Goal: Task Accomplishment & Management: Manage account settings

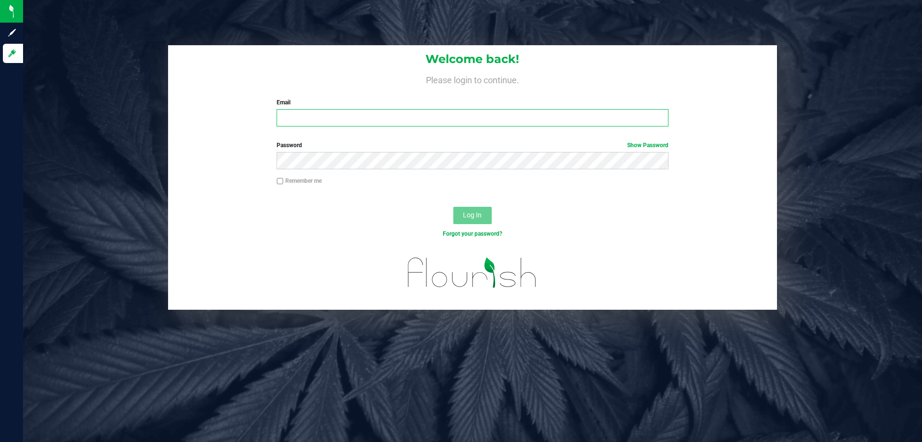
click at [287, 121] on input "Email" at bounding box center [473, 117] width 392 height 17
type input "tschuchardt@liveparallel.com"
click at [454, 207] on button "Log In" at bounding box center [473, 215] width 38 height 17
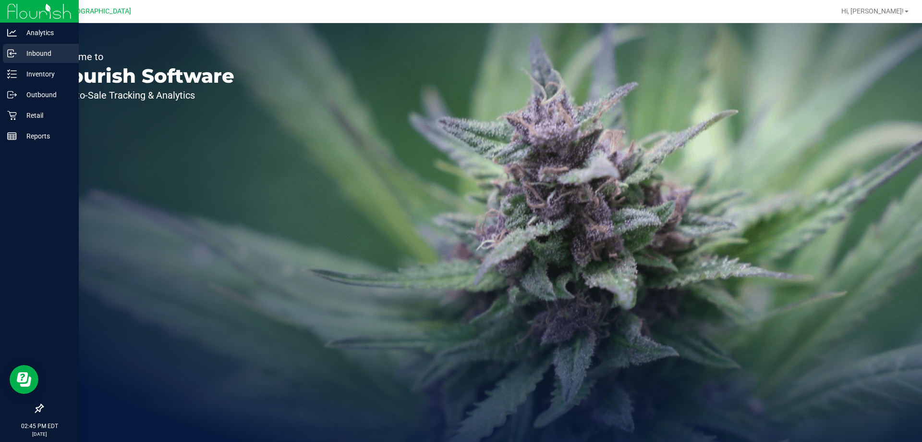
click at [7, 54] on icon at bounding box center [12, 54] width 10 height 10
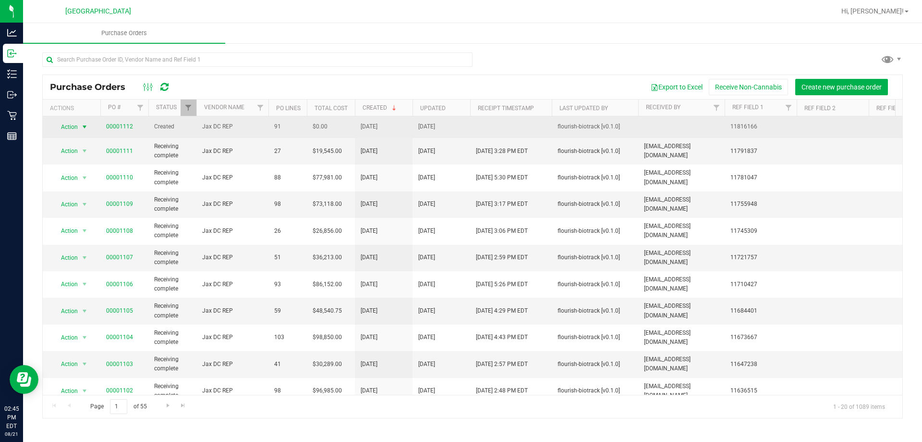
click at [72, 123] on span "Action" at bounding box center [65, 126] width 26 height 13
click at [123, 127] on link "00001112" at bounding box center [119, 126] width 27 height 7
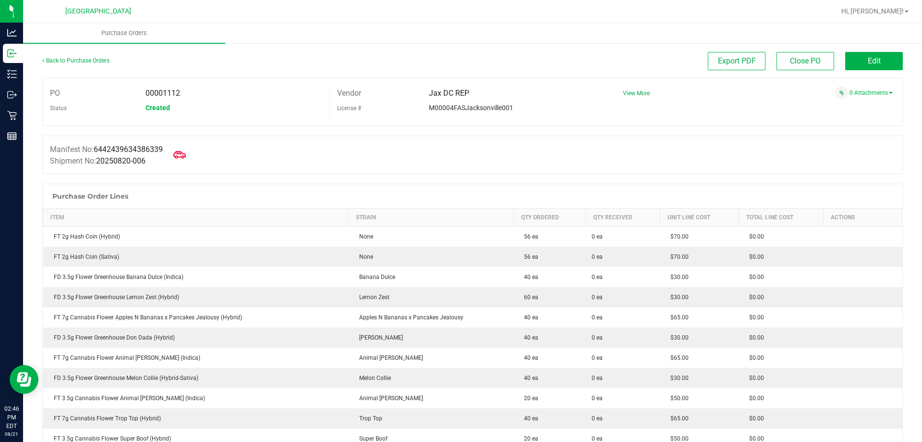
click at [178, 156] on icon at bounding box center [179, 154] width 12 height 12
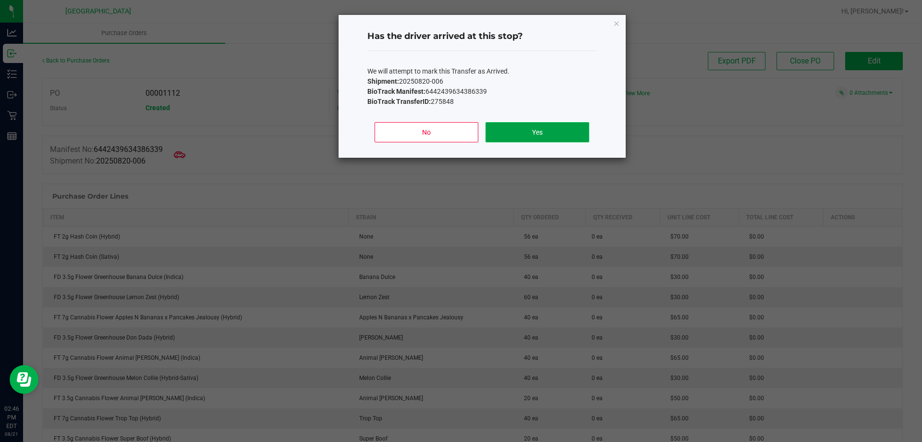
click at [577, 127] on button "Yes" at bounding box center [537, 132] width 103 height 20
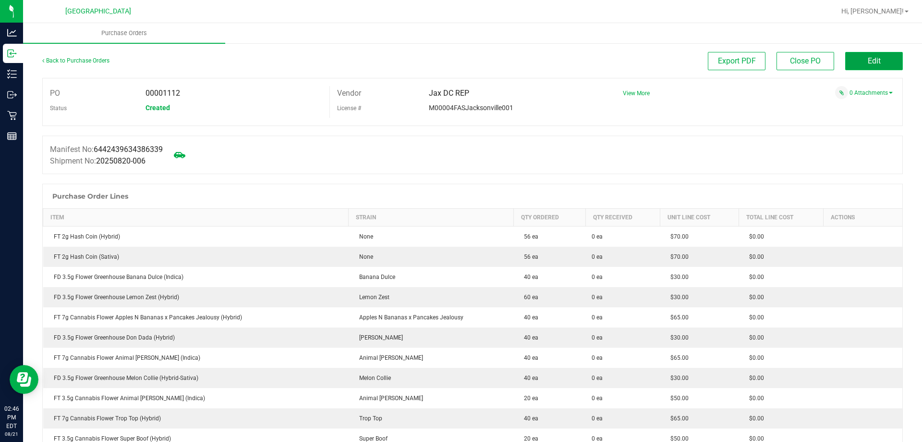
click at [890, 56] on button "Edit" at bounding box center [875, 61] width 58 height 18
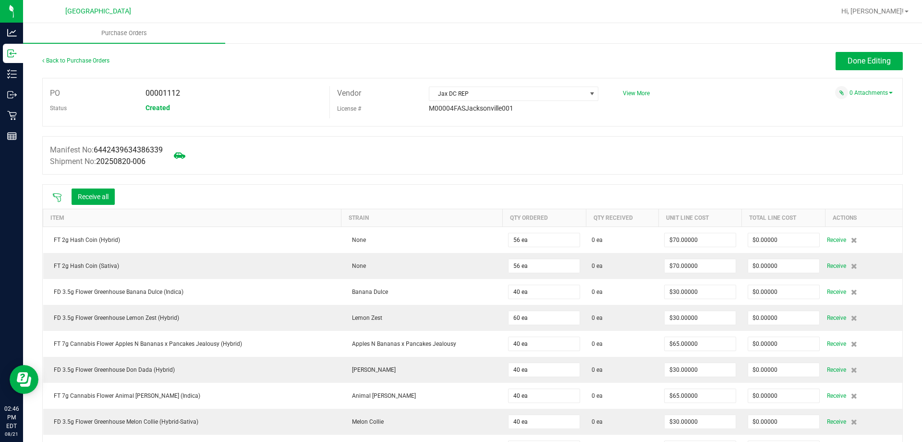
click at [53, 195] on icon at bounding box center [57, 197] width 9 height 9
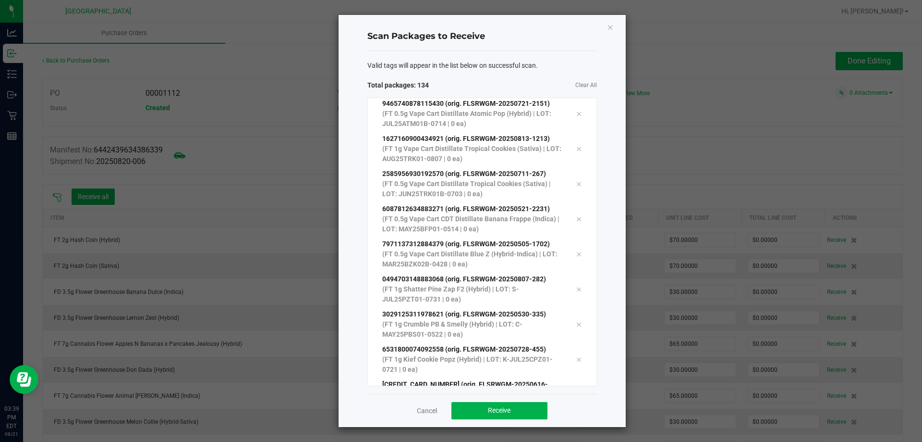
scroll to position [4422, 0]
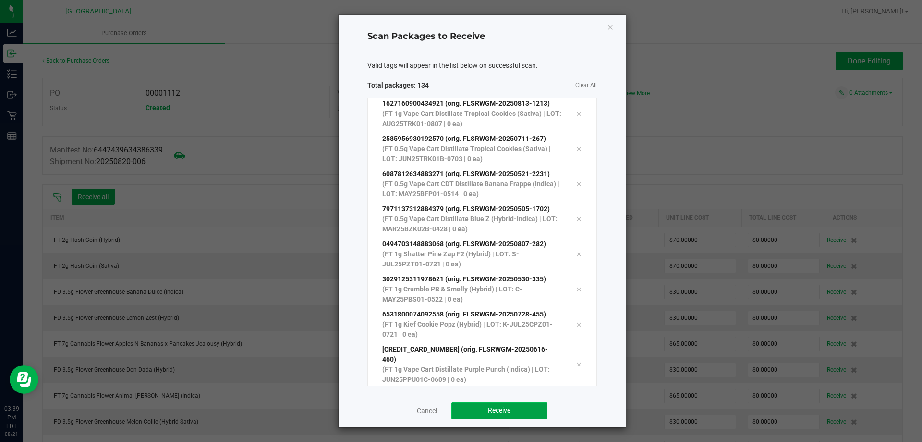
click at [499, 412] on span "Receive" at bounding box center [499, 410] width 23 height 8
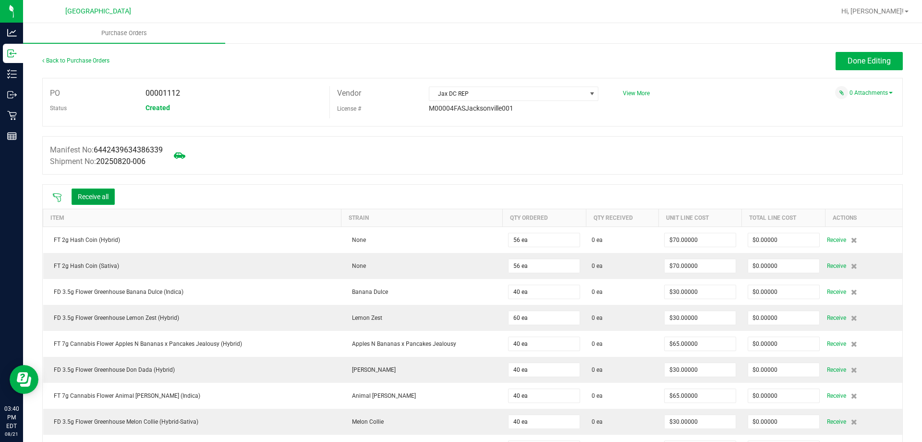
click at [100, 195] on button "Receive all" at bounding box center [93, 196] width 43 height 16
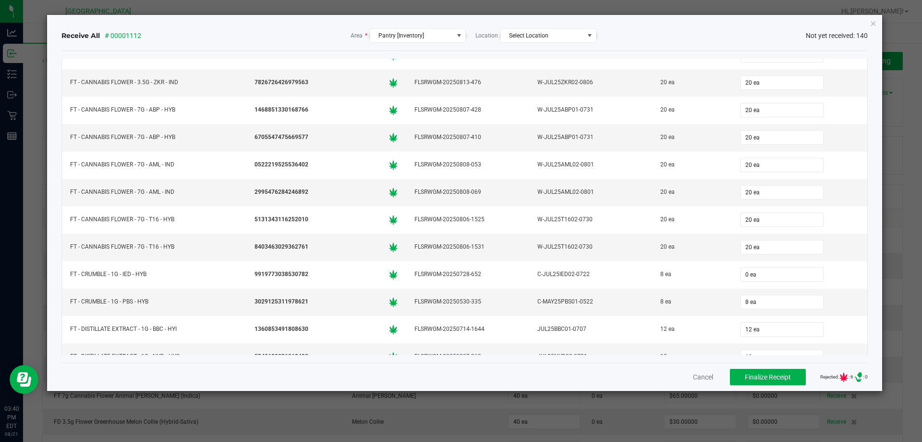
scroll to position [1249, 0]
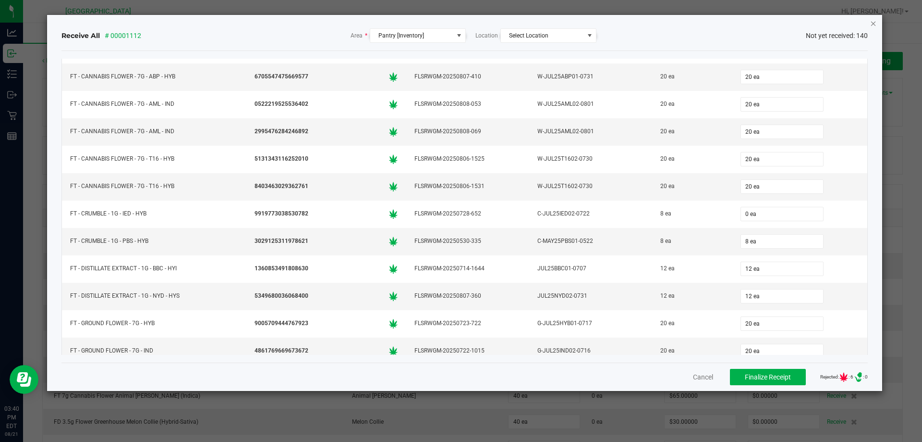
click at [874, 25] on icon "Close" at bounding box center [874, 23] width 7 height 12
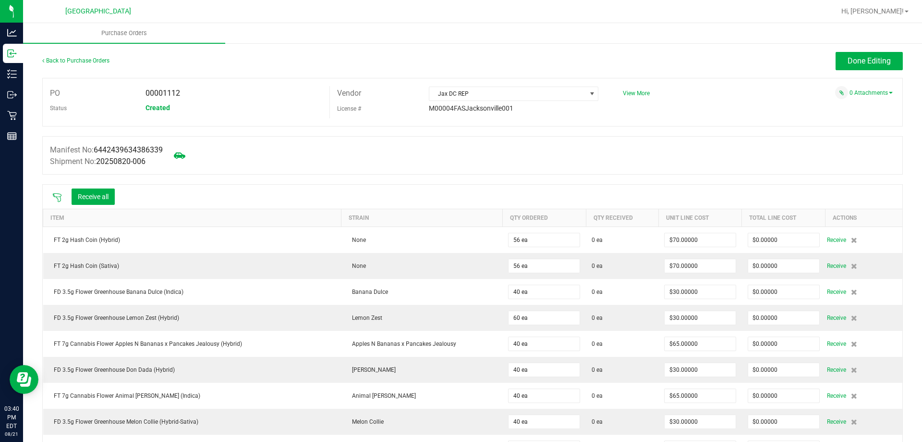
click at [48, 196] on div at bounding box center [57, 197] width 19 height 10
click at [51, 195] on div at bounding box center [57, 197] width 19 height 10
click at [61, 195] on icon at bounding box center [57, 198] width 10 height 10
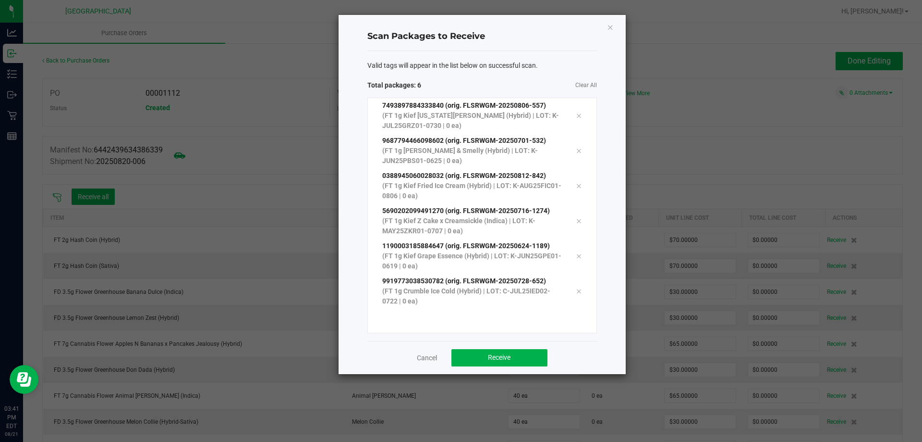
click at [507, 366] on div "Cancel Receive" at bounding box center [483, 357] width 230 height 33
click at [507, 353] on button "Receive" at bounding box center [500, 357] width 96 height 17
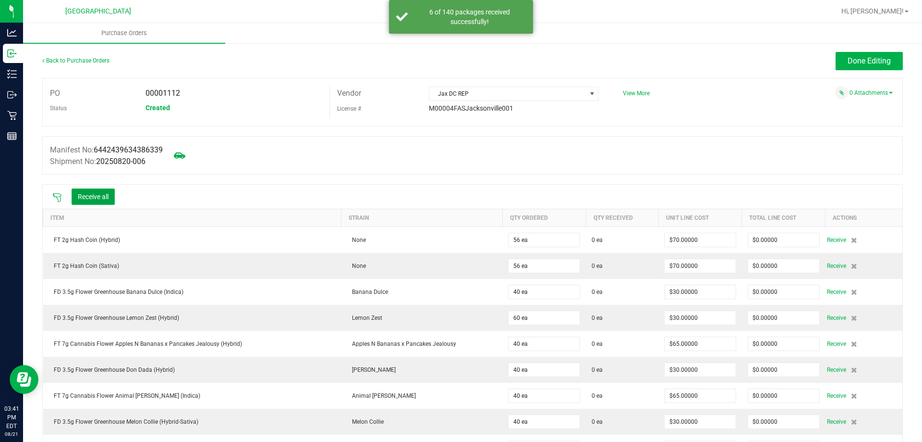
click at [106, 198] on button "Receive all" at bounding box center [93, 196] width 43 height 16
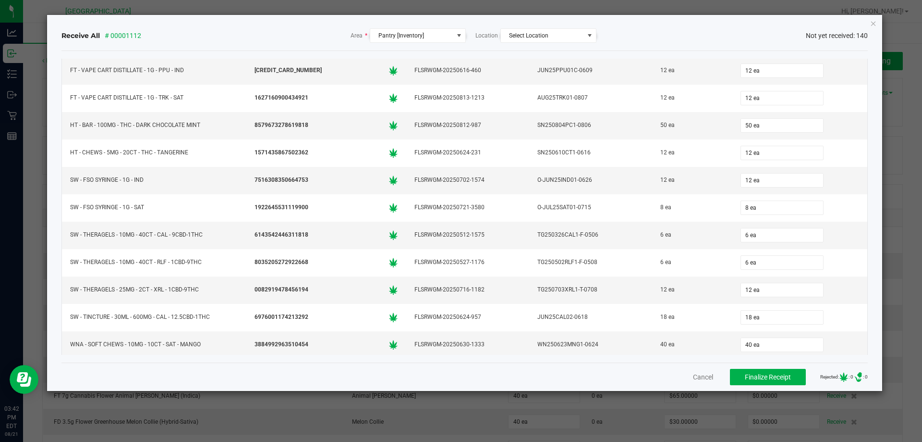
scroll to position [3560, 0]
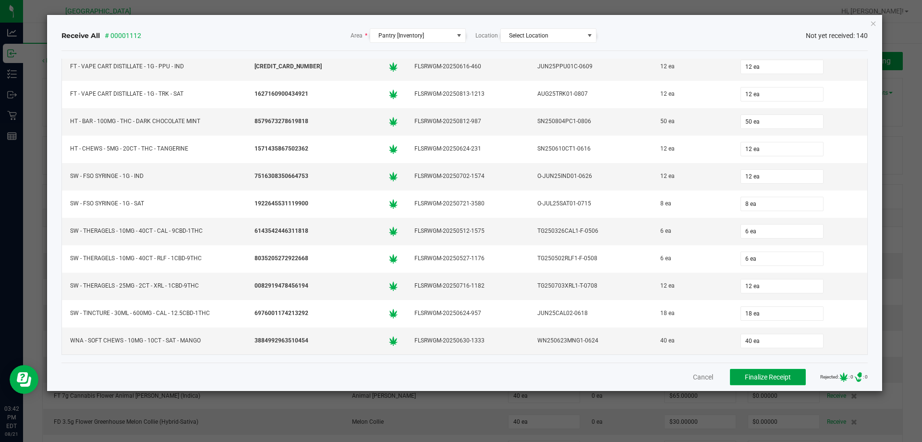
click at [766, 380] on span "Finalize Receipt" at bounding box center [768, 377] width 46 height 8
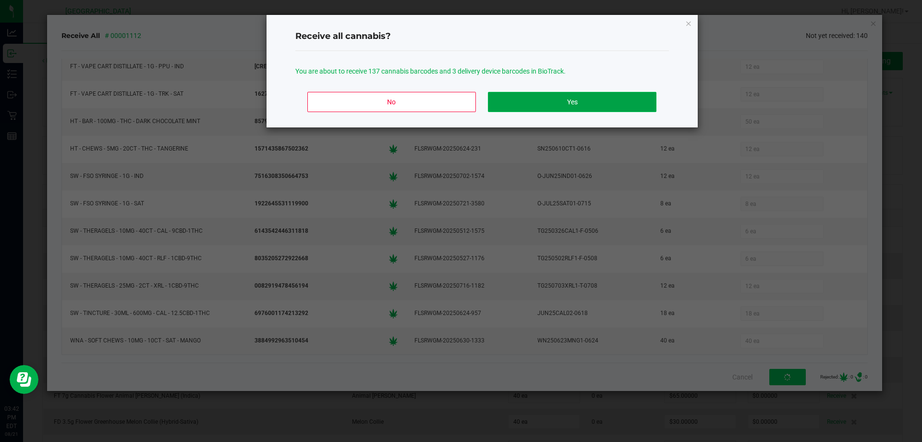
click at [551, 98] on button "Yes" at bounding box center [572, 102] width 168 height 20
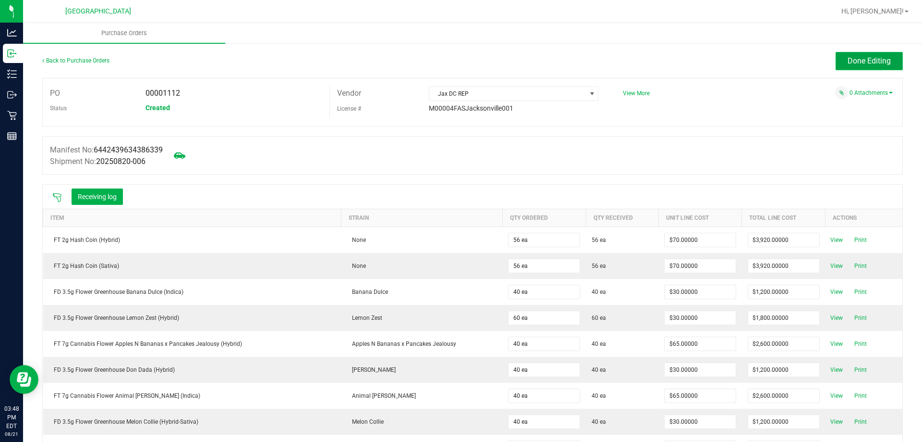
click at [865, 65] on button "Done Editing" at bounding box center [869, 61] width 67 height 18
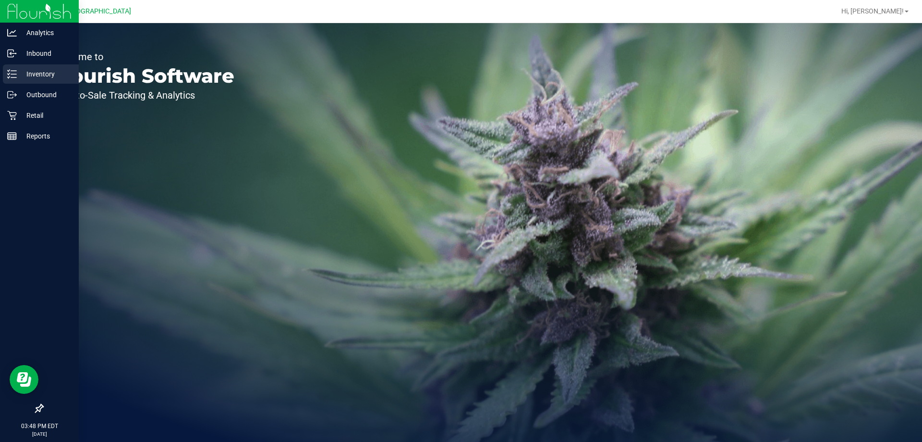
click at [37, 75] on p "Inventory" at bounding box center [46, 74] width 58 height 12
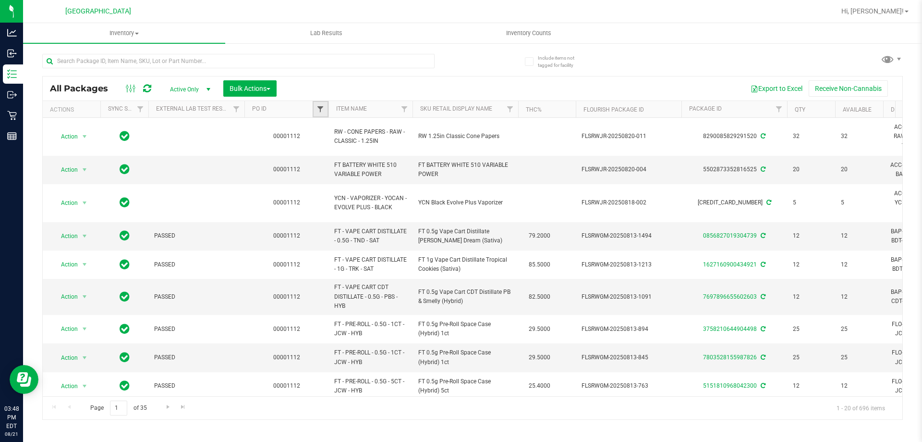
click at [319, 105] on span "Filter" at bounding box center [321, 109] width 8 height 8
type input "1112"
click at [349, 155] on button "Filter" at bounding box center [342, 155] width 46 height 21
click at [267, 85] on span "Bulk Actions" at bounding box center [250, 89] width 41 height 8
click at [260, 179] on span "Lock/Unlock packages" at bounding box center [262, 181] width 66 height 8
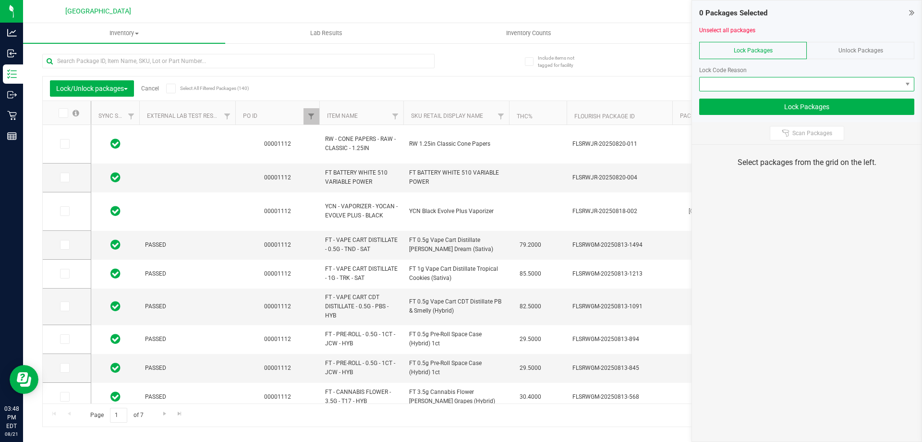
click at [781, 79] on span at bounding box center [801, 83] width 202 height 13
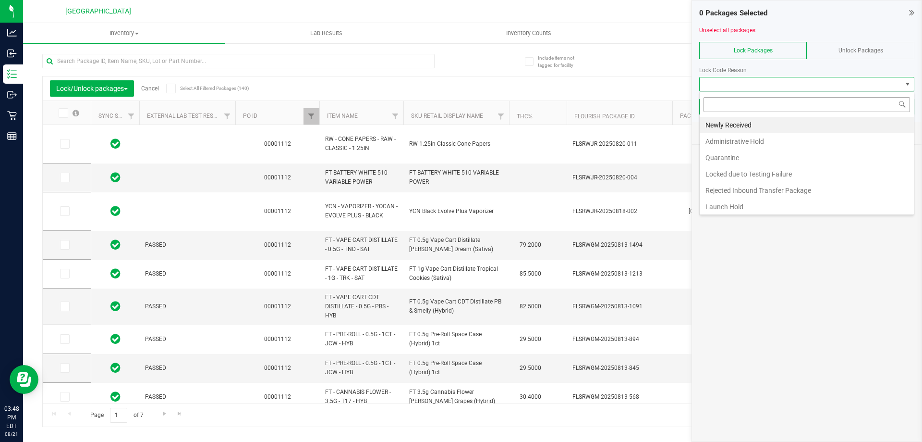
scroll to position [14, 215]
click at [731, 122] on li "Newly Received" at bounding box center [807, 125] width 214 height 16
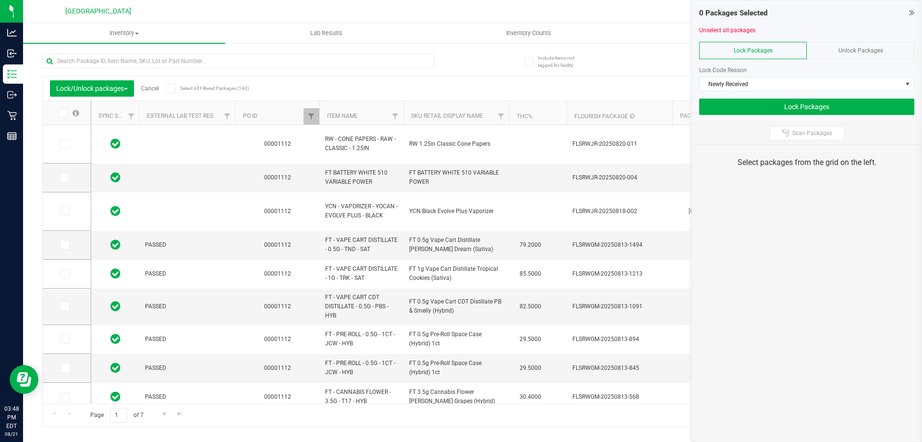
click at [68, 112] on span at bounding box center [64, 113] width 10 height 10
click at [0, 0] on input "checkbox" at bounding box center [0, 0] width 0 height 0
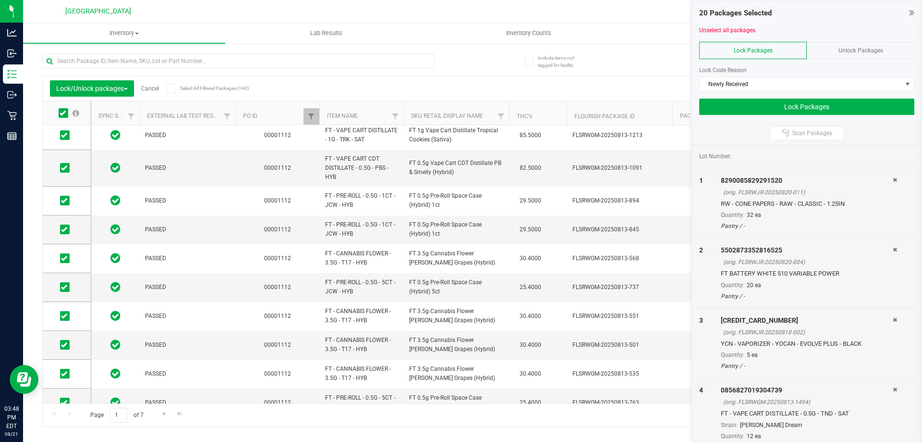
scroll to position [144, 0]
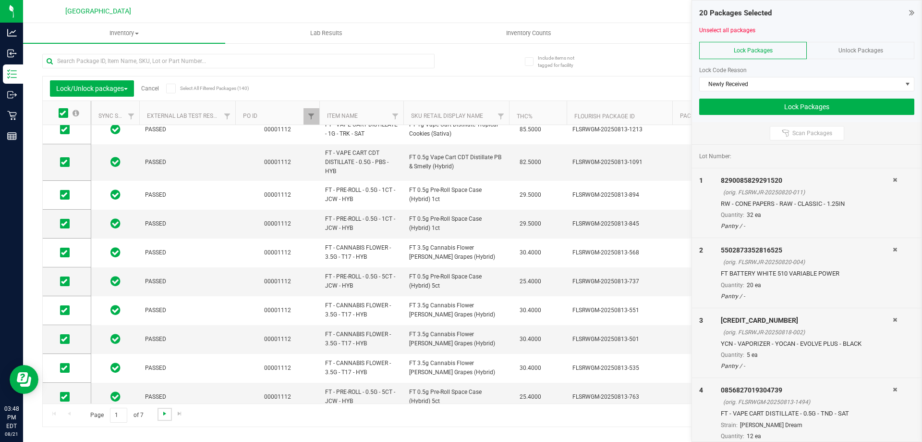
click at [163, 412] on span "Go to the next page" at bounding box center [165, 413] width 8 height 8
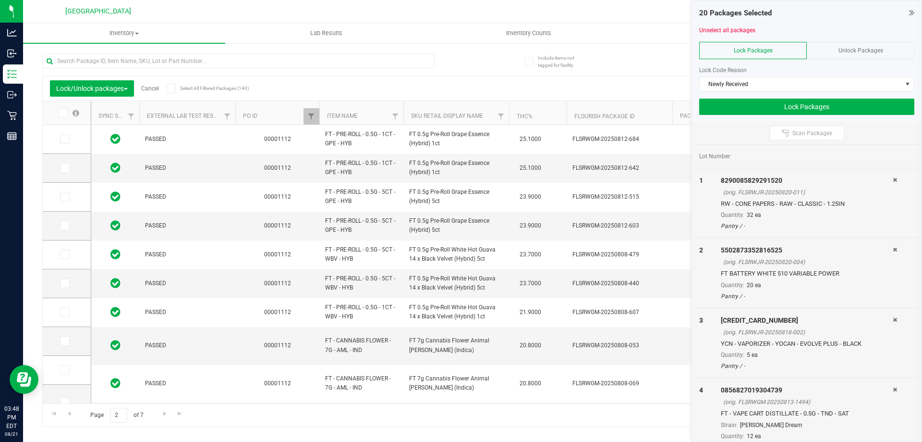
click at [62, 113] on icon at bounding box center [63, 113] width 6 height 0
click at [0, 0] on input "checkbox" at bounding box center [0, 0] width 0 height 0
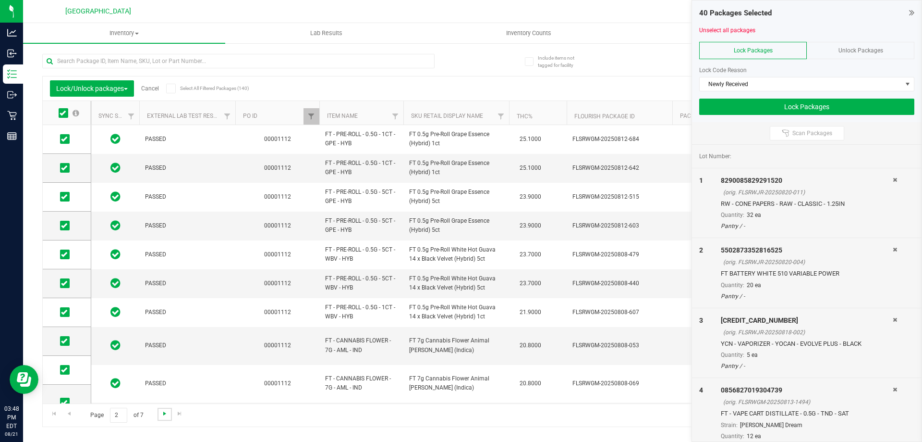
click at [166, 413] on span "Go to the next page" at bounding box center [165, 413] width 8 height 8
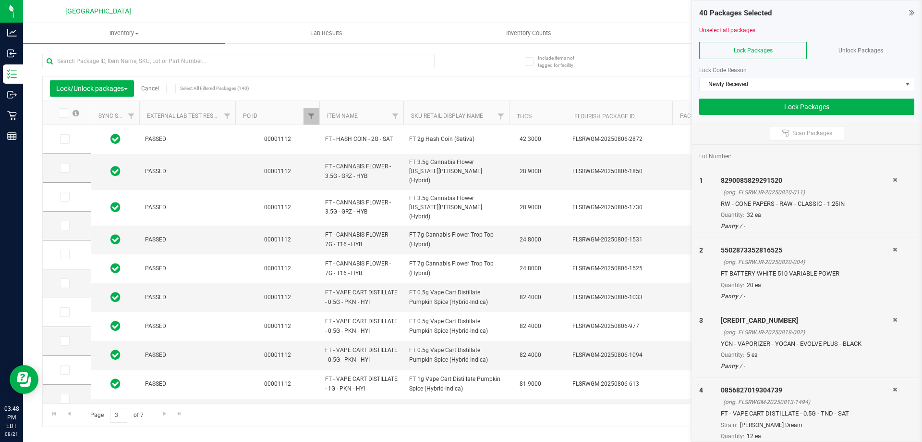
click at [64, 113] on icon at bounding box center [63, 113] width 6 height 0
click at [0, 0] on input "checkbox" at bounding box center [0, 0] width 0 height 0
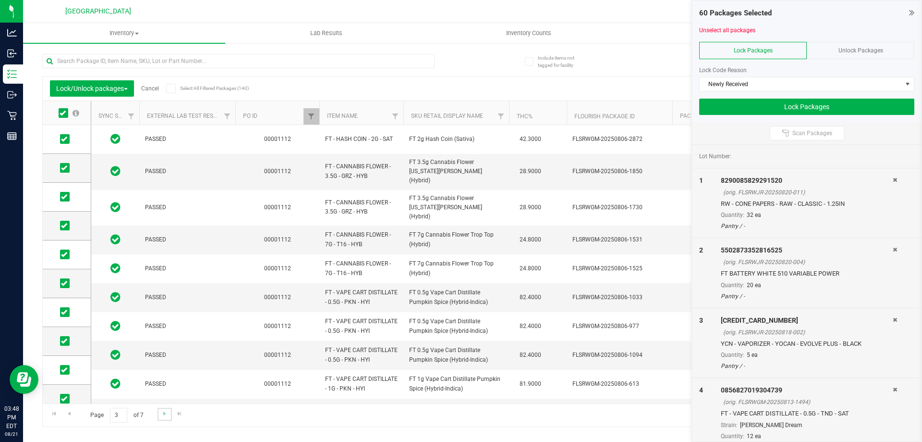
click at [168, 412] on link "Go to the next page" at bounding box center [165, 413] width 14 height 13
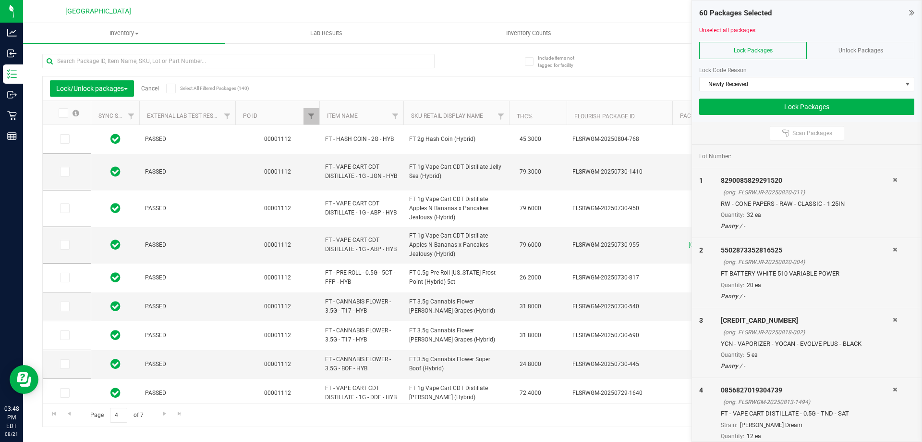
click at [65, 113] on icon at bounding box center [63, 113] width 6 height 0
click at [0, 0] on input "checkbox" at bounding box center [0, 0] width 0 height 0
click at [161, 411] on span "Go to the next page" at bounding box center [165, 413] width 8 height 8
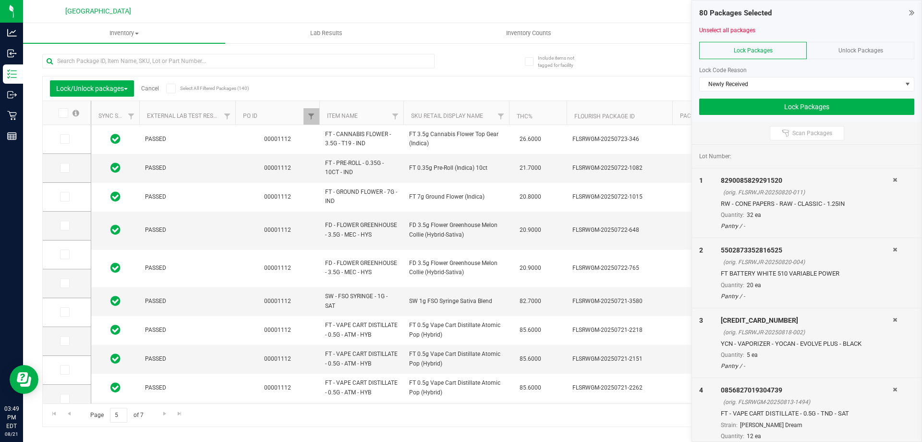
click at [59, 115] on span at bounding box center [64, 113] width 10 height 10
click at [0, 0] on input "checkbox" at bounding box center [0, 0] width 0 height 0
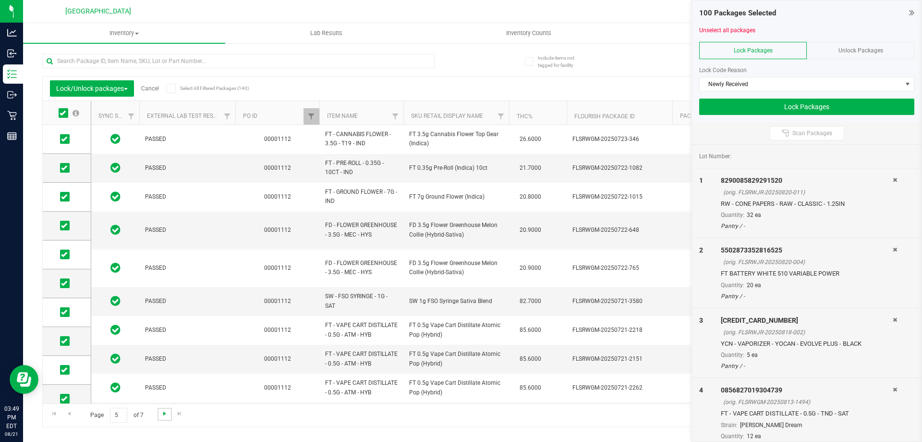
click at [161, 413] on span "Go to the next page" at bounding box center [165, 413] width 8 height 8
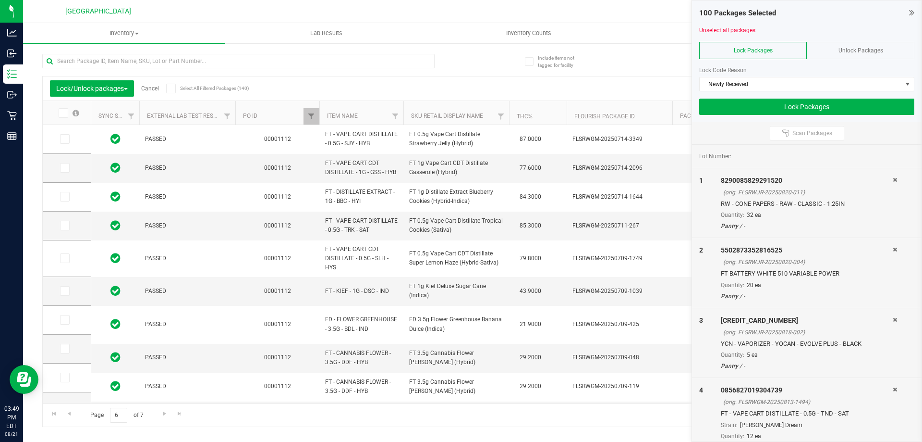
click at [62, 116] on span at bounding box center [64, 113] width 10 height 10
click at [0, 0] on input "checkbox" at bounding box center [0, 0] width 0 height 0
click at [166, 411] on span "Go to the next page" at bounding box center [165, 413] width 8 height 8
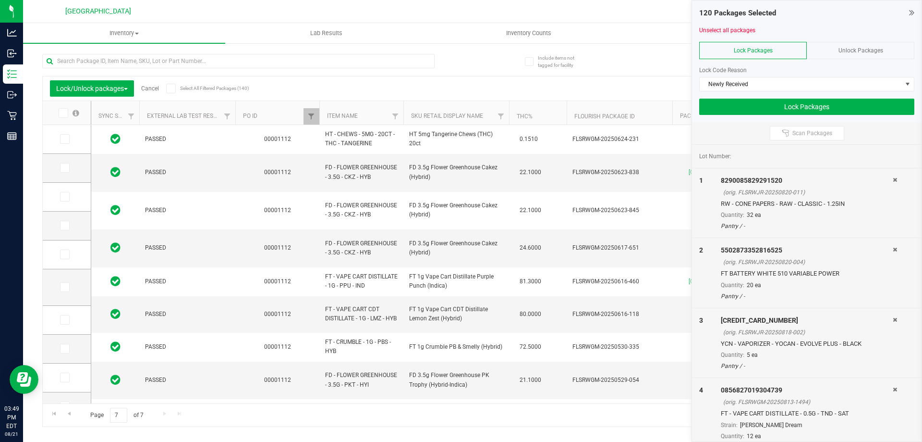
click at [67, 111] on span at bounding box center [64, 113] width 10 height 10
click at [0, 0] on input "checkbox" at bounding box center [0, 0] width 0 height 0
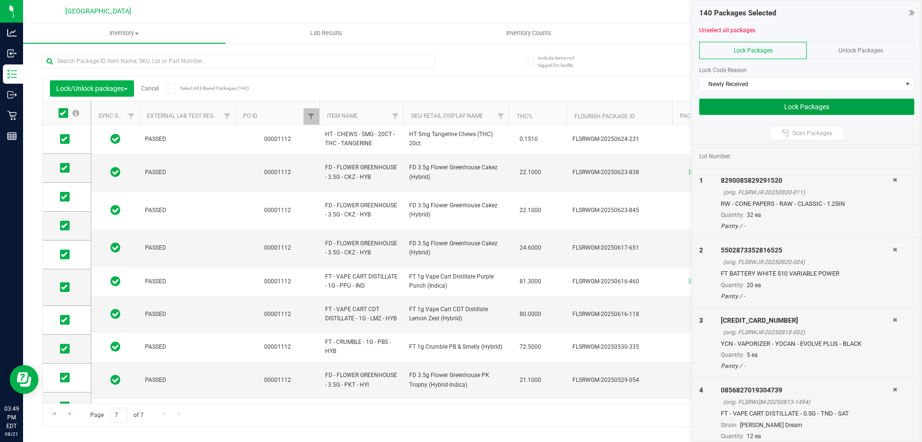
click at [764, 103] on button "Lock Packages" at bounding box center [807, 106] width 215 height 16
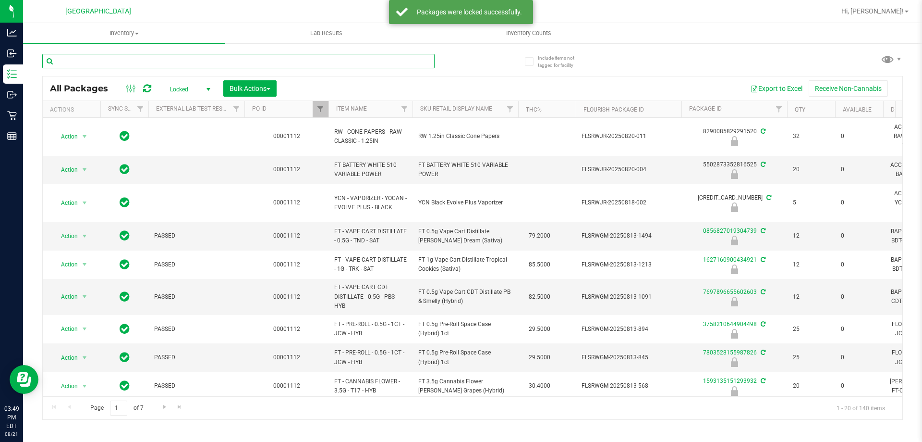
click at [105, 64] on input "text" at bounding box center [238, 61] width 393 height 14
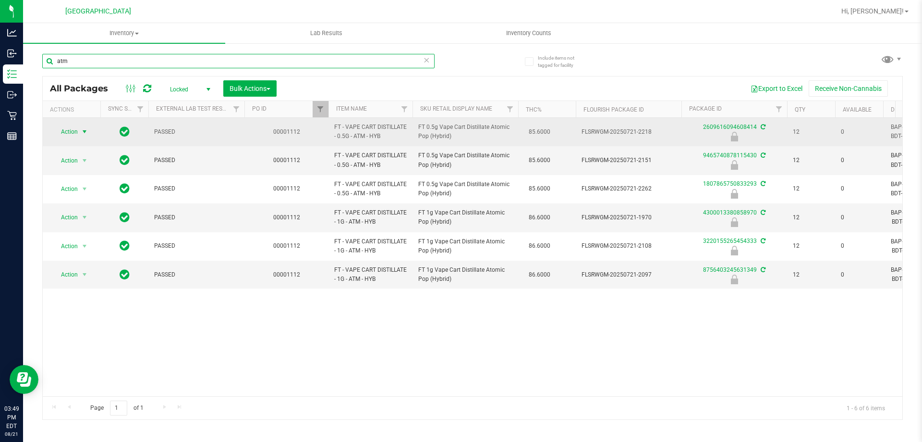
type input "atm"
click at [79, 131] on span "select" at bounding box center [85, 131] width 12 height 13
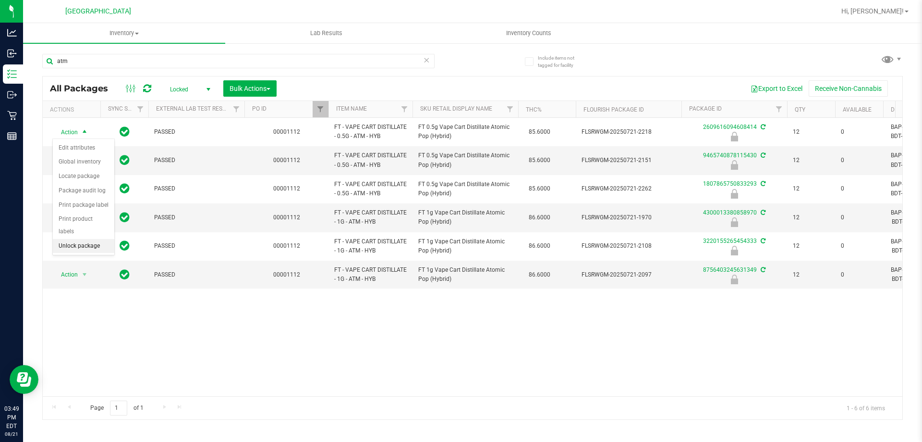
click at [91, 239] on li "Unlock package" at bounding box center [83, 246] width 61 height 14
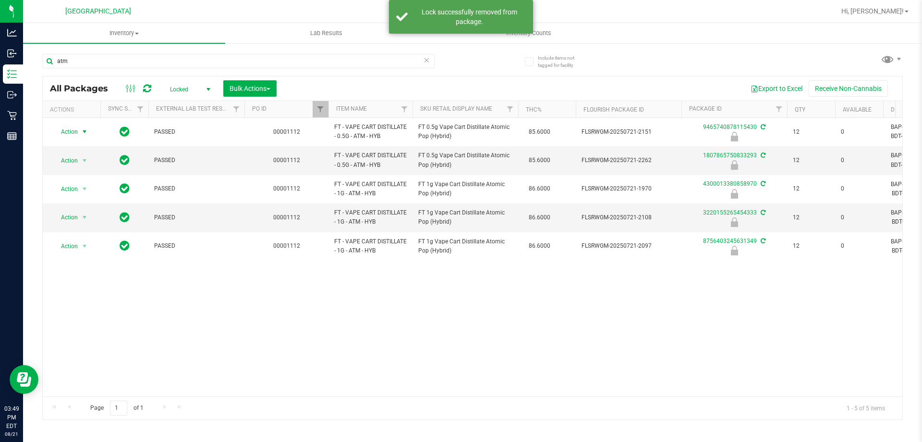
click at [77, 130] on span "Action" at bounding box center [65, 131] width 26 height 13
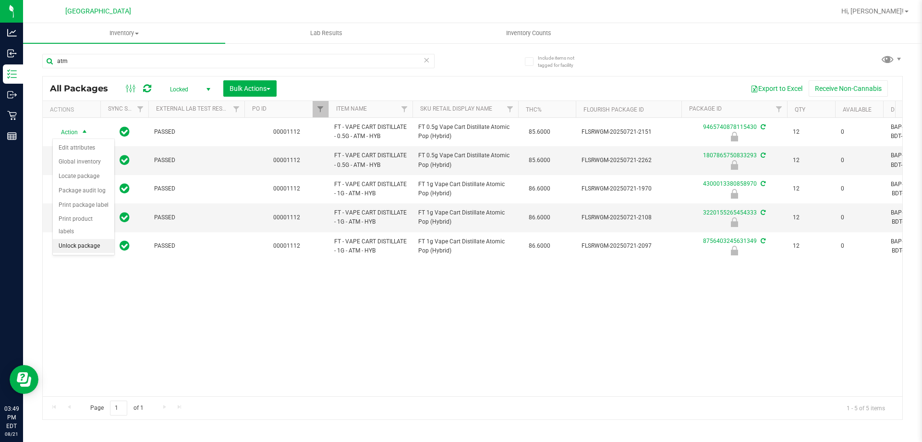
click at [75, 239] on li "Unlock package" at bounding box center [83, 246] width 61 height 14
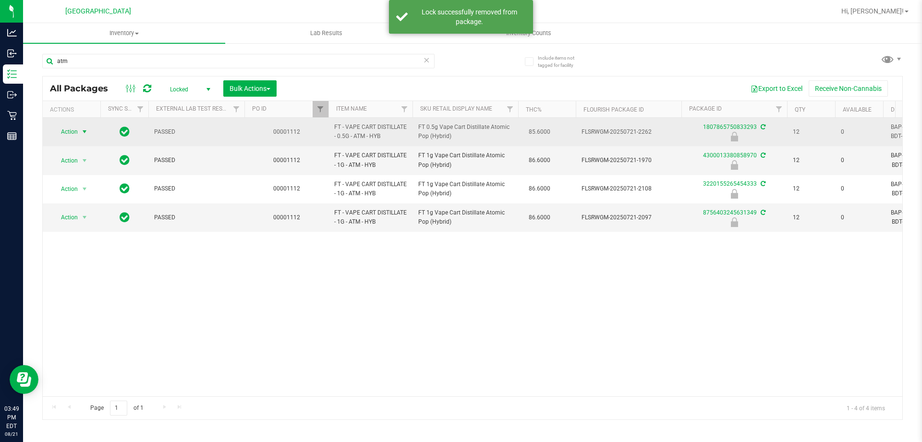
click at [82, 134] on span "select" at bounding box center [85, 132] width 8 height 8
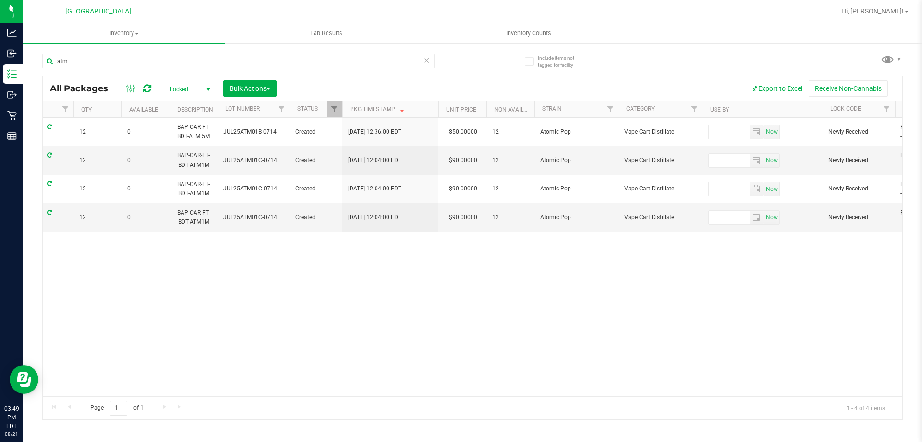
scroll to position [0, 737]
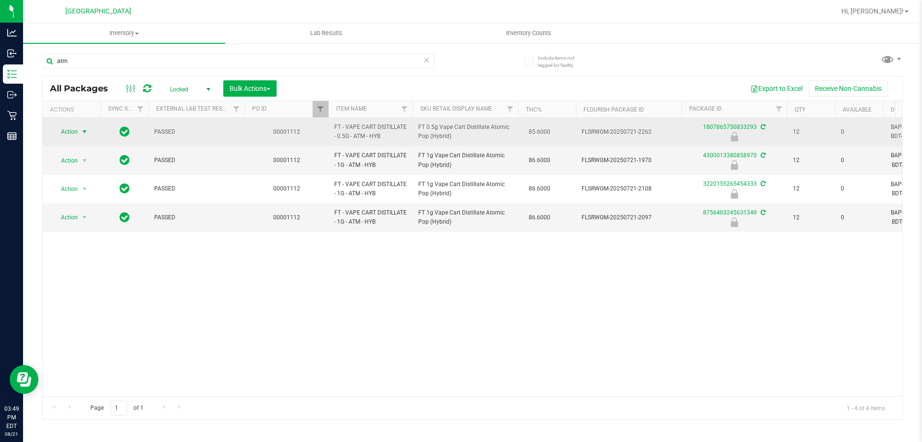
click at [84, 133] on span "select" at bounding box center [85, 132] width 8 height 8
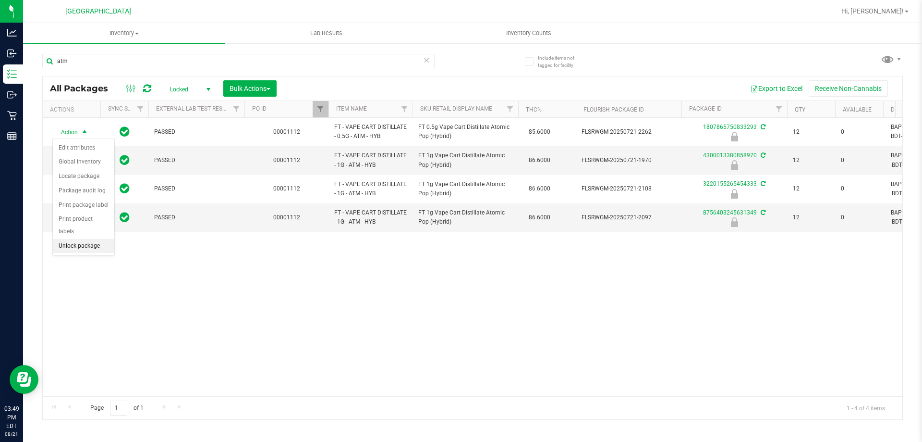
click at [84, 239] on li "Unlock package" at bounding box center [83, 246] width 61 height 14
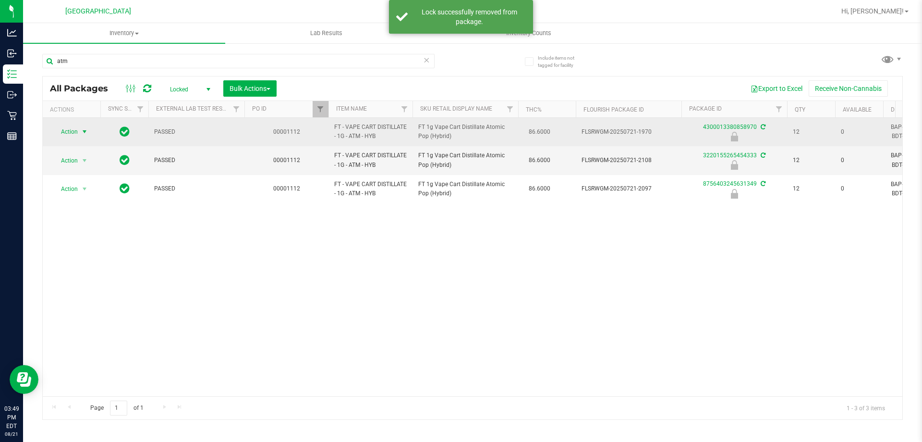
click at [82, 135] on span "select" at bounding box center [85, 132] width 8 height 8
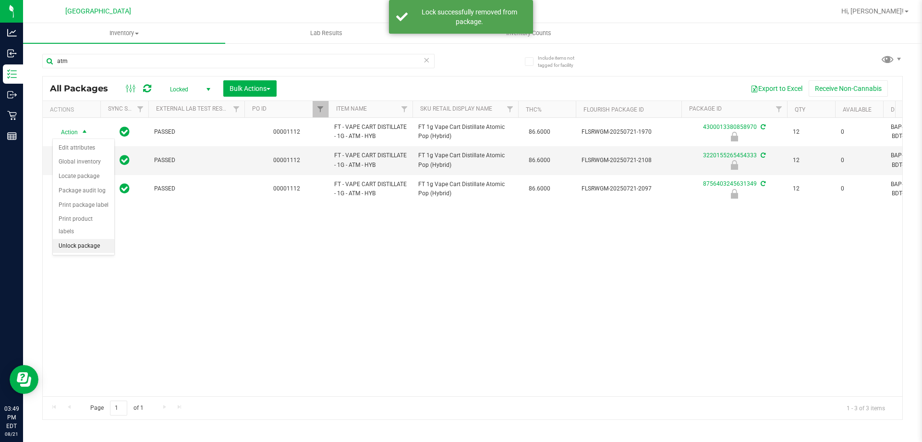
click at [77, 239] on li "Unlock package" at bounding box center [83, 246] width 61 height 14
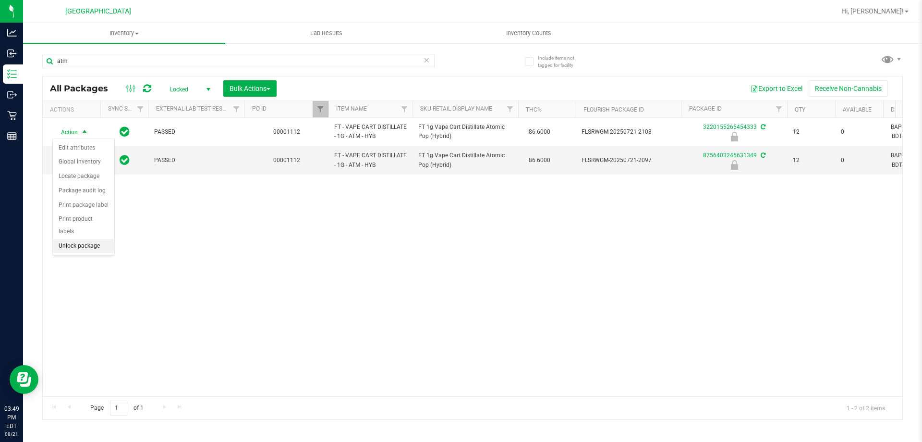
click at [76, 239] on li "Unlock package" at bounding box center [83, 246] width 61 height 14
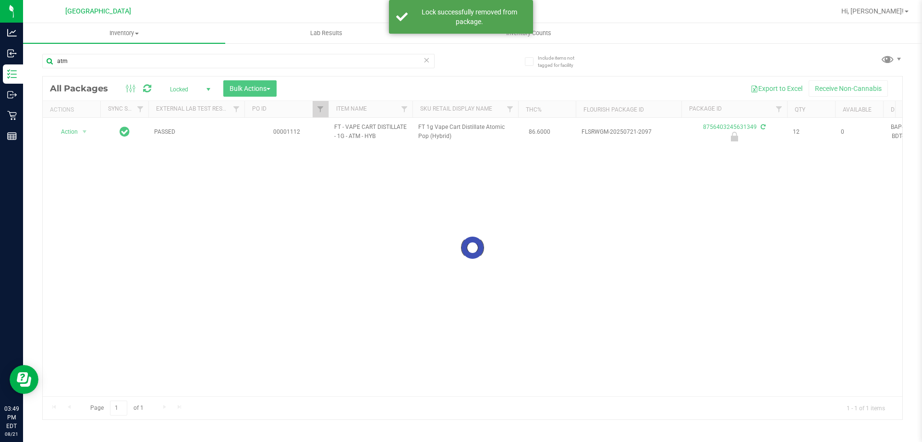
click at [87, 131] on div at bounding box center [473, 247] width 860 height 343
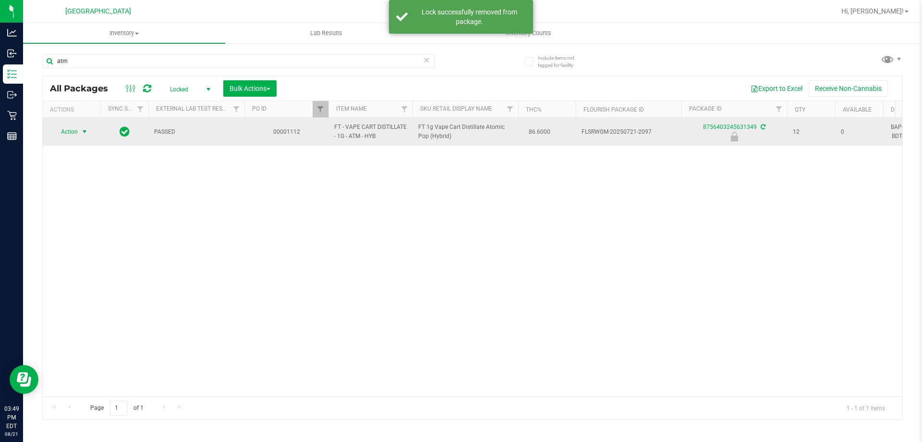
click at [82, 132] on span "select" at bounding box center [85, 132] width 8 height 8
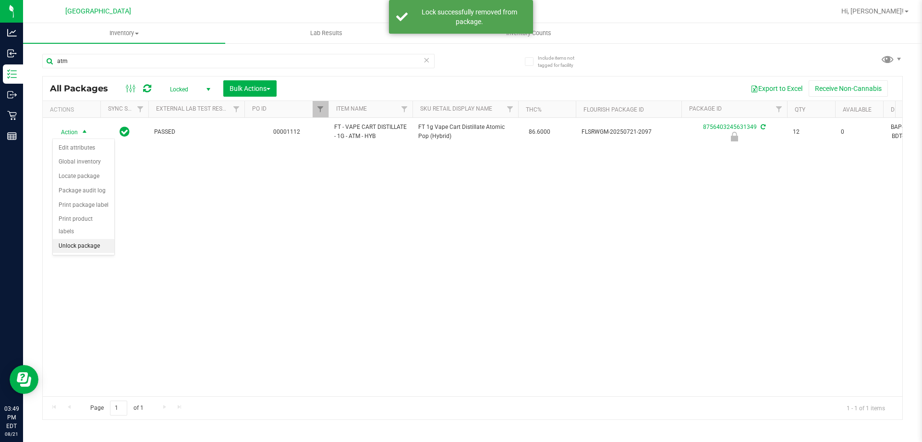
click at [86, 239] on li "Unlock package" at bounding box center [83, 246] width 61 height 14
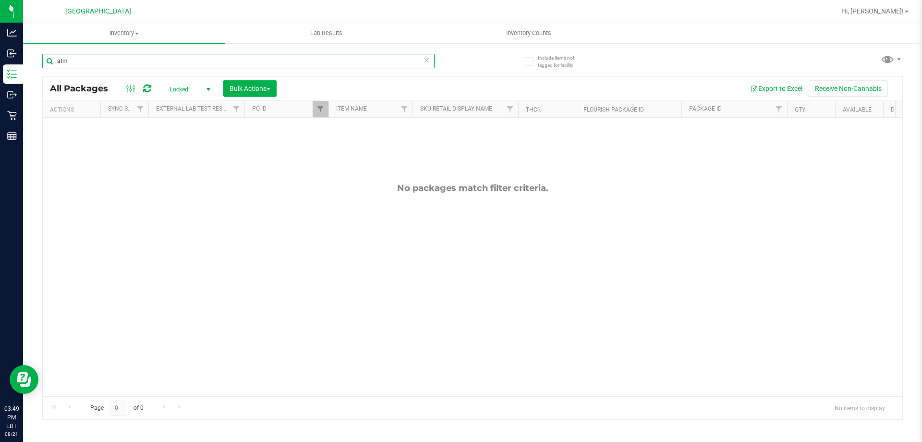
drag, startPoint x: 95, startPoint y: 56, endPoint x: 49, endPoint y: 56, distance: 45.2
click at [49, 56] on input "atm" at bounding box center [238, 61] width 393 height 14
type input "atm"
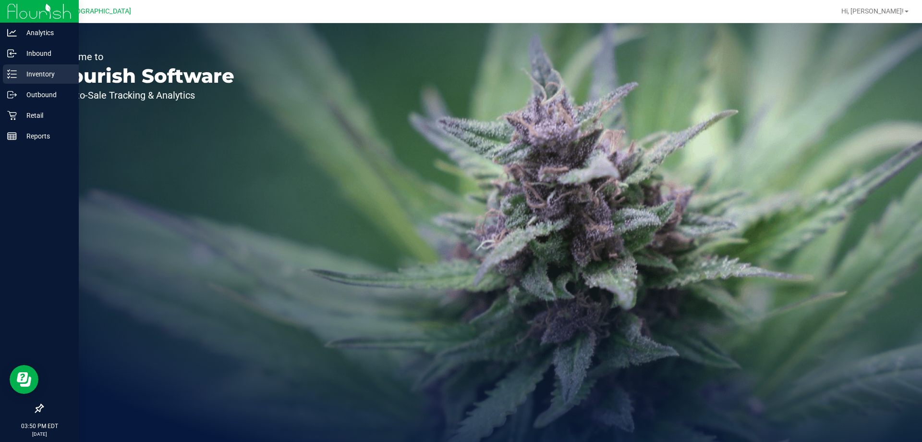
click at [43, 74] on p "Inventory" at bounding box center [46, 74] width 58 height 12
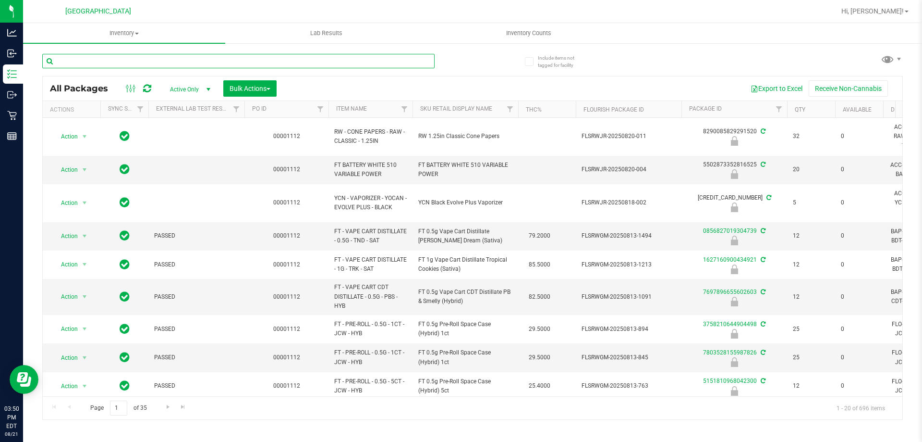
click at [70, 63] on input "text" at bounding box center [238, 61] width 393 height 14
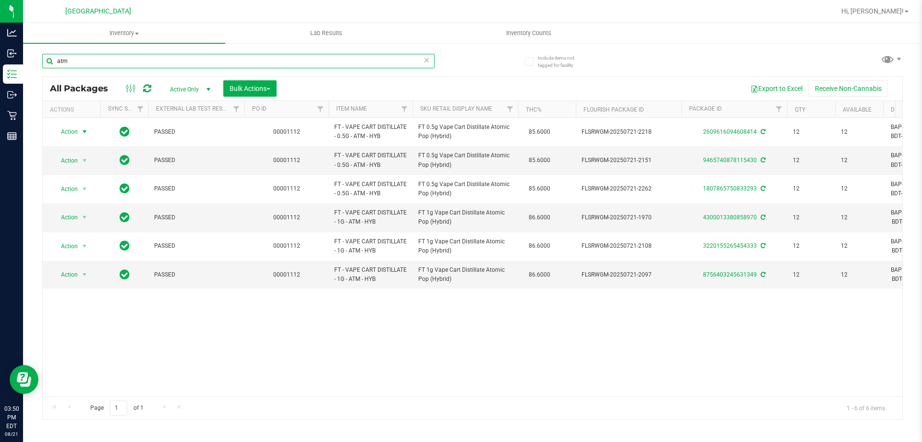
type input "atm"
click at [77, 132] on span "Action" at bounding box center [65, 131] width 26 height 13
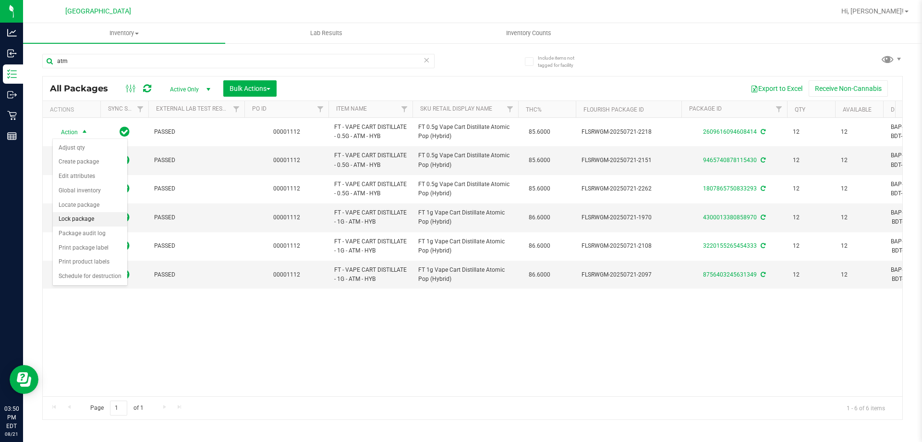
click at [78, 218] on li "Lock package" at bounding box center [90, 219] width 74 height 14
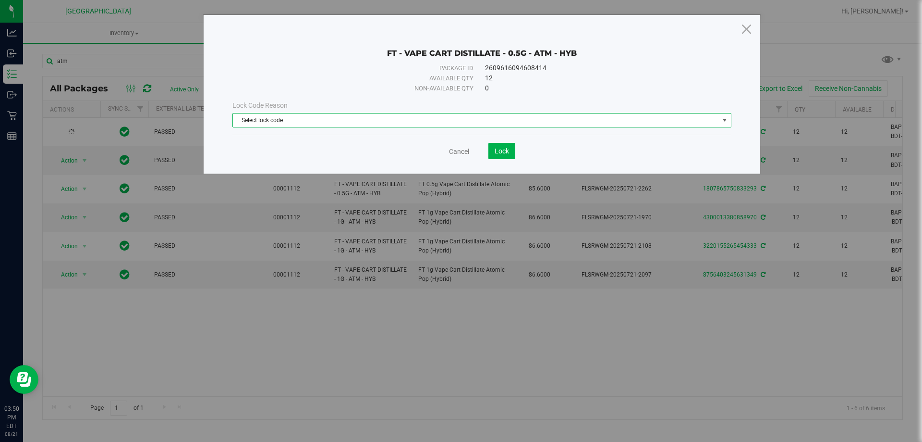
click at [314, 119] on span "Select lock code" at bounding box center [476, 119] width 486 height 13
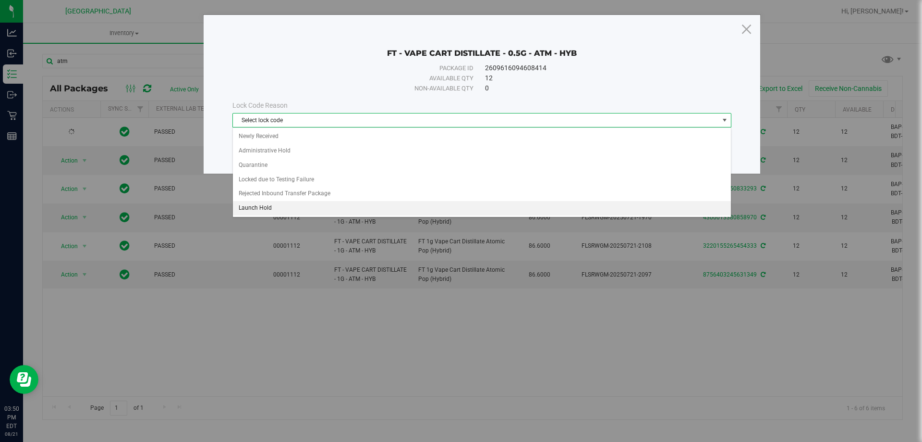
click at [271, 206] on li "Launch Hold" at bounding box center [482, 208] width 498 height 14
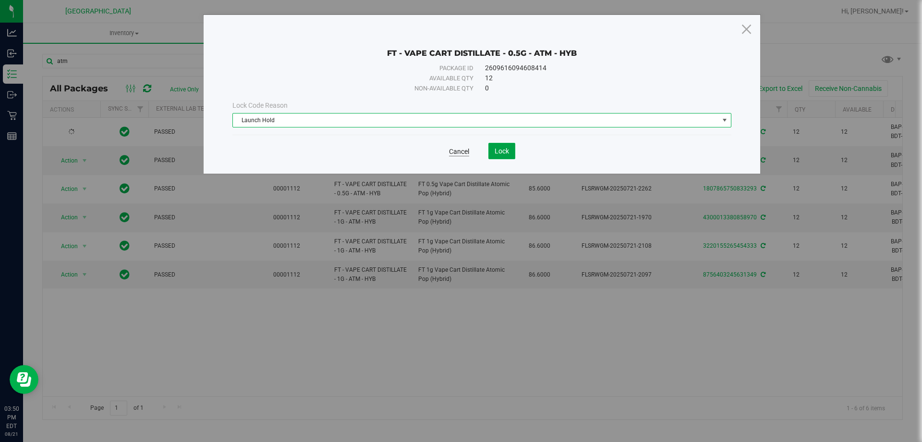
drag, startPoint x: 498, startPoint y: 152, endPoint x: 454, endPoint y: 151, distance: 43.7
click at [498, 151] on span "Lock" at bounding box center [502, 151] width 14 height 8
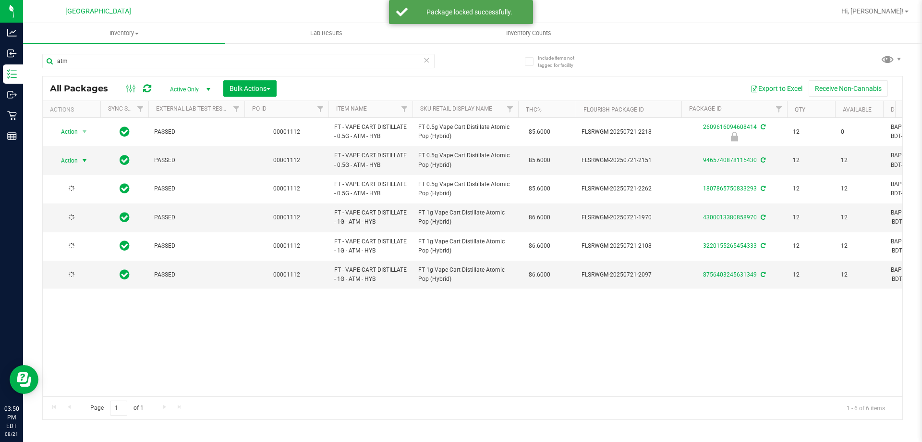
click at [79, 160] on div "Action Action Adjust qty Create package Edit attributes Global inventory Locate…" at bounding box center [72, 160] width 46 height 13
click at [79, 160] on span "select" at bounding box center [85, 160] width 12 height 13
click at [90, 243] on li "Lock package" at bounding box center [90, 248] width 74 height 14
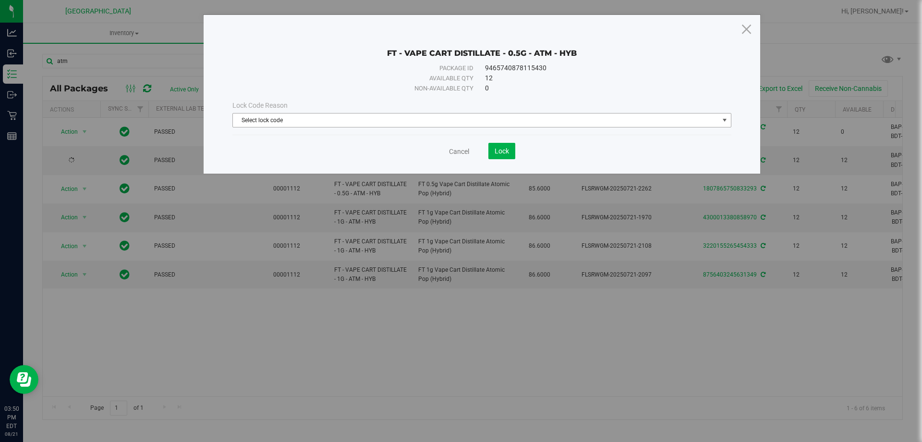
click at [385, 123] on span "Select lock code" at bounding box center [476, 119] width 486 height 13
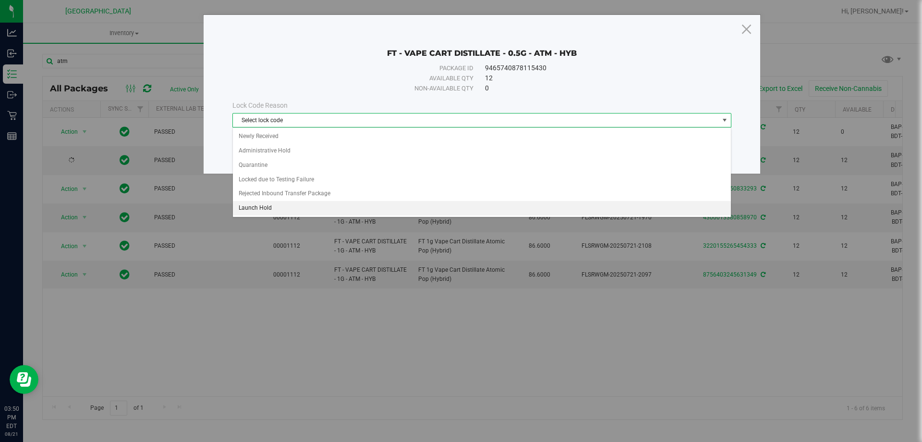
click at [302, 205] on li "Launch Hold" at bounding box center [482, 208] width 498 height 14
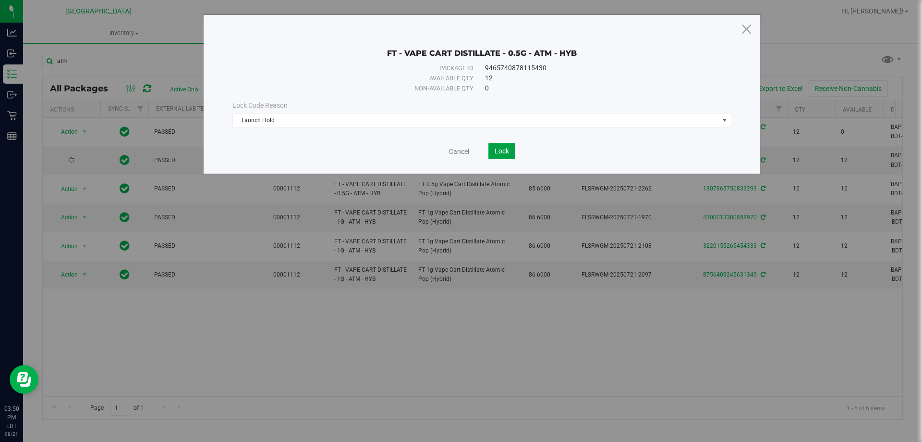
click at [499, 152] on span "Lock" at bounding box center [502, 151] width 14 height 8
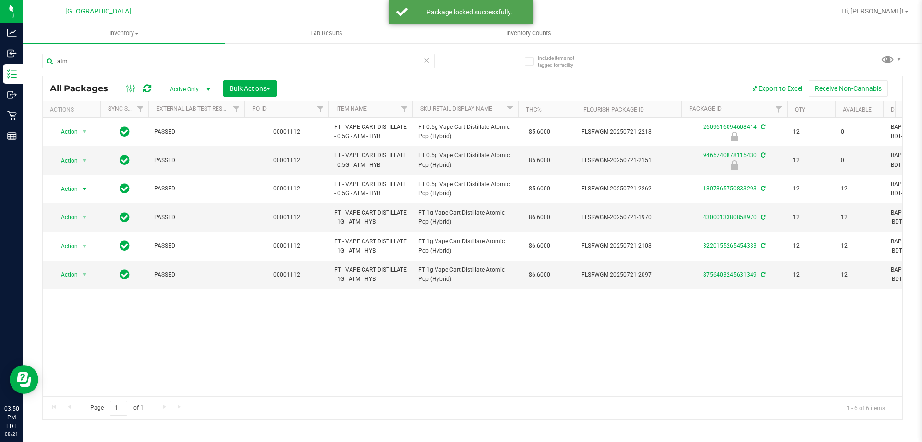
click at [82, 187] on span "select" at bounding box center [85, 189] width 8 height 8
click at [83, 278] on li "Lock package" at bounding box center [90, 276] width 74 height 14
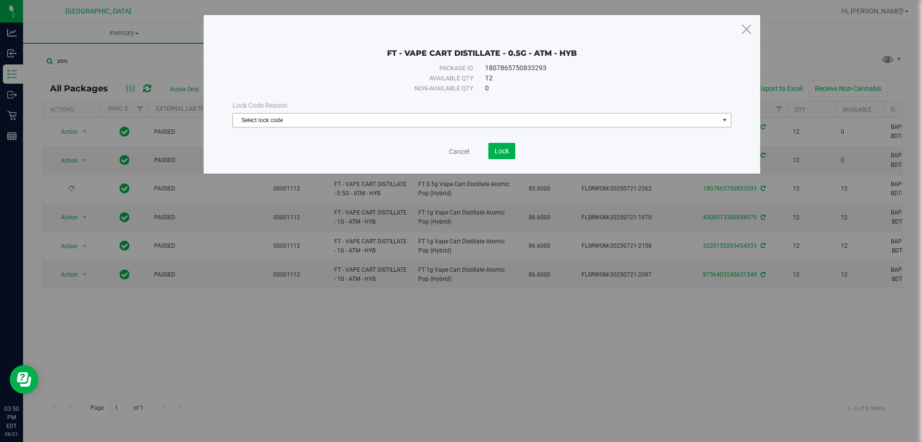
click at [391, 122] on span "Select lock code" at bounding box center [476, 119] width 486 height 13
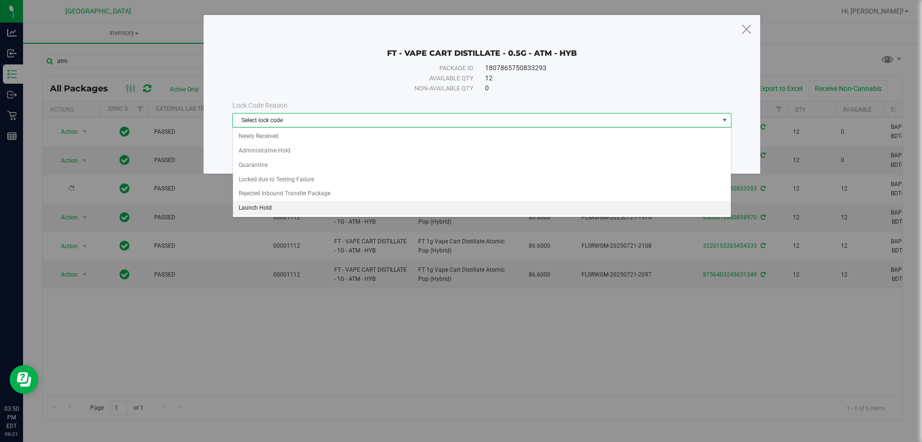
click at [253, 207] on li "Launch Hold" at bounding box center [482, 208] width 498 height 14
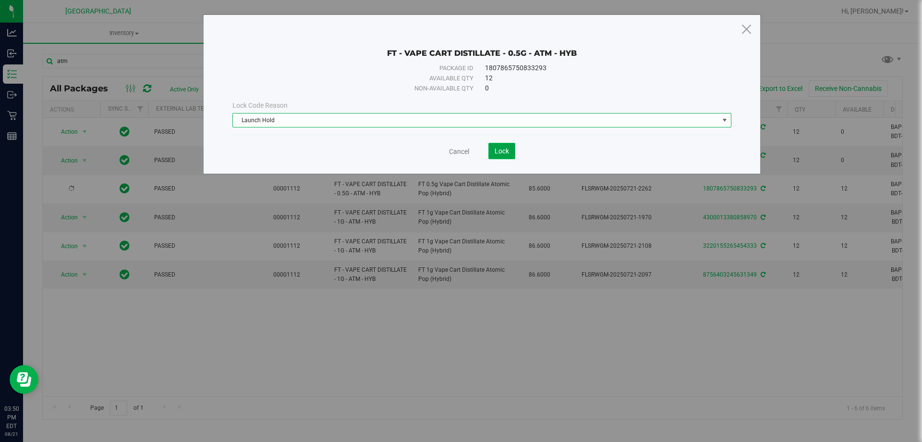
click at [491, 150] on button "Lock" at bounding box center [502, 151] width 27 height 16
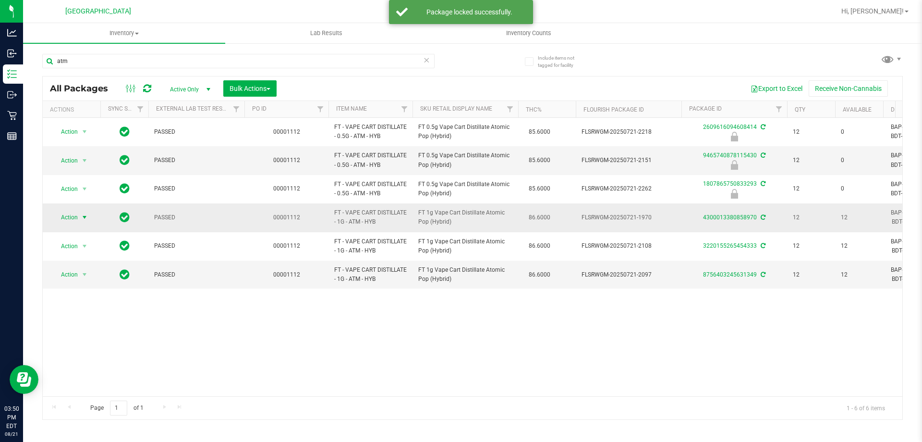
click at [86, 217] on span "select" at bounding box center [85, 217] width 8 height 8
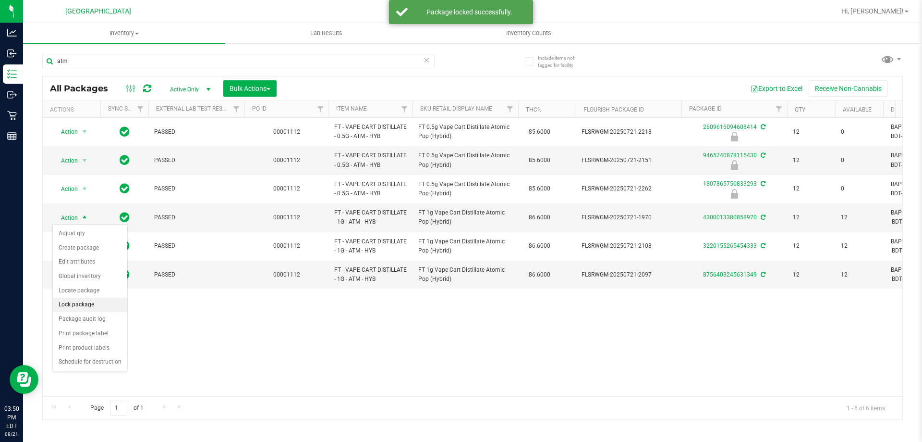
click at [78, 303] on li "Lock package" at bounding box center [90, 304] width 74 height 14
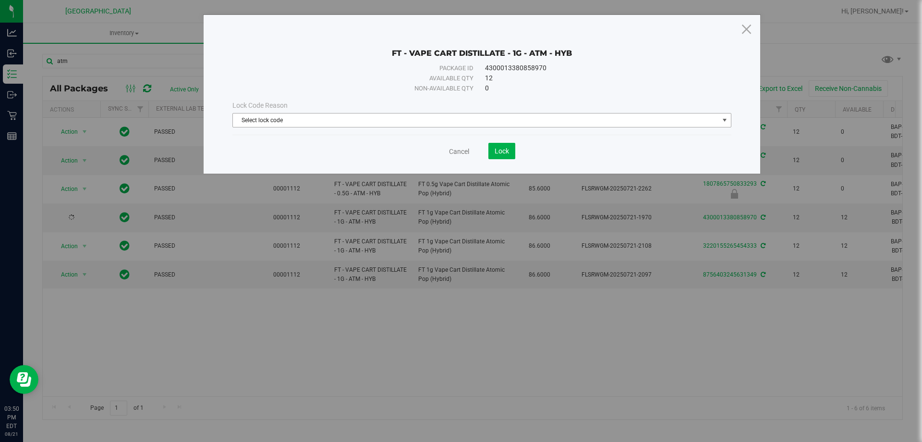
click at [525, 124] on span "Select lock code" at bounding box center [476, 119] width 486 height 13
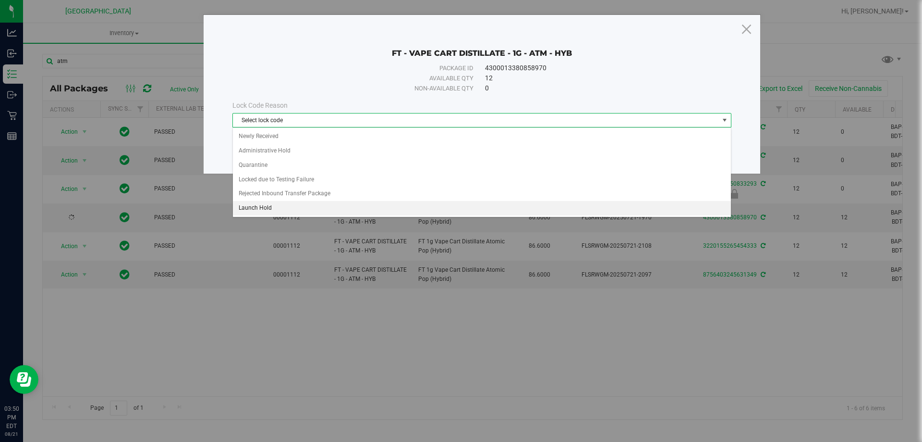
click at [317, 209] on li "Launch Hold" at bounding box center [482, 208] width 498 height 14
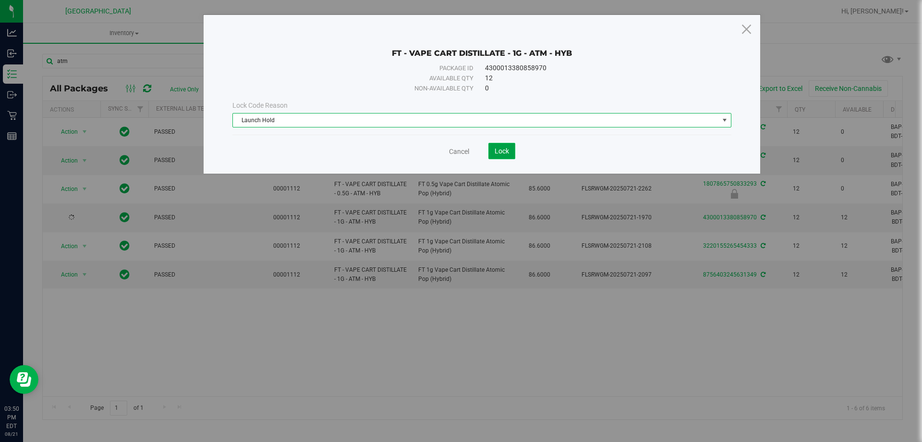
click at [511, 153] on button "Lock" at bounding box center [502, 151] width 27 height 16
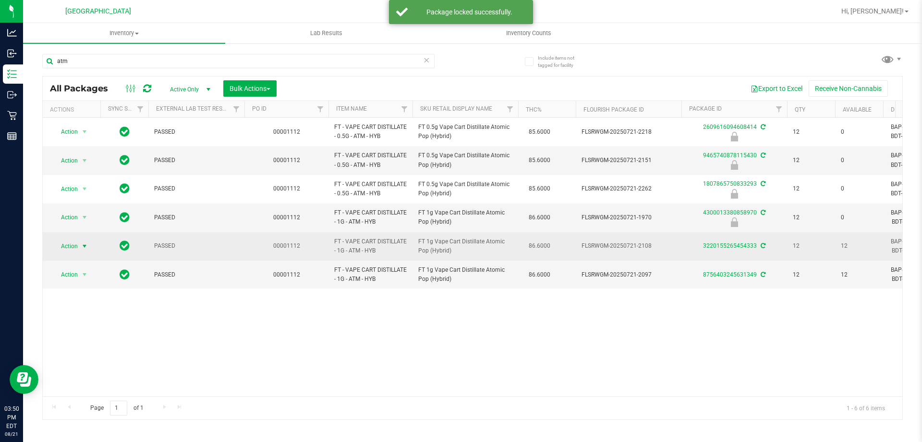
click at [80, 245] on span "select" at bounding box center [85, 245] width 12 height 13
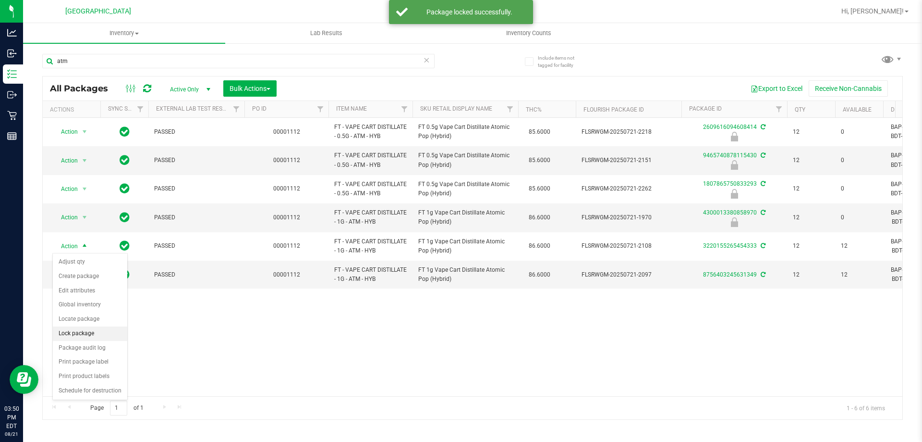
click at [70, 328] on li "Lock package" at bounding box center [90, 333] width 74 height 14
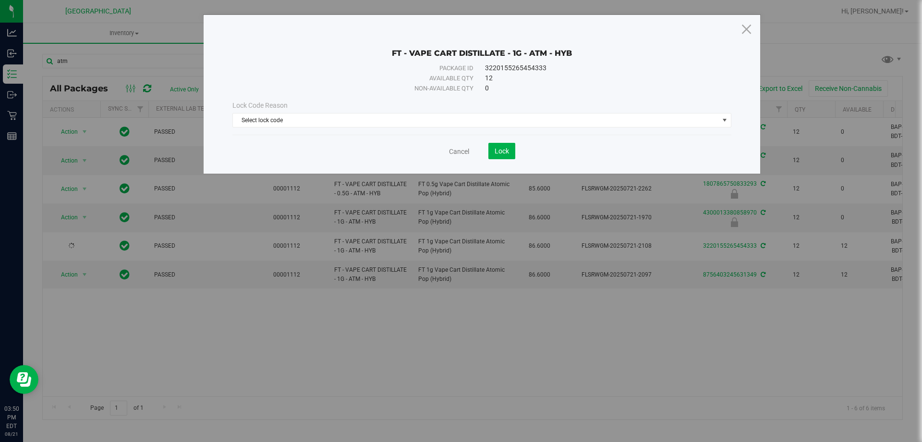
click at [426, 131] on div "Lock Code Reason Select lock code Select lock code Newly Received Administrativ…" at bounding box center [482, 113] width 514 height 41
click at [426, 129] on div "Lock Code Reason Select lock code Select lock code Newly Received Administrativ…" at bounding box center [482, 113] width 514 height 41
click at [428, 123] on span "Select lock code" at bounding box center [476, 119] width 486 height 13
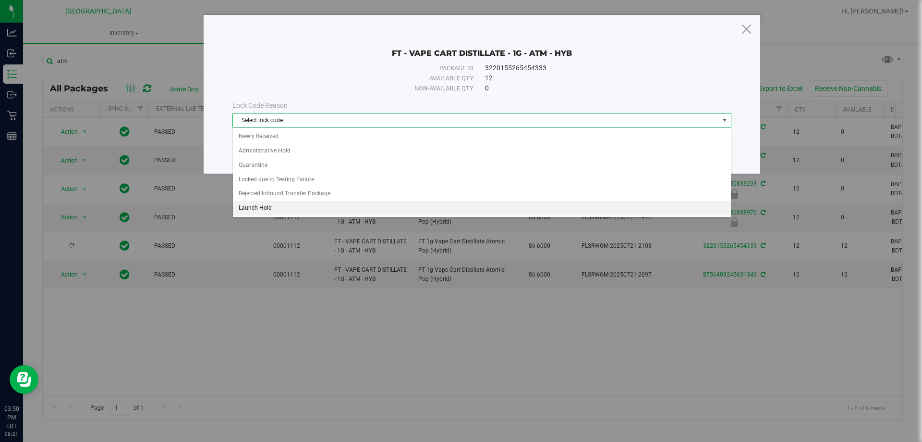
click at [302, 201] on li "Launch Hold" at bounding box center [482, 208] width 498 height 14
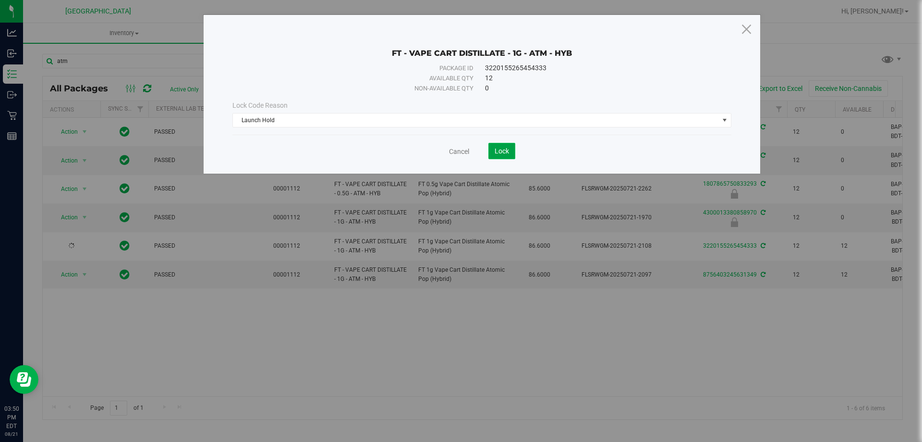
click at [489, 143] on button "Lock" at bounding box center [502, 151] width 27 height 16
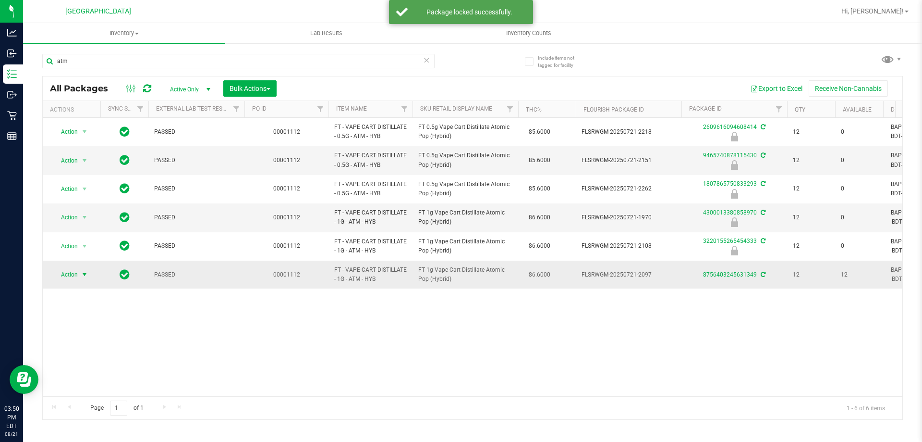
click at [80, 274] on span "select" at bounding box center [85, 274] width 12 height 13
click at [82, 367] on li "Lock package" at bounding box center [90, 362] width 74 height 14
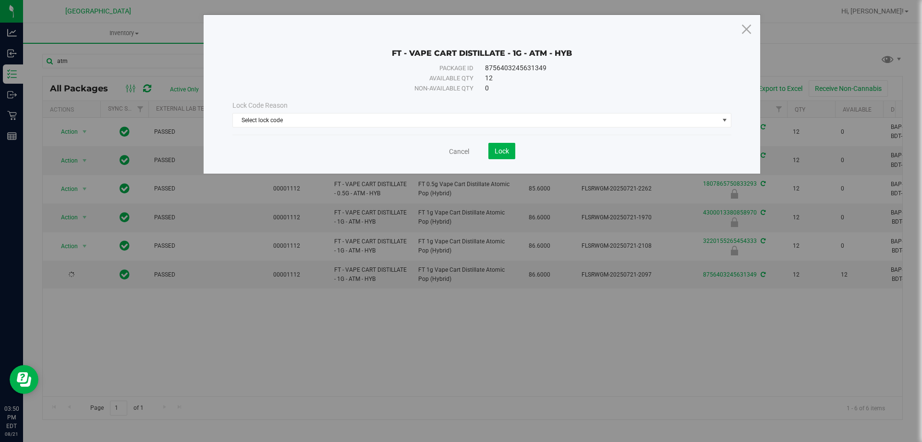
click at [393, 111] on div "Lock Code Reason Select lock code Select lock code Newly Received Administrativ…" at bounding box center [482, 113] width 514 height 27
click at [389, 115] on span "Select lock code" at bounding box center [476, 119] width 486 height 13
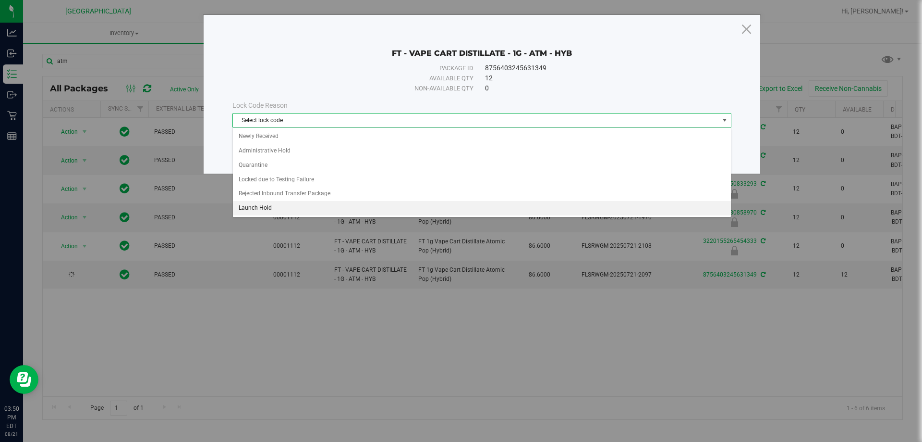
click at [277, 204] on li "Launch Hold" at bounding box center [482, 208] width 498 height 14
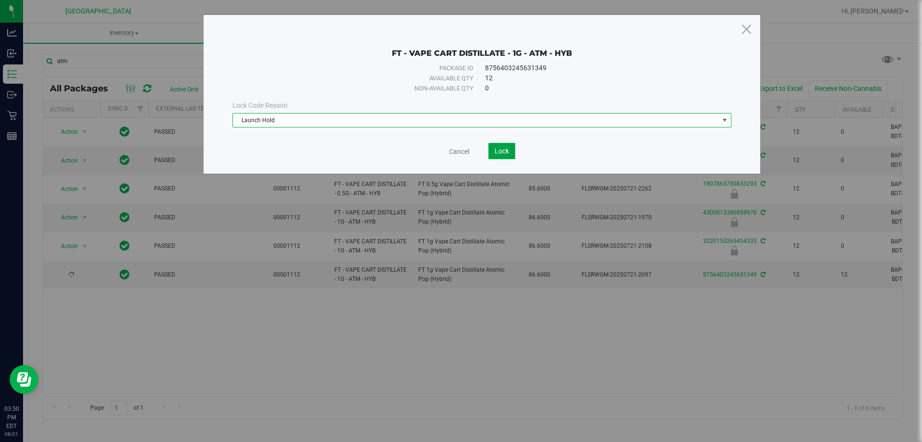
click at [504, 150] on span "Lock" at bounding box center [502, 151] width 14 height 8
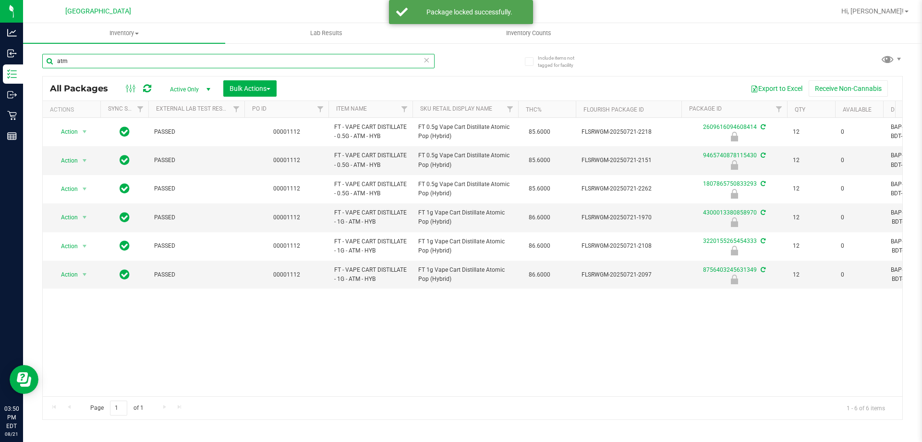
drag, startPoint x: 86, startPoint y: 62, endPoint x: 46, endPoint y: 61, distance: 40.4
click at [46, 61] on input "atm" at bounding box center [238, 61] width 393 height 14
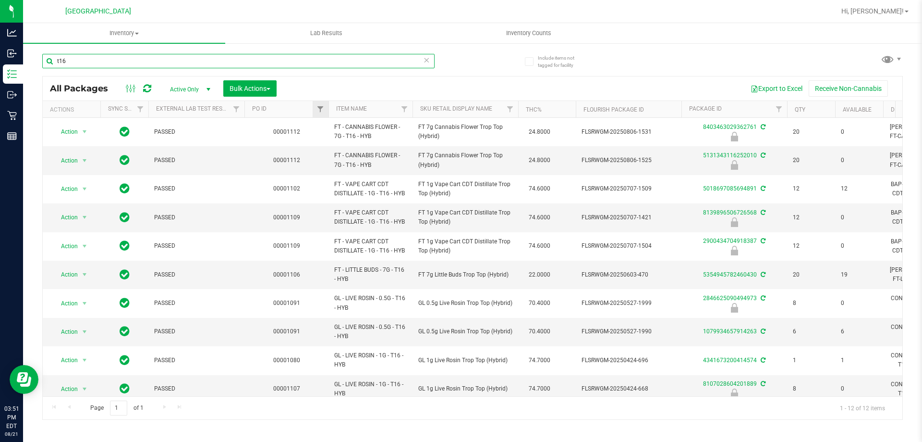
type input "t16"
click at [322, 114] on link "Filter" at bounding box center [321, 109] width 16 height 16
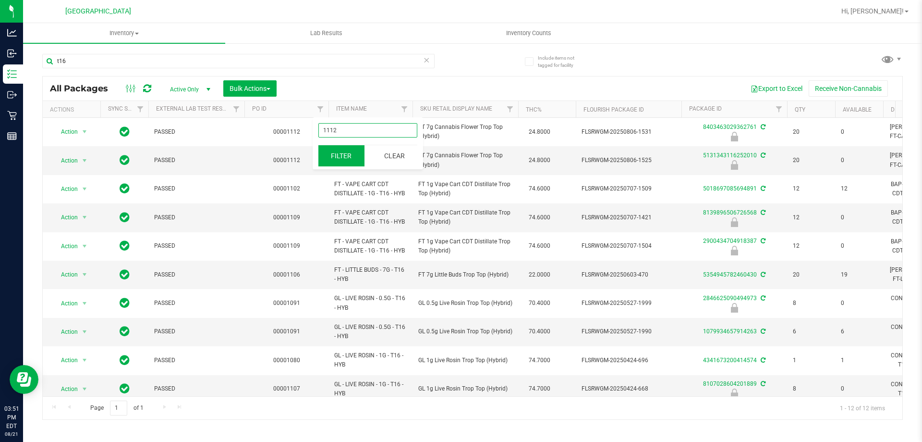
type input "1112"
click at [342, 151] on button "Filter" at bounding box center [342, 155] width 46 height 21
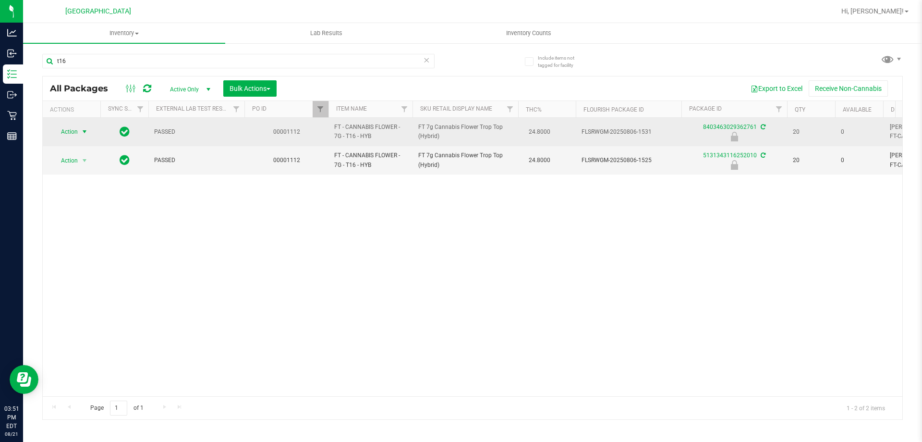
click at [86, 128] on span "select" at bounding box center [85, 132] width 8 height 8
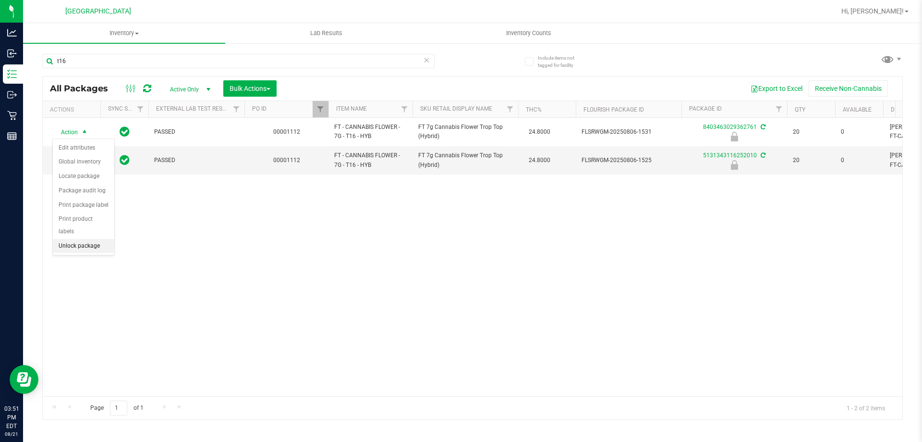
click at [74, 239] on li "Unlock package" at bounding box center [83, 246] width 61 height 14
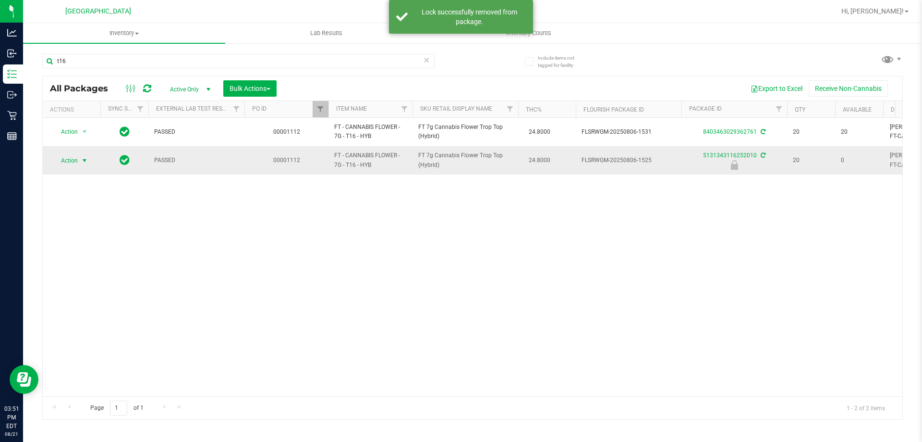
click at [77, 157] on span "Action" at bounding box center [65, 160] width 26 height 13
click at [68, 267] on li "Unlock package" at bounding box center [83, 274] width 61 height 14
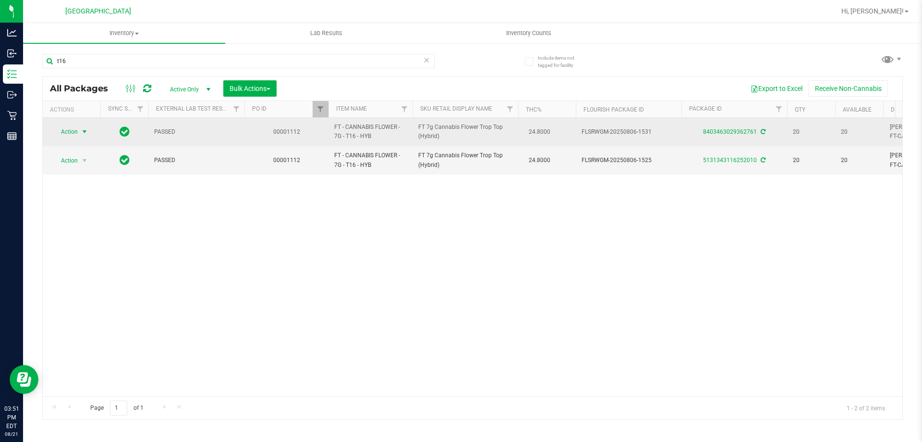
click at [84, 132] on span "select" at bounding box center [85, 132] width 8 height 8
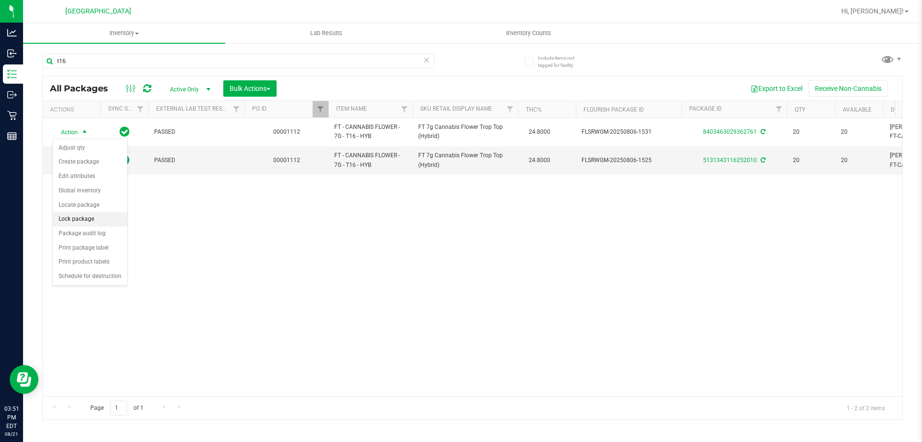
click at [71, 217] on li "Lock package" at bounding box center [90, 219] width 74 height 14
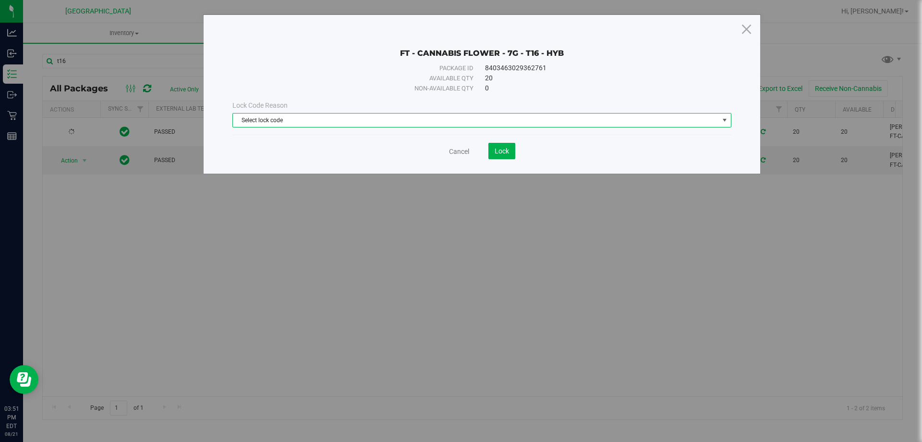
click at [580, 116] on span "Select lock code" at bounding box center [476, 119] width 486 height 13
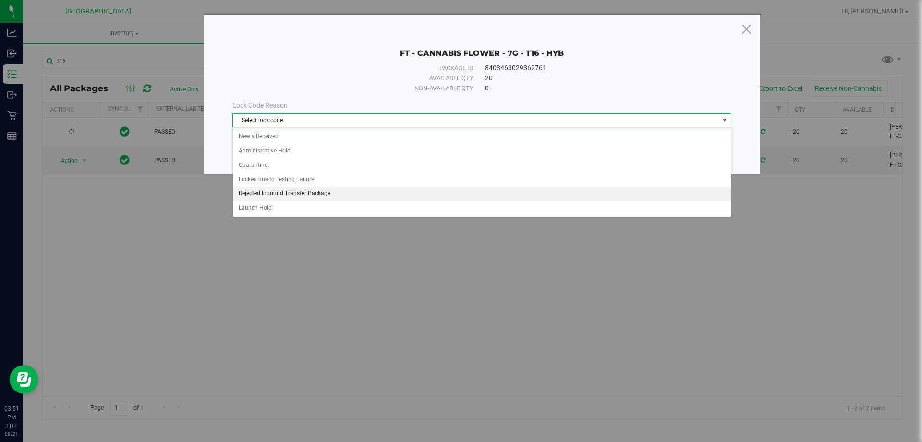
click at [259, 200] on li "Rejected Inbound Transfer Package" at bounding box center [482, 193] width 498 height 14
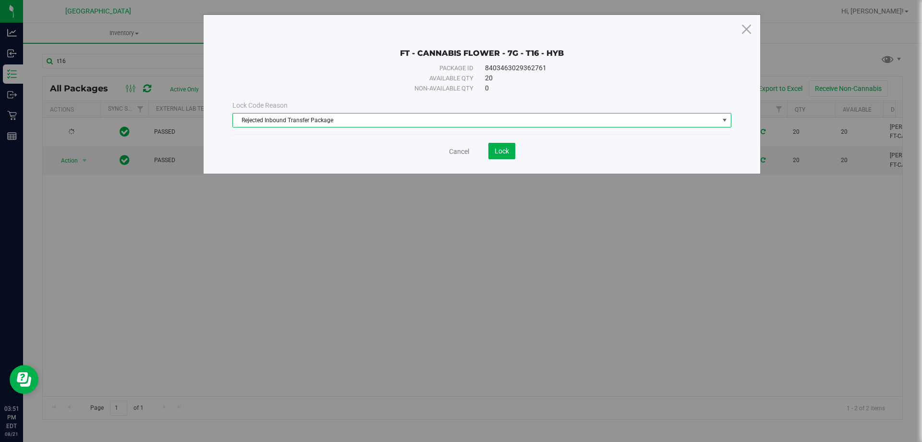
click at [305, 117] on span "Rejected Inbound Transfer Package" at bounding box center [476, 119] width 486 height 13
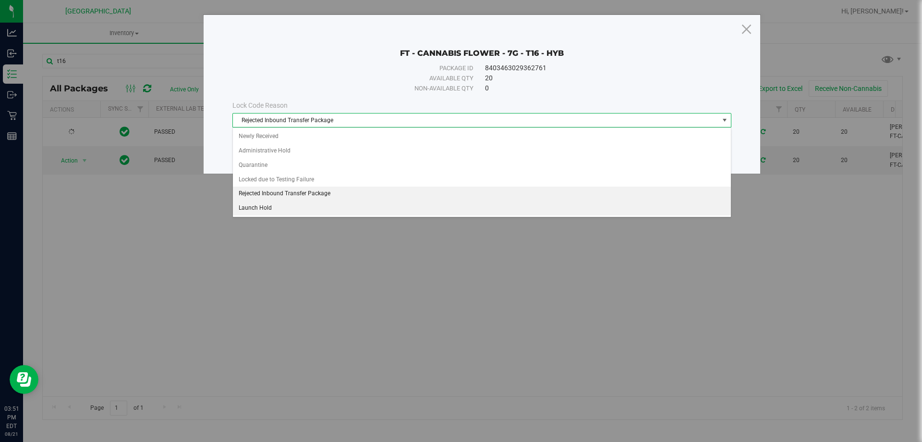
click at [253, 202] on li "Launch Hold" at bounding box center [482, 208] width 498 height 14
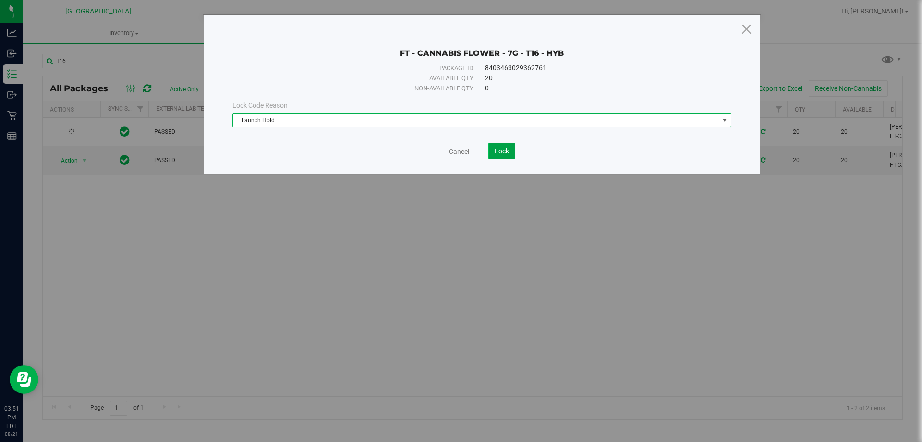
click at [501, 144] on button "Lock" at bounding box center [502, 151] width 27 height 16
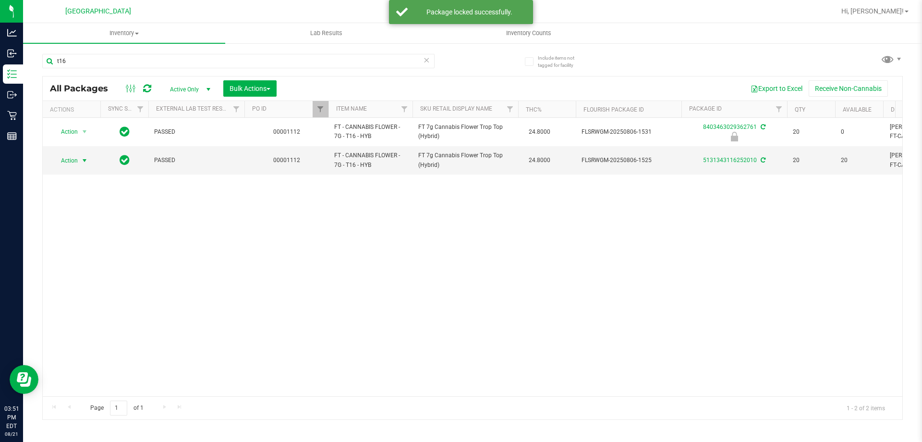
click at [78, 160] on span "Action" at bounding box center [65, 160] width 26 height 13
click at [65, 246] on li "Lock package" at bounding box center [90, 248] width 74 height 14
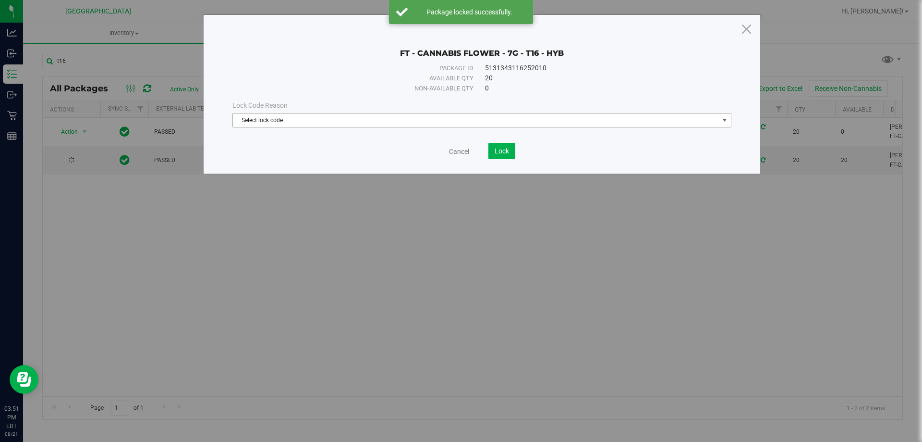
click at [363, 120] on span "Select lock code" at bounding box center [476, 119] width 486 height 13
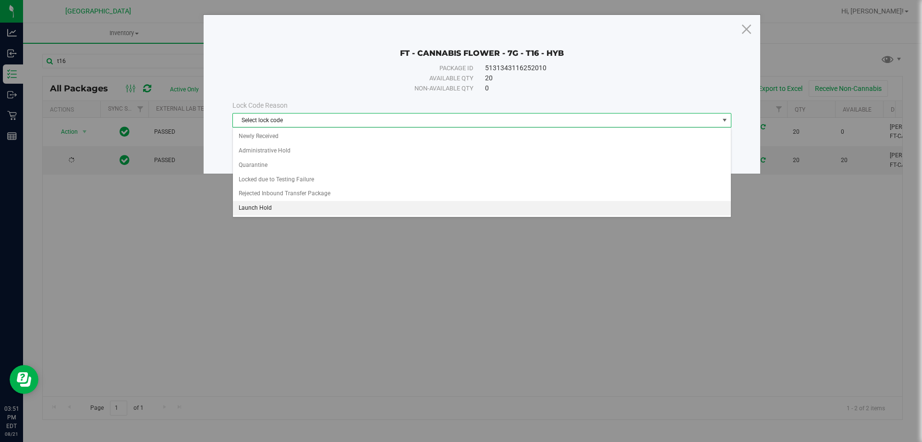
click at [264, 209] on li "Launch Hold" at bounding box center [482, 208] width 498 height 14
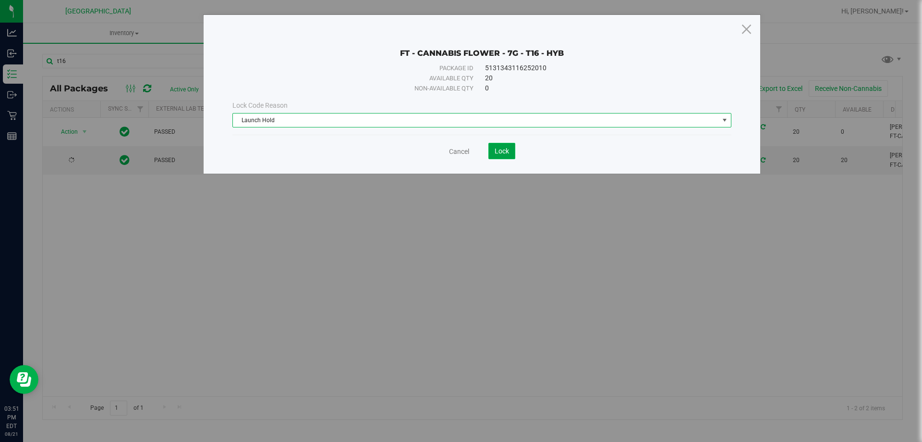
click at [498, 148] on span "Lock" at bounding box center [502, 151] width 14 height 8
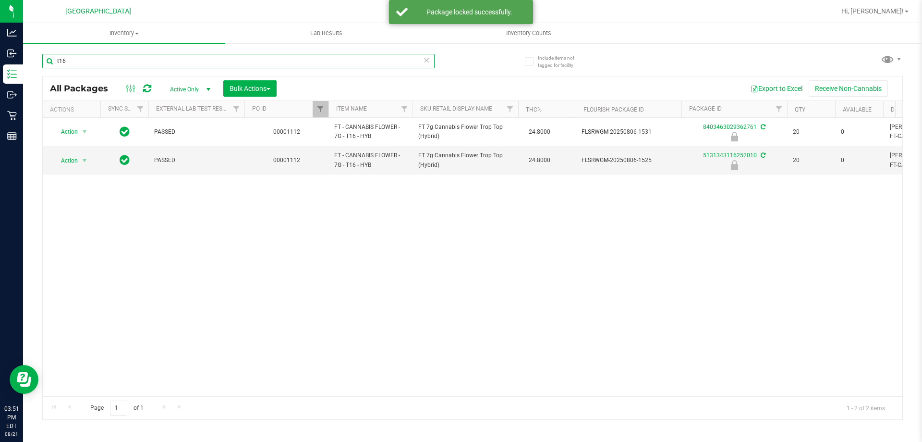
drag, startPoint x: 77, startPoint y: 62, endPoint x: 49, endPoint y: 60, distance: 27.9
click at [49, 60] on input "t16" at bounding box center [238, 61] width 393 height 14
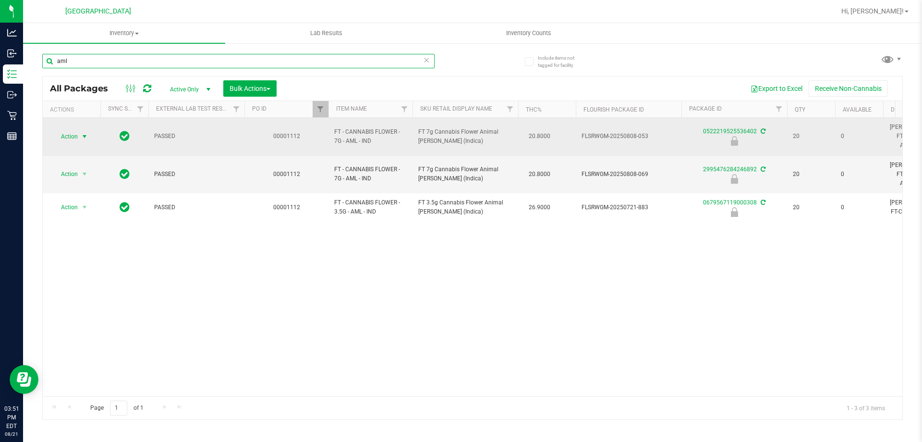
type input "aml"
click at [75, 134] on span "Action" at bounding box center [65, 136] width 26 height 13
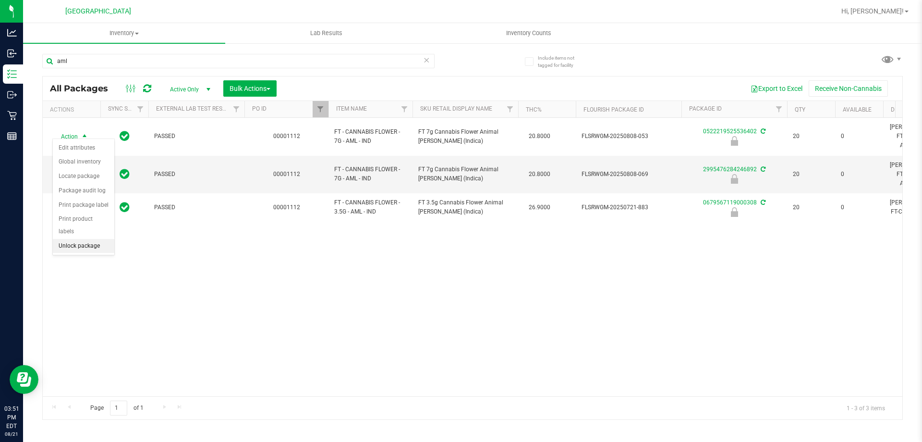
click at [80, 239] on li "Unlock package" at bounding box center [83, 246] width 61 height 14
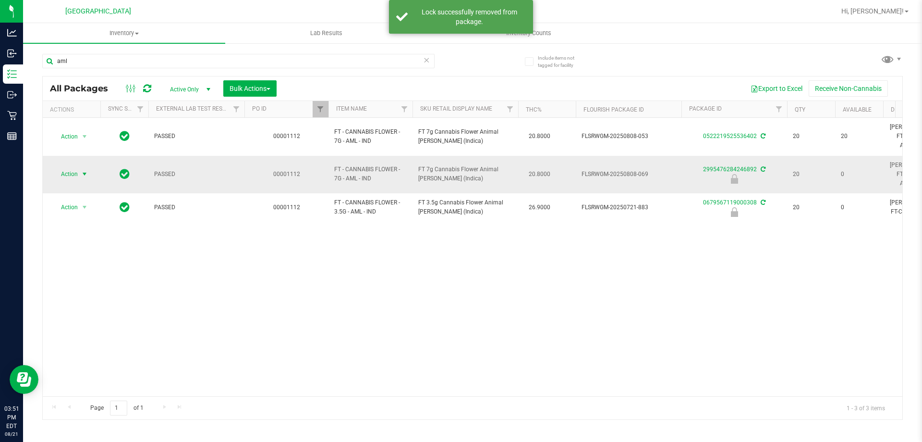
click at [82, 170] on span "select" at bounding box center [85, 174] width 8 height 8
click at [77, 267] on li "Unlock package" at bounding box center [83, 274] width 61 height 14
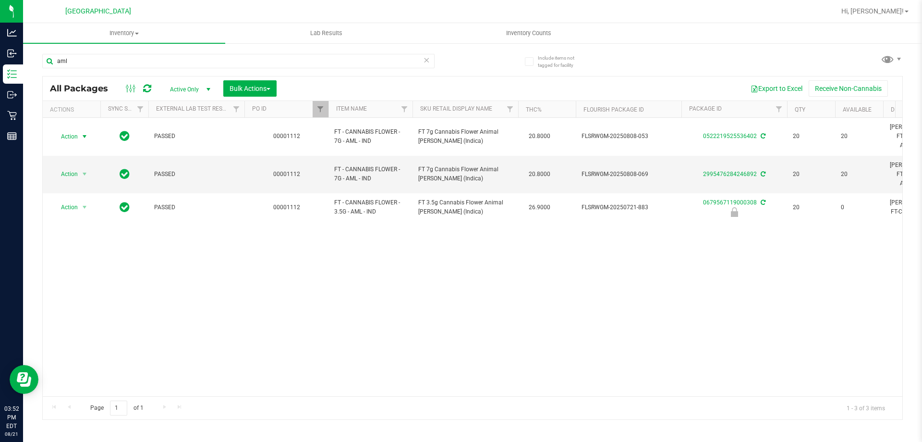
click at [80, 131] on span "select" at bounding box center [85, 136] width 12 height 13
click at [78, 218] on li "Lock package" at bounding box center [90, 219] width 74 height 14
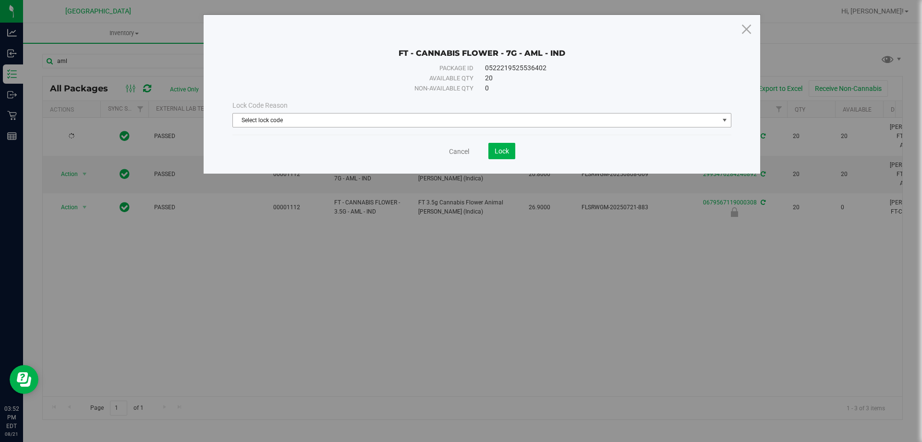
click at [281, 123] on span "Select lock code" at bounding box center [476, 119] width 486 height 13
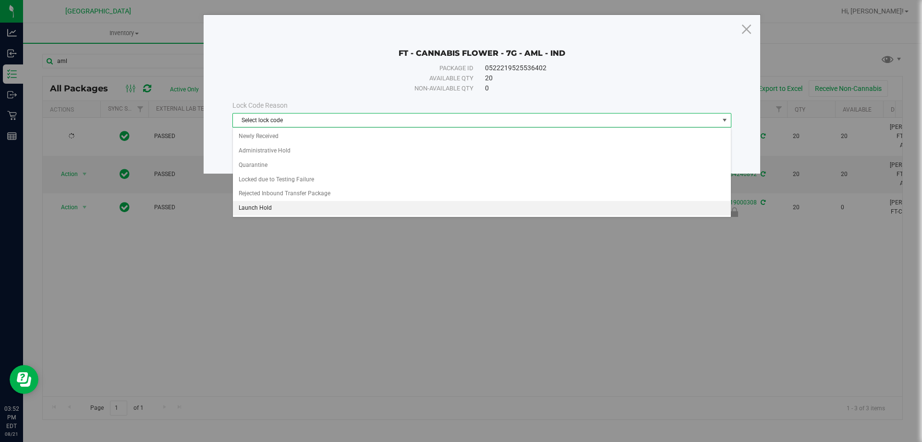
click at [257, 214] on li "Launch Hold" at bounding box center [482, 208] width 498 height 14
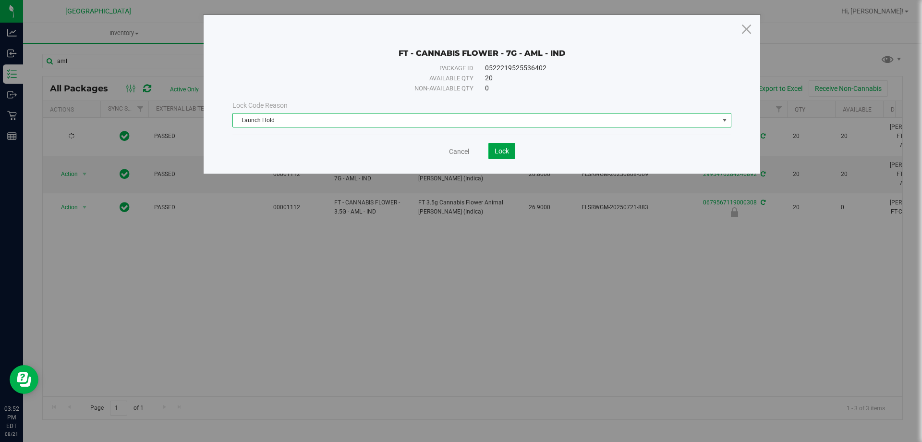
click at [510, 153] on button "Lock" at bounding box center [502, 151] width 27 height 16
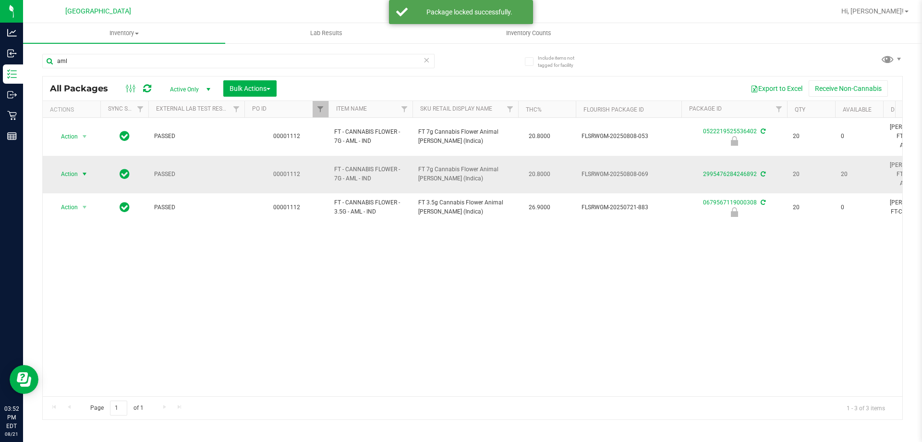
click at [73, 167] on span "Action" at bounding box center [65, 173] width 26 height 13
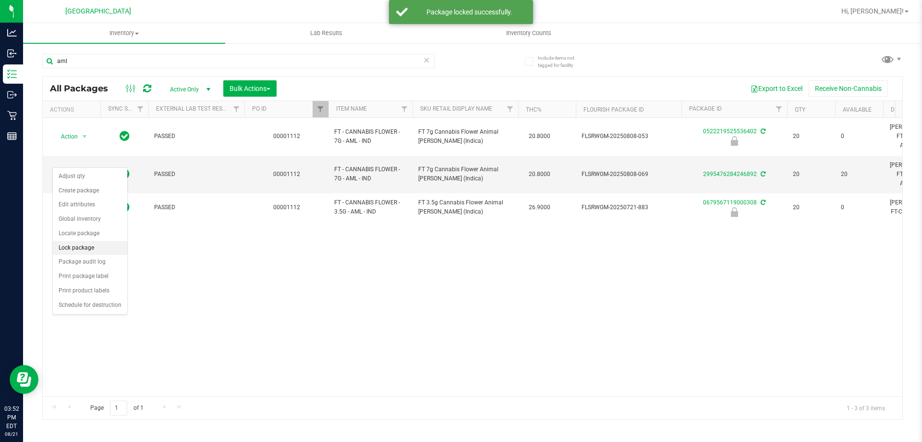
click at [63, 246] on li "Lock package" at bounding box center [90, 248] width 74 height 14
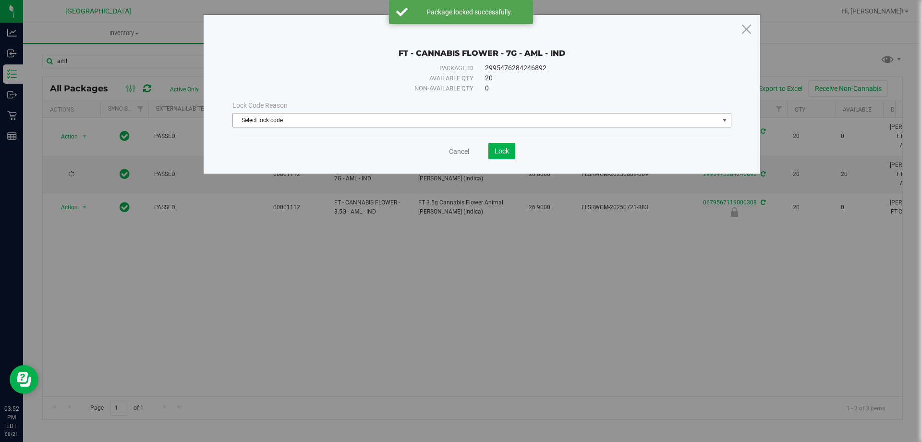
click at [337, 121] on span "Select lock code" at bounding box center [476, 119] width 486 height 13
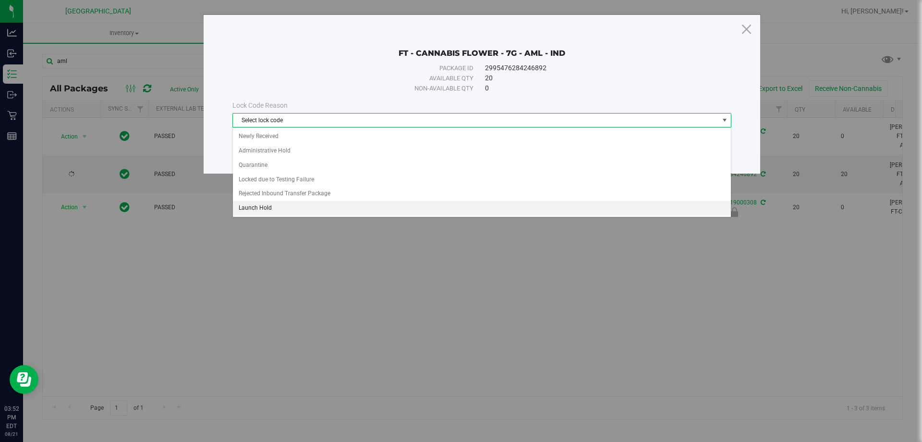
click at [257, 205] on li "Launch Hold" at bounding box center [482, 208] width 498 height 14
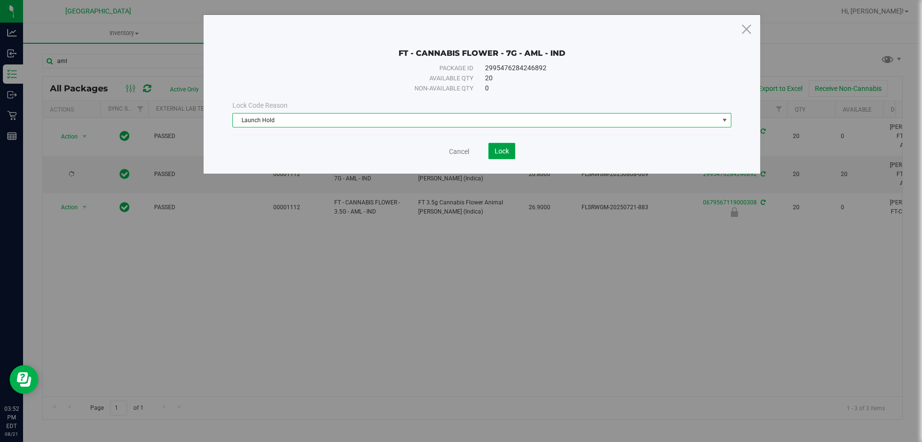
click at [499, 146] on button "Lock" at bounding box center [502, 151] width 27 height 16
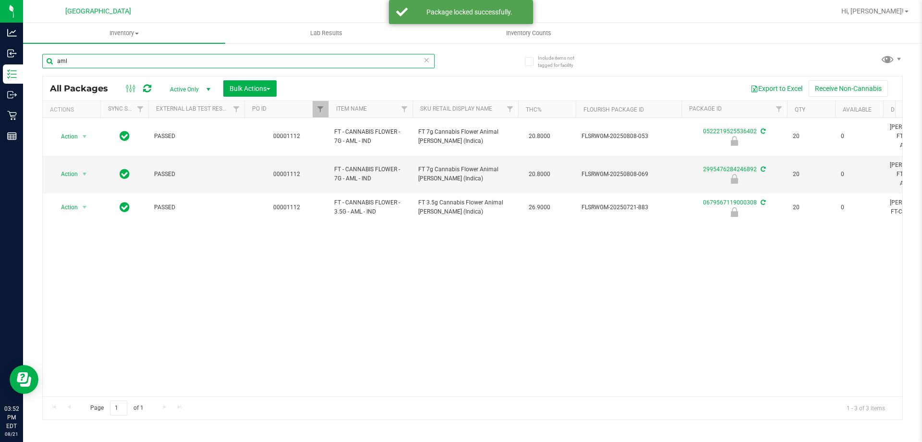
drag, startPoint x: 85, startPoint y: 62, endPoint x: 51, endPoint y: 61, distance: 33.2
click at [51, 61] on input "aml" at bounding box center [238, 61] width 393 height 14
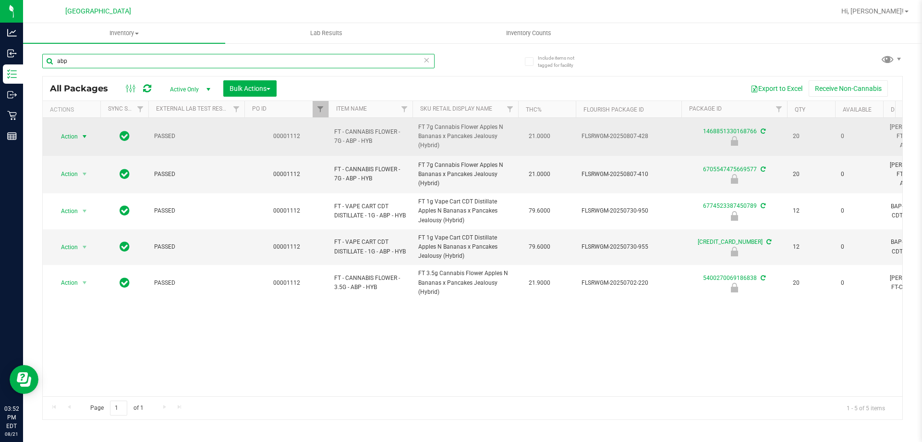
type input "abp"
click at [71, 135] on span "Action" at bounding box center [65, 136] width 26 height 13
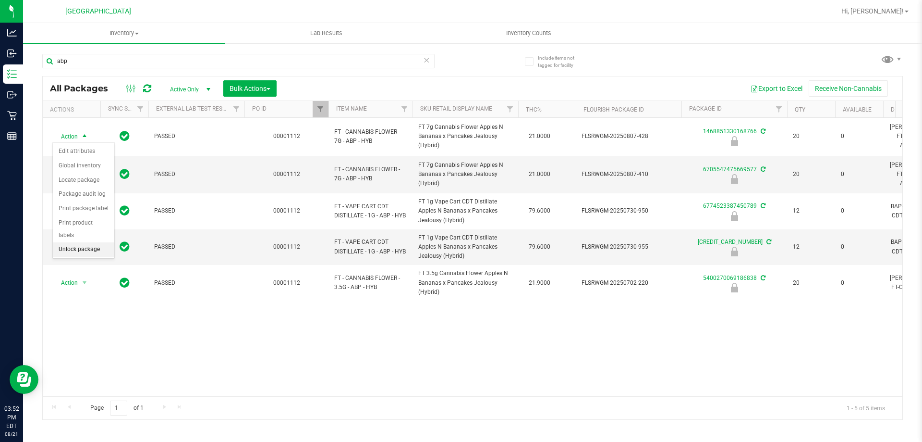
click at [66, 242] on li "Unlock package" at bounding box center [83, 249] width 61 height 14
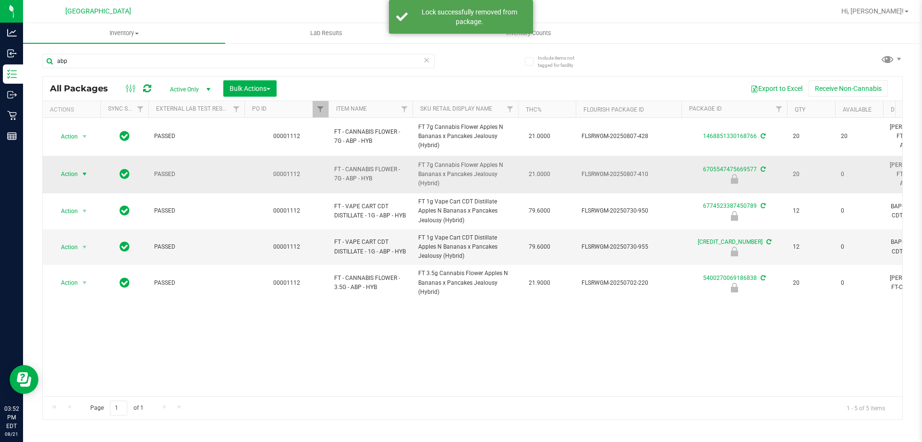
click at [72, 174] on span "Action" at bounding box center [65, 173] width 26 height 13
click at [75, 278] on li "Unlock package" at bounding box center [83, 285] width 61 height 14
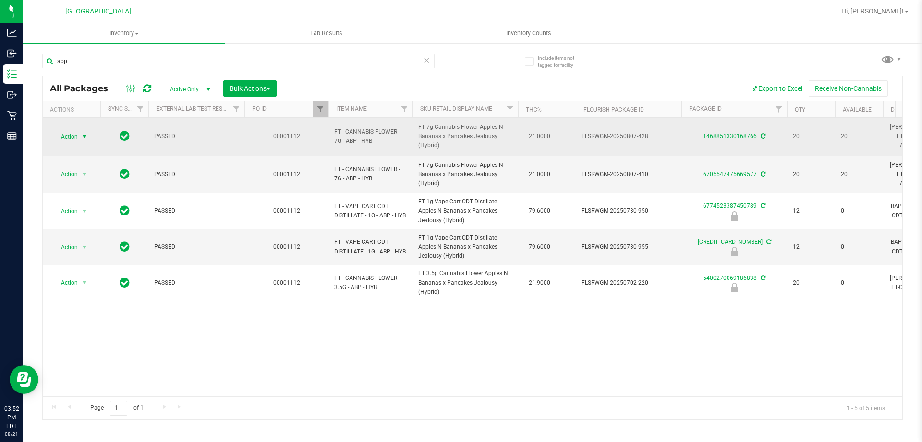
click at [86, 137] on span "select" at bounding box center [85, 137] width 8 height 8
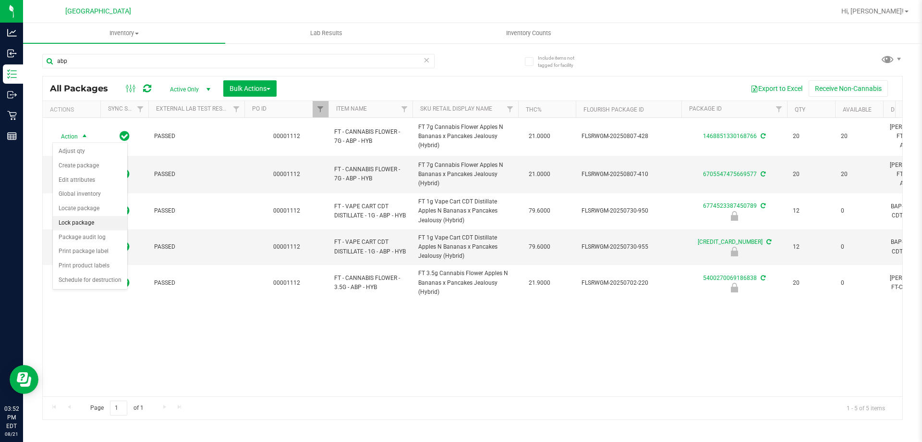
click at [83, 225] on li "Lock package" at bounding box center [90, 223] width 74 height 14
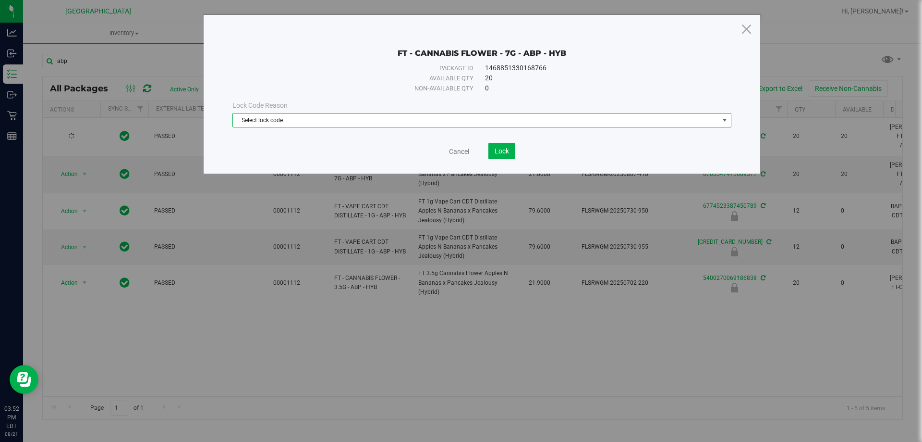
click at [281, 113] on span "Select lock code" at bounding box center [482, 120] width 499 height 14
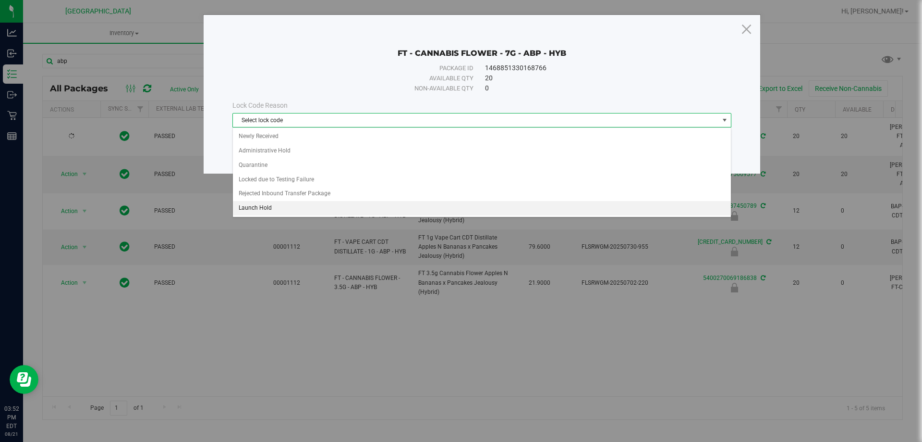
click at [256, 208] on li "Launch Hold" at bounding box center [482, 208] width 498 height 14
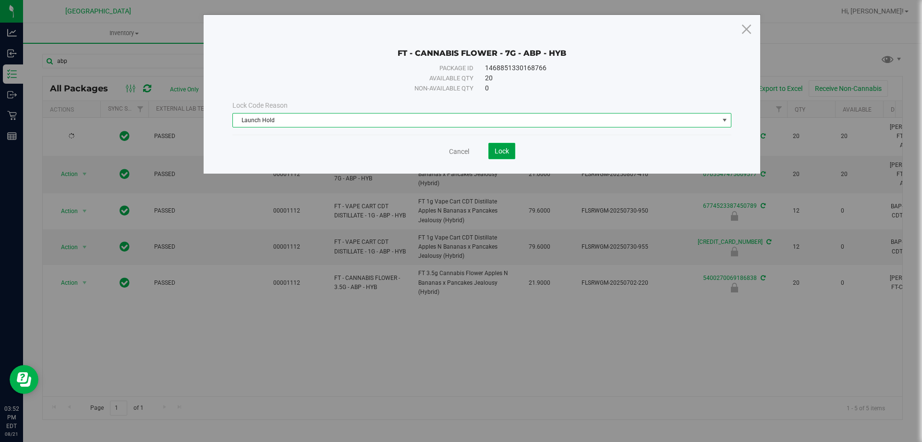
click at [500, 151] on span "Lock" at bounding box center [502, 151] width 14 height 8
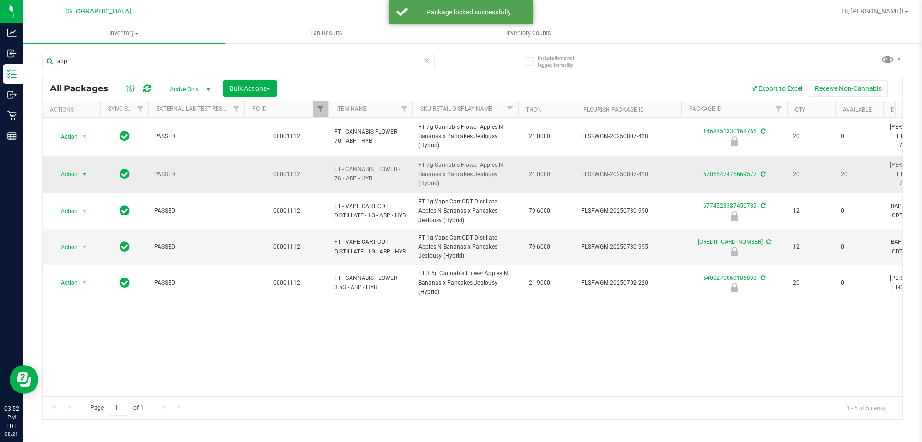
click at [89, 172] on span "select" at bounding box center [85, 173] width 12 height 13
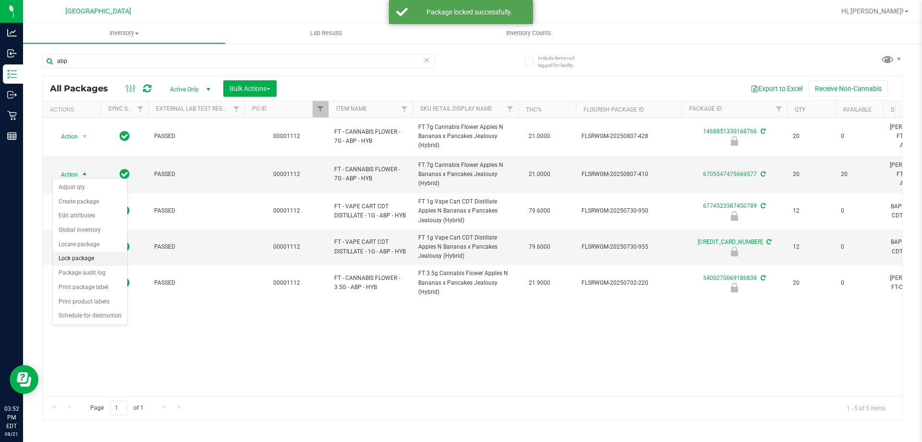
click at [84, 259] on li "Lock package" at bounding box center [90, 258] width 74 height 14
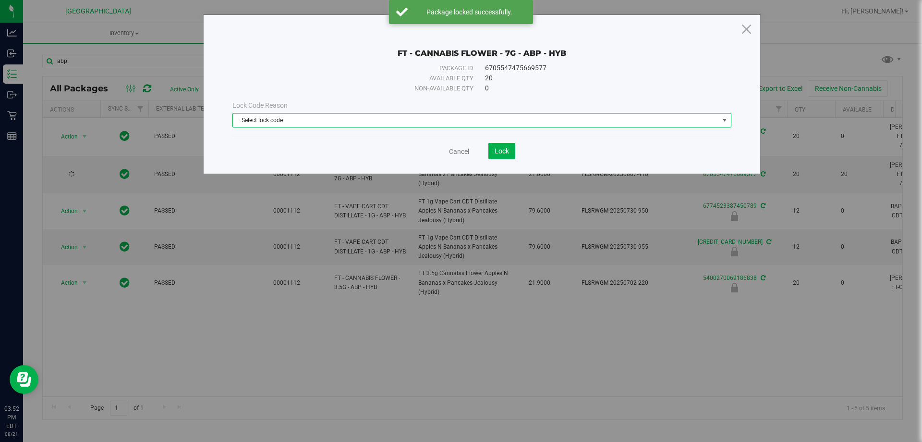
click at [339, 120] on span "Select lock code" at bounding box center [476, 119] width 486 height 13
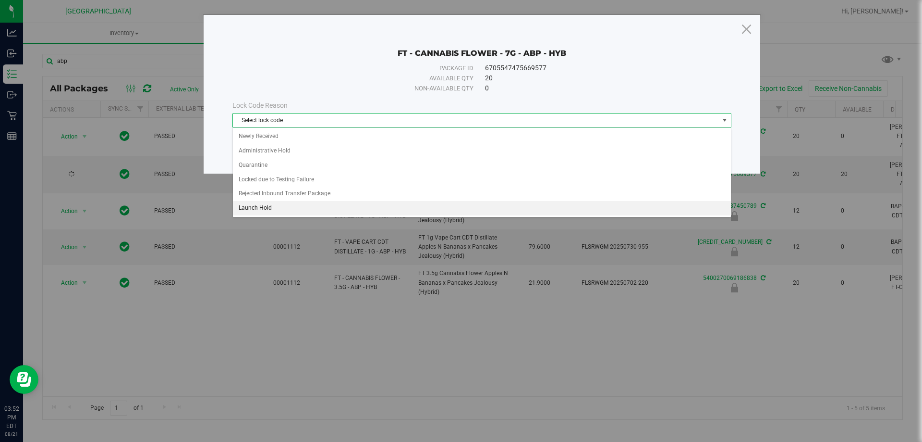
click at [270, 208] on li "Launch Hold" at bounding box center [482, 208] width 498 height 14
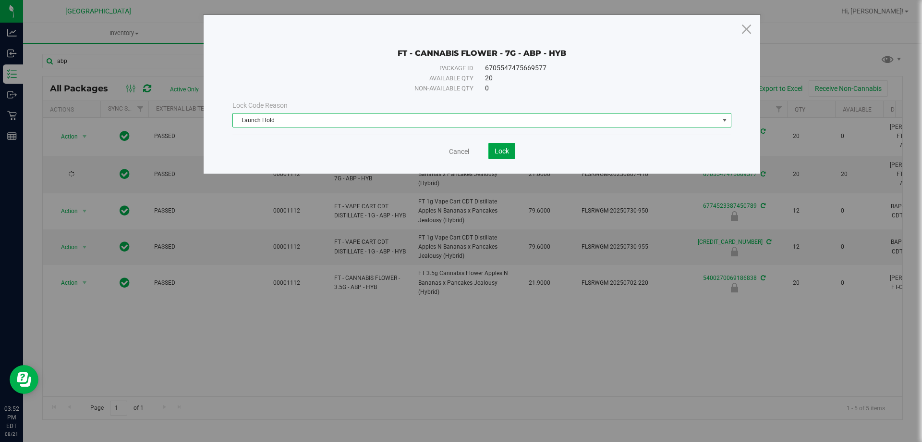
click at [511, 155] on button "Lock" at bounding box center [502, 151] width 27 height 16
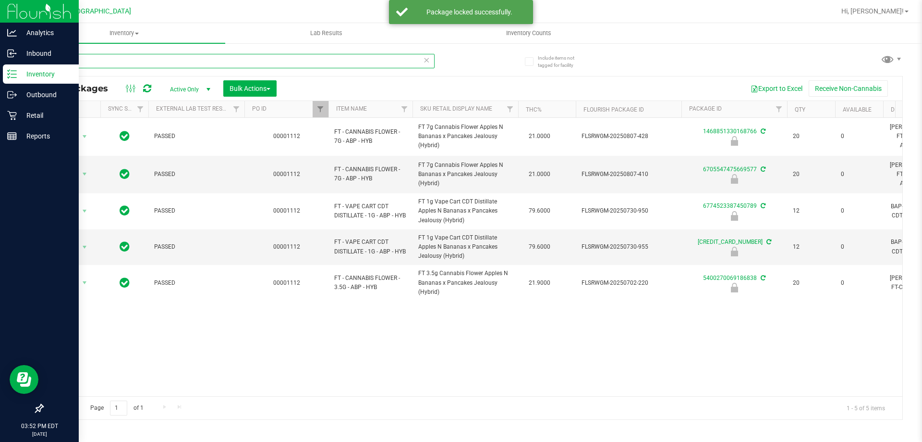
drag, startPoint x: 75, startPoint y: 67, endPoint x: 22, endPoint y: 68, distance: 53.3
click at [22, 68] on div "Analytics Inbound Inventory Outbound Retail Reports 03:52 PM EDT 08/21/2025 08/…" at bounding box center [461, 221] width 922 height 442
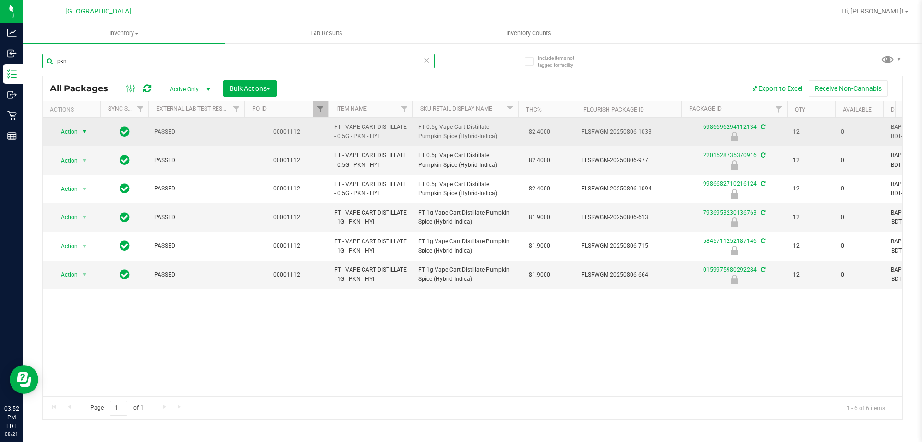
type input "pkn"
click at [70, 129] on span "Action" at bounding box center [65, 131] width 26 height 13
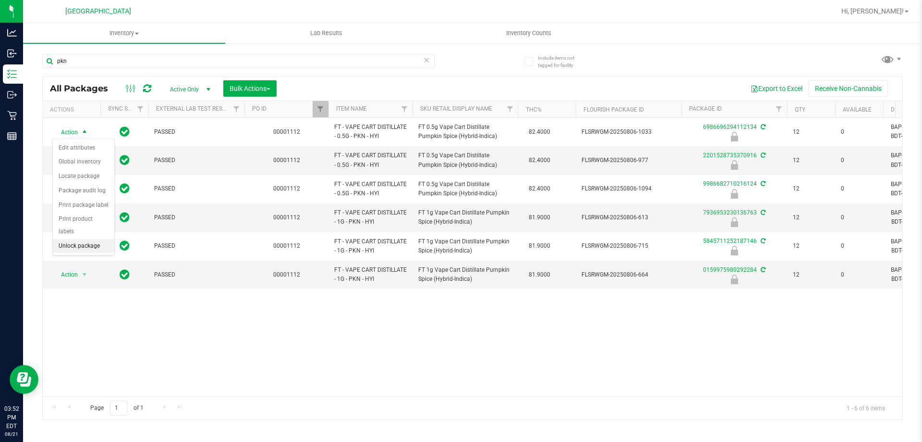
click at [67, 239] on li "Unlock package" at bounding box center [83, 246] width 61 height 14
click at [77, 162] on span "Action" at bounding box center [65, 160] width 26 height 13
click at [67, 267] on li "Unlock package" at bounding box center [83, 274] width 61 height 14
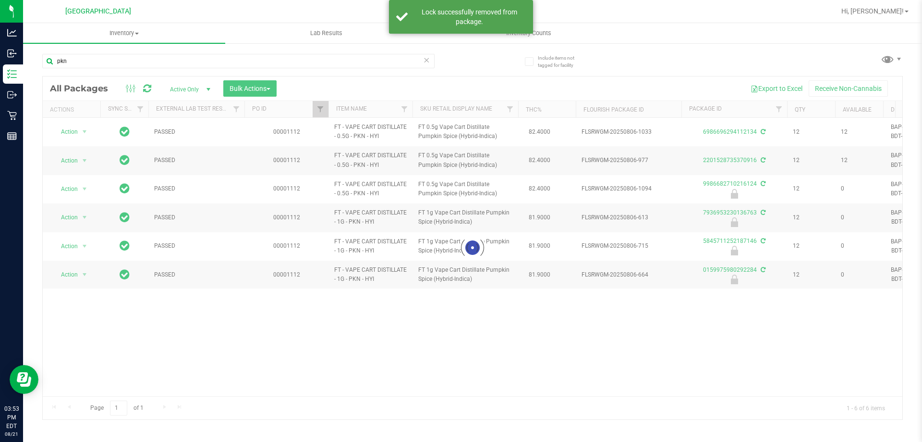
click at [75, 188] on div at bounding box center [473, 247] width 860 height 343
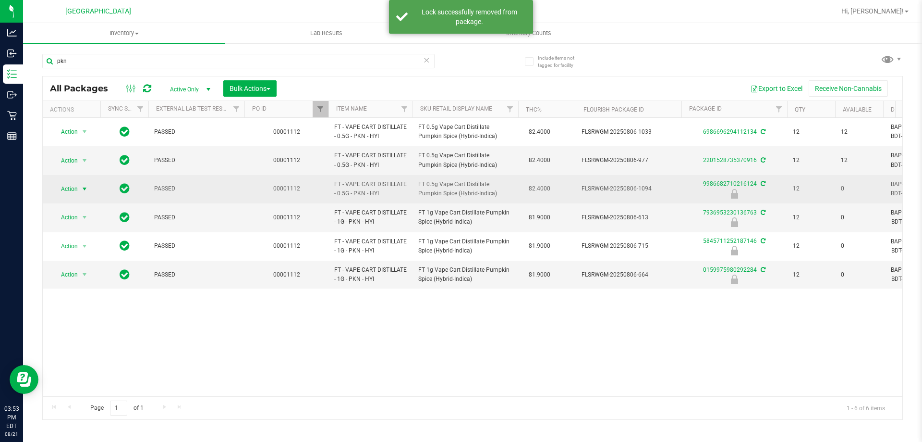
click at [78, 186] on span "Action" at bounding box center [65, 188] width 26 height 13
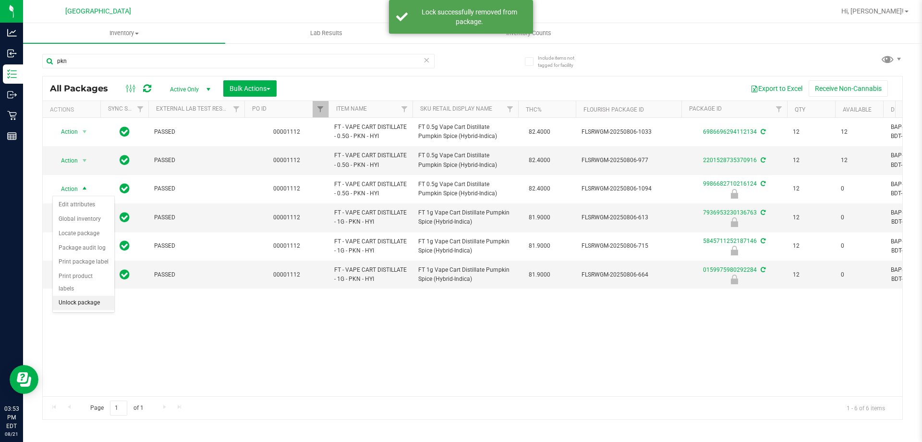
click at [62, 295] on li "Unlock package" at bounding box center [83, 302] width 61 height 14
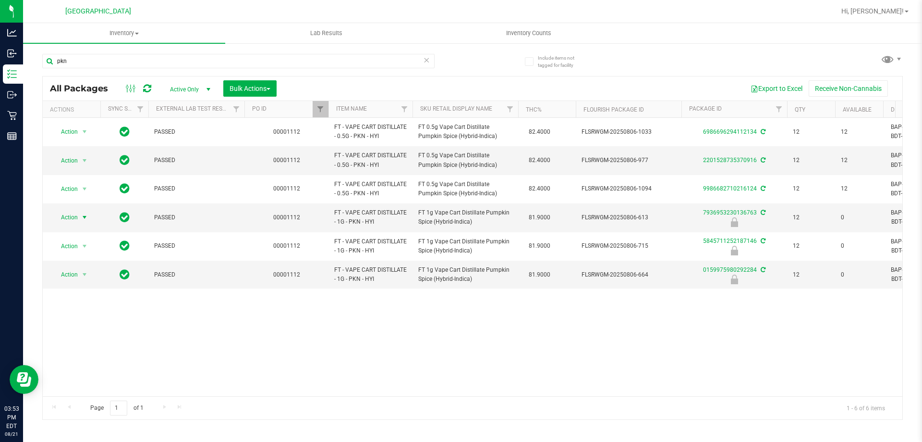
click at [79, 216] on span "select" at bounding box center [85, 216] width 12 height 13
click at [73, 324] on li "Unlock package" at bounding box center [83, 331] width 61 height 14
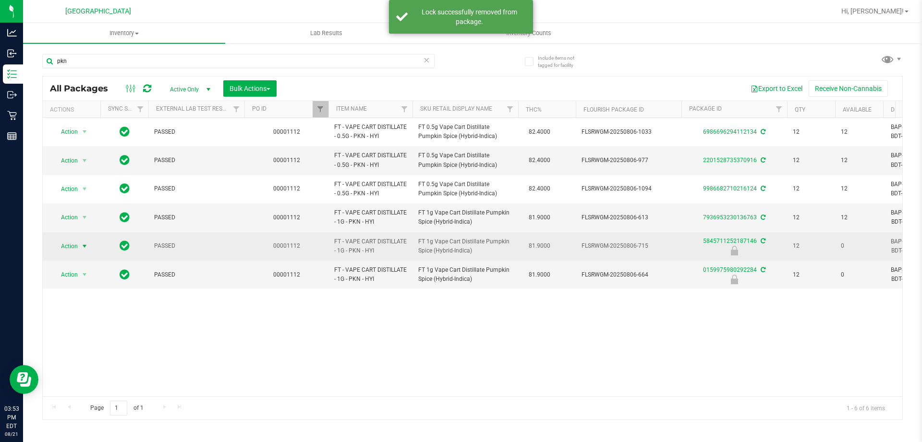
click at [85, 246] on span "select" at bounding box center [85, 246] width 8 height 8
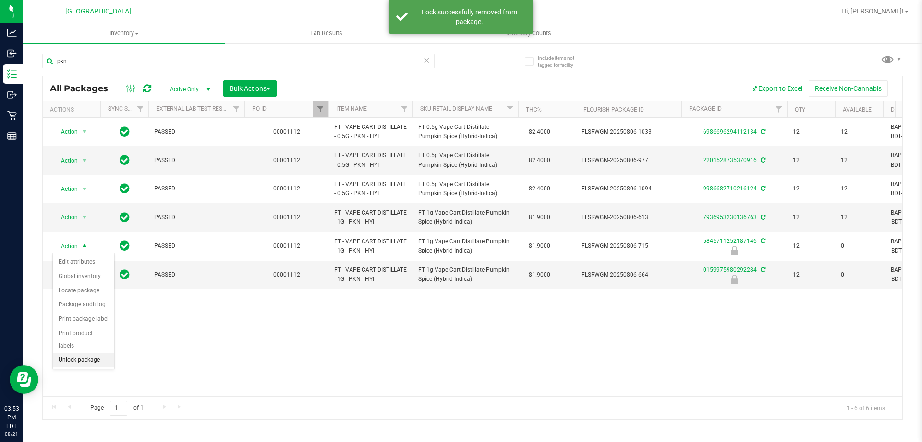
click at [66, 353] on li "Unlock package" at bounding box center [83, 360] width 61 height 14
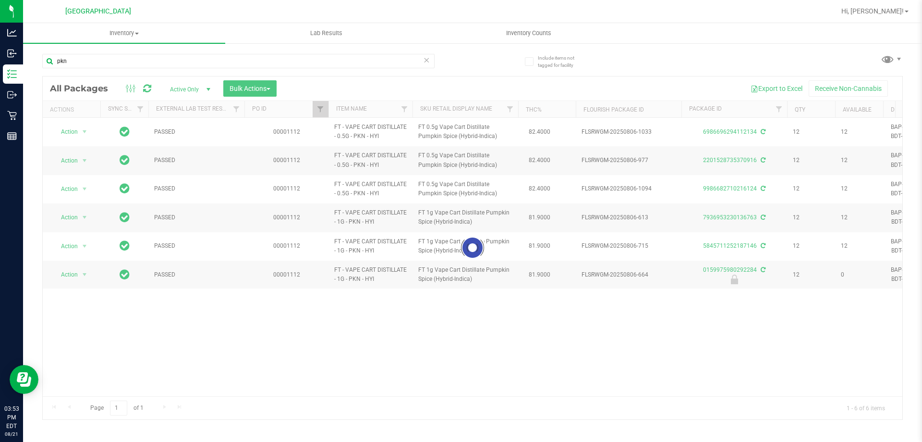
click at [74, 272] on div at bounding box center [473, 247] width 860 height 343
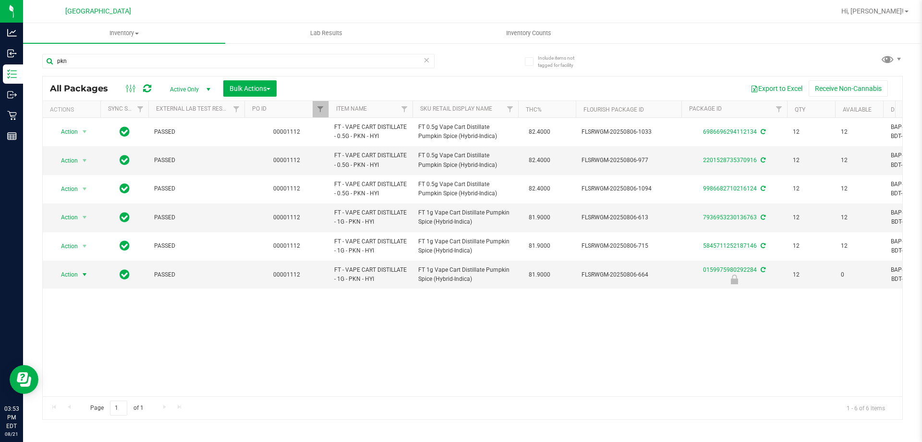
click at [74, 272] on span "Action" at bounding box center [65, 274] width 26 height 13
click at [65, 381] on li "Unlock package" at bounding box center [83, 388] width 61 height 14
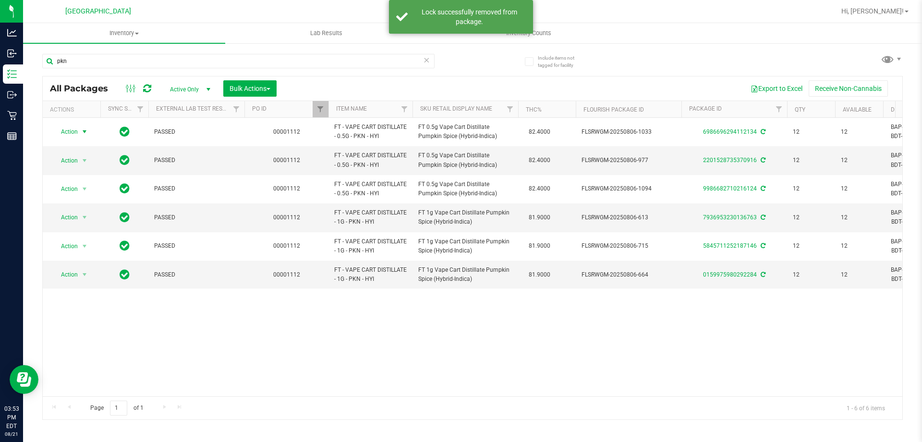
click at [79, 131] on span "select" at bounding box center [85, 131] width 12 height 13
click at [60, 217] on li "Lock package" at bounding box center [90, 219] width 74 height 14
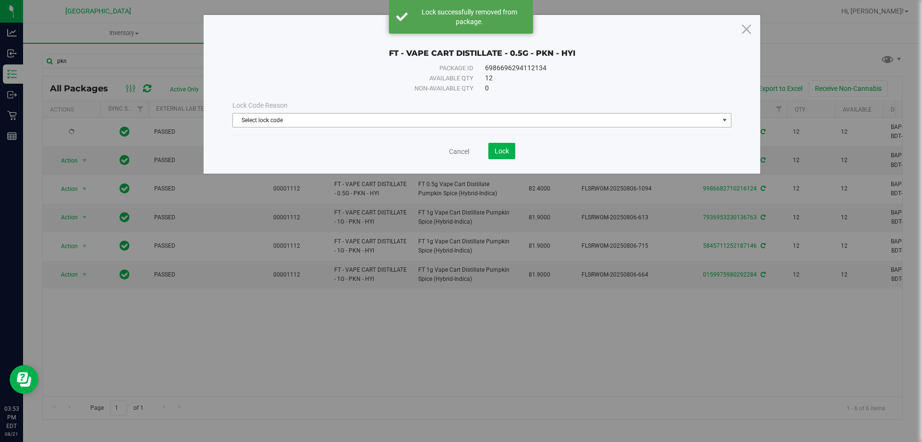
click at [331, 114] on span "Select lock code" at bounding box center [476, 119] width 486 height 13
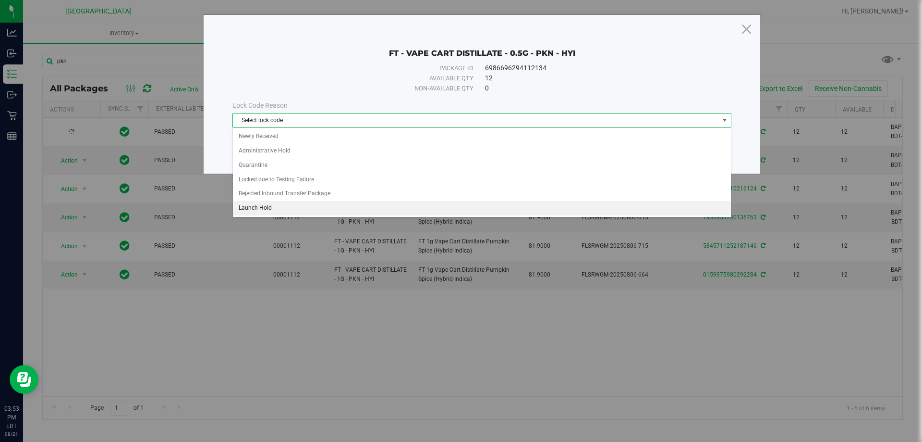
click at [258, 206] on li "Launch Hold" at bounding box center [482, 208] width 498 height 14
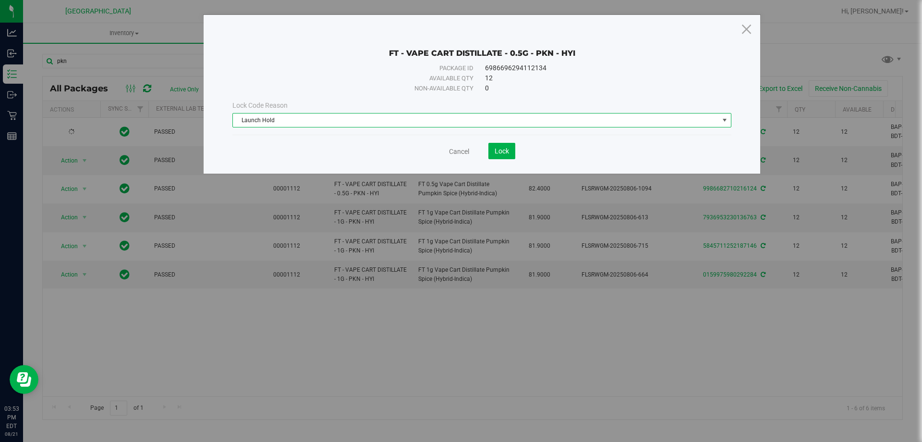
click at [484, 145] on save-button "Lock" at bounding box center [492, 151] width 46 height 16
click at [497, 146] on button "Lock" at bounding box center [502, 151] width 27 height 16
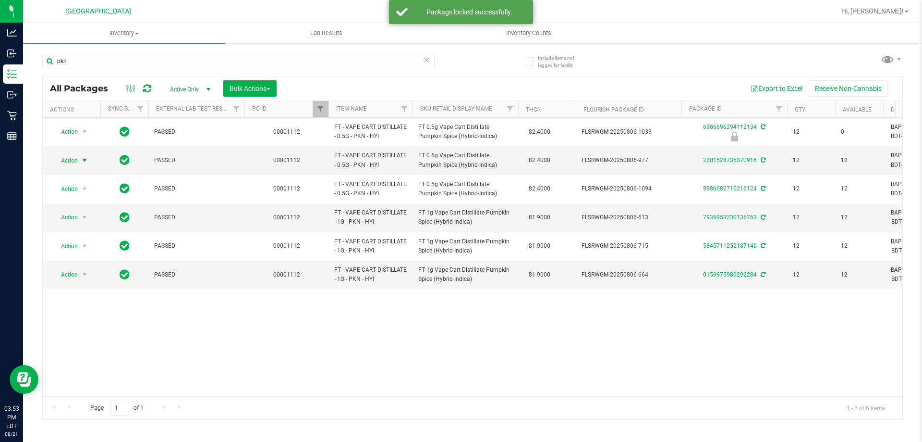
click at [74, 160] on span "Action" at bounding box center [65, 160] width 26 height 13
click at [78, 247] on li "Lock package" at bounding box center [90, 248] width 74 height 14
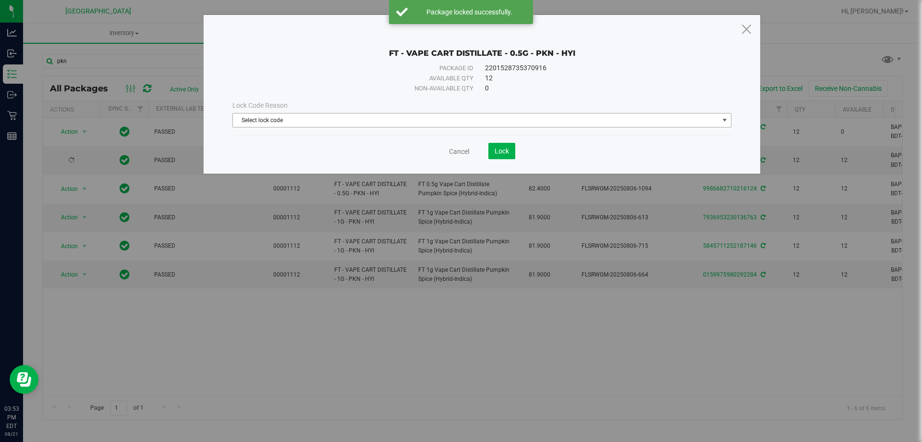
click at [361, 122] on span "Select lock code" at bounding box center [476, 119] width 486 height 13
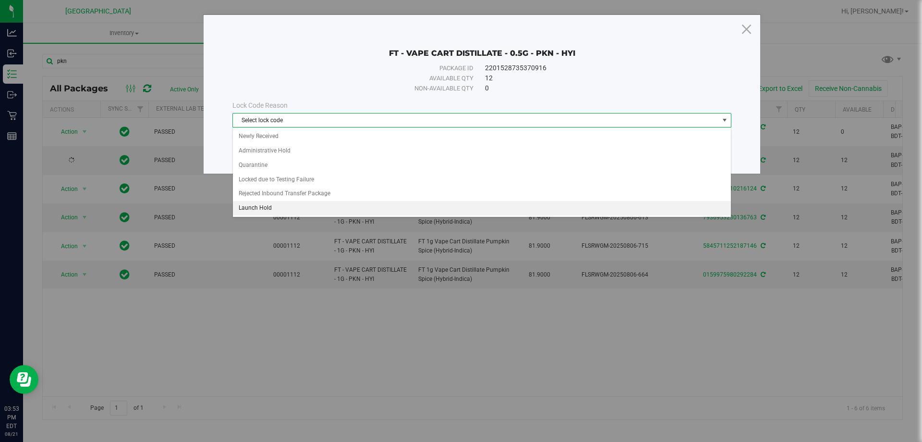
click at [264, 203] on li "Launch Hold" at bounding box center [482, 208] width 498 height 14
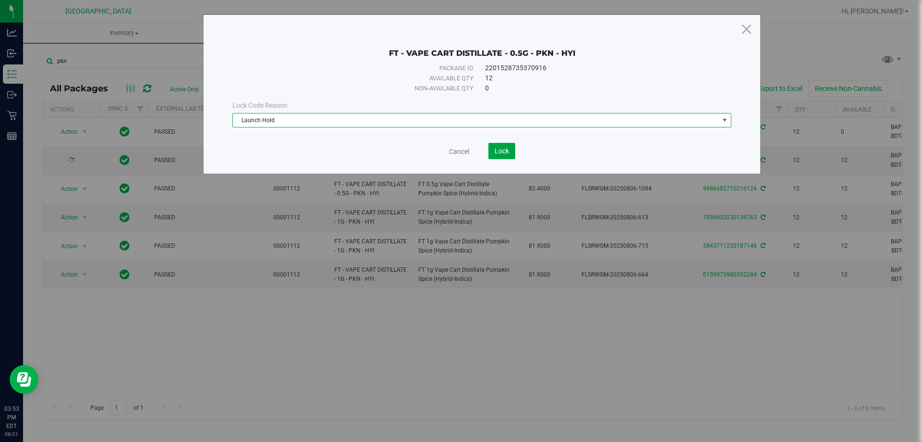
click at [496, 152] on span "Lock" at bounding box center [502, 151] width 14 height 8
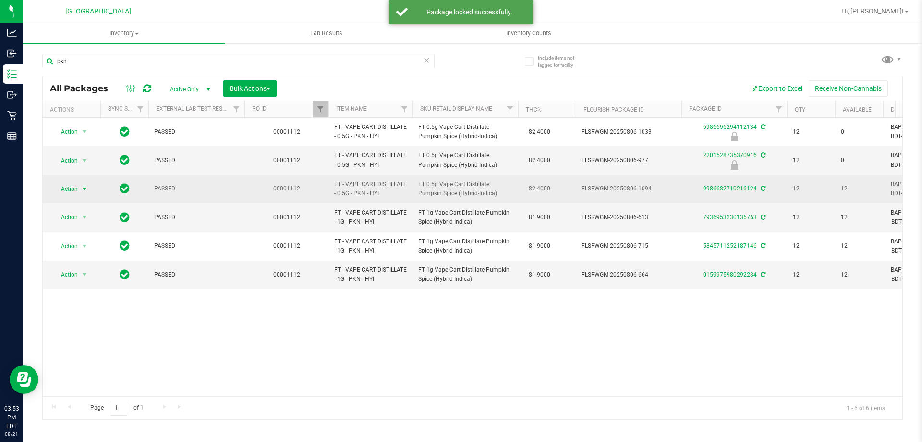
click at [77, 189] on span "Action" at bounding box center [65, 188] width 26 height 13
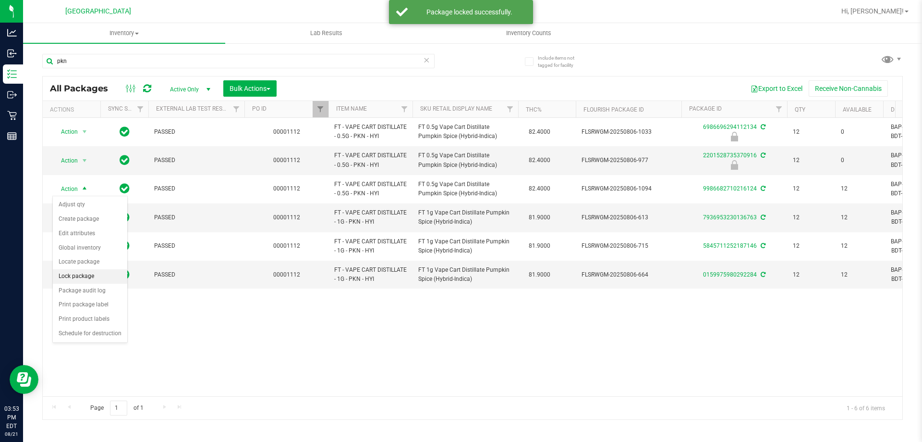
click at [83, 281] on li "Lock package" at bounding box center [90, 276] width 74 height 14
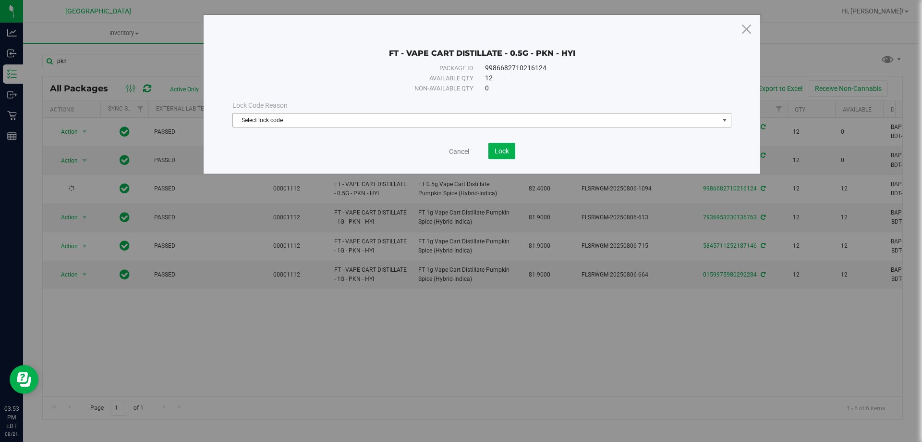
click at [330, 117] on span "Select lock code" at bounding box center [476, 119] width 486 height 13
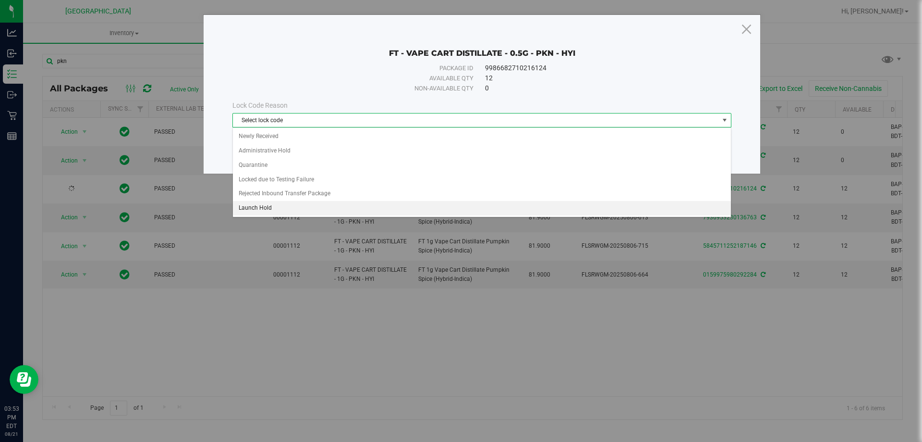
click at [250, 209] on li "Launch Hold" at bounding box center [482, 208] width 498 height 14
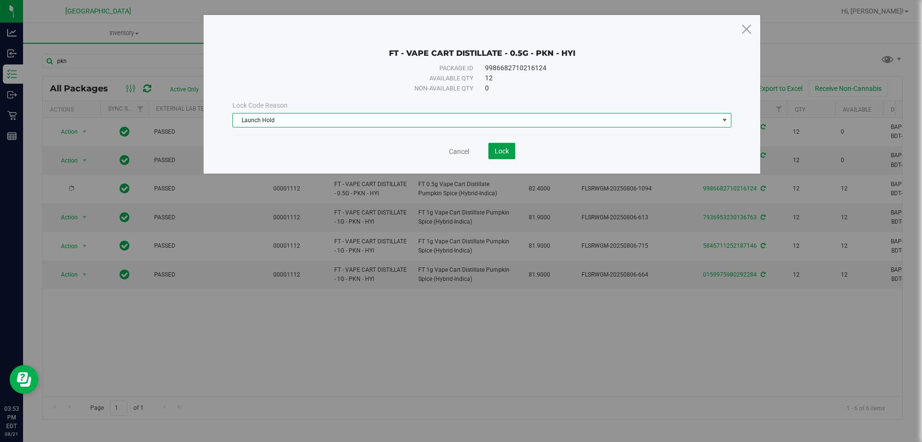
click at [509, 147] on button "Lock" at bounding box center [502, 151] width 27 height 16
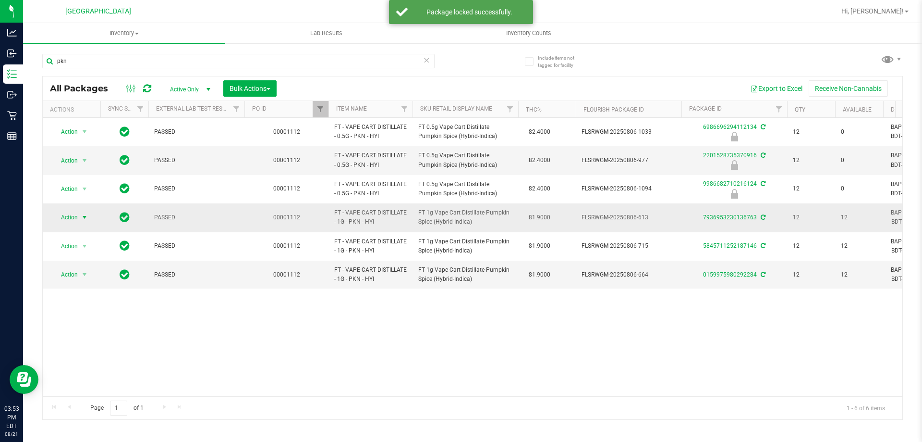
click at [64, 216] on span "Action" at bounding box center [65, 216] width 26 height 13
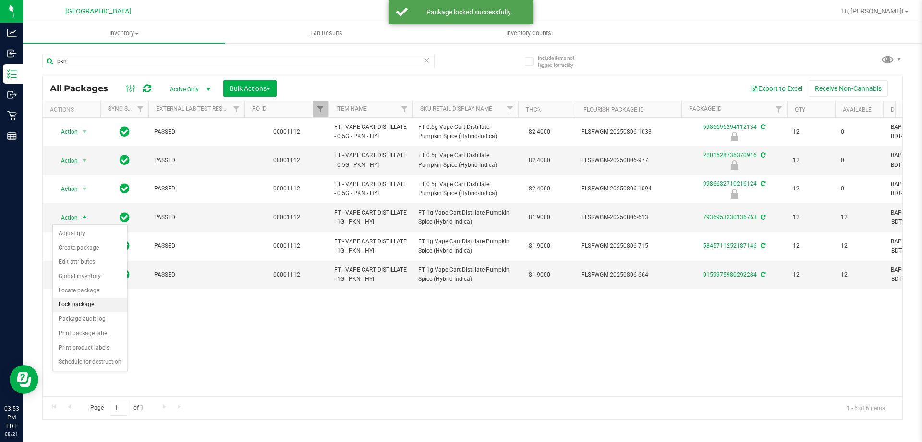
click at [72, 301] on li "Lock package" at bounding box center [90, 304] width 74 height 14
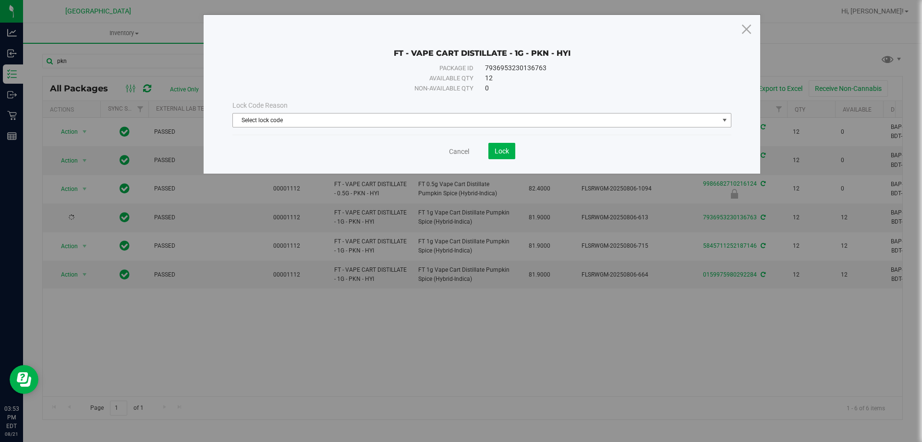
click at [337, 120] on span "Select lock code" at bounding box center [476, 119] width 486 height 13
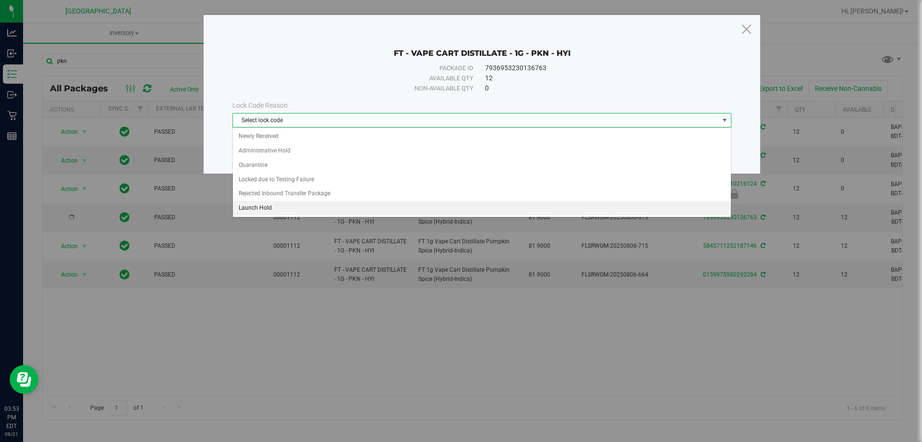
click at [266, 203] on li "Launch Hold" at bounding box center [482, 208] width 498 height 14
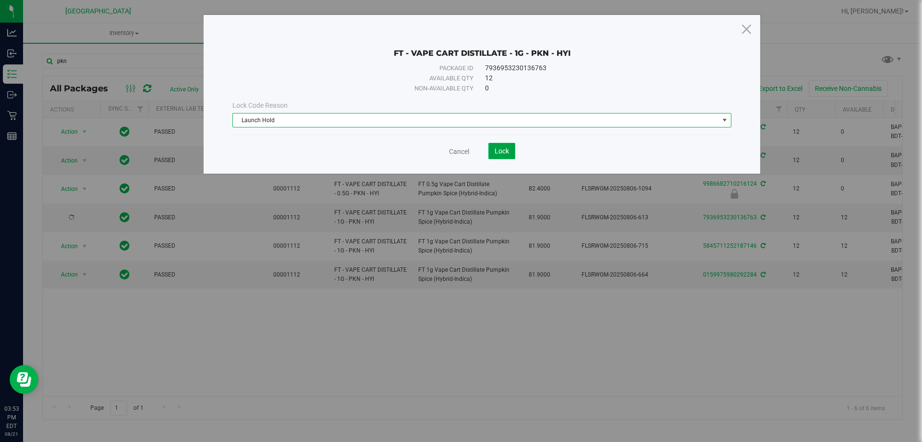
click at [498, 146] on button "Lock" at bounding box center [502, 151] width 27 height 16
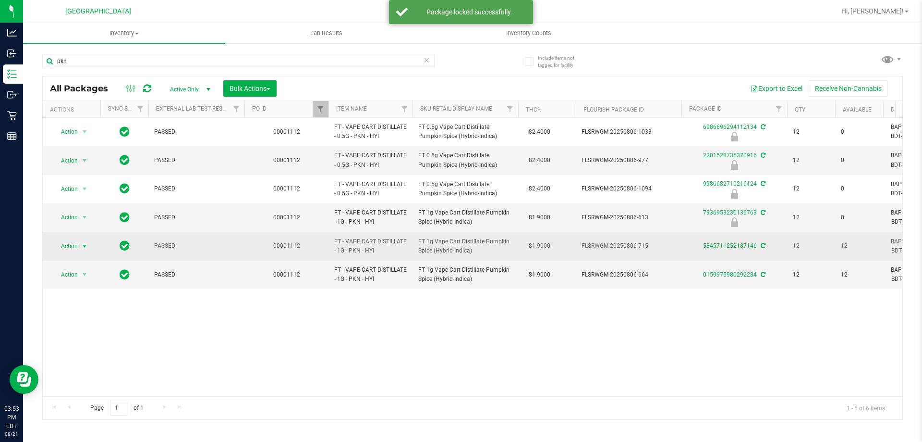
click at [70, 246] on span "Action" at bounding box center [65, 245] width 26 height 13
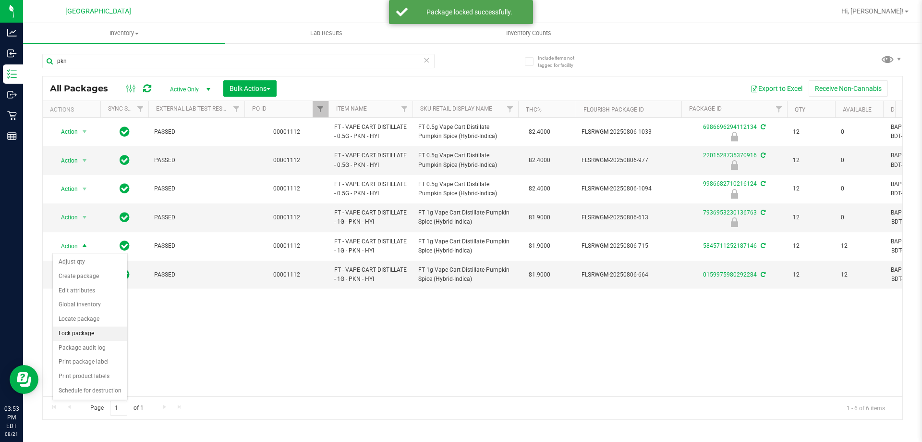
click at [78, 334] on li "Lock package" at bounding box center [90, 333] width 74 height 14
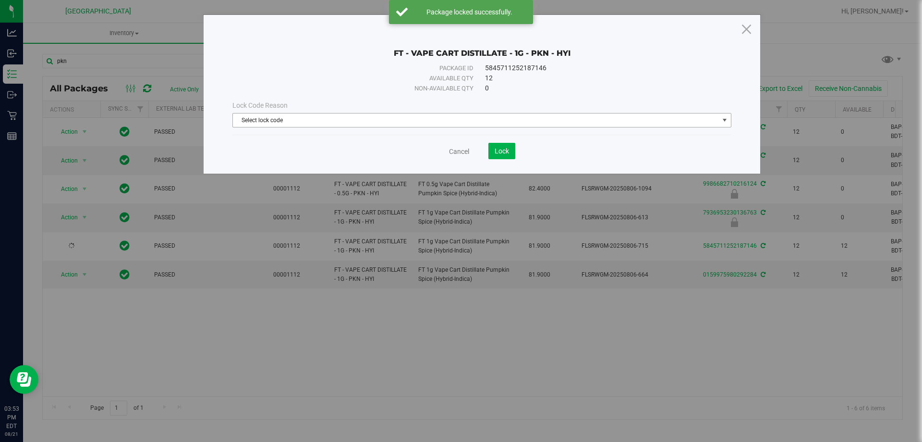
click at [369, 123] on span "Select lock code" at bounding box center [476, 119] width 486 height 13
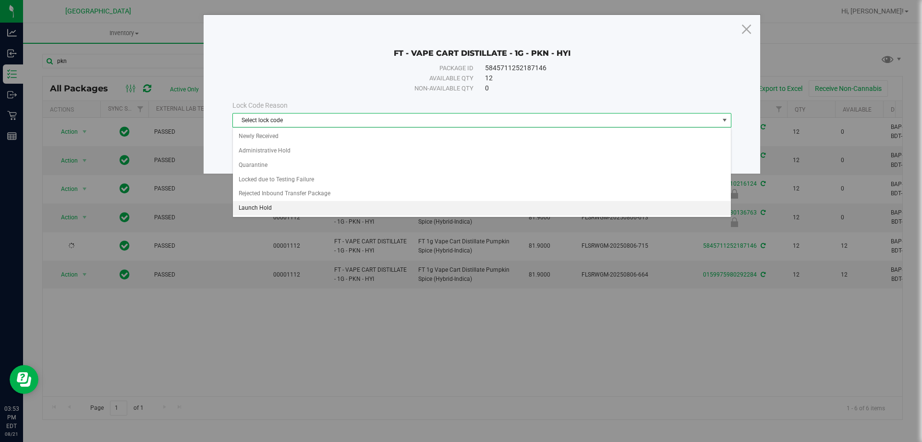
click at [251, 210] on li "Launch Hold" at bounding box center [482, 208] width 498 height 14
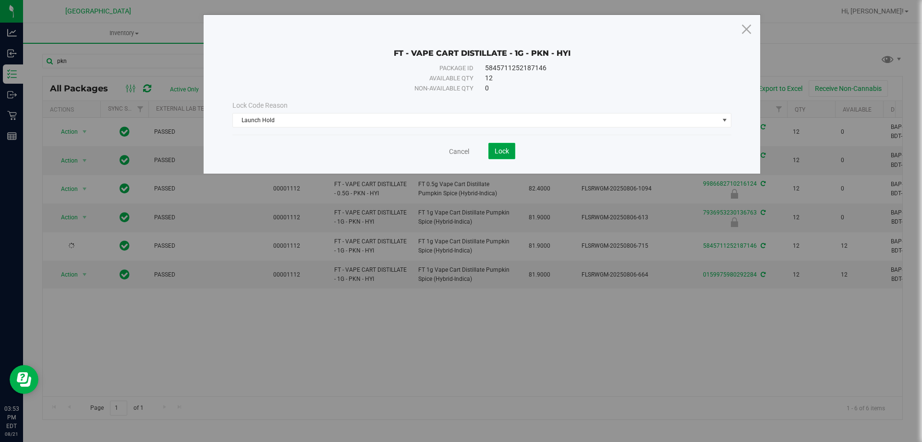
click at [496, 150] on span "Lock" at bounding box center [502, 151] width 14 height 8
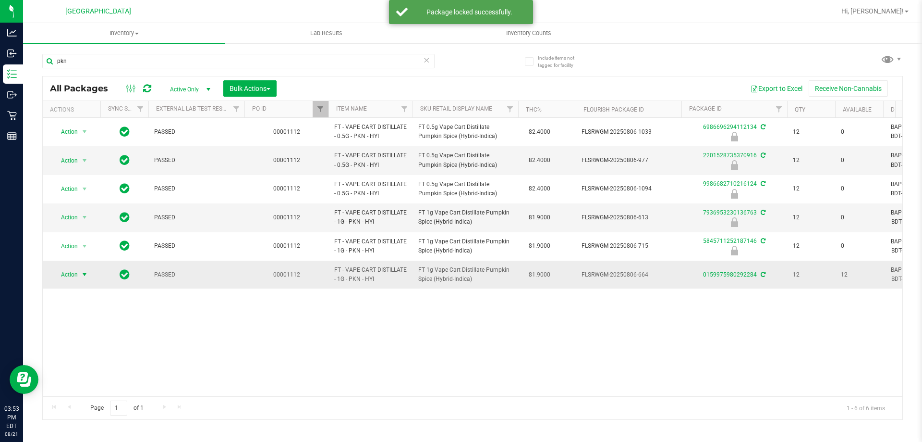
click at [86, 276] on span "select" at bounding box center [85, 274] width 8 height 8
click at [70, 361] on li "Lock package" at bounding box center [90, 362] width 74 height 14
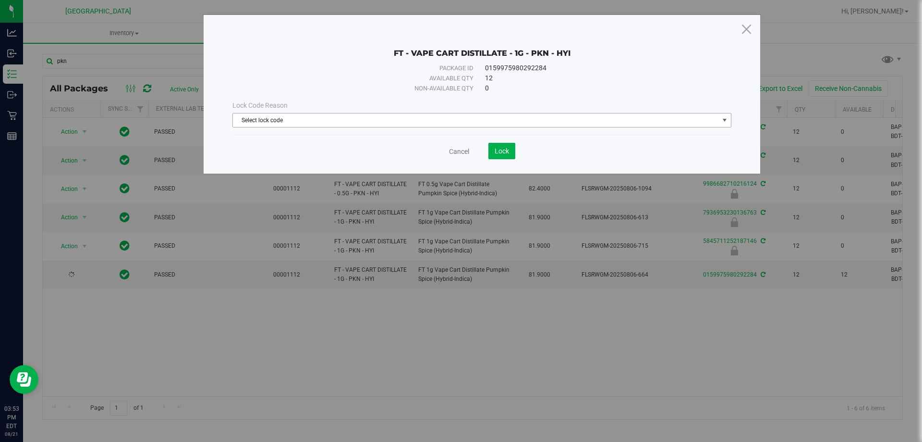
click at [300, 122] on span "Select lock code" at bounding box center [476, 119] width 486 height 13
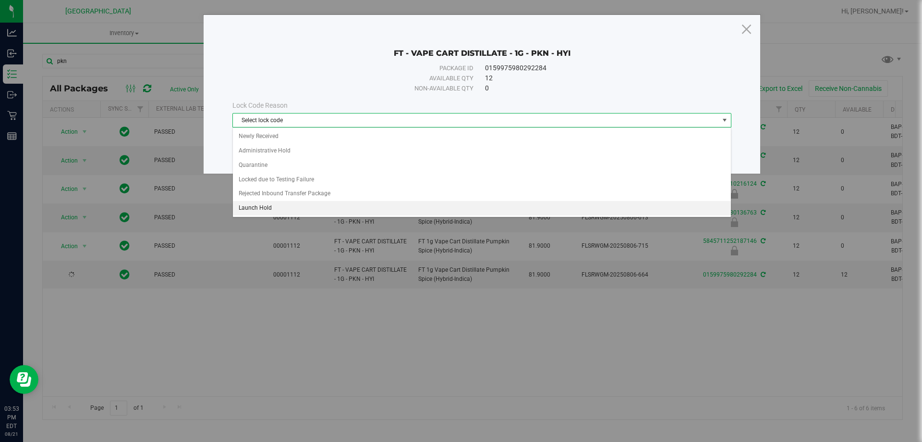
click at [256, 208] on li "Launch Hold" at bounding box center [482, 208] width 498 height 14
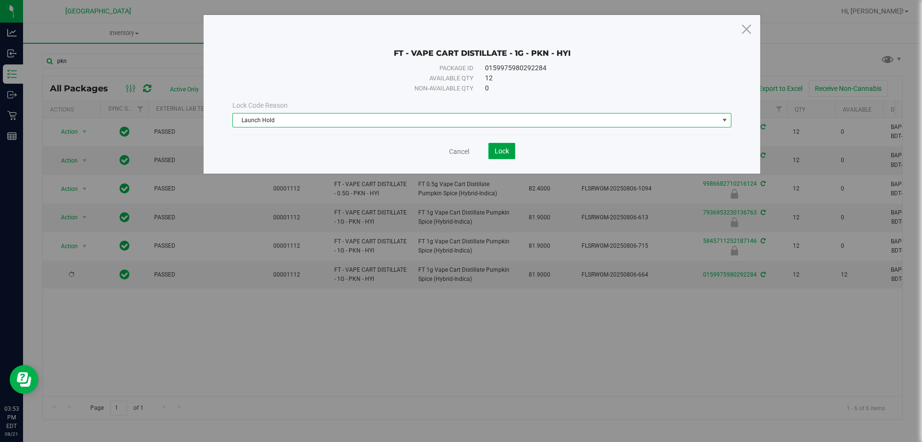
click at [491, 151] on button "Lock" at bounding box center [502, 151] width 27 height 16
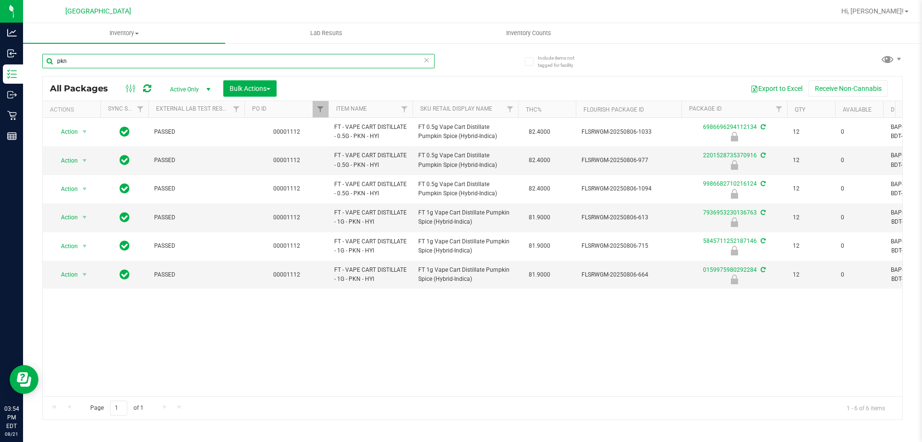
drag, startPoint x: 53, startPoint y: 65, endPoint x: 29, endPoint y: 65, distance: 24.5
click at [29, 65] on div "Include items not tagged for facility pkn All Packages Active Only Active Only …" at bounding box center [472, 188] width 899 height 293
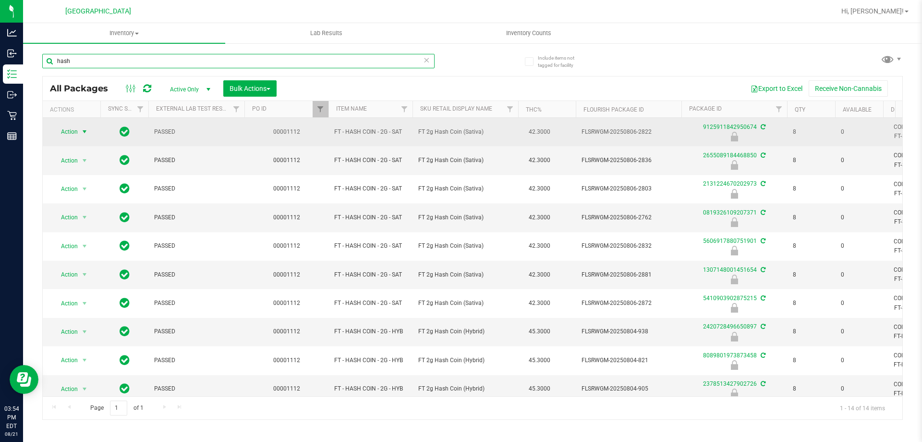
type input "hash"
click at [86, 133] on span "select" at bounding box center [85, 132] width 8 height 8
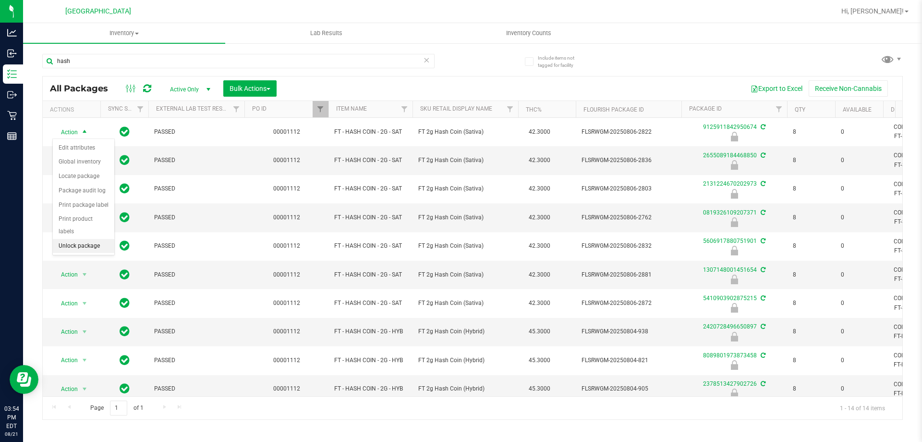
click at [86, 239] on li "Unlock package" at bounding box center [83, 246] width 61 height 14
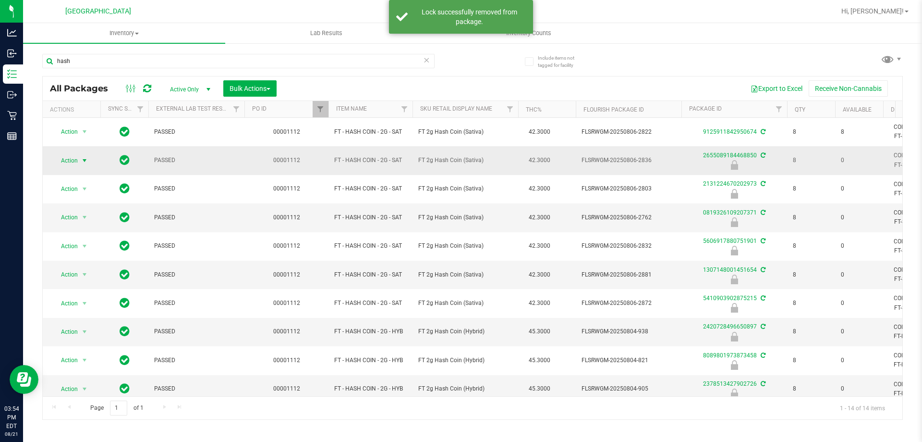
click at [79, 158] on span "select" at bounding box center [85, 160] width 12 height 13
click at [96, 267] on li "Unlock package" at bounding box center [83, 274] width 61 height 14
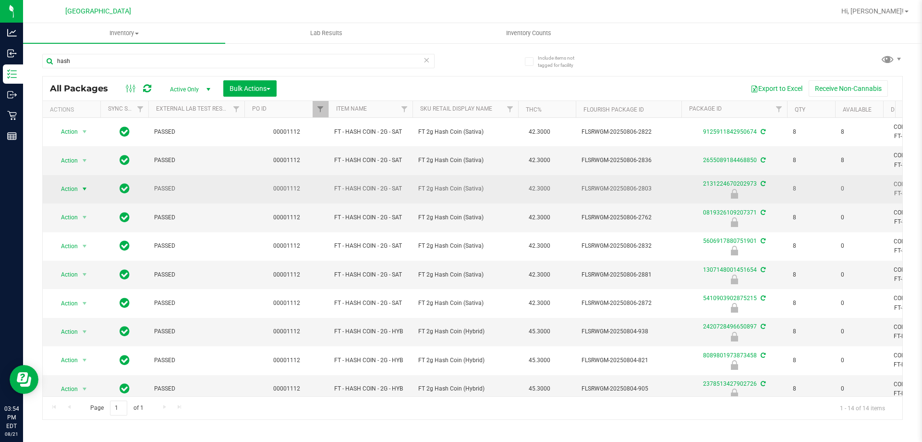
click at [85, 189] on span "select" at bounding box center [85, 189] width 8 height 8
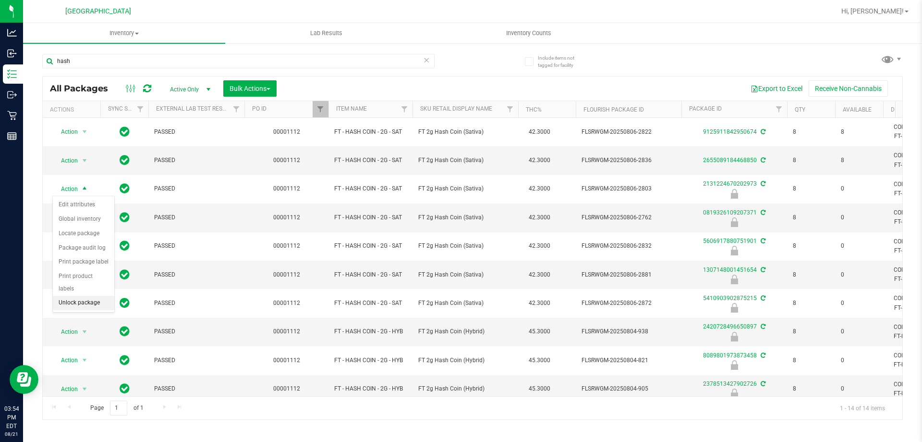
click at [81, 295] on li "Unlock package" at bounding box center [83, 302] width 61 height 14
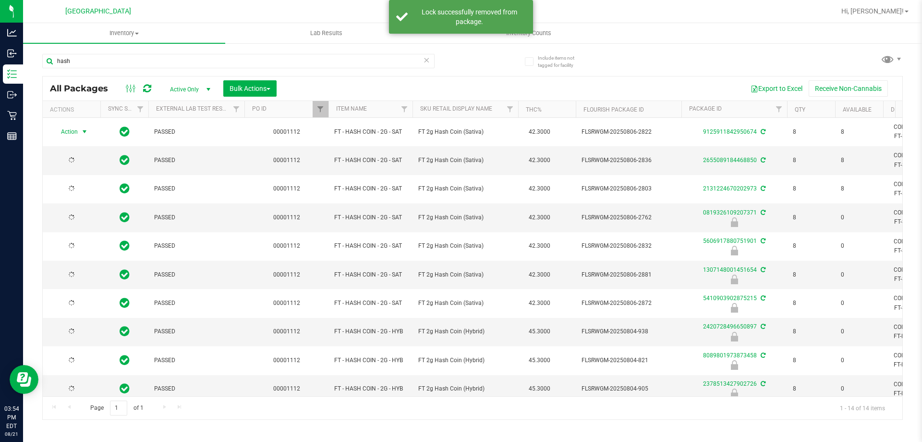
click at [82, 134] on div "Action Action Adjust qty Create package Edit attributes Global inventory Locate…" at bounding box center [72, 131] width 46 height 13
click at [82, 134] on span "select" at bounding box center [85, 132] width 8 height 8
click at [79, 217] on li "Lock package" at bounding box center [90, 219] width 74 height 14
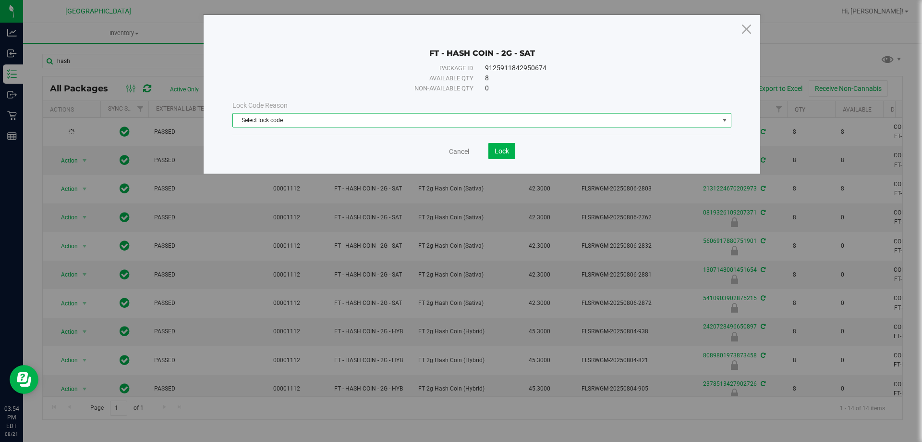
click at [271, 120] on span "Select lock code" at bounding box center [476, 119] width 486 height 13
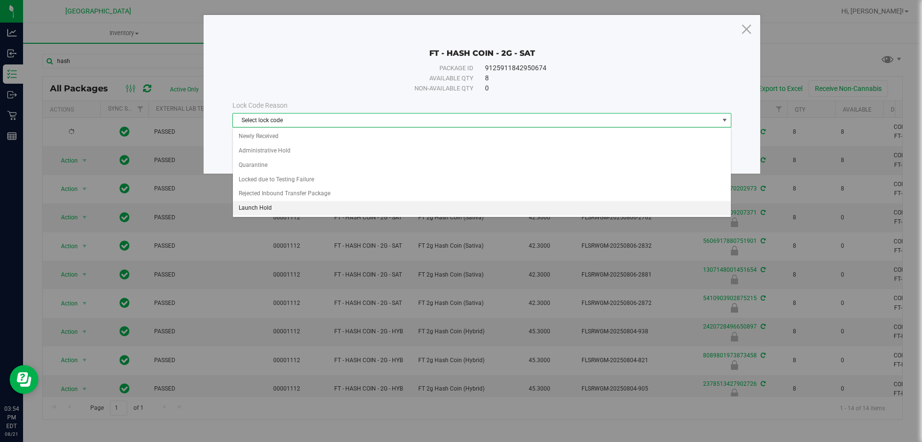
click at [269, 206] on li "Launch Hold" at bounding box center [482, 208] width 498 height 14
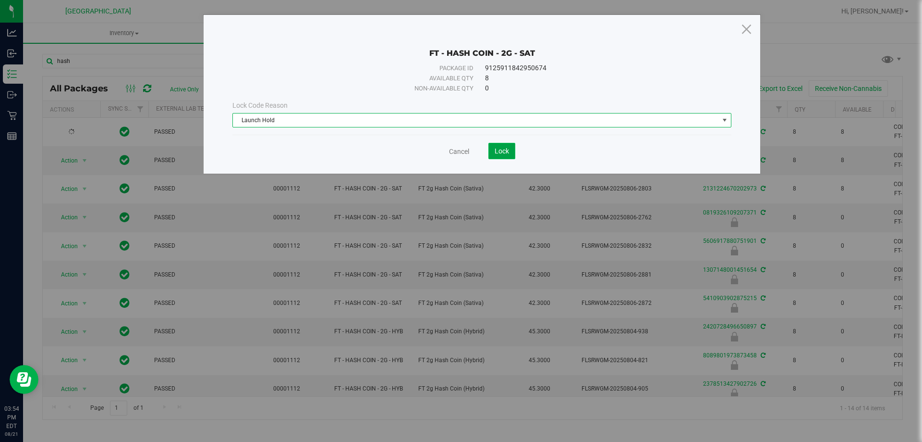
click at [504, 153] on span "Lock" at bounding box center [502, 151] width 14 height 8
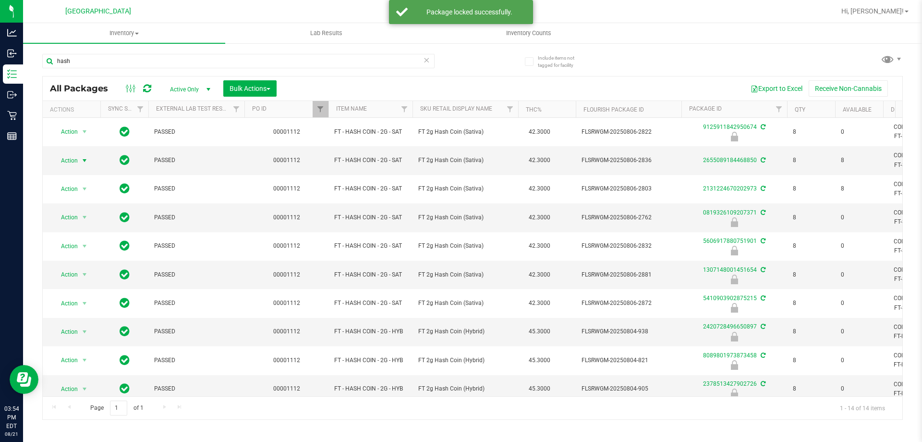
click at [74, 158] on span "Action" at bounding box center [65, 160] width 26 height 13
click at [84, 248] on li "Lock package" at bounding box center [90, 248] width 74 height 14
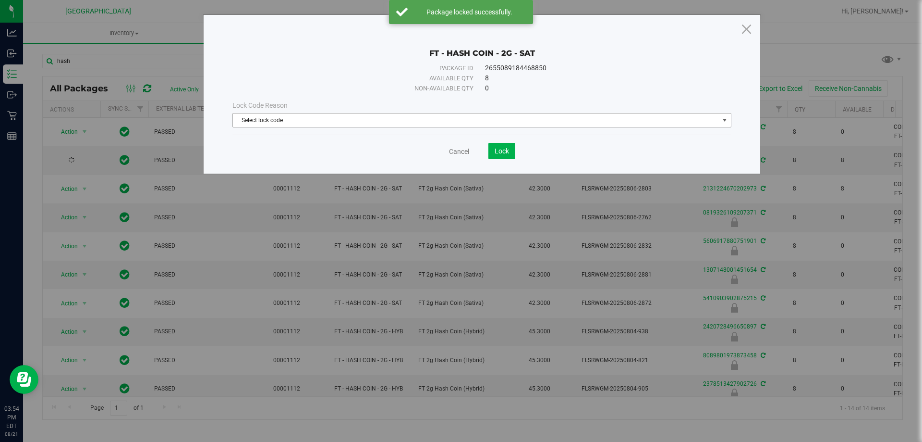
click at [370, 120] on span "Select lock code" at bounding box center [476, 119] width 486 height 13
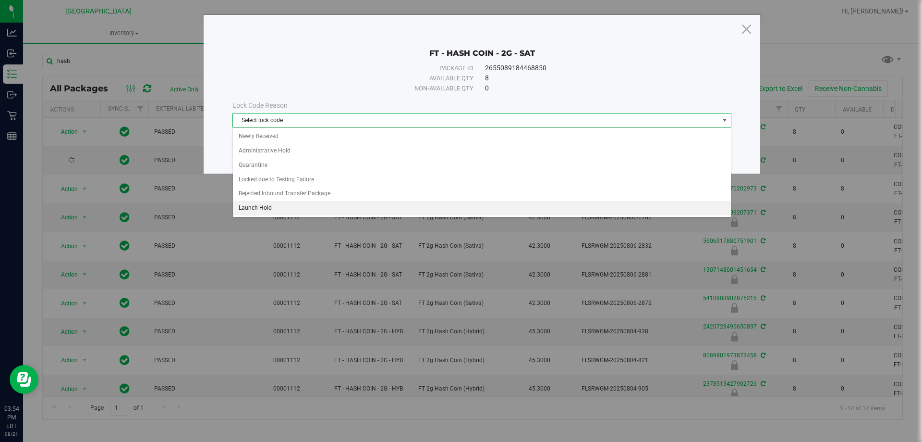
click at [272, 207] on li "Launch Hold" at bounding box center [482, 208] width 498 height 14
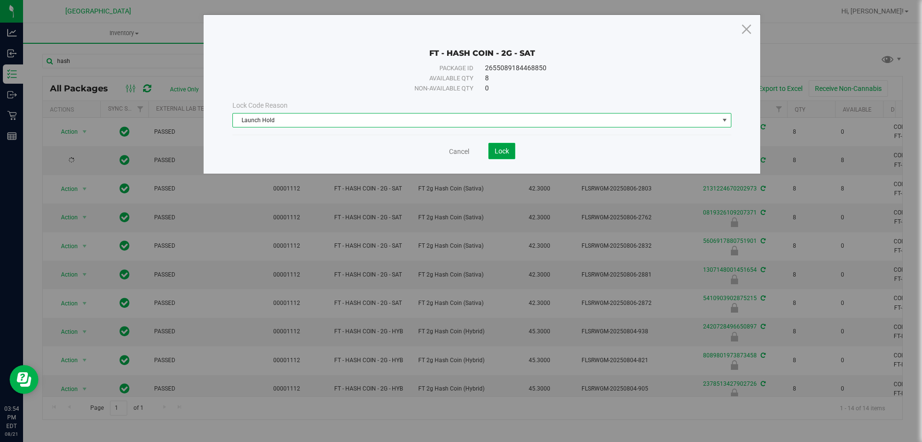
click at [504, 153] on span "Lock" at bounding box center [502, 151] width 14 height 8
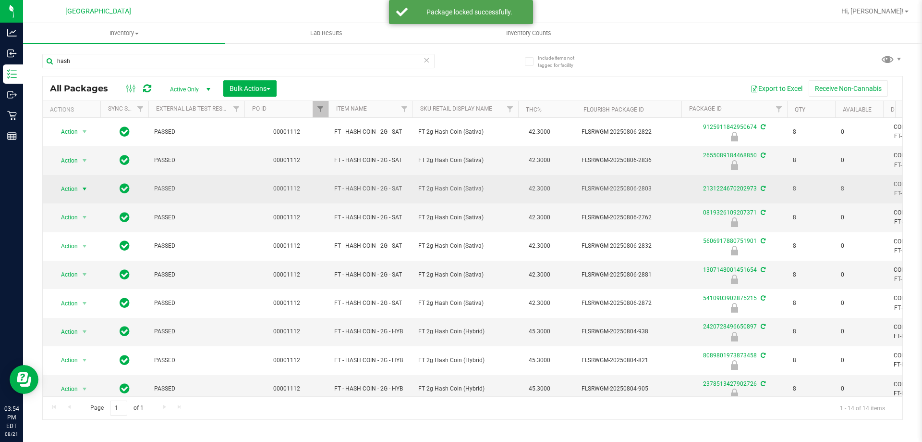
click at [77, 191] on span "Action" at bounding box center [65, 188] width 26 height 13
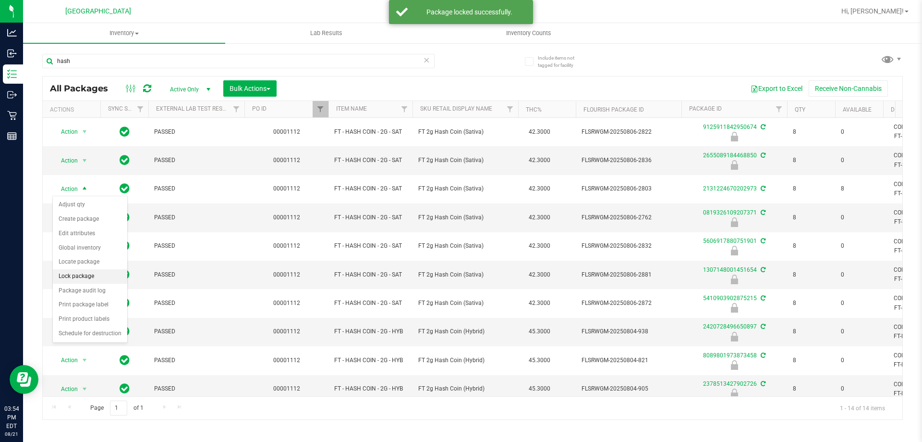
click at [90, 278] on li "Lock package" at bounding box center [90, 276] width 74 height 14
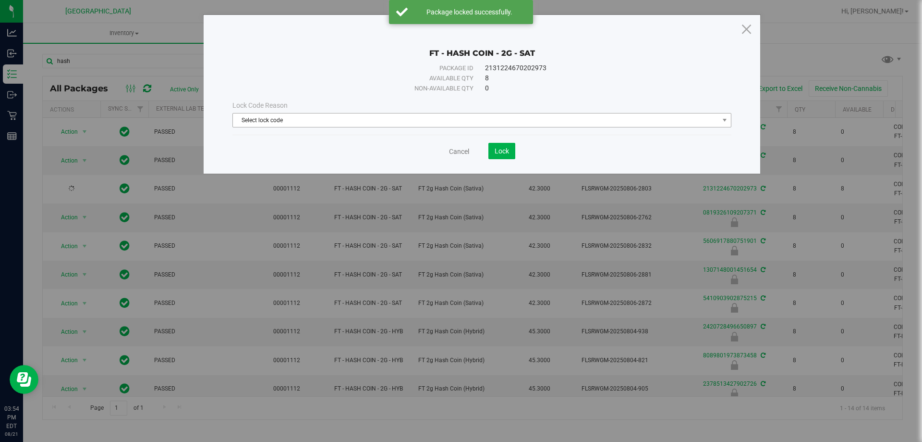
click at [400, 121] on span "Select lock code" at bounding box center [476, 119] width 486 height 13
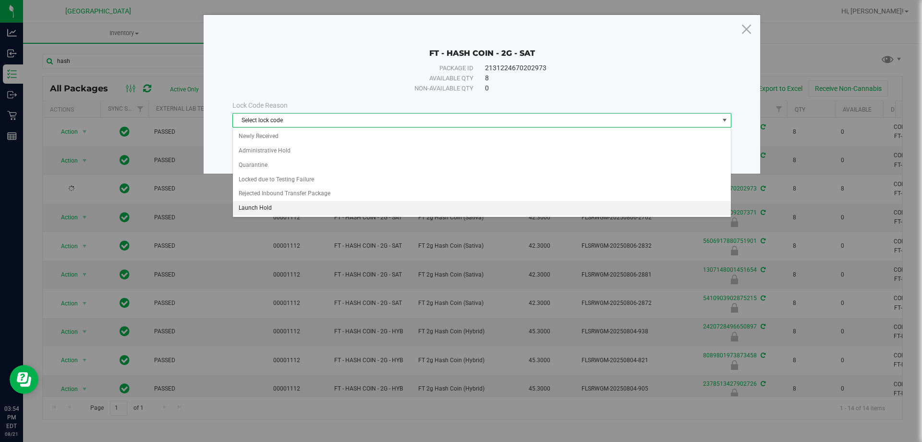
click at [262, 210] on li "Launch Hold" at bounding box center [482, 208] width 498 height 14
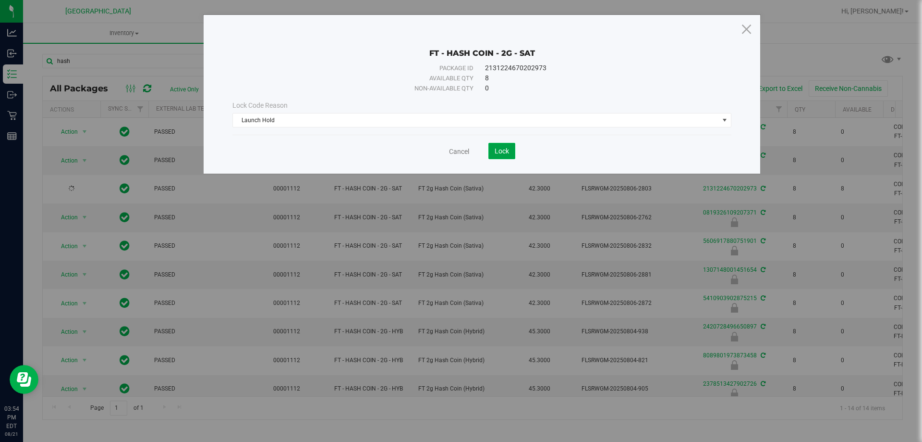
click at [510, 157] on button "Lock" at bounding box center [502, 151] width 27 height 16
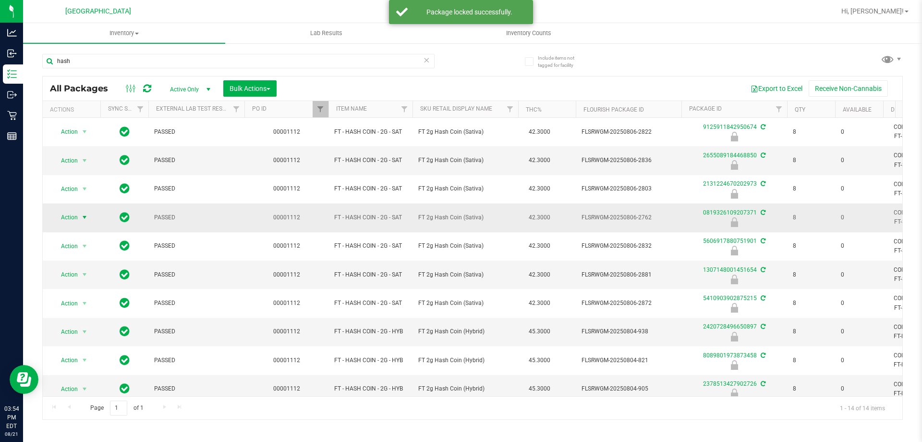
click at [74, 218] on span "Action" at bounding box center [65, 216] width 26 height 13
click at [77, 324] on li "Unlock package" at bounding box center [83, 331] width 61 height 14
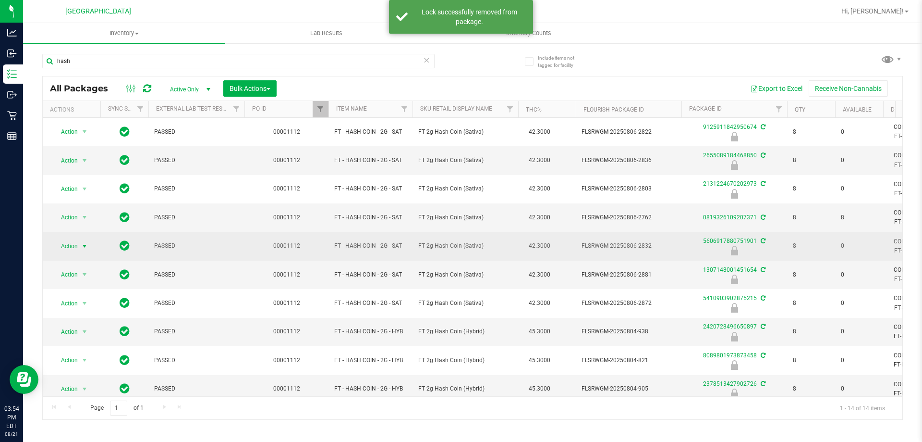
click at [81, 247] on span "select" at bounding box center [85, 246] width 8 height 8
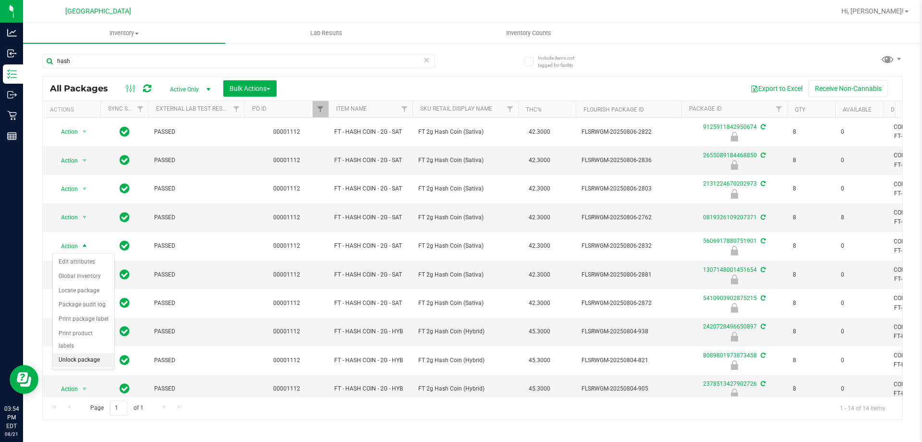
click at [74, 353] on li "Unlock package" at bounding box center [83, 360] width 61 height 14
click at [84, 275] on span "select" at bounding box center [85, 274] width 8 height 8
click at [82, 381] on li "Unlock package" at bounding box center [83, 388] width 61 height 14
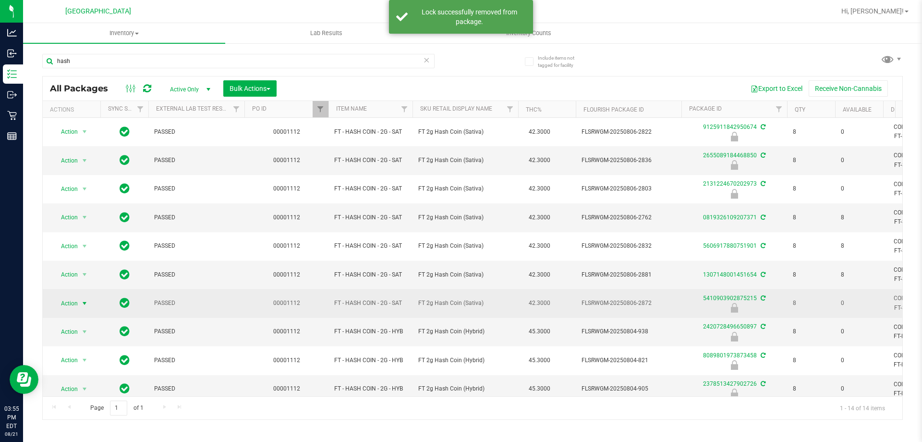
click at [81, 297] on span "select" at bounding box center [85, 302] width 12 height 13
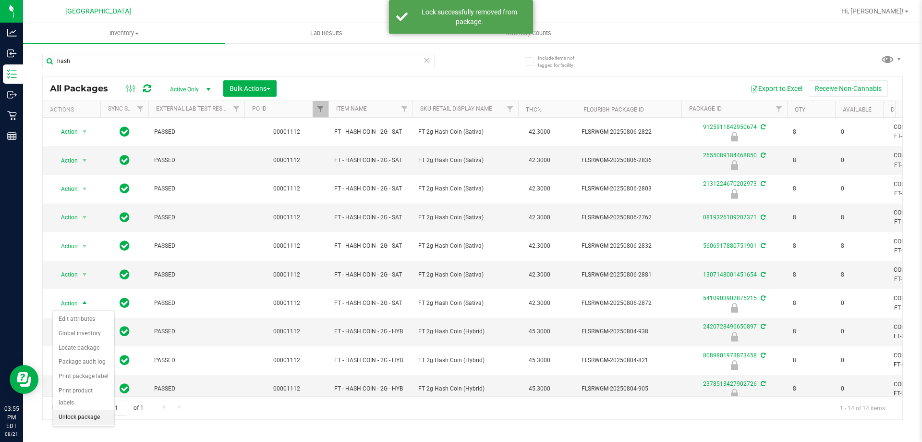
click at [78, 410] on li "Unlock package" at bounding box center [83, 417] width 61 height 14
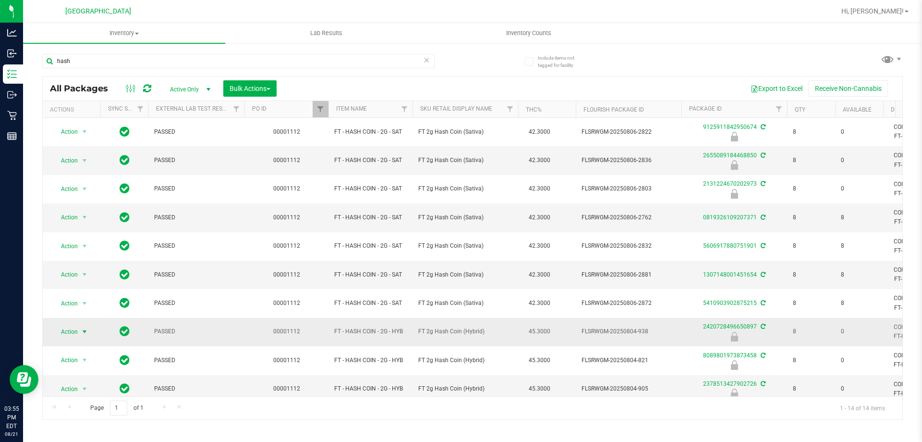
click at [70, 329] on span "Action" at bounding box center [65, 331] width 26 height 13
click at [87, 321] on li "Unlock package" at bounding box center [83, 328] width 61 height 14
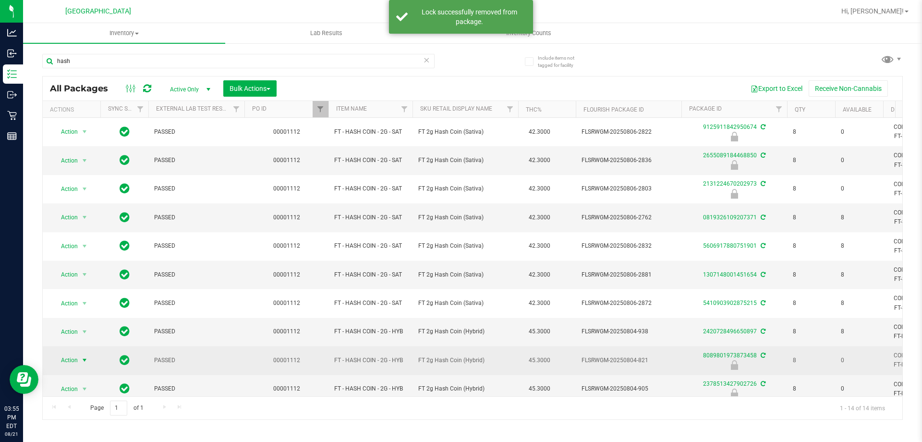
click at [82, 358] on span "select" at bounding box center [85, 360] width 8 height 8
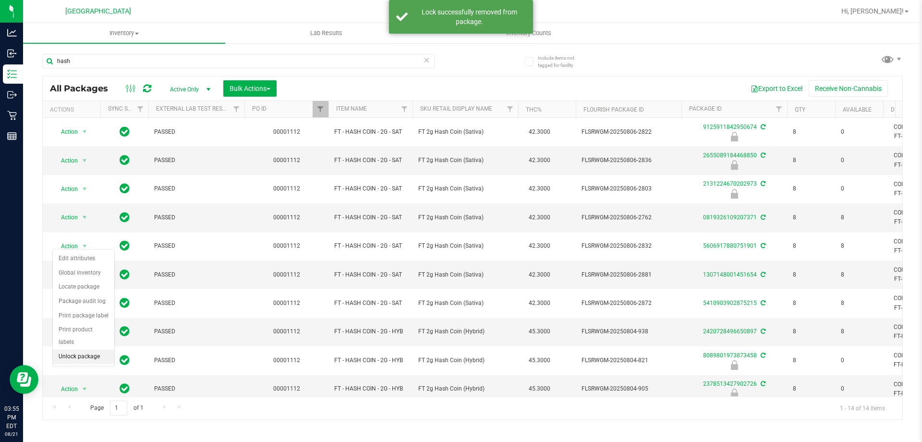
click at [81, 349] on li "Unlock package" at bounding box center [83, 356] width 61 height 14
click at [72, 211] on span "Action" at bounding box center [65, 216] width 26 height 13
click at [75, 300] on li "Lock package" at bounding box center [90, 304] width 74 height 14
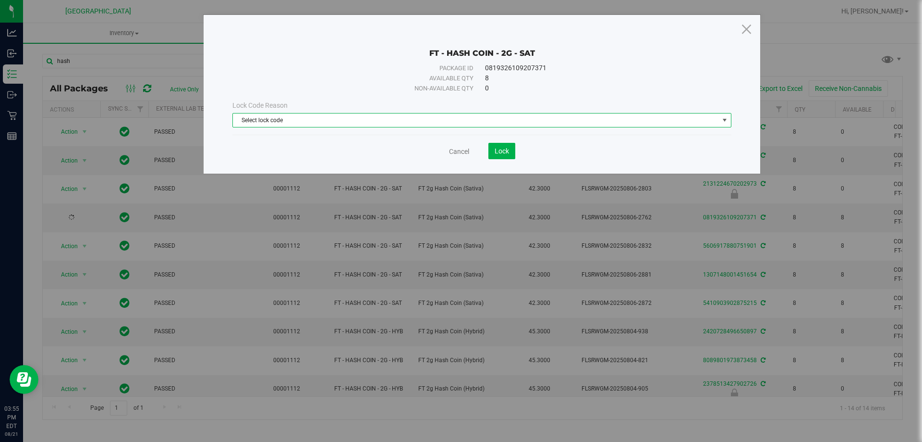
click at [311, 122] on span "Select lock code" at bounding box center [476, 119] width 486 height 13
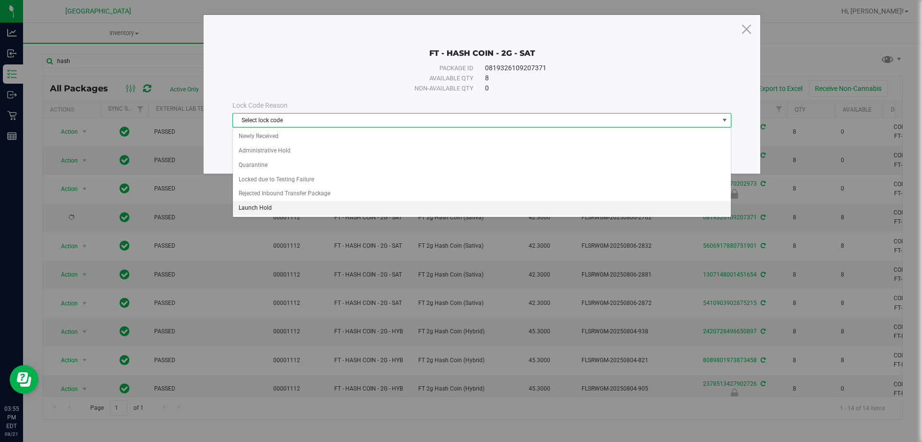
click at [261, 209] on li "Launch Hold" at bounding box center [482, 208] width 498 height 14
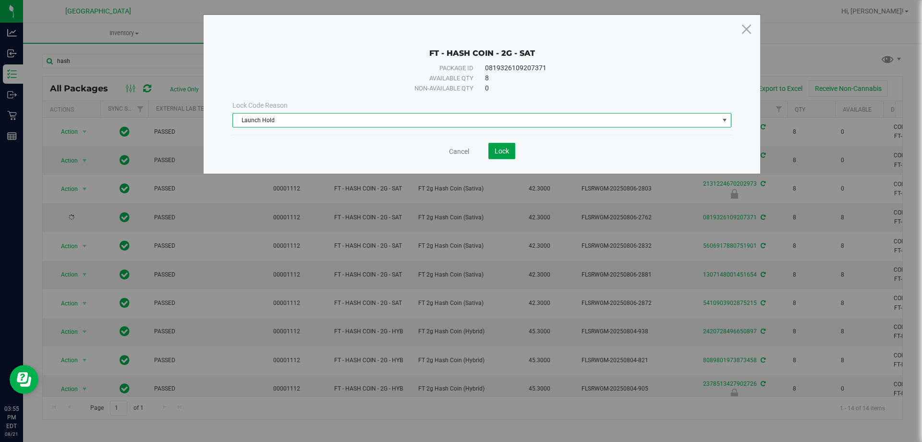
click at [509, 148] on span "Lock" at bounding box center [502, 151] width 14 height 8
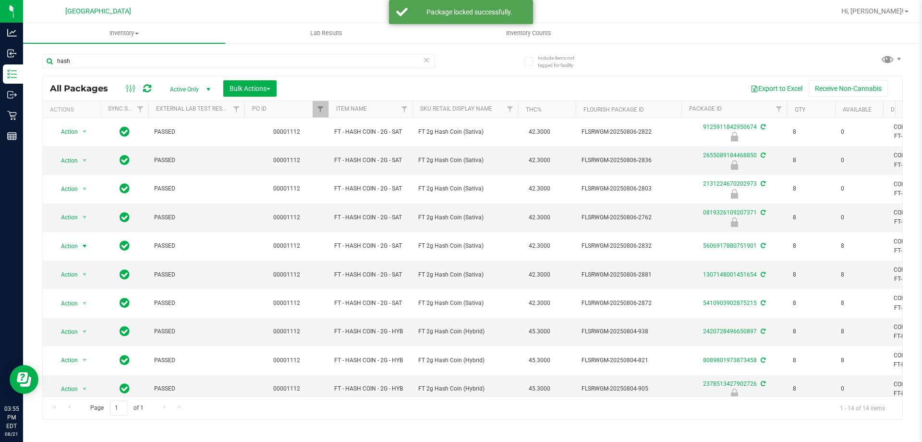
click at [66, 245] on span "Action" at bounding box center [65, 245] width 26 height 13
click at [61, 330] on li "Lock package" at bounding box center [90, 333] width 74 height 14
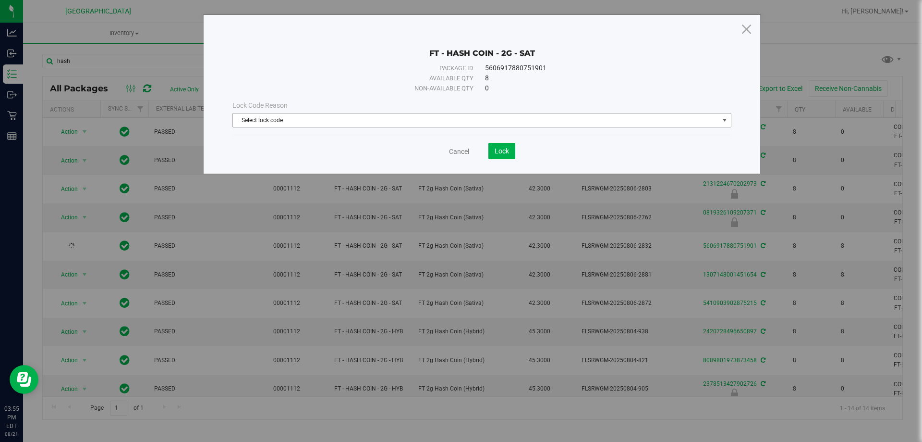
click at [366, 123] on span "Select lock code" at bounding box center [476, 119] width 486 height 13
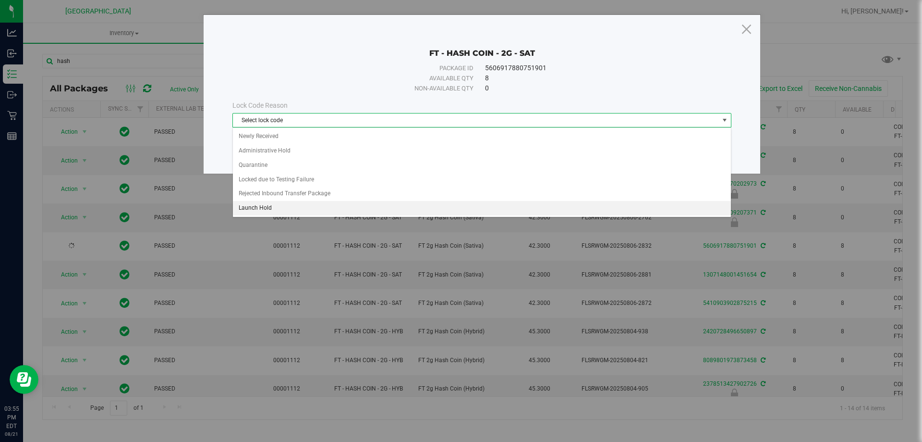
click at [251, 208] on li "Launch Hold" at bounding box center [482, 208] width 498 height 14
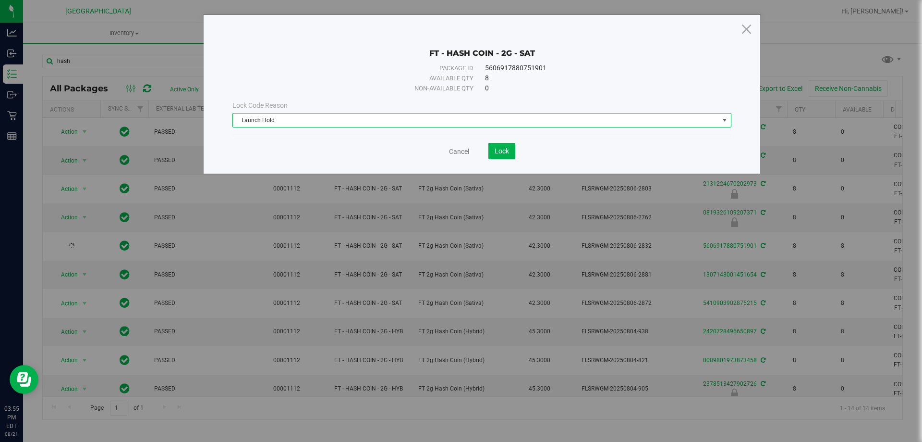
click at [516, 160] on div "FT - HASH COIN - 2G - SAT Package ID 5606917880751901 Available qty 8 Non-avail…" at bounding box center [482, 94] width 557 height 159
click at [510, 153] on button "Lock" at bounding box center [502, 151] width 27 height 16
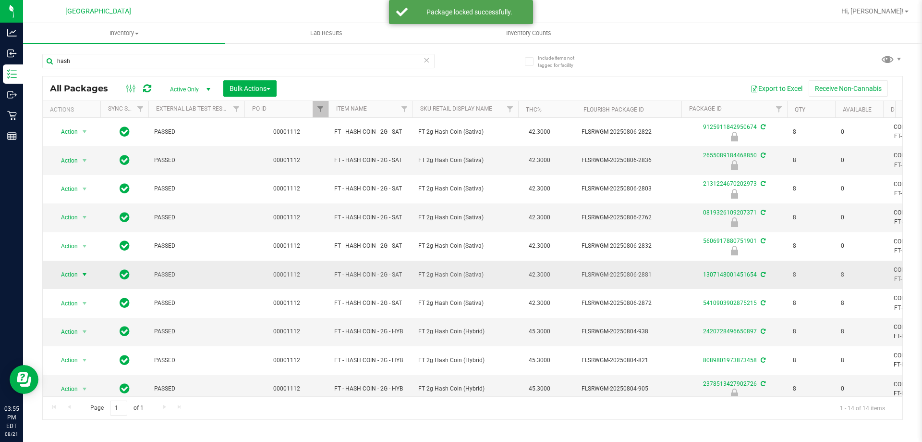
click at [86, 276] on span "select" at bounding box center [85, 274] width 8 height 8
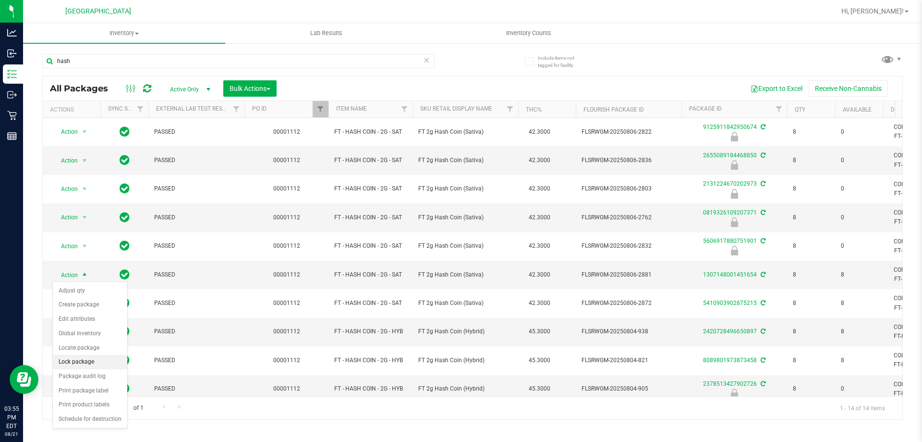
click at [80, 365] on li "Lock package" at bounding box center [90, 362] width 74 height 14
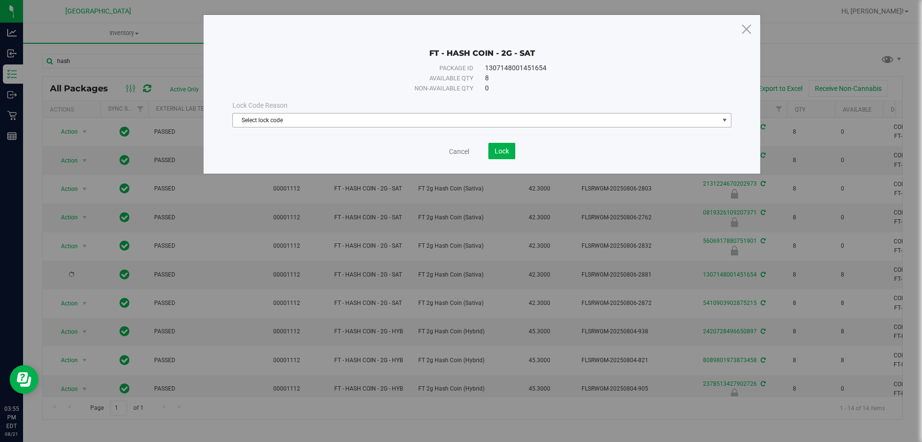
click at [243, 115] on span "Select lock code" at bounding box center [476, 119] width 486 height 13
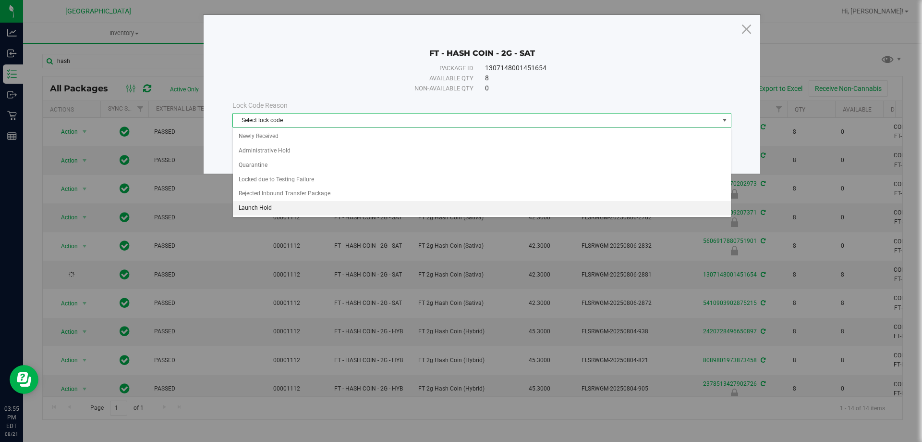
click at [257, 211] on li "Launch Hold" at bounding box center [482, 208] width 498 height 14
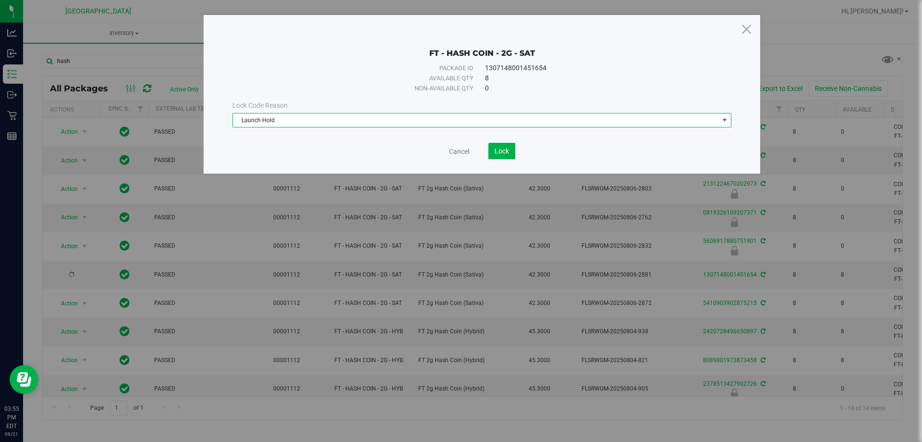
click at [480, 147] on save-button "Lock" at bounding box center [492, 151] width 46 height 16
click at [495, 144] on button "Lock" at bounding box center [502, 151] width 27 height 16
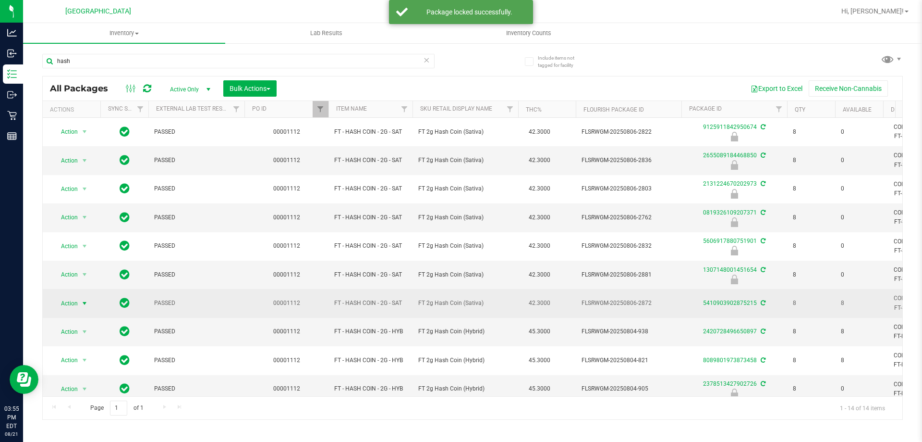
click at [81, 297] on span "select" at bounding box center [85, 302] width 12 height 13
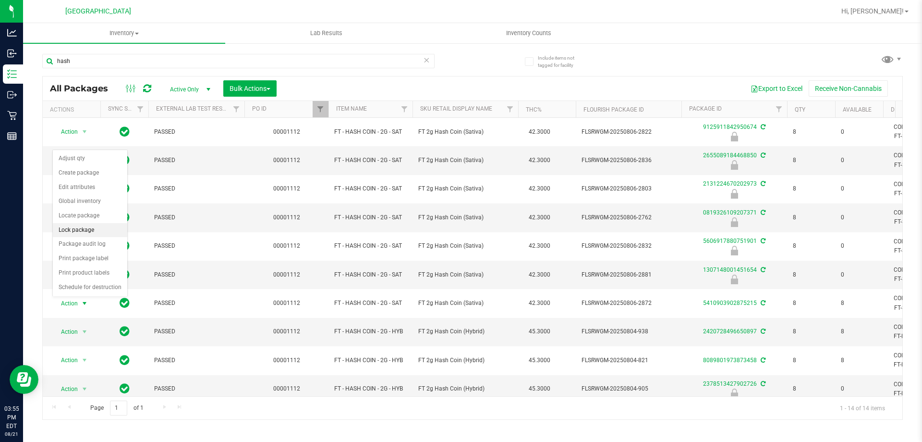
click at [90, 231] on li "Lock package" at bounding box center [90, 230] width 74 height 14
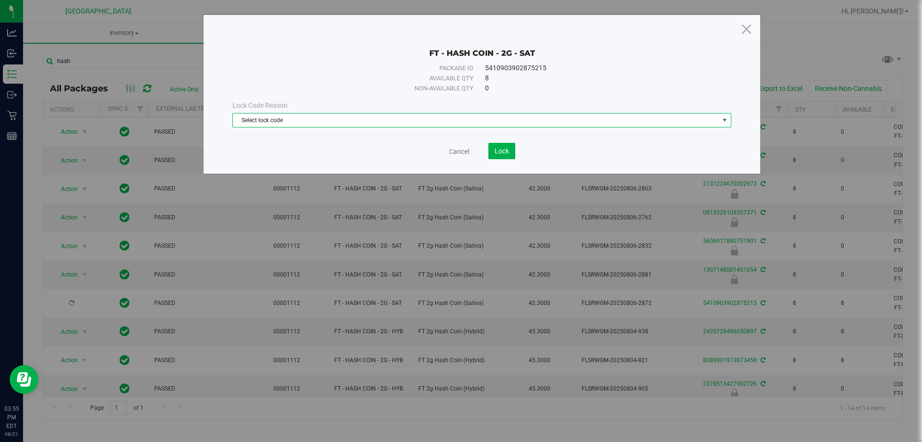
click at [266, 117] on span "Select lock code" at bounding box center [476, 119] width 486 height 13
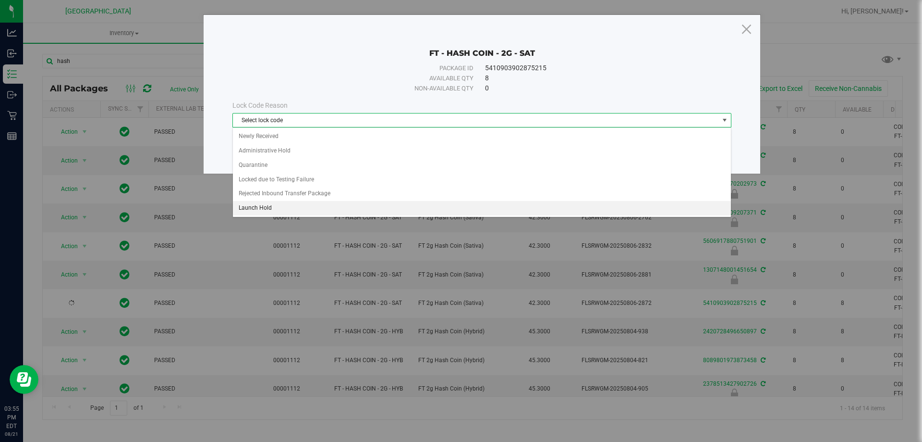
click at [268, 206] on li "Launch Hold" at bounding box center [482, 208] width 498 height 14
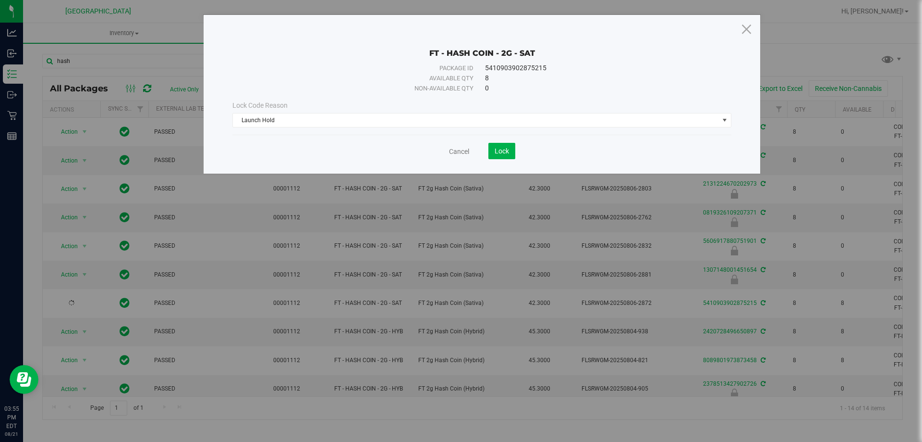
click at [488, 151] on save-button "Lock" at bounding box center [492, 151] width 46 height 16
click at [511, 147] on button "Lock" at bounding box center [502, 151] width 27 height 16
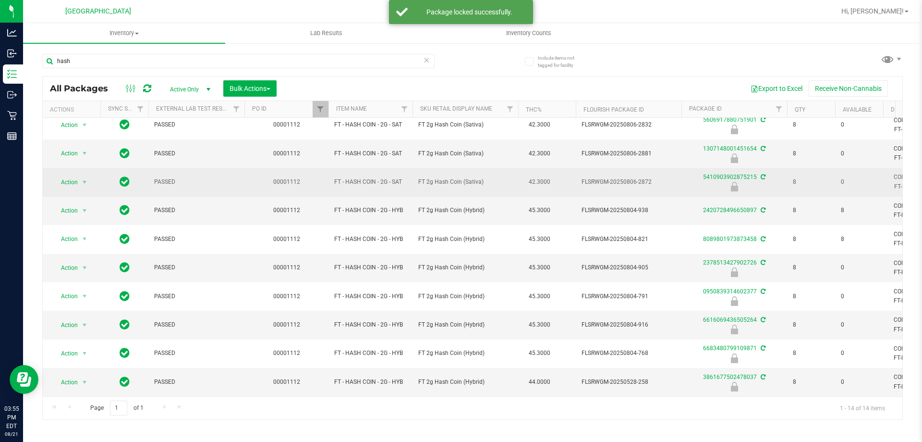
scroll to position [128, 0]
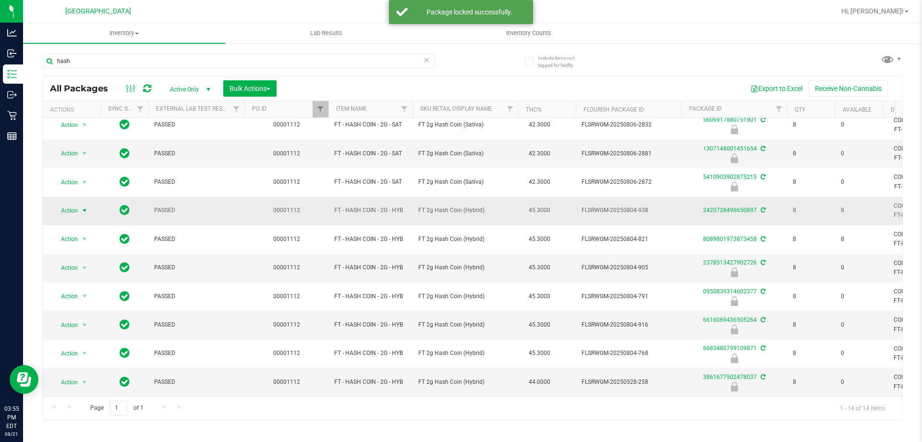
click at [75, 204] on span "Action" at bounding box center [65, 210] width 26 height 13
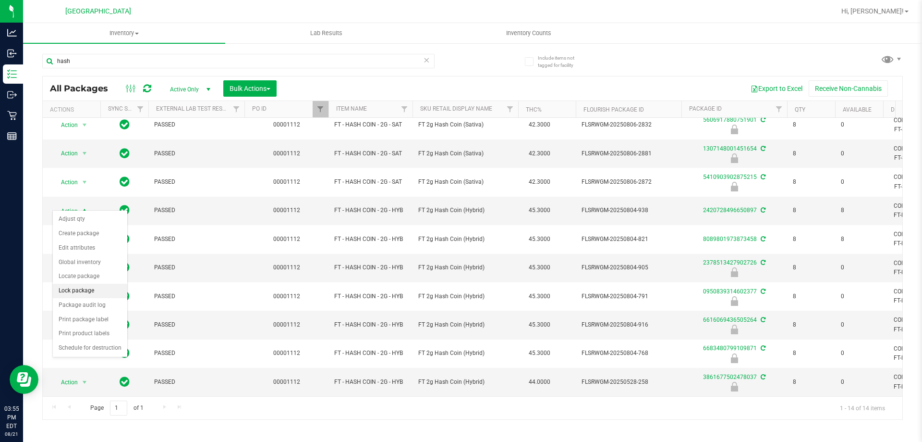
click at [87, 287] on li "Lock package" at bounding box center [90, 290] width 74 height 14
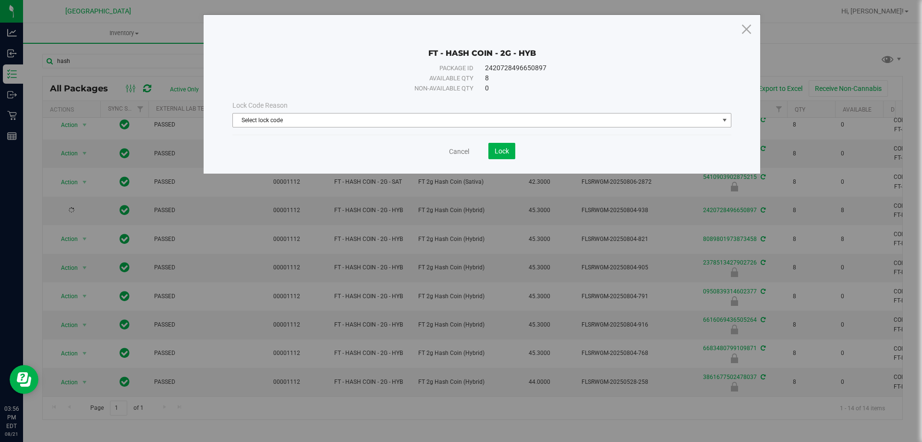
click at [371, 121] on span "Select lock code" at bounding box center [476, 119] width 486 height 13
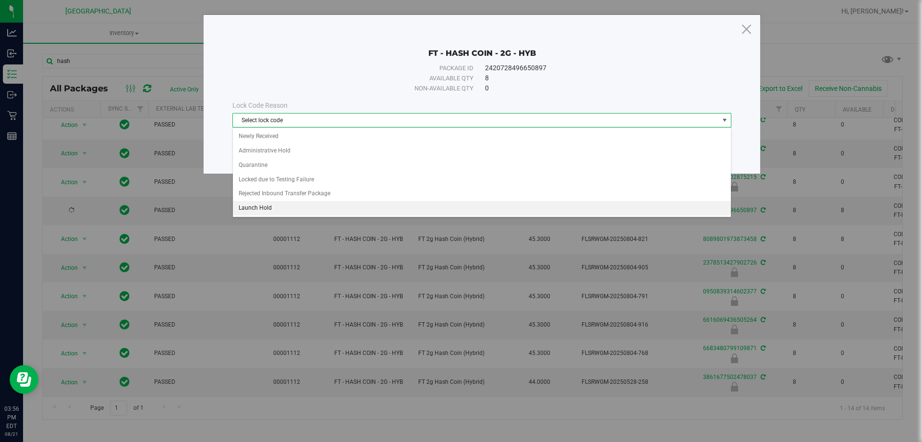
click at [270, 207] on li "Launch Hold" at bounding box center [482, 208] width 498 height 14
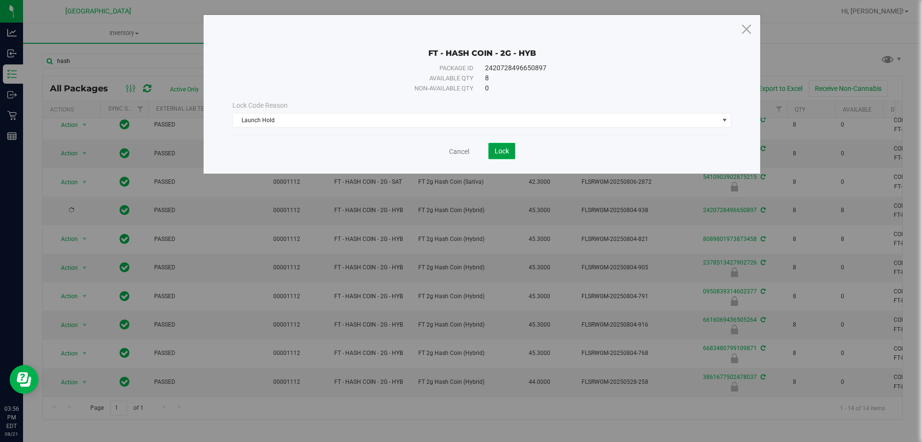
click at [514, 152] on button "Lock" at bounding box center [502, 151] width 27 height 16
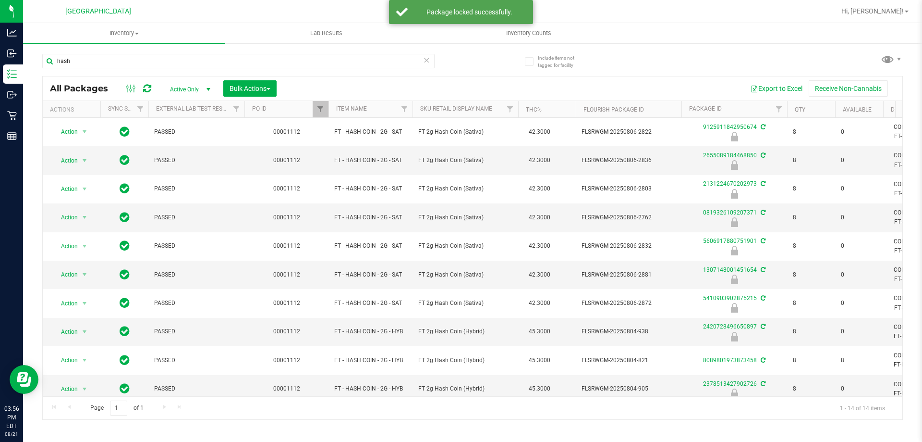
scroll to position [128, 0]
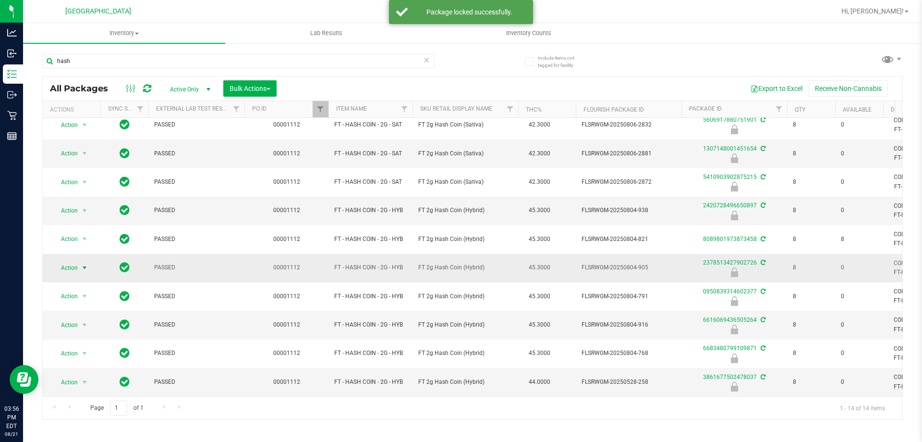
click at [82, 264] on span "select" at bounding box center [85, 268] width 8 height 8
click at [71, 367] on li "Unlock package" at bounding box center [83, 374] width 61 height 14
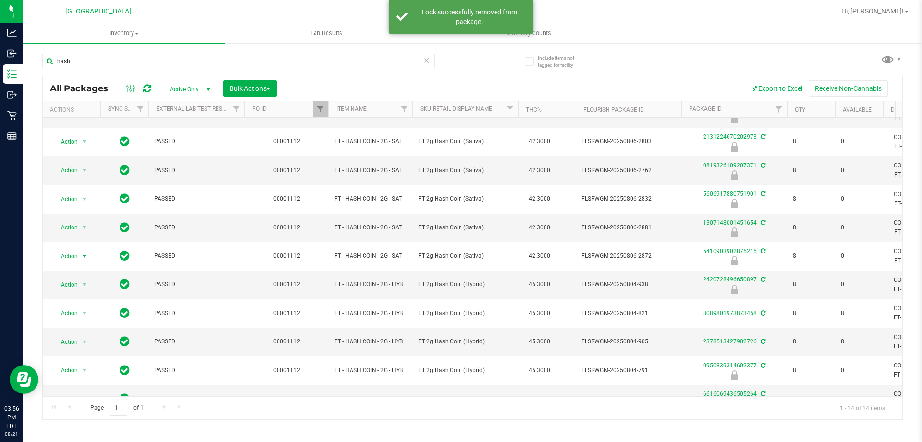
scroll to position [128, 0]
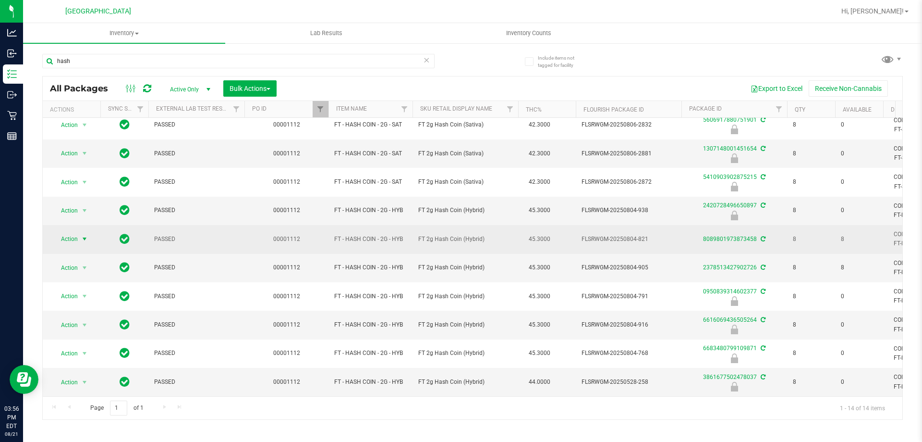
click at [72, 232] on span "Action" at bounding box center [65, 238] width 26 height 13
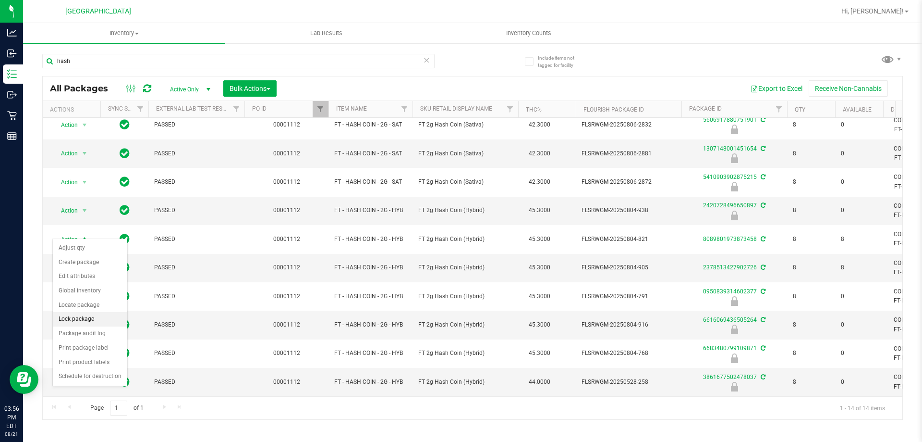
click at [83, 315] on li "Lock package" at bounding box center [90, 319] width 74 height 14
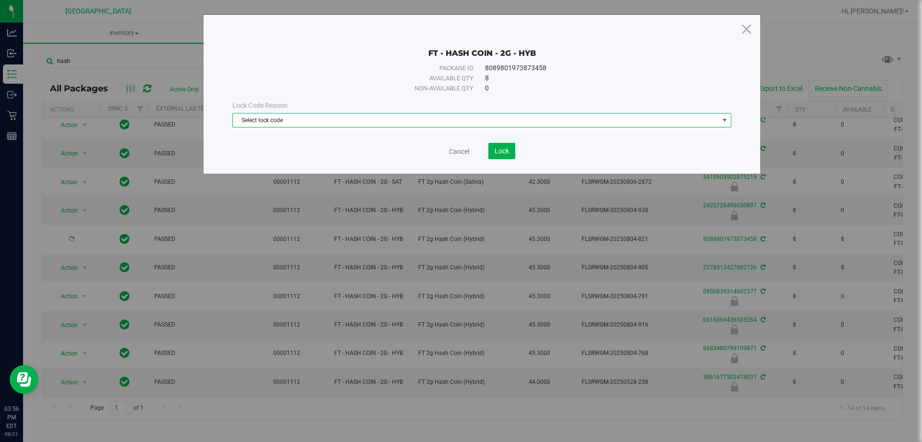
click at [356, 123] on span "Select lock code" at bounding box center [476, 119] width 486 height 13
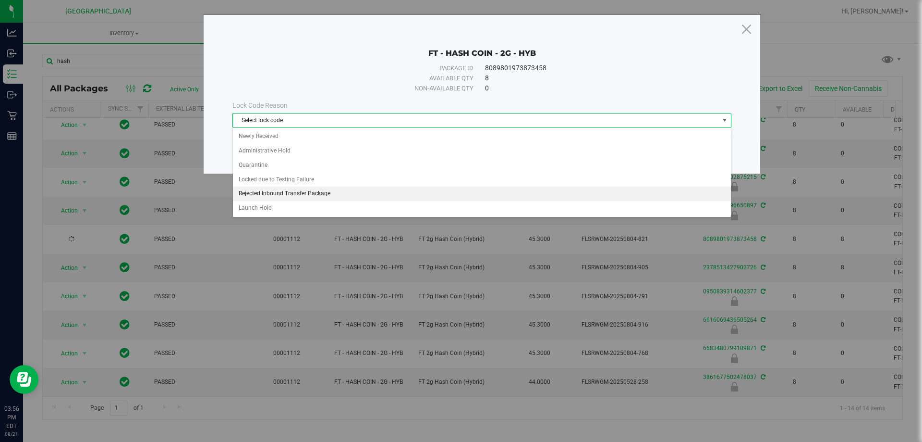
click at [286, 200] on li "Rejected Inbound Transfer Package" at bounding box center [482, 193] width 498 height 14
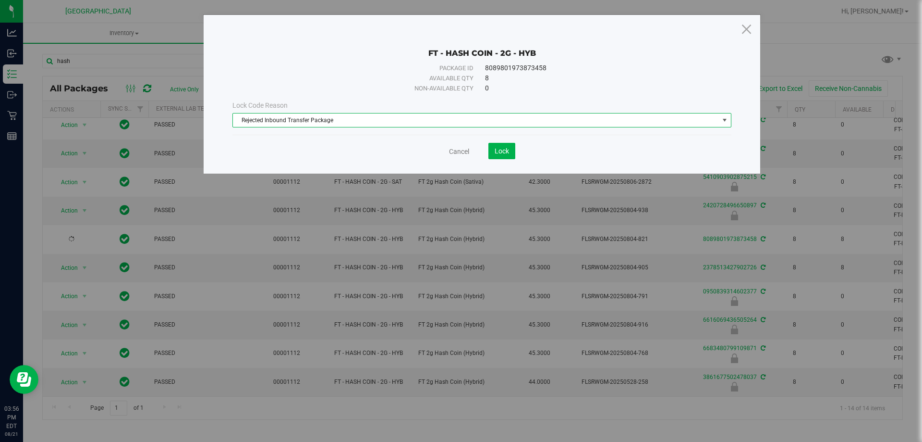
click at [293, 123] on span "Rejected Inbound Transfer Package" at bounding box center [476, 119] width 486 height 13
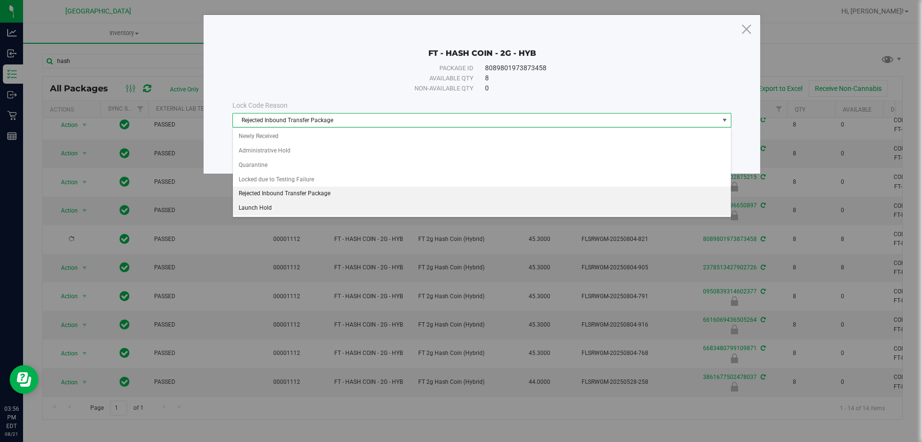
click at [271, 206] on li "Launch Hold" at bounding box center [482, 208] width 498 height 14
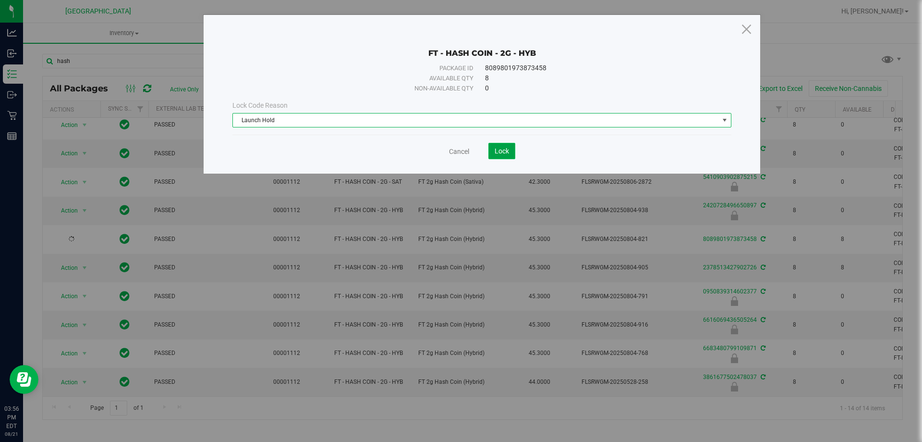
click at [509, 147] on span "Lock" at bounding box center [502, 151] width 14 height 8
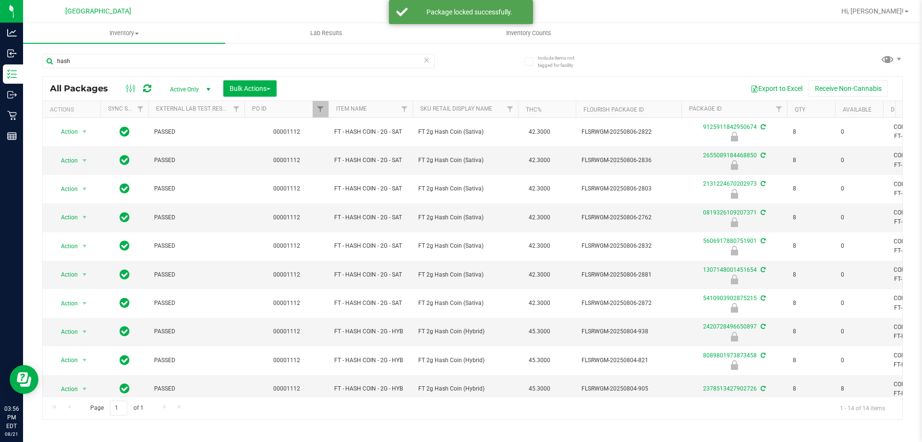
scroll to position [128, 0]
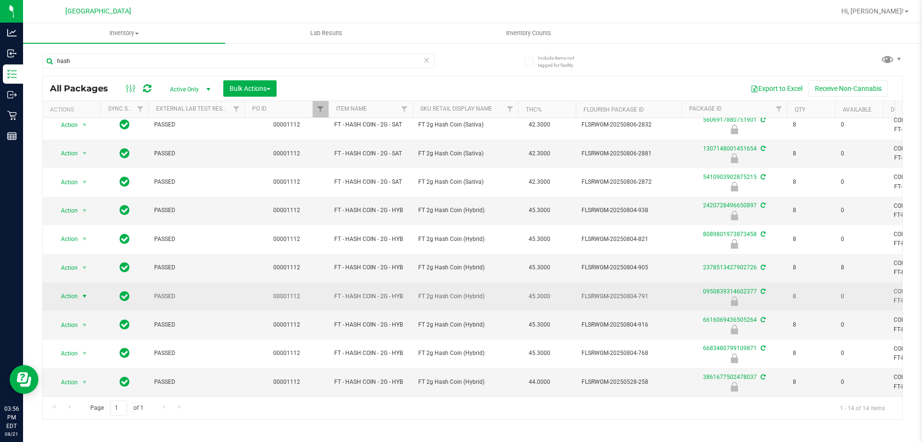
click at [80, 289] on span "select" at bounding box center [85, 295] width 12 height 13
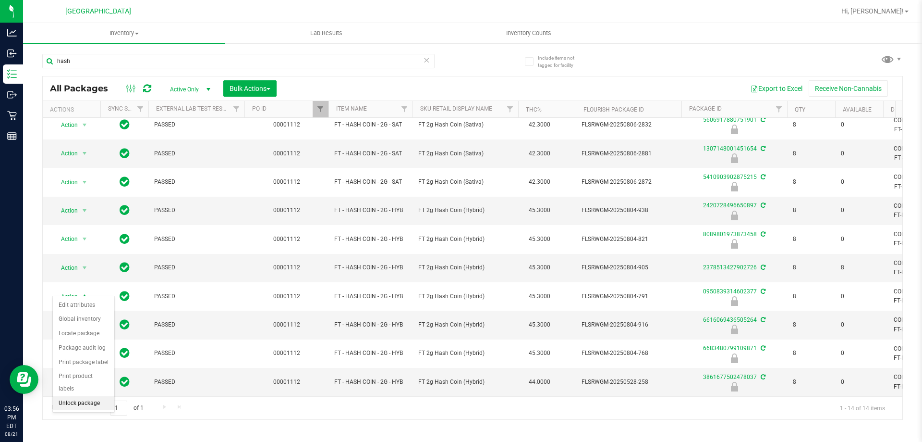
click at [76, 396] on li "Unlock package" at bounding box center [83, 403] width 61 height 14
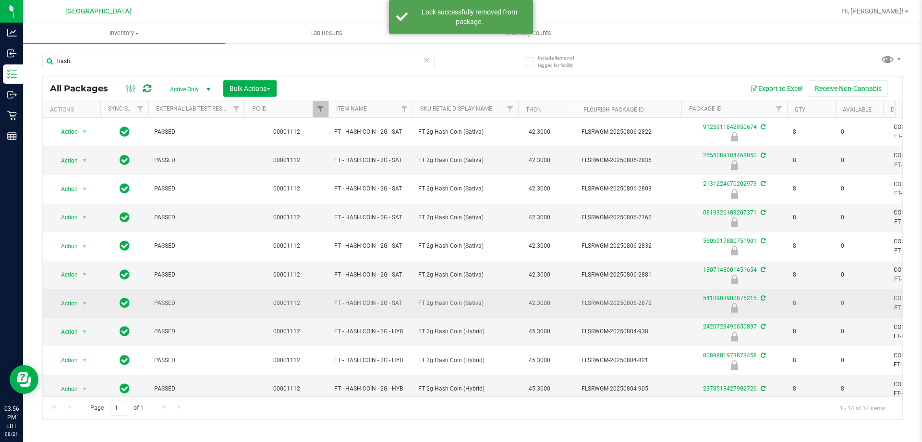
scroll to position [128, 0]
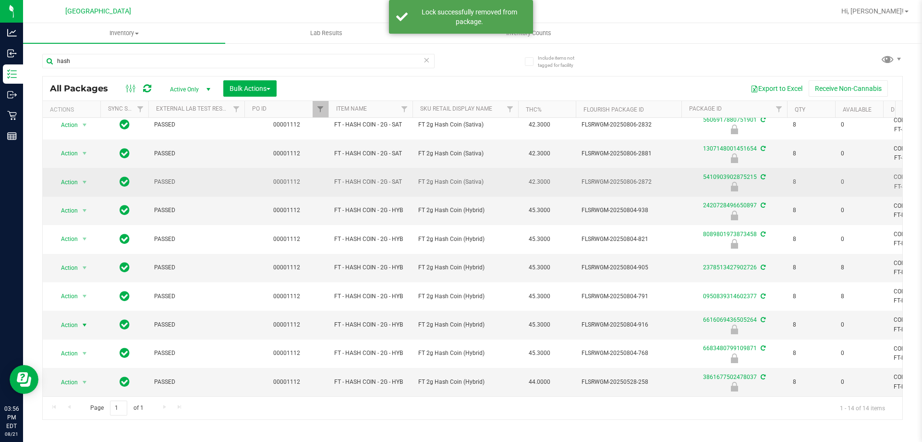
click at [82, 321] on span "select" at bounding box center [85, 325] width 8 height 8
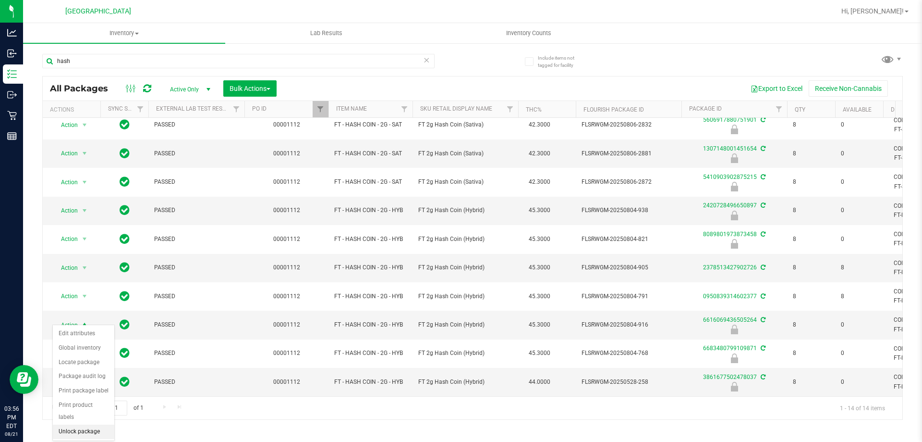
click at [75, 424] on li "Unlock package" at bounding box center [83, 431] width 61 height 14
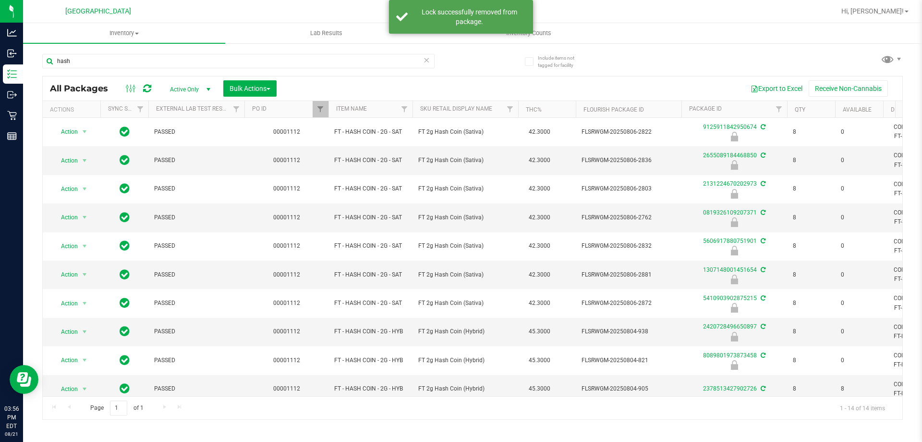
scroll to position [128, 0]
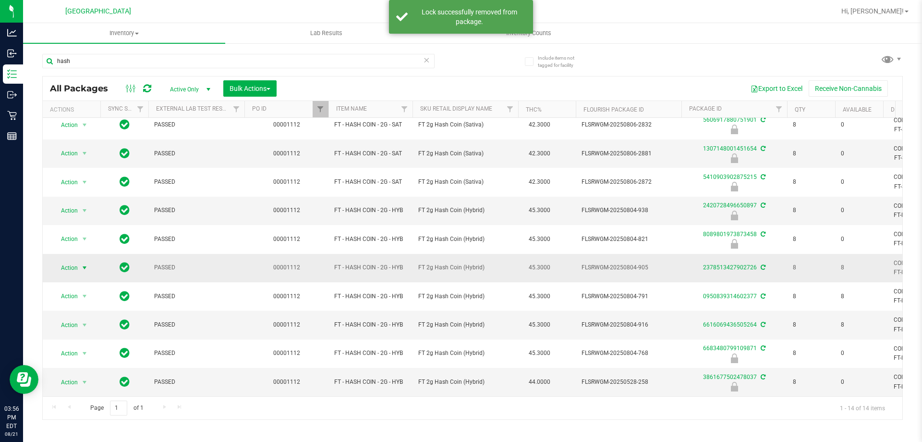
click at [79, 261] on span "select" at bounding box center [85, 267] width 12 height 13
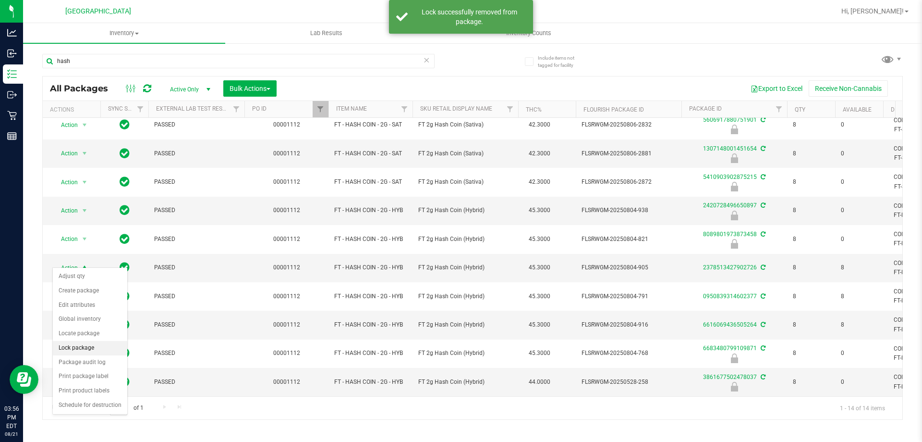
click at [74, 347] on li "Lock package" at bounding box center [90, 348] width 74 height 14
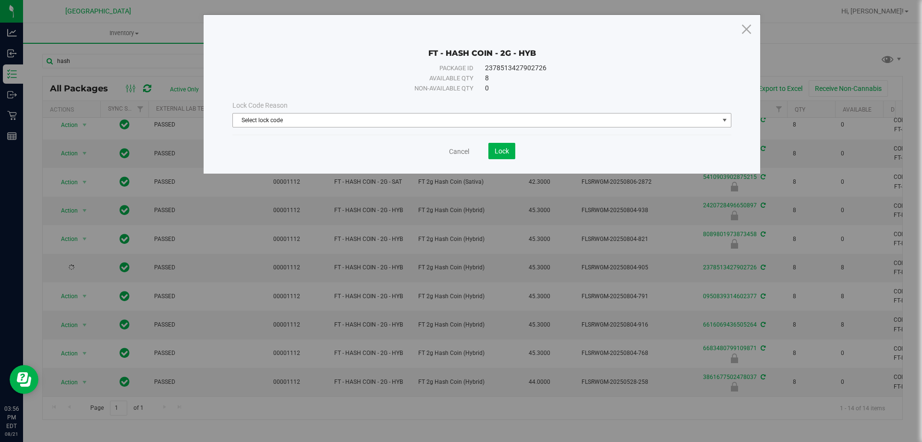
click at [252, 114] on span "Select lock code" at bounding box center [476, 119] width 486 height 13
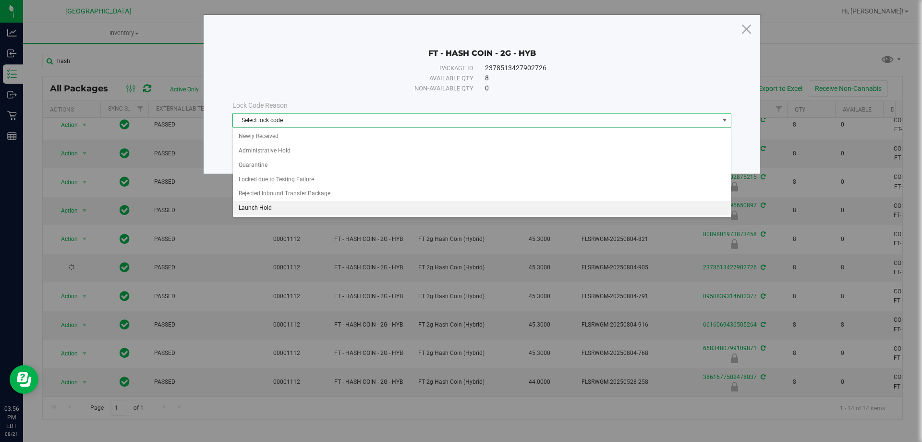
click at [259, 207] on li "Launch Hold" at bounding box center [482, 208] width 498 height 14
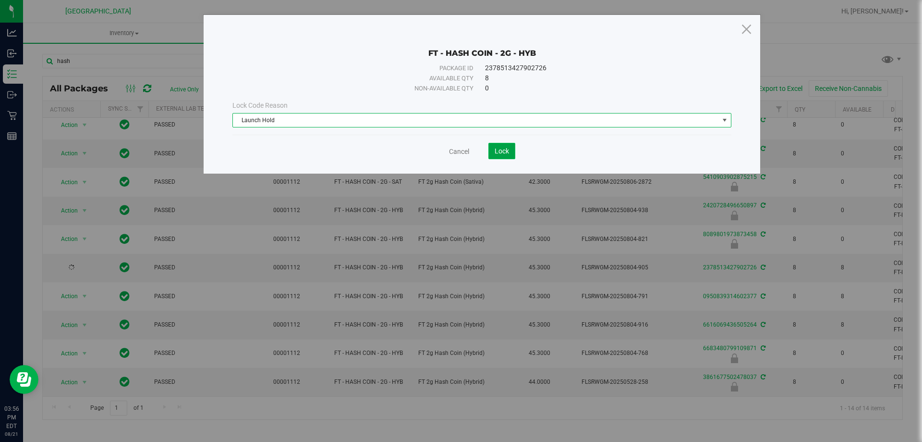
click at [494, 145] on button "Lock" at bounding box center [502, 151] width 27 height 16
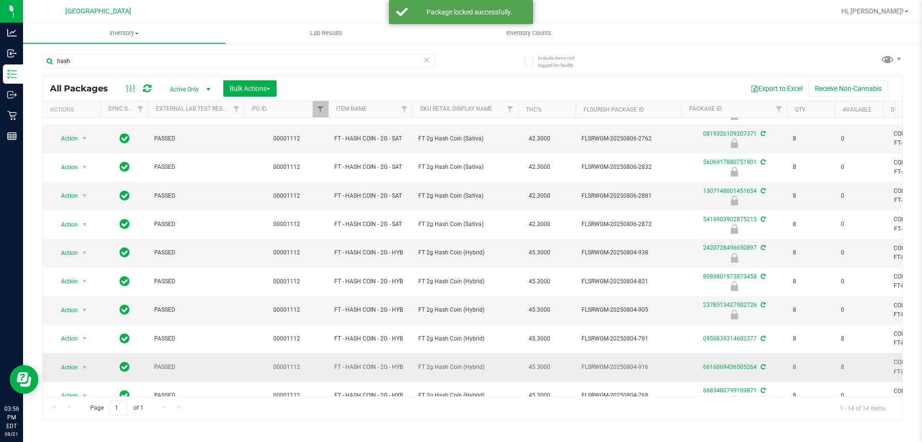
scroll to position [128, 0]
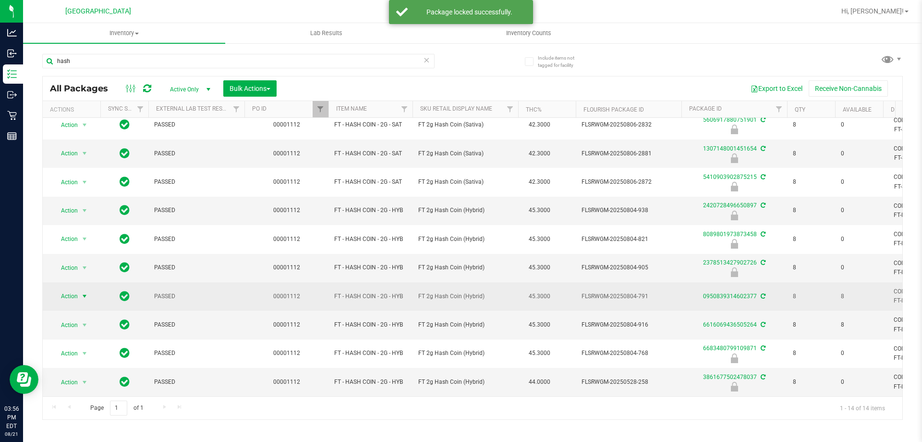
click at [86, 292] on span "select" at bounding box center [85, 296] width 8 height 8
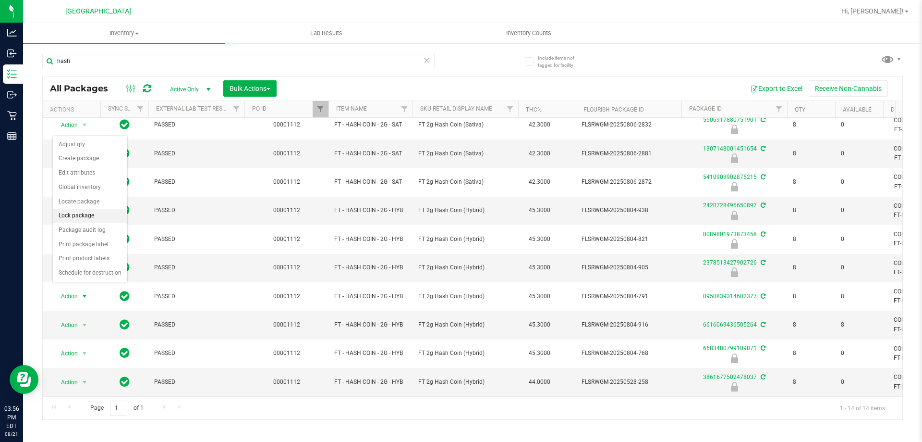
click at [71, 215] on li "Lock package" at bounding box center [90, 216] width 74 height 14
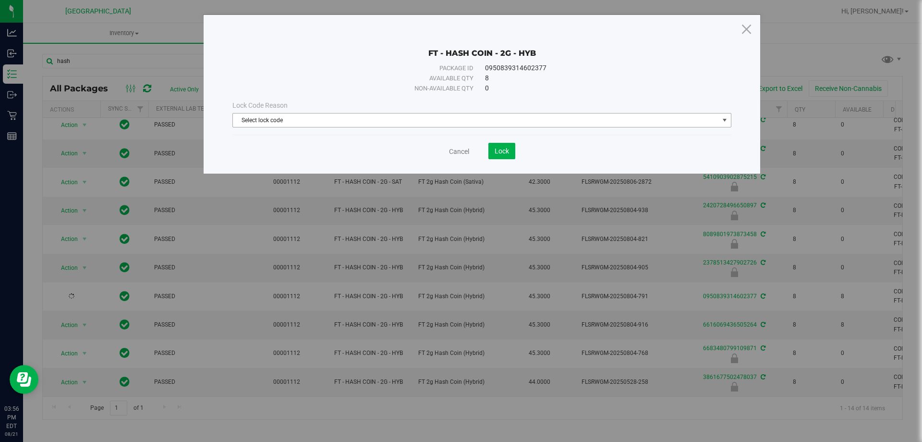
click at [309, 113] on span "Select lock code" at bounding box center [476, 119] width 486 height 13
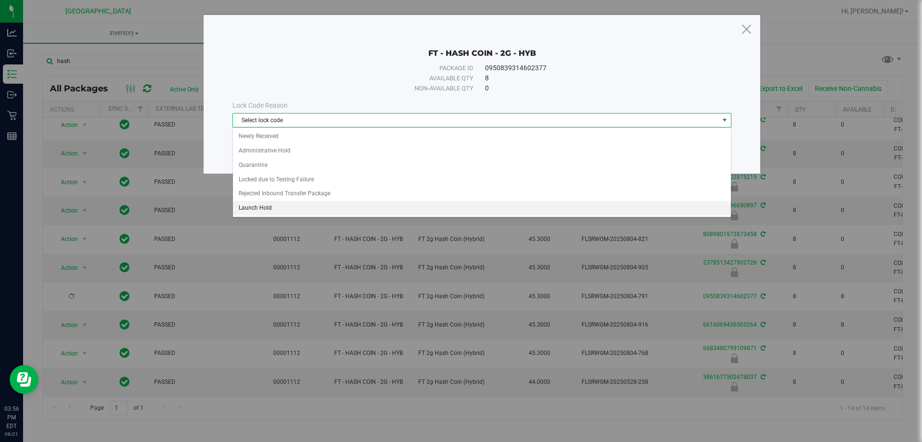
click at [265, 205] on li "Launch Hold" at bounding box center [482, 208] width 498 height 14
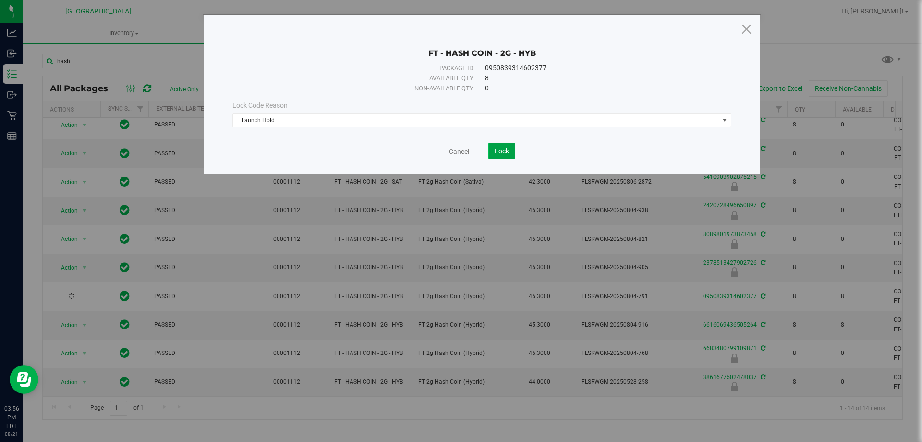
click at [498, 154] on span "Lock" at bounding box center [502, 151] width 14 height 8
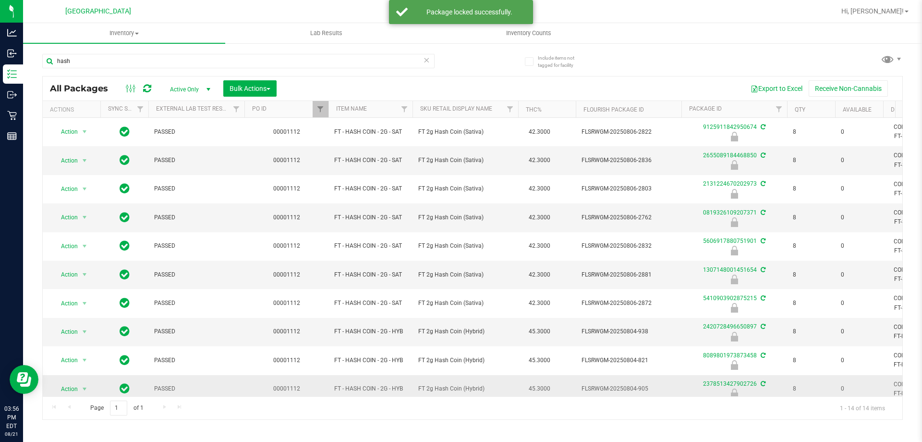
scroll to position [128, 0]
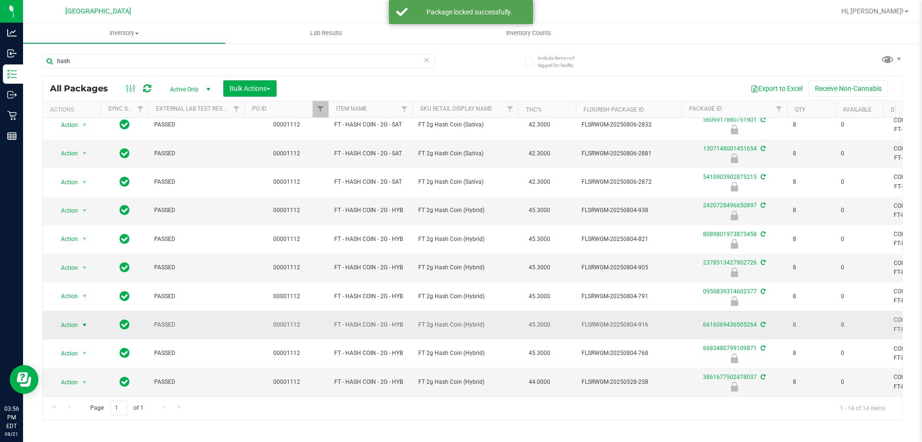
click at [61, 318] on span "Action" at bounding box center [65, 324] width 26 height 13
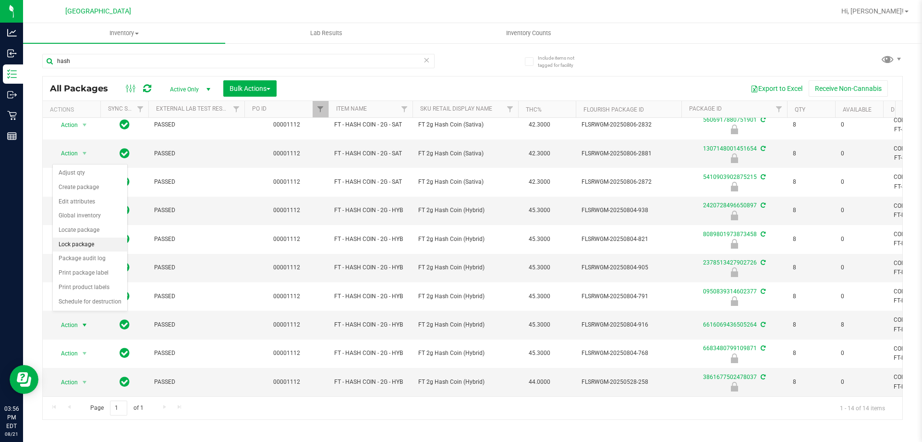
click at [68, 246] on li "Lock package" at bounding box center [90, 244] width 74 height 14
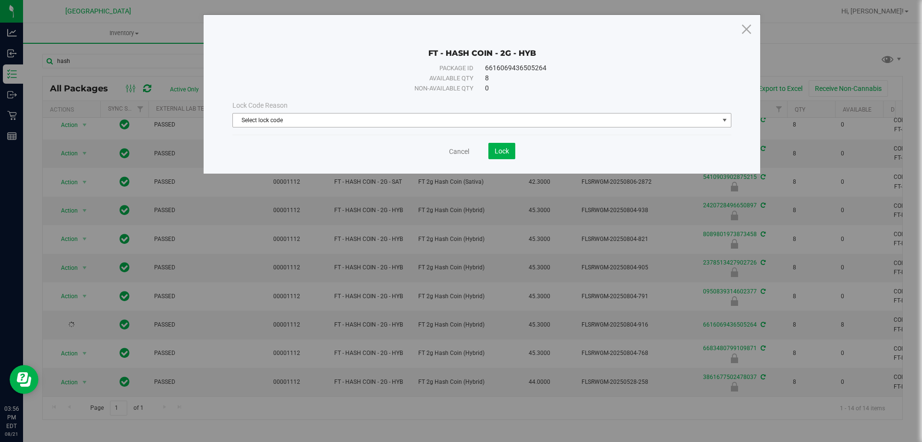
click at [289, 120] on span "Select lock code" at bounding box center [476, 119] width 486 height 13
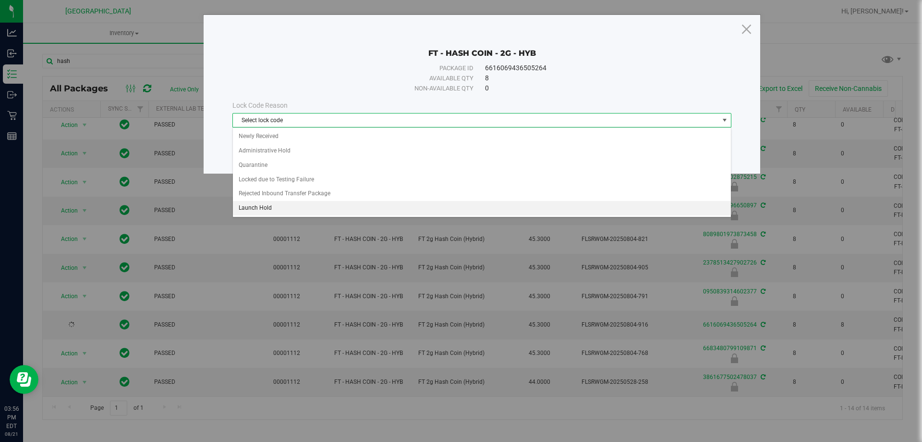
click at [252, 202] on li "Launch Hold" at bounding box center [482, 208] width 498 height 14
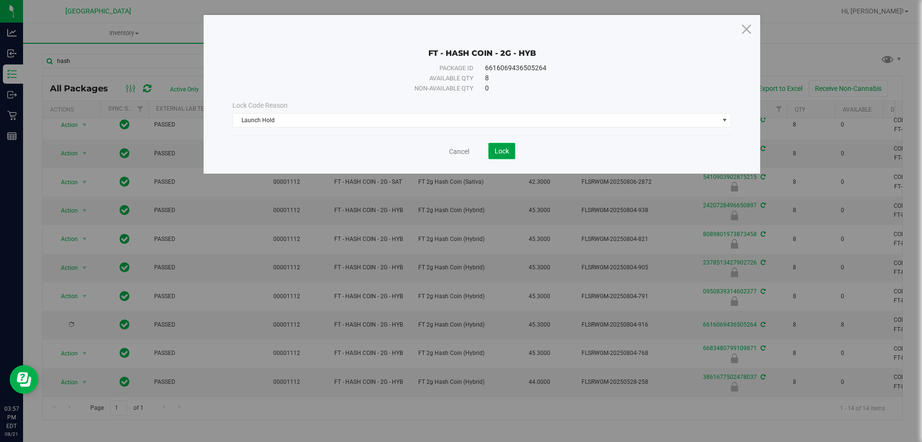
click at [510, 146] on button "Lock" at bounding box center [502, 151] width 27 height 16
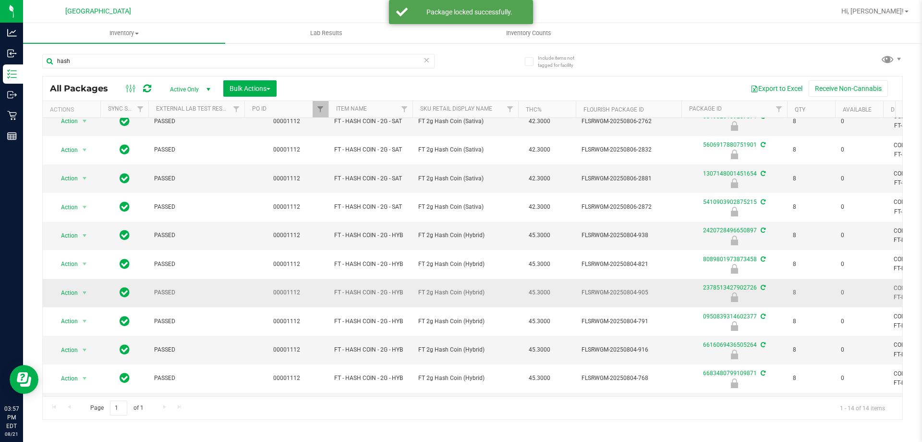
scroll to position [128, 0]
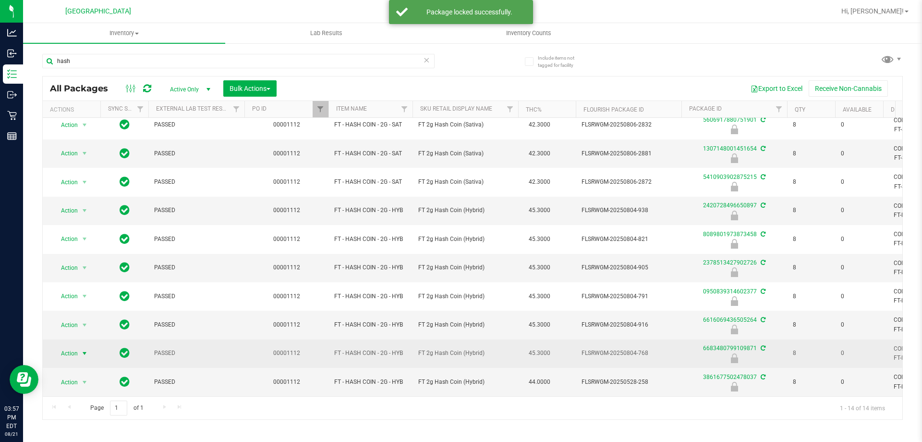
click at [83, 349] on span "select" at bounding box center [85, 353] width 8 height 8
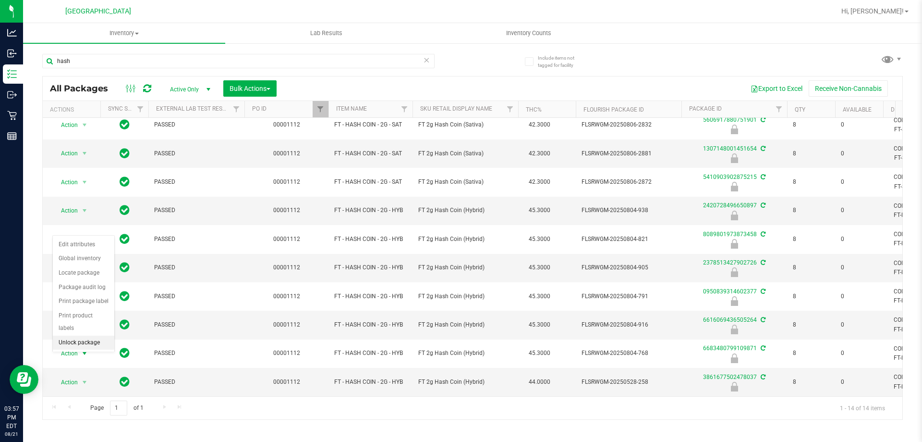
click at [85, 335] on li "Unlock package" at bounding box center [83, 342] width 61 height 14
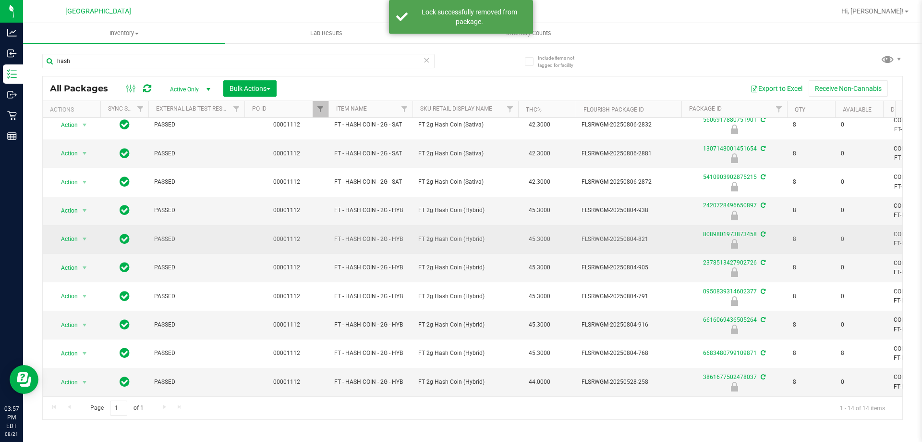
scroll to position [128, 0]
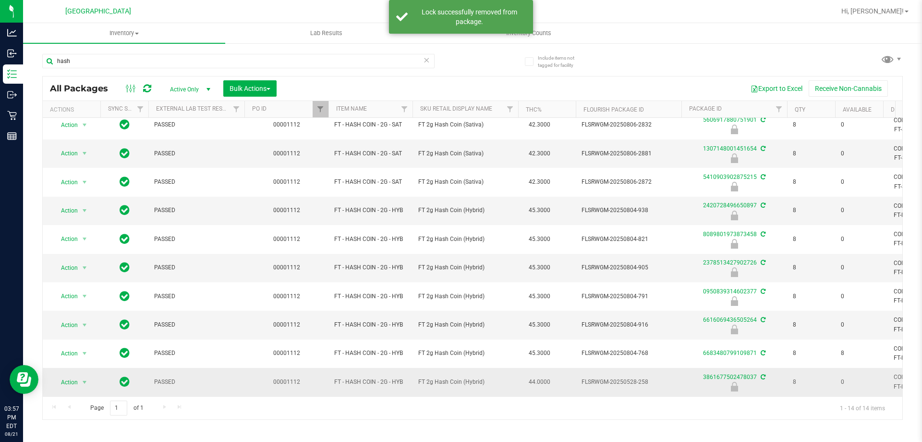
click at [82, 382] on td "Action Action Edit attributes Global inventory Locate package Package audit log…" at bounding box center [72, 382] width 58 height 28
click at [82, 375] on span "select" at bounding box center [85, 381] width 12 height 13
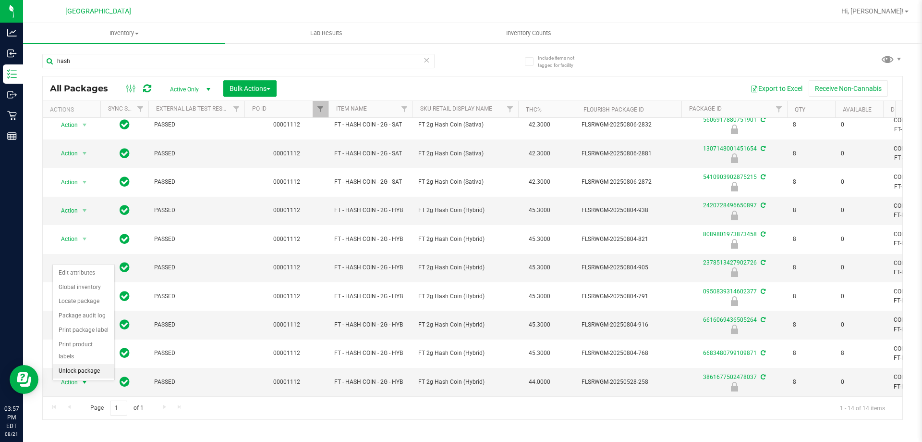
click at [74, 364] on li "Unlock package" at bounding box center [83, 371] width 61 height 14
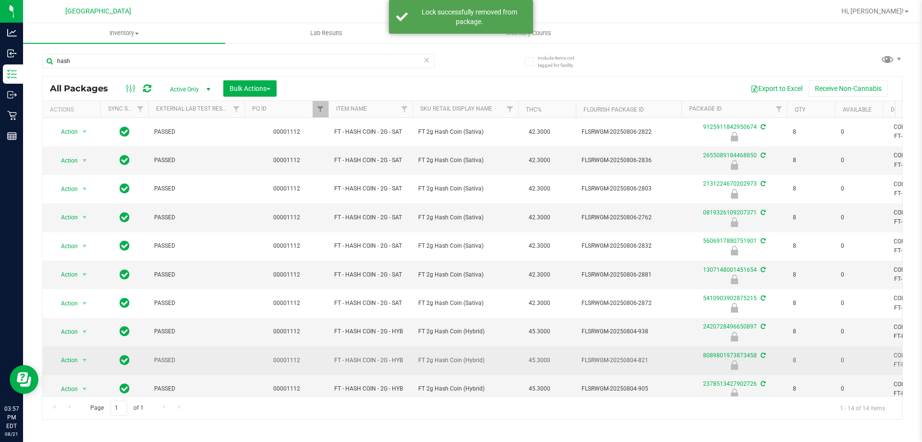
scroll to position [128, 0]
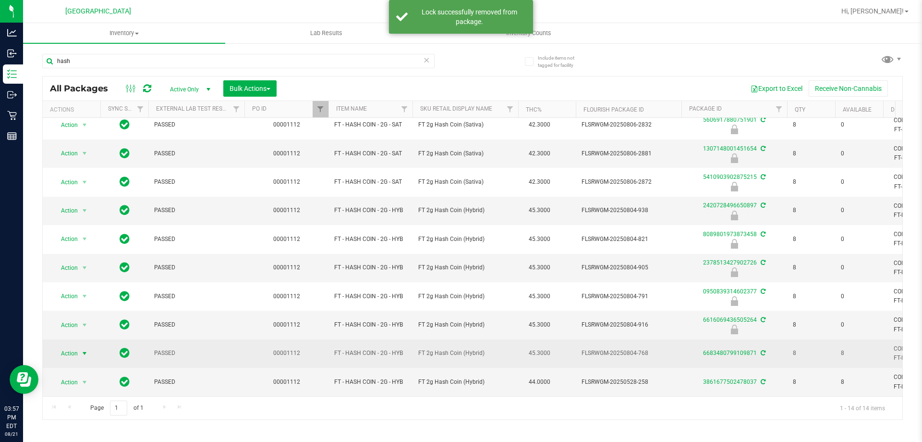
click at [81, 349] on span "select" at bounding box center [85, 353] width 8 height 8
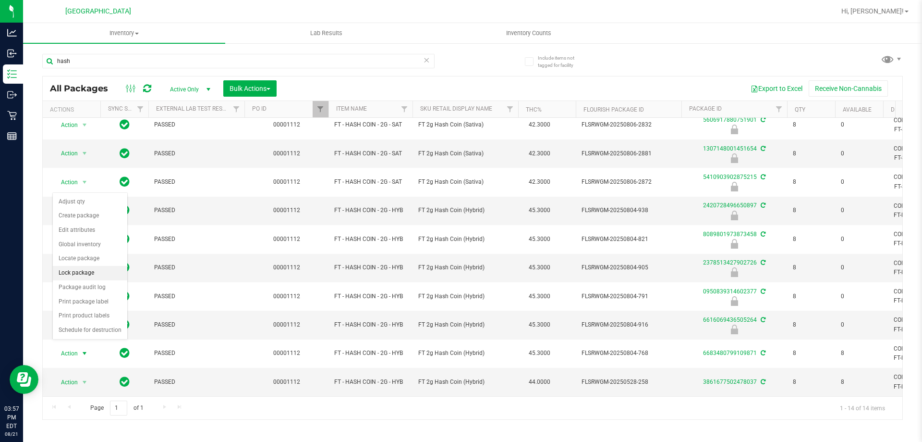
click at [77, 267] on li "Lock package" at bounding box center [90, 273] width 74 height 14
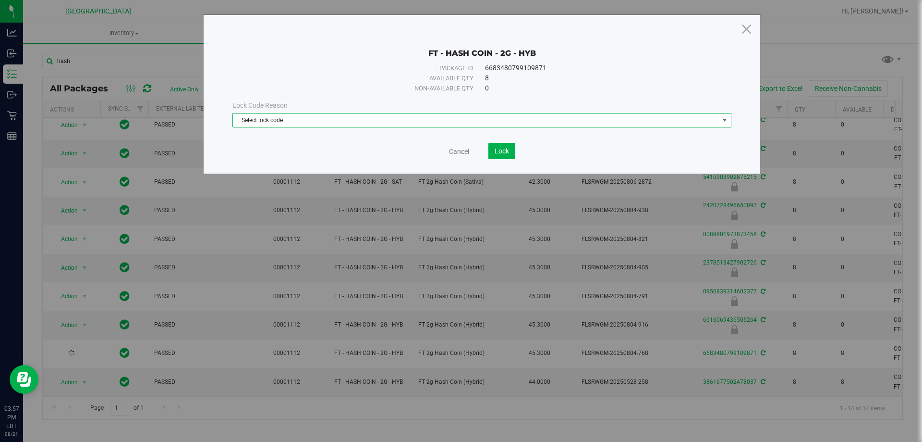
click at [295, 116] on span "Select lock code" at bounding box center [476, 119] width 486 height 13
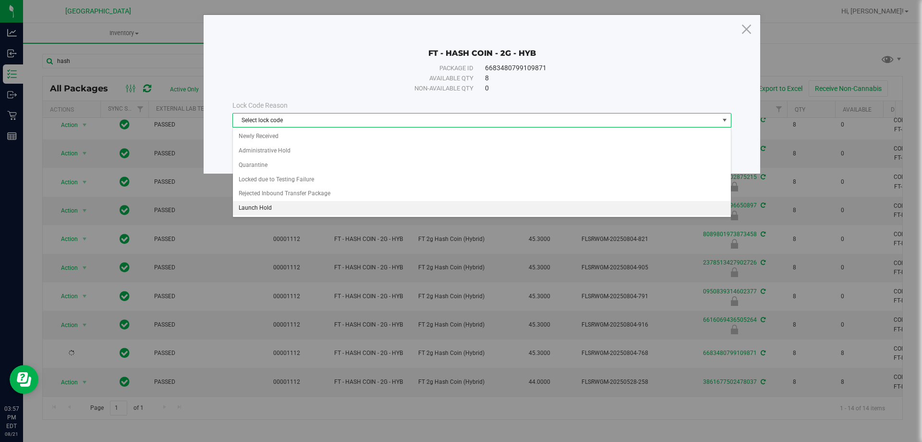
click at [265, 205] on li "Launch Hold" at bounding box center [482, 208] width 498 height 14
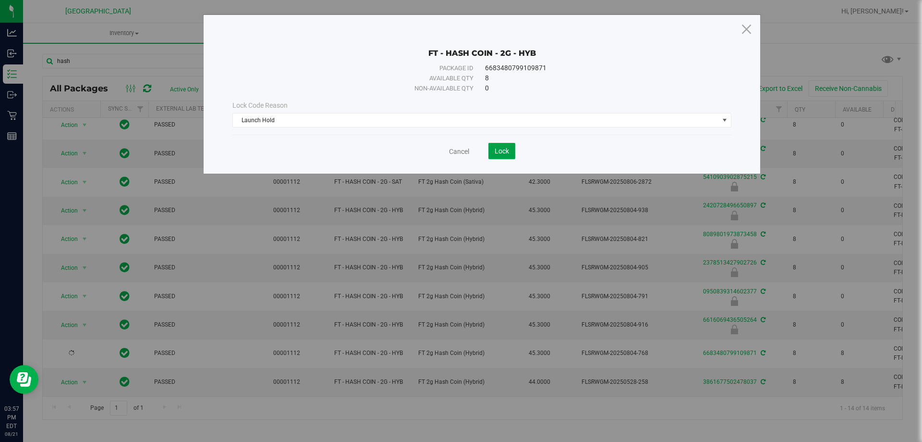
click at [509, 150] on span "Lock" at bounding box center [502, 151] width 14 height 8
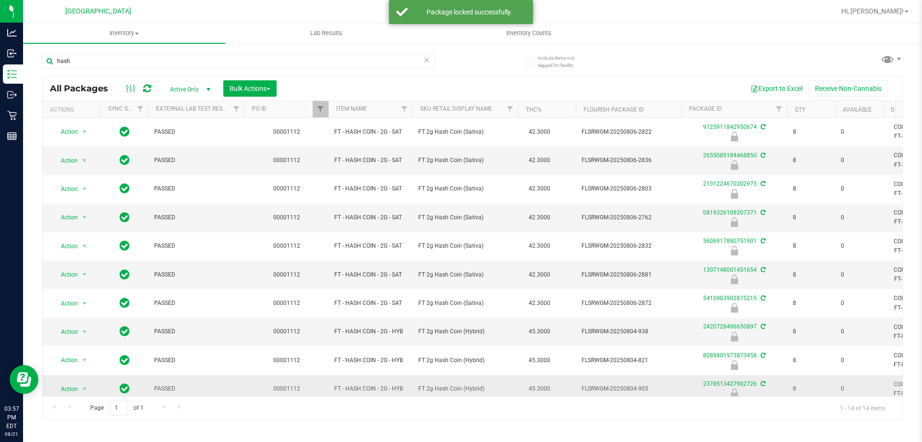
scroll to position [128, 0]
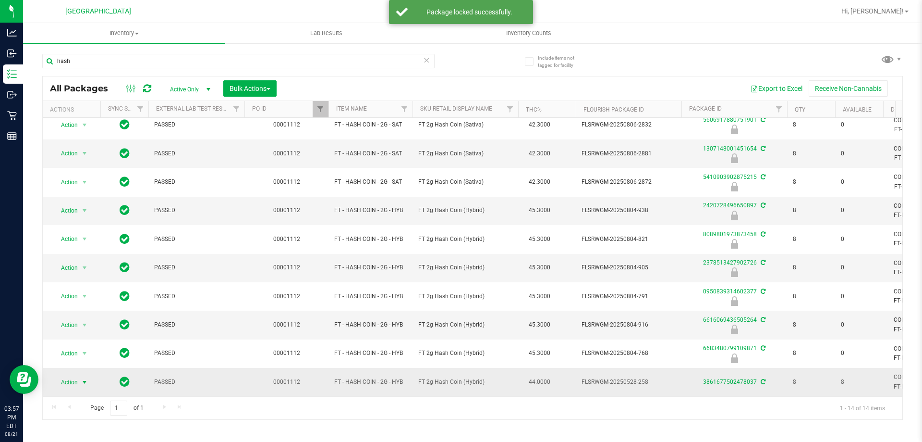
click at [76, 375] on span "Action" at bounding box center [65, 381] width 26 height 13
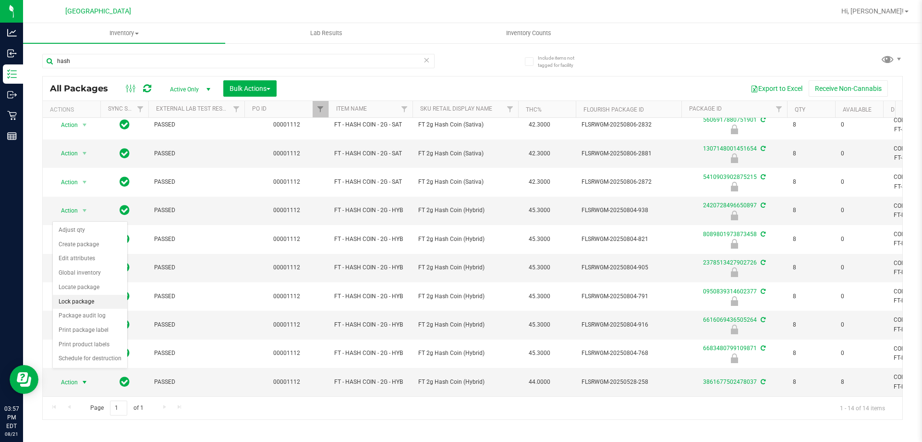
click at [85, 297] on li "Lock package" at bounding box center [90, 302] width 74 height 14
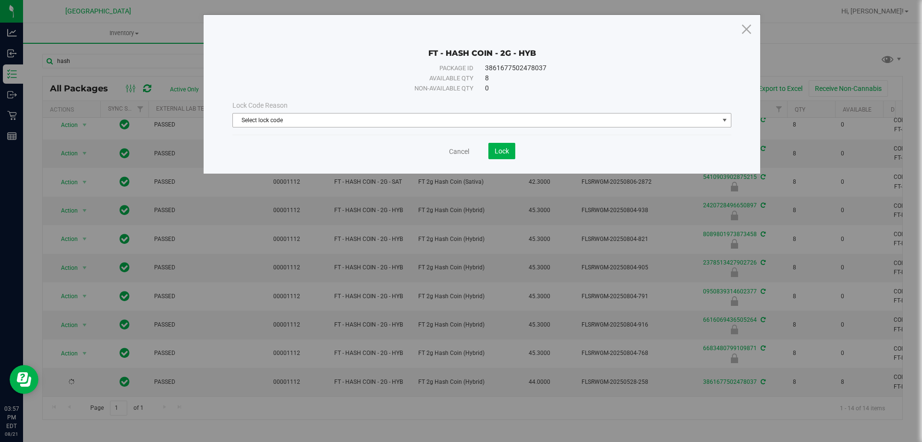
click at [307, 115] on span "Select lock code" at bounding box center [476, 119] width 486 height 13
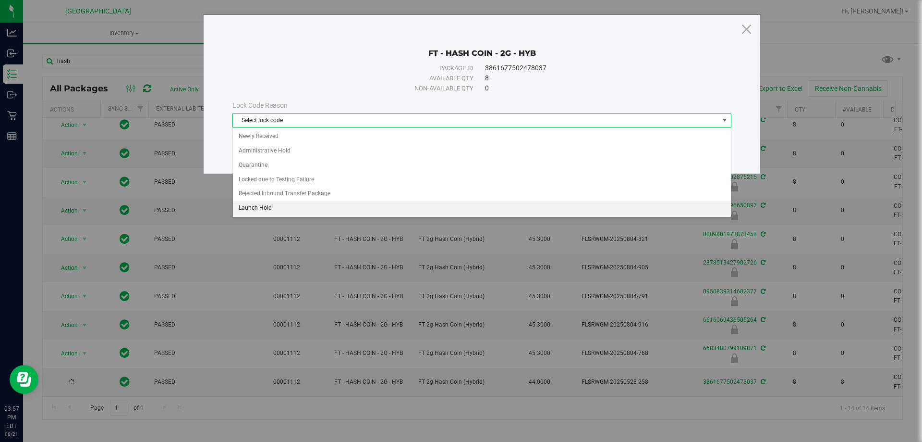
click at [260, 206] on li "Launch Hold" at bounding box center [482, 208] width 498 height 14
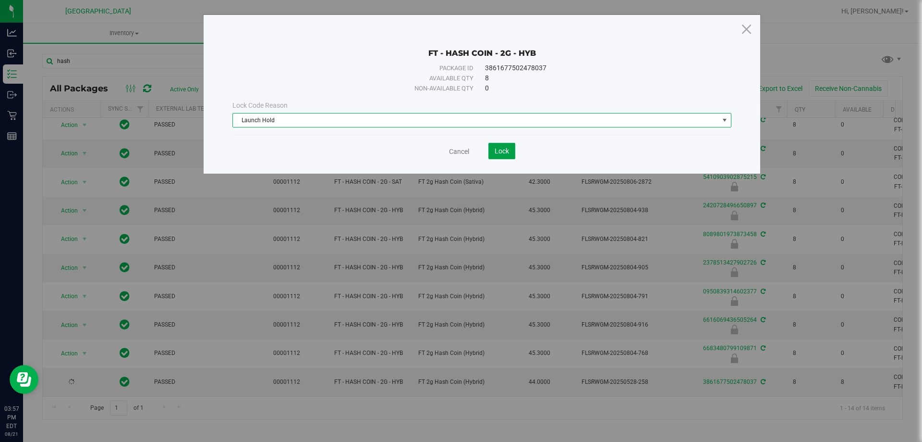
click at [506, 150] on span "Lock" at bounding box center [502, 151] width 14 height 8
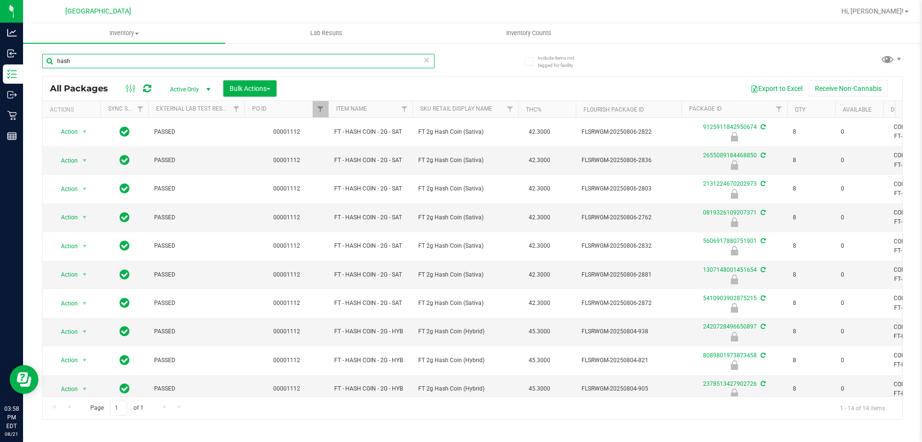
drag, startPoint x: 83, startPoint y: 57, endPoint x: 45, endPoint y: 62, distance: 37.8
click at [45, 62] on input "hash" at bounding box center [238, 61] width 393 height 14
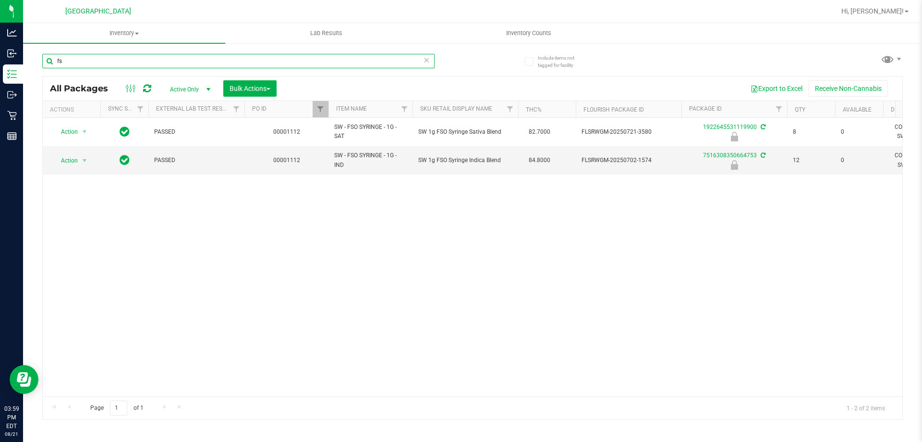
type input "f"
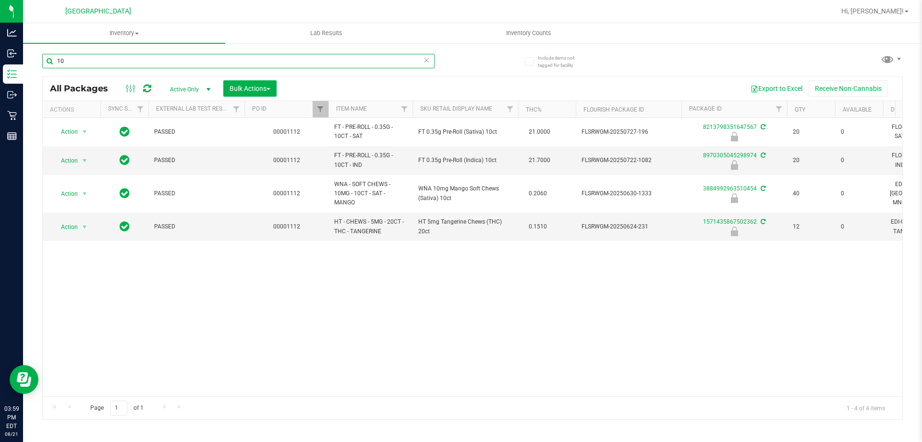
type input "1"
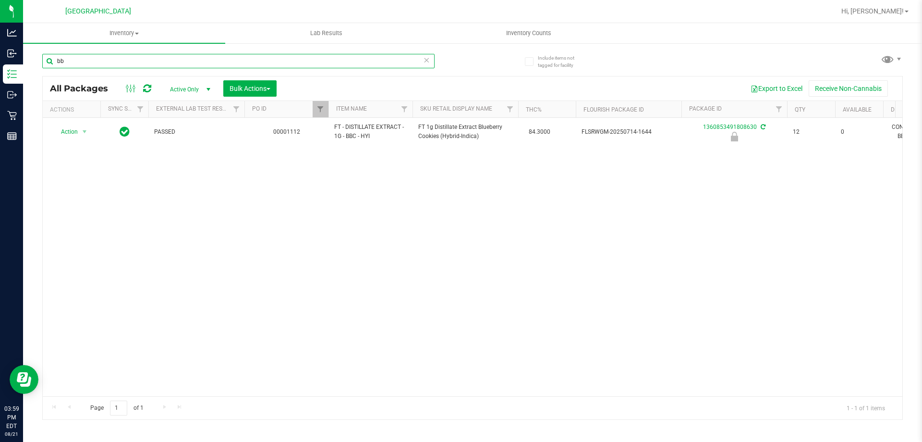
type input "b"
type input "n"
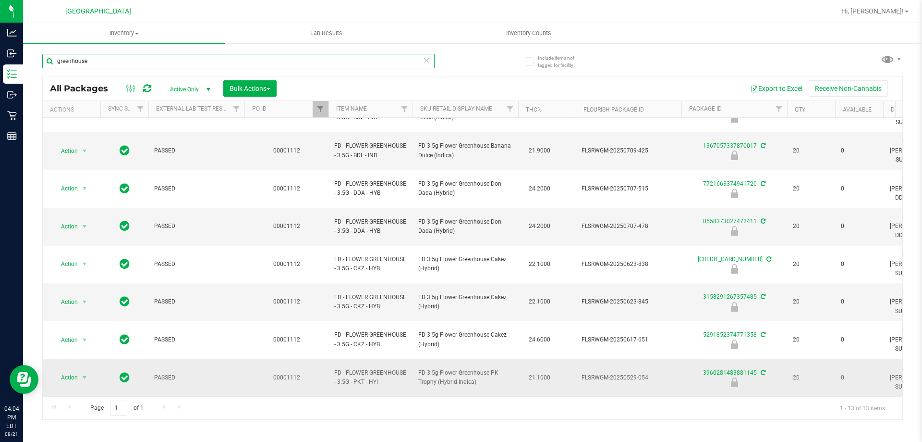
scroll to position [99, 0]
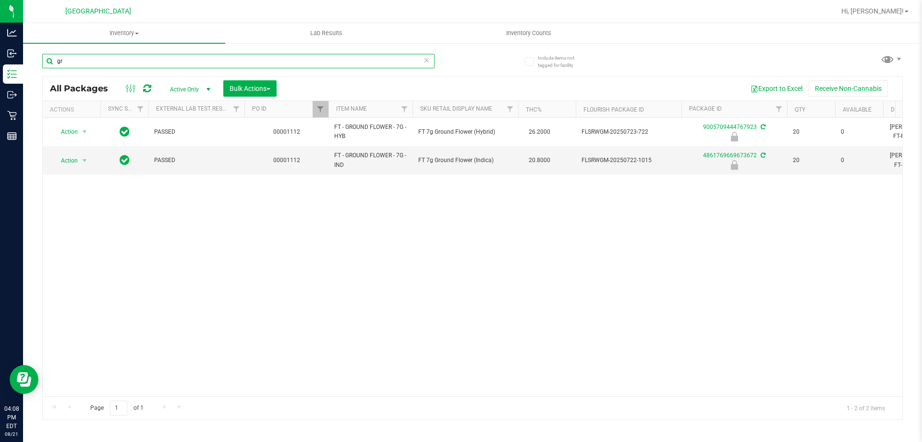
type input "g"
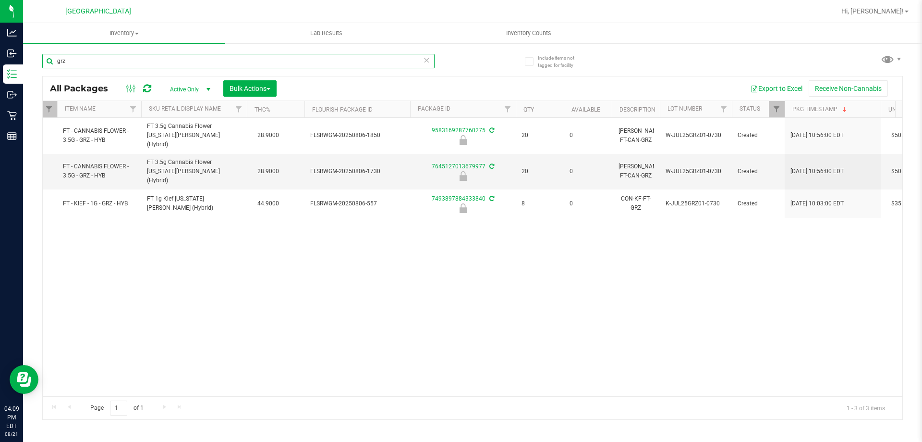
drag, startPoint x: 89, startPoint y: 63, endPoint x: 58, endPoint y: 62, distance: 31.2
click at [58, 62] on input "grz" at bounding box center [238, 61] width 393 height 14
type input "7645127013679977"
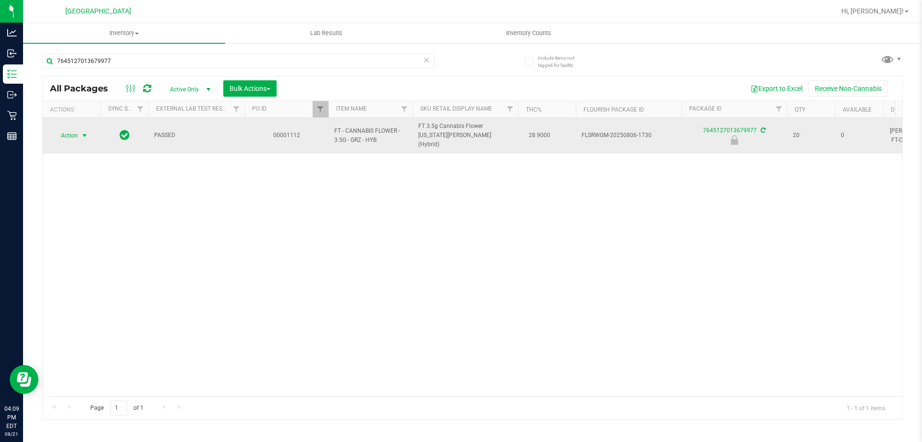
click at [71, 133] on span "Action" at bounding box center [65, 135] width 26 height 13
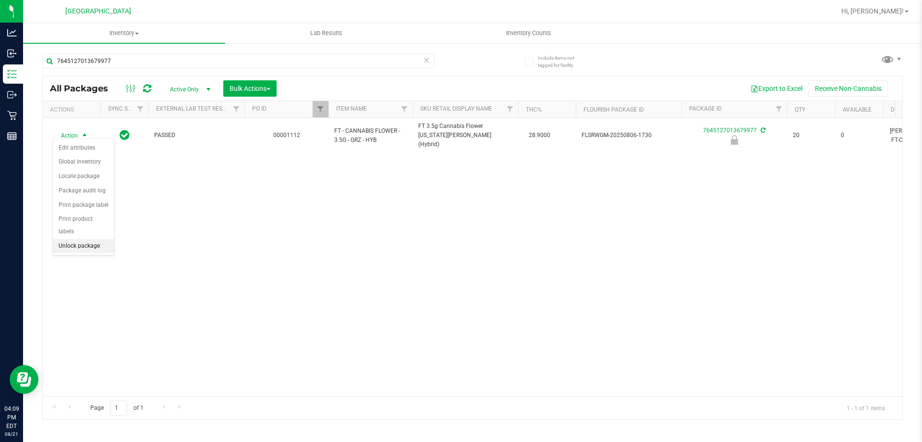
click at [82, 239] on li "Unlock package" at bounding box center [83, 246] width 61 height 14
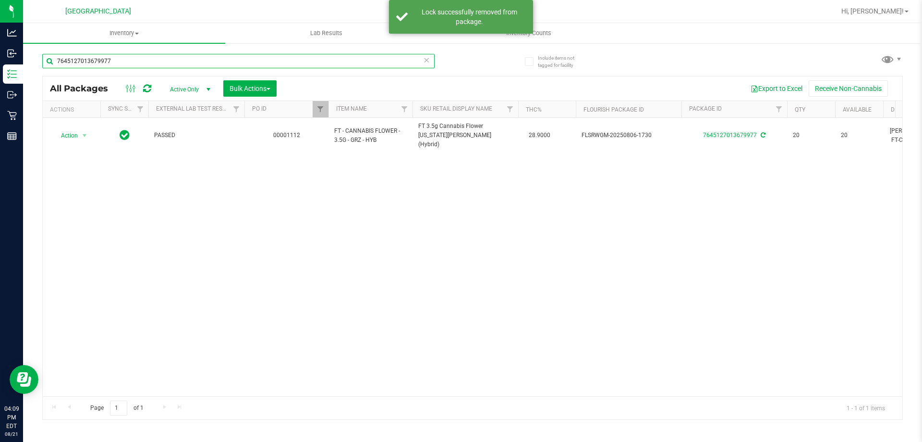
drag, startPoint x: 122, startPoint y: 58, endPoint x: 46, endPoint y: 66, distance: 76.3
click at [46, 66] on input "7645127013679977" at bounding box center [238, 61] width 393 height 14
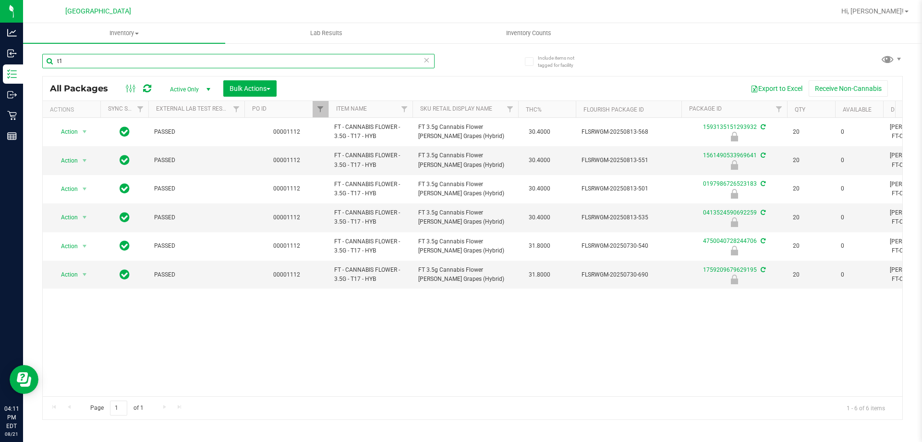
type input "t"
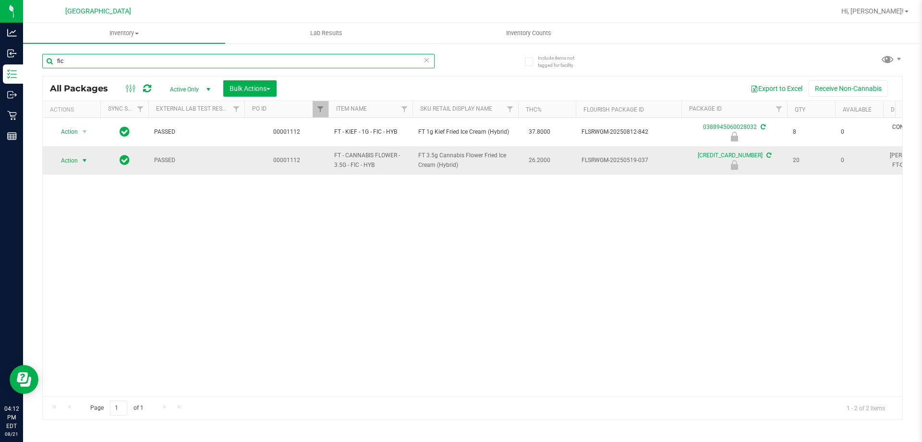
type input "fic"
click at [84, 161] on span "select" at bounding box center [85, 161] width 8 height 8
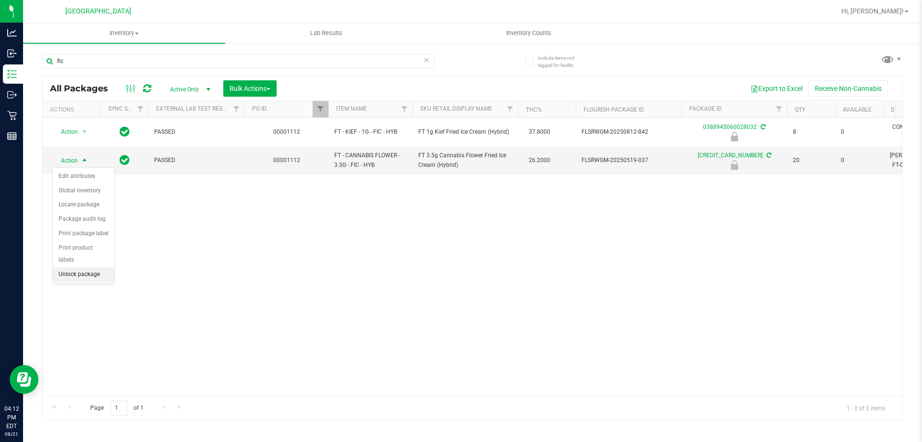
click at [76, 267] on li "Unlock package" at bounding box center [83, 274] width 61 height 14
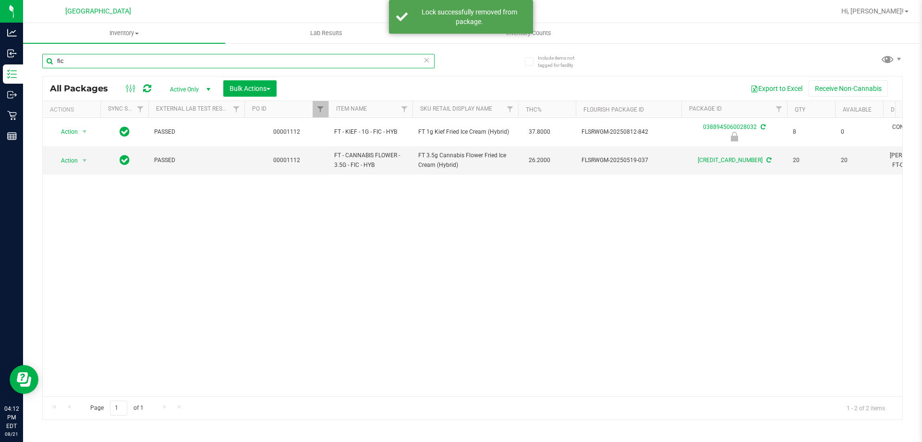
click at [41, 60] on div "Include items not tagged for facility fic All Packages Active Only Active Only …" at bounding box center [472, 188] width 899 height 293
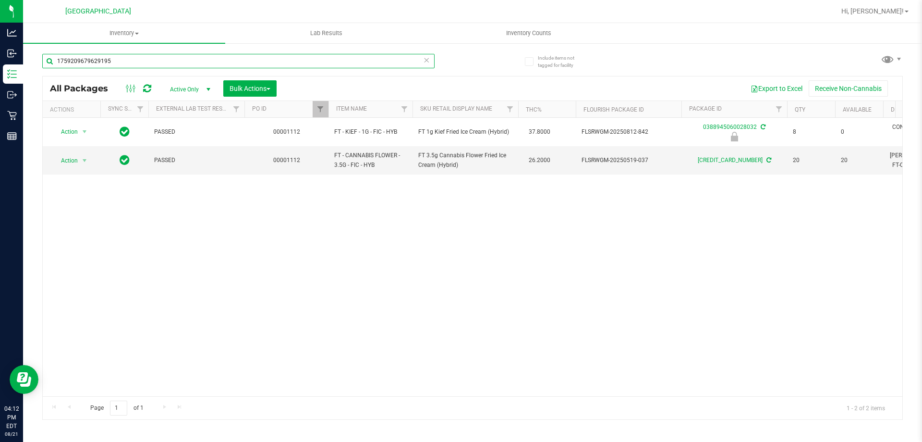
type input "1759209679629195"
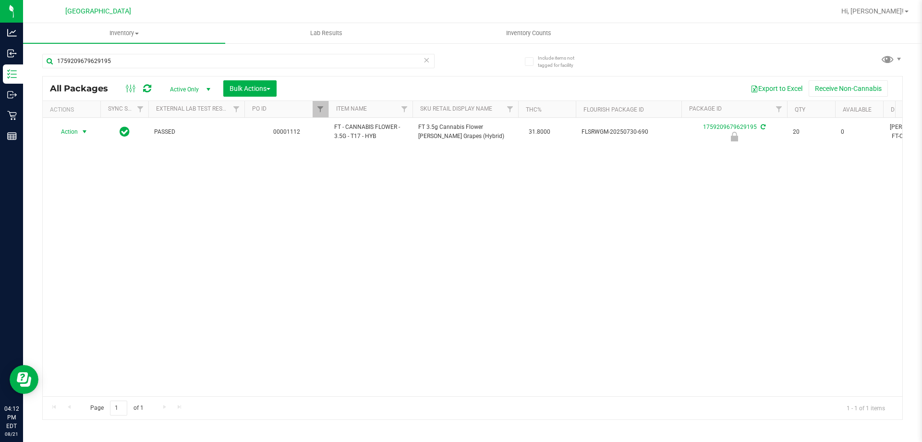
click at [87, 132] on span "select" at bounding box center [85, 132] width 8 height 8
click at [71, 239] on li "Unlock package" at bounding box center [83, 246] width 61 height 14
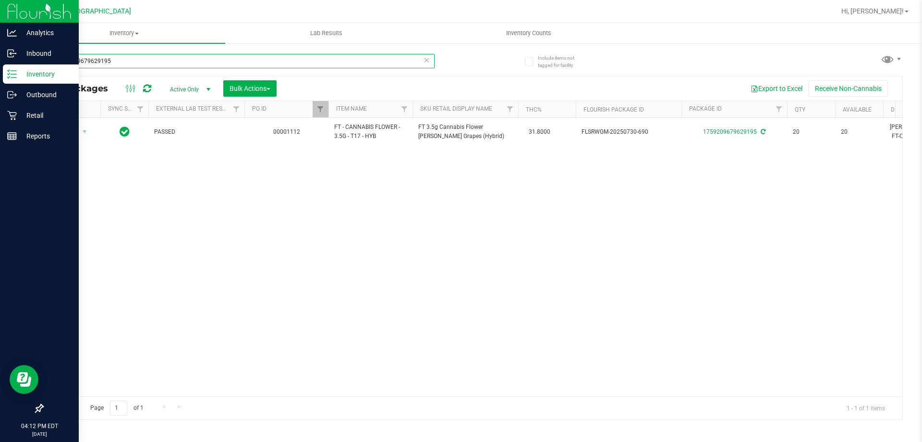
drag, startPoint x: 98, startPoint y: 62, endPoint x: 10, endPoint y: 76, distance: 88.5
click at [10, 76] on div "Analytics Inbound Inventory Outbound Retail Reports 04:12 PM EDT 08/21/2025 08/…" at bounding box center [461, 221] width 922 height 442
type input "5095416084987871"
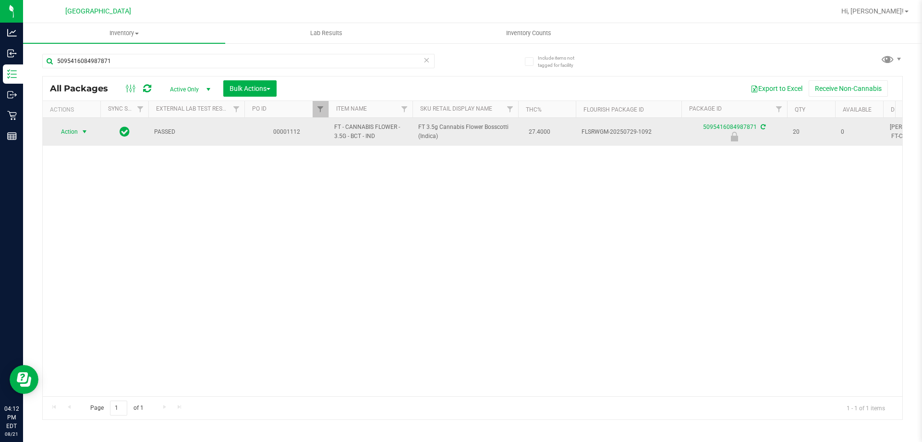
click at [82, 134] on span "select" at bounding box center [85, 132] width 8 height 8
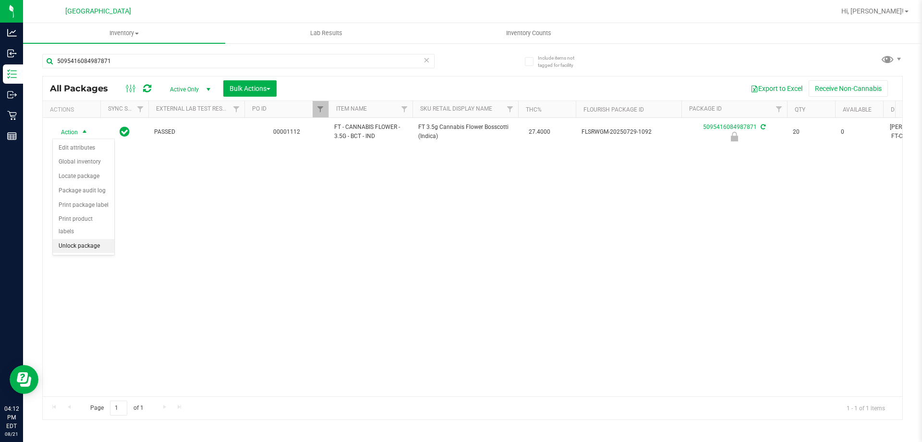
click at [61, 239] on li "Unlock package" at bounding box center [83, 246] width 61 height 14
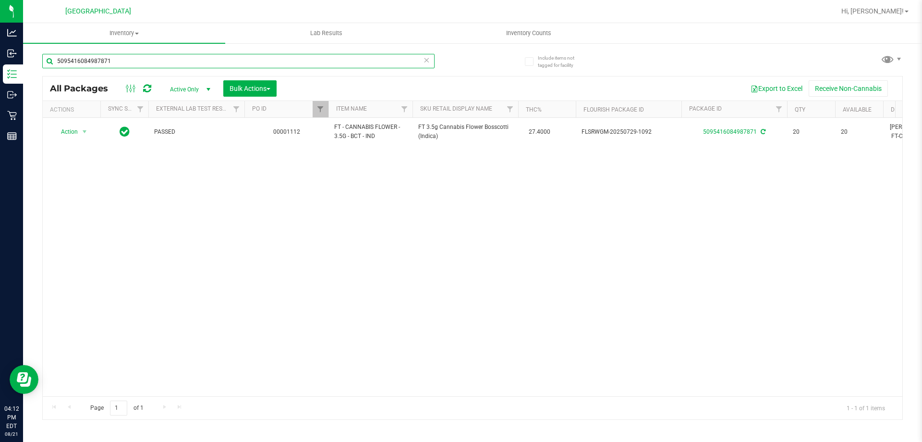
drag, startPoint x: 126, startPoint y: 63, endPoint x: 35, endPoint y: 62, distance: 91.3
click at [35, 62] on div "Include items not tagged for facility 5095416084987871 All Packages Active Only…" at bounding box center [472, 188] width 899 height 293
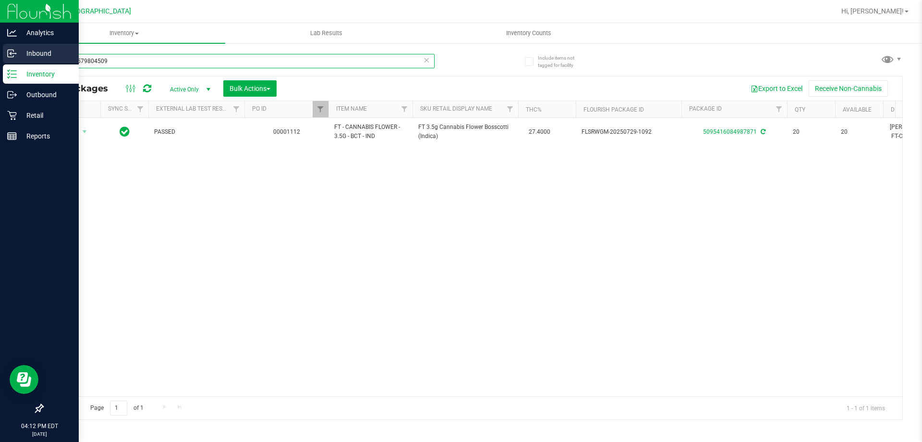
type input "9349475798045094"
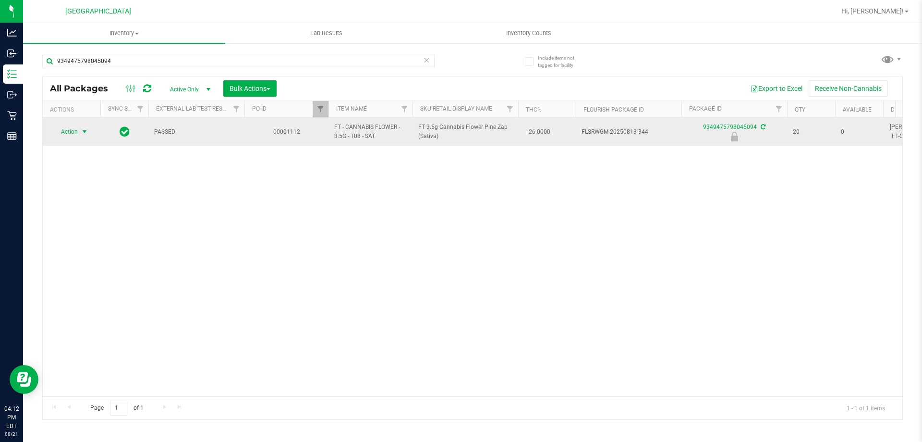
click at [74, 128] on span "Action" at bounding box center [65, 131] width 26 height 13
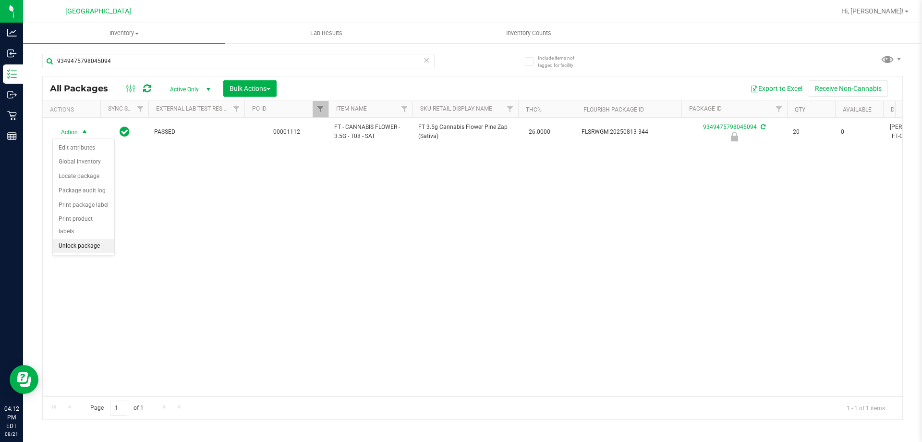
click at [66, 239] on li "Unlock package" at bounding box center [83, 246] width 61 height 14
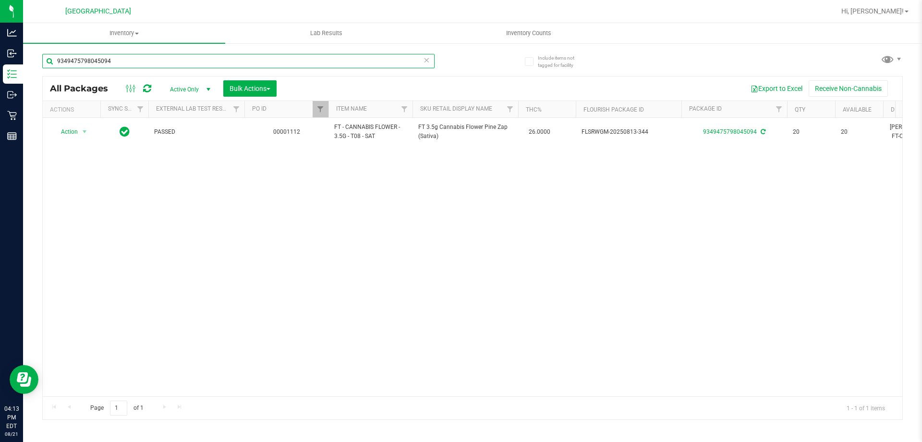
drag, startPoint x: 114, startPoint y: 54, endPoint x: 49, endPoint y: 53, distance: 64.9
click at [49, 54] on input "9349475798045094" at bounding box center [238, 61] width 393 height 14
type input "6343126960678954"
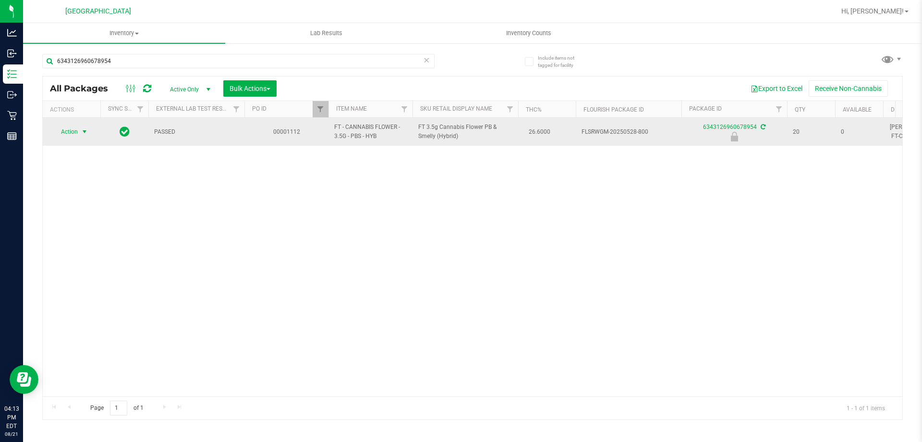
click at [81, 128] on span "select" at bounding box center [85, 132] width 8 height 8
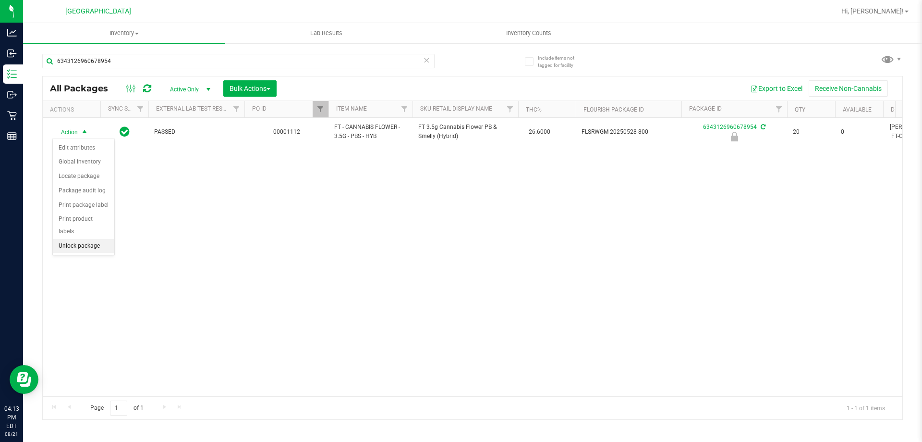
click at [72, 239] on li "Unlock package" at bounding box center [83, 246] width 61 height 14
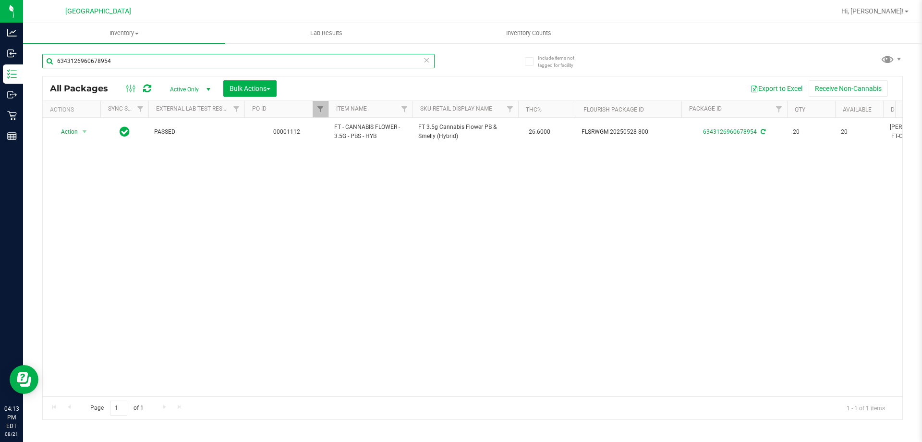
drag, startPoint x: 111, startPoint y: 58, endPoint x: 47, endPoint y: 57, distance: 63.4
click at [47, 57] on input "6343126960678954" at bounding box center [238, 61] width 393 height 14
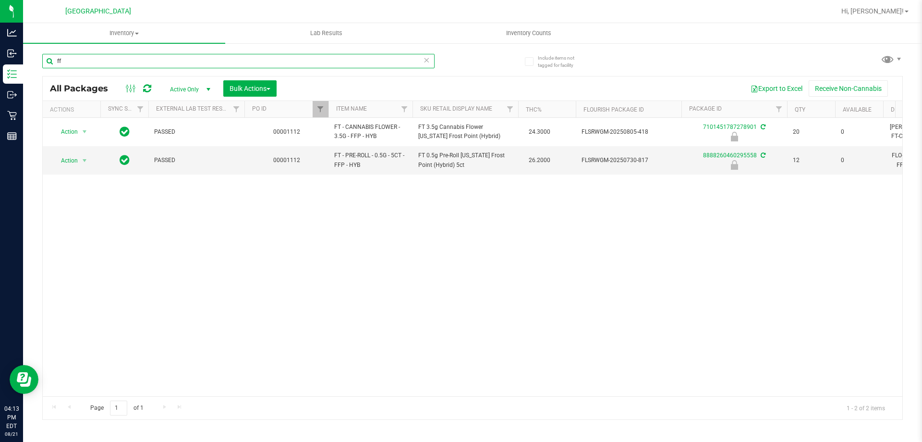
type input "f"
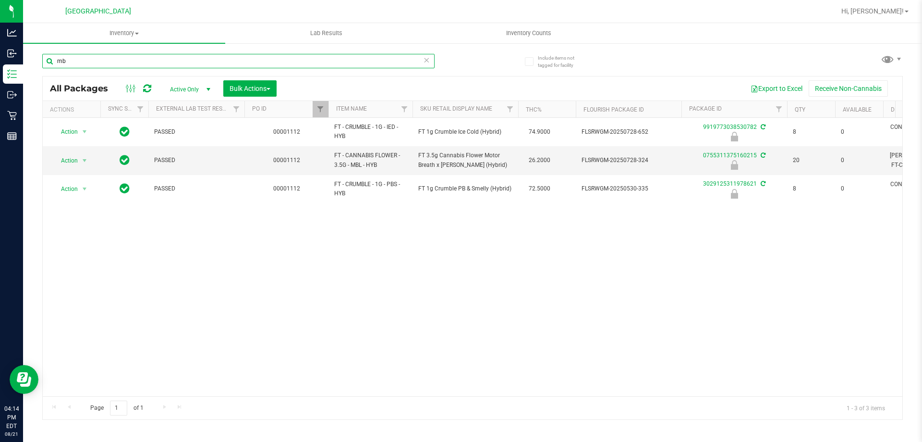
type input "m"
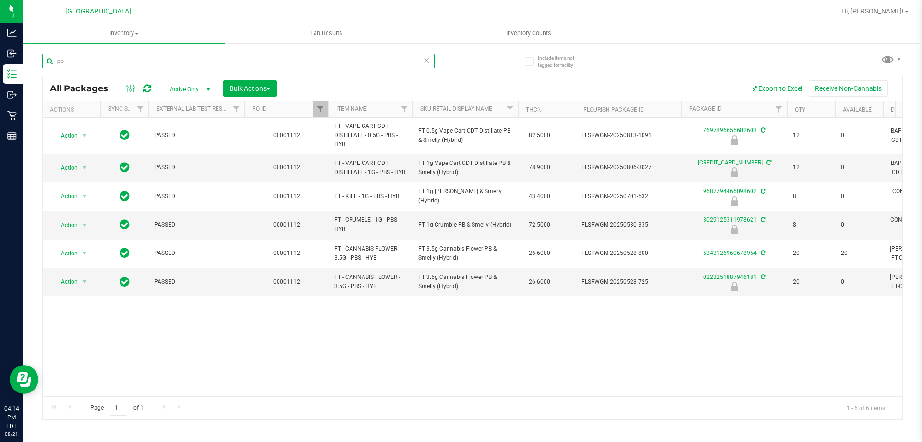
type input "p"
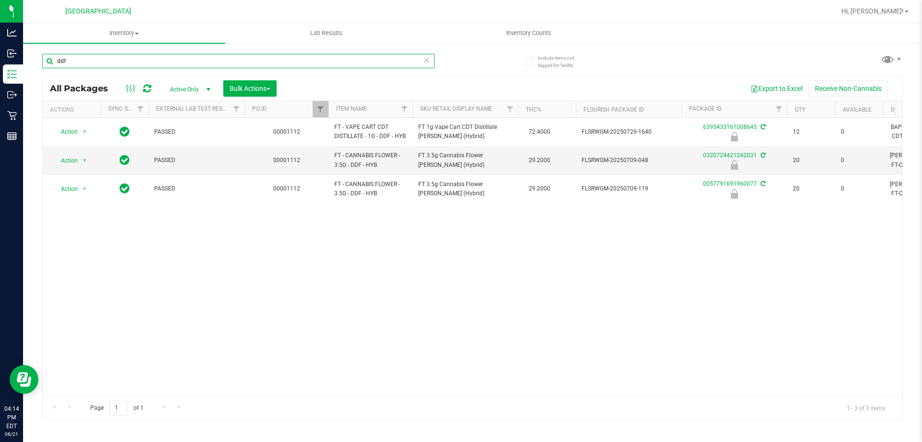
drag, startPoint x: 94, startPoint y: 58, endPoint x: 35, endPoint y: 58, distance: 58.6
click at [35, 58] on div "Include items not tagged for facility ddf All Packages Active Only Active Only …" at bounding box center [472, 188] width 899 height 293
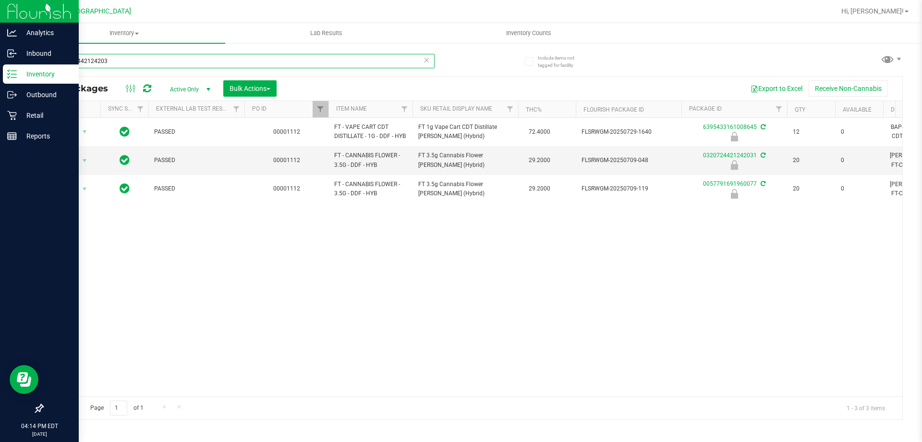
type input "0320724421242031"
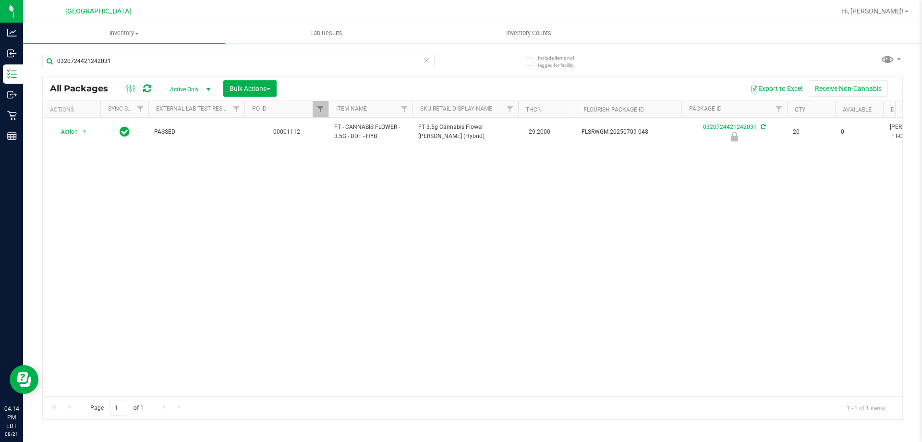
click at [207, 209] on div "Action Action Edit attributes Global inventory Locate package Package audit log…" at bounding box center [473, 257] width 860 height 278
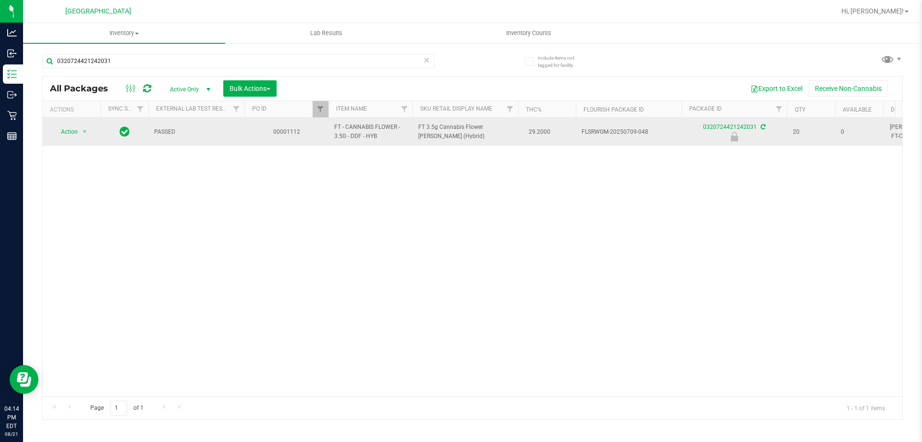
click at [73, 128] on span "Action" at bounding box center [65, 131] width 26 height 13
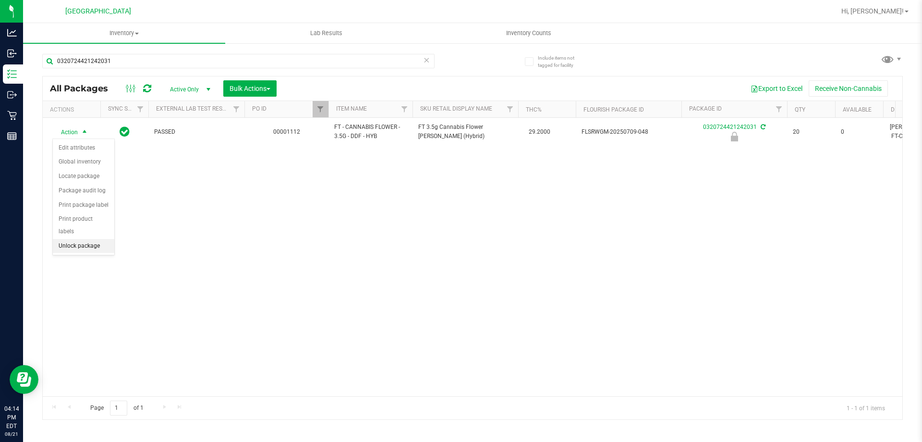
click at [75, 239] on li "Unlock package" at bounding box center [83, 246] width 61 height 14
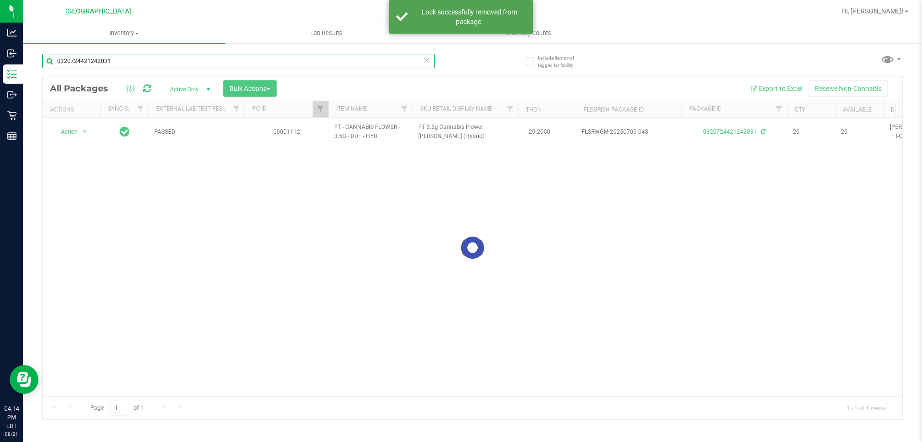
click at [126, 61] on input "0320724421242031" at bounding box center [238, 61] width 393 height 14
type input "0"
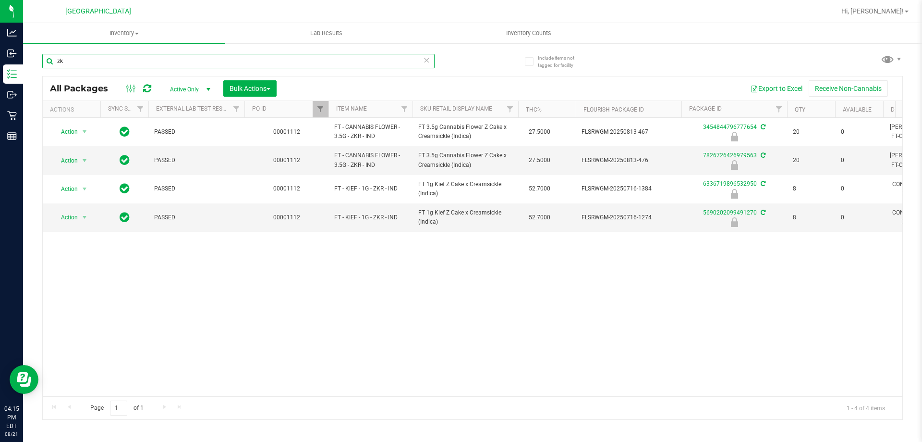
type input "z"
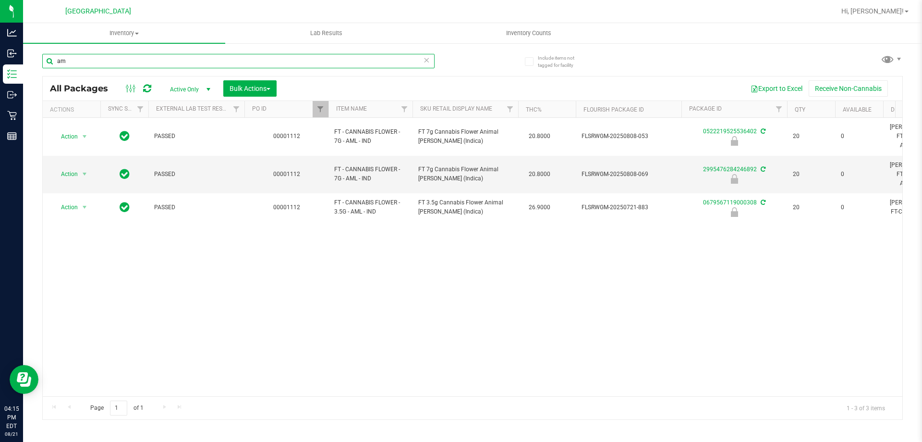
type input "a"
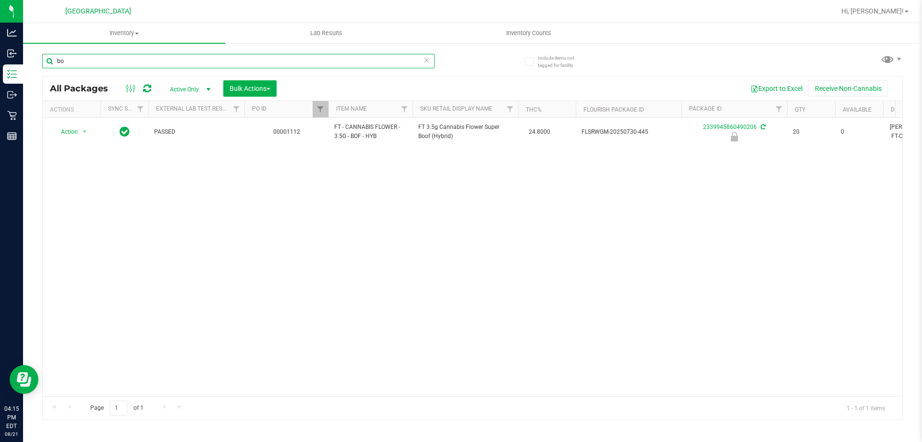
type input "b"
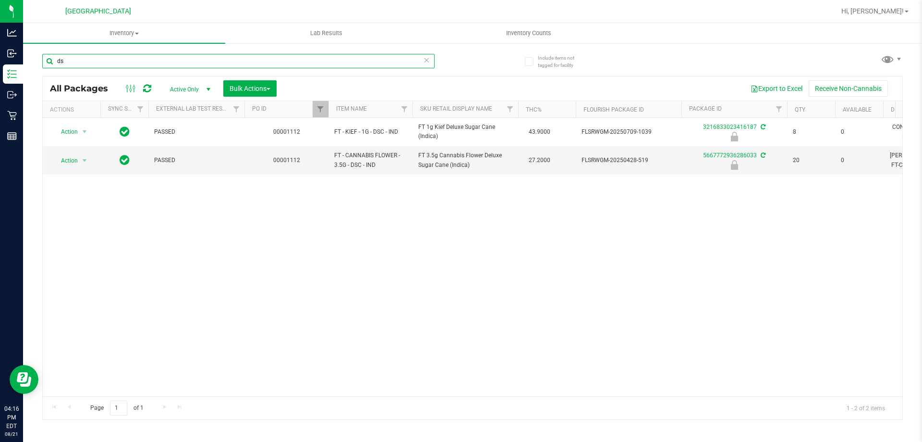
type input "d"
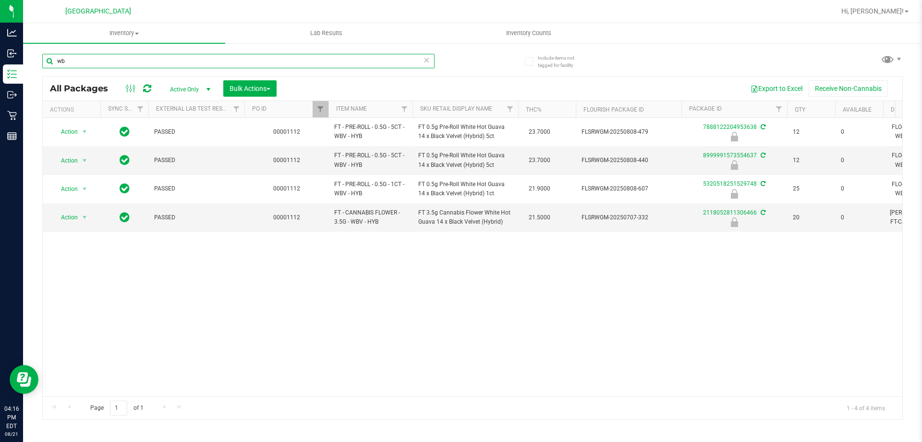
type input "w"
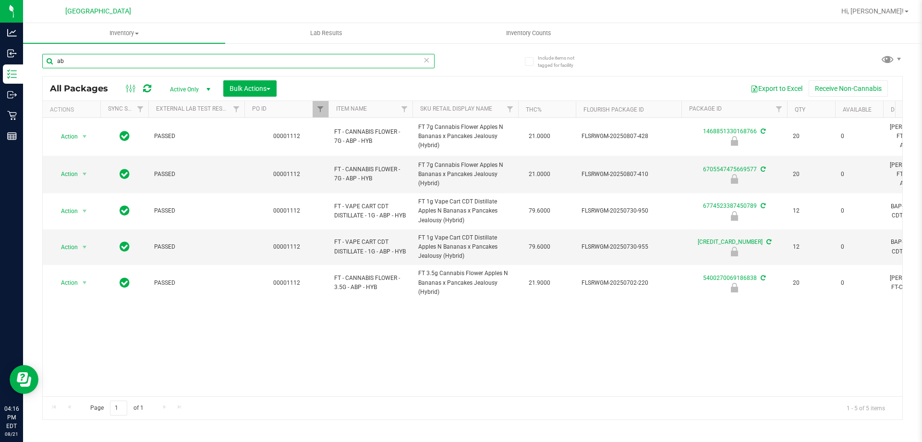
type input "a"
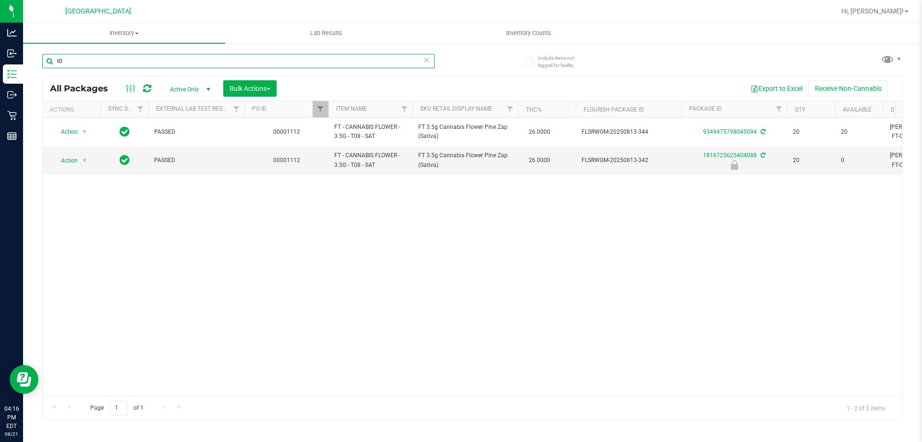
type input "t"
type input "1"
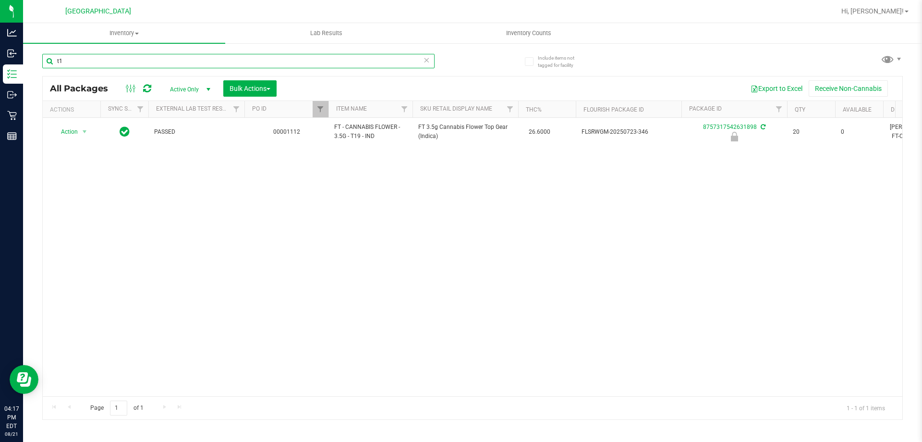
type input "t"
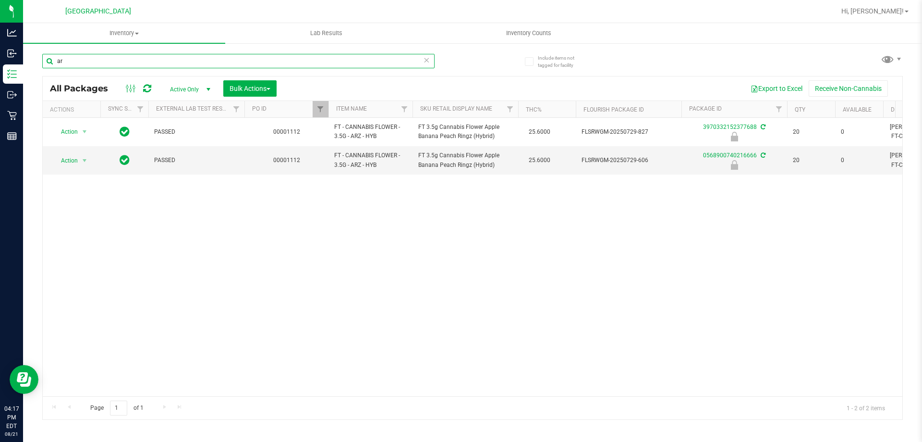
type input "a"
type input "0568900740216666"
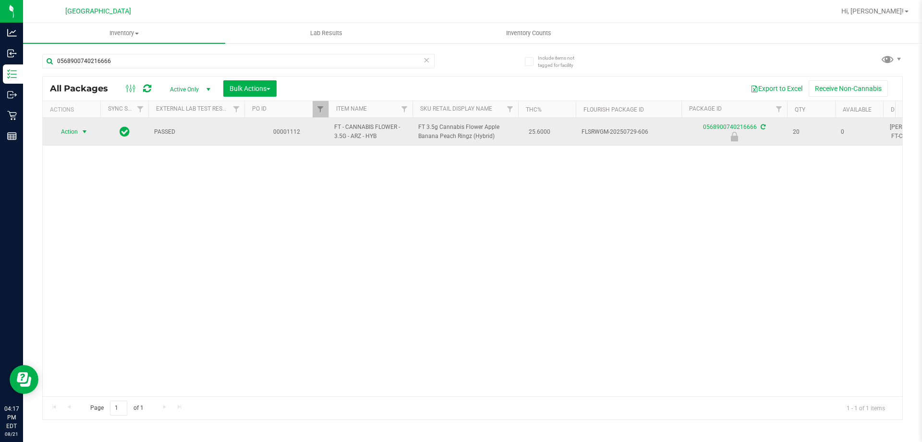
click at [81, 132] on span "select" at bounding box center [85, 132] width 8 height 8
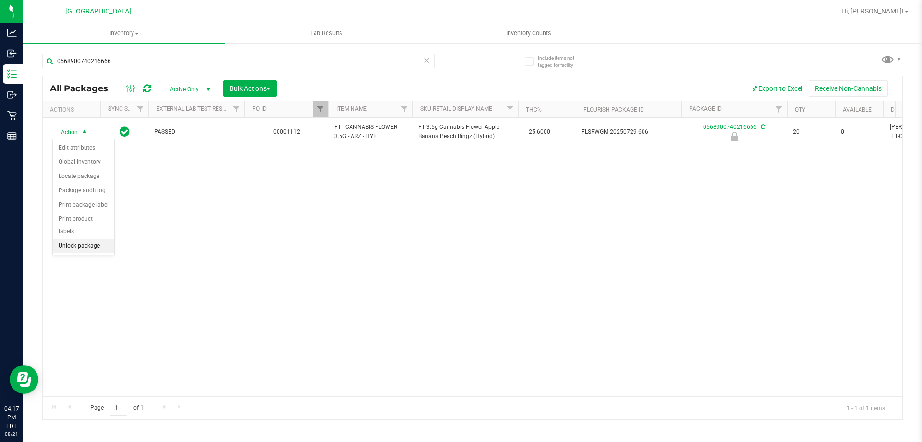
click at [78, 239] on li "Unlock package" at bounding box center [83, 246] width 61 height 14
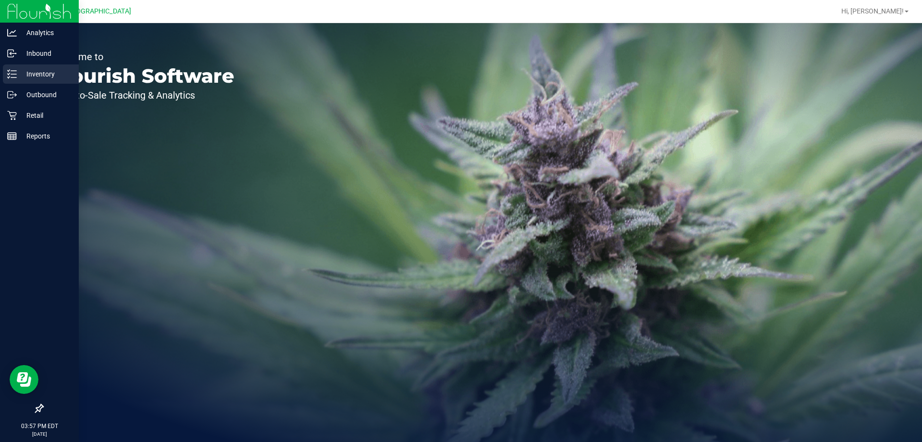
drag, startPoint x: 43, startPoint y: 71, endPoint x: 48, endPoint y: 72, distance: 4.8
click at [43, 72] on p "Inventory" at bounding box center [46, 74] width 58 height 12
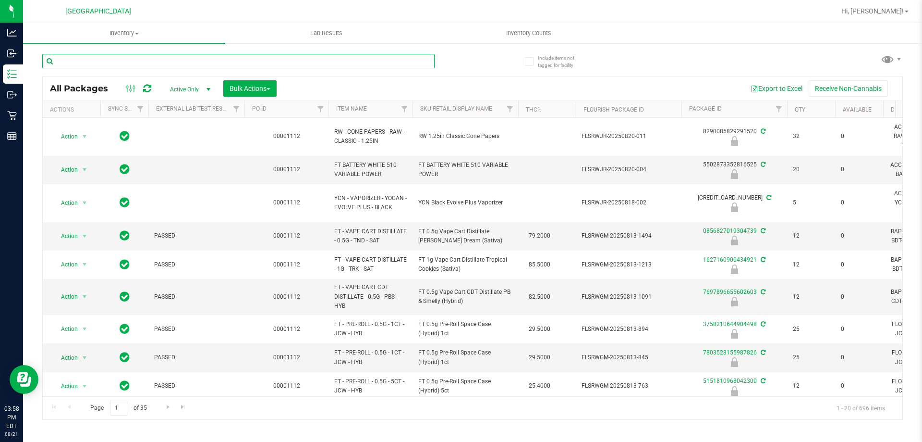
click at [77, 65] on input "text" at bounding box center [238, 61] width 393 height 14
type input "w-auggrz01-0809"
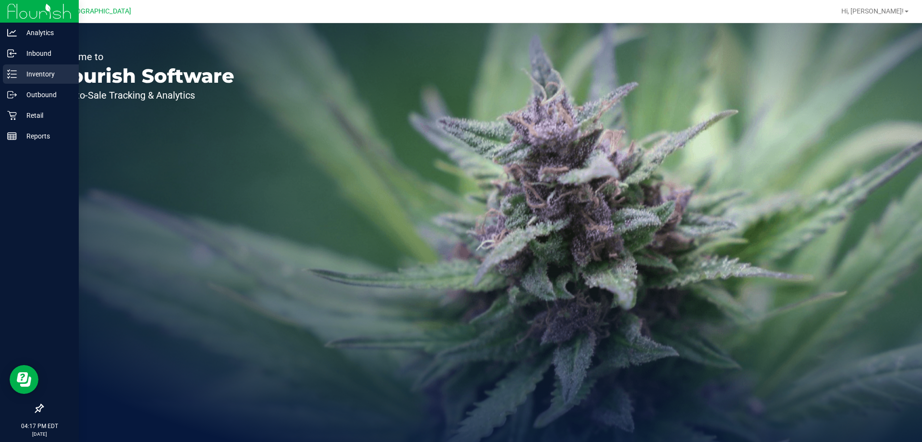
click at [40, 73] on p "Inventory" at bounding box center [46, 74] width 58 height 12
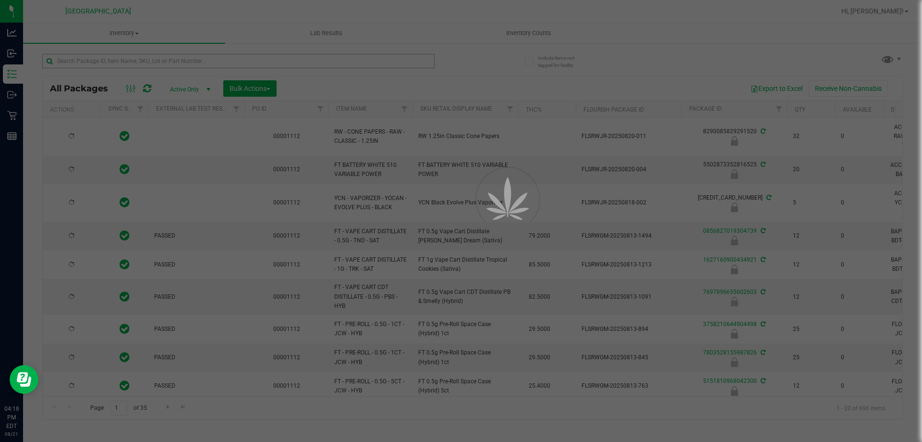
click at [72, 56] on div at bounding box center [461, 221] width 922 height 442
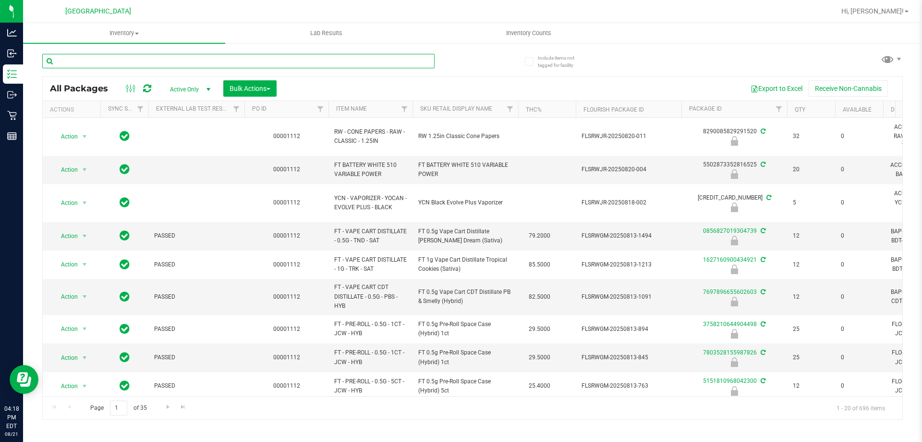
click at [80, 59] on input "text" at bounding box center [238, 61] width 393 height 14
type input "0388945060028032"
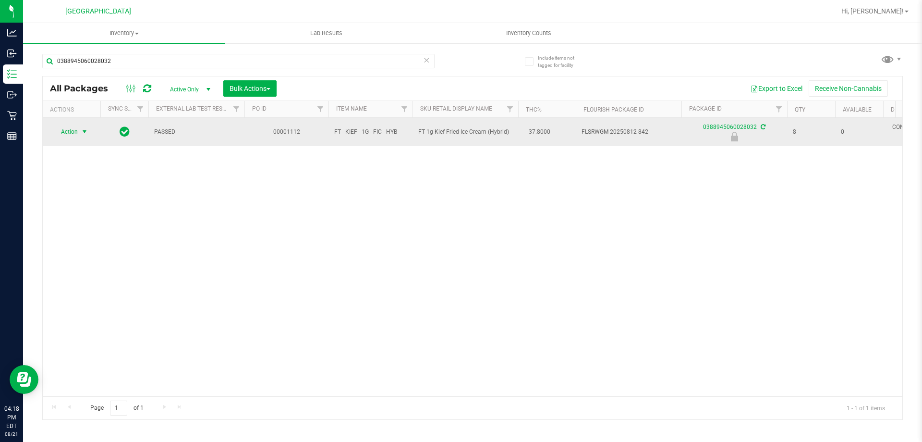
click at [72, 133] on span "Action" at bounding box center [65, 131] width 26 height 13
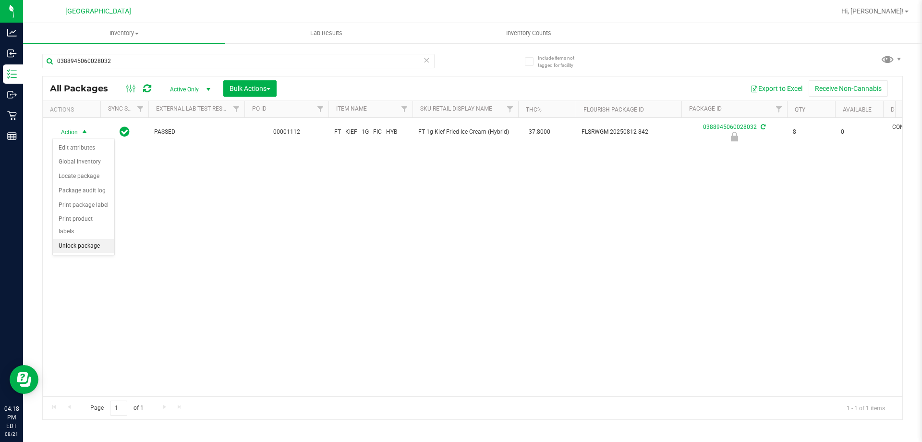
click at [82, 239] on li "Unlock package" at bounding box center [83, 246] width 61 height 14
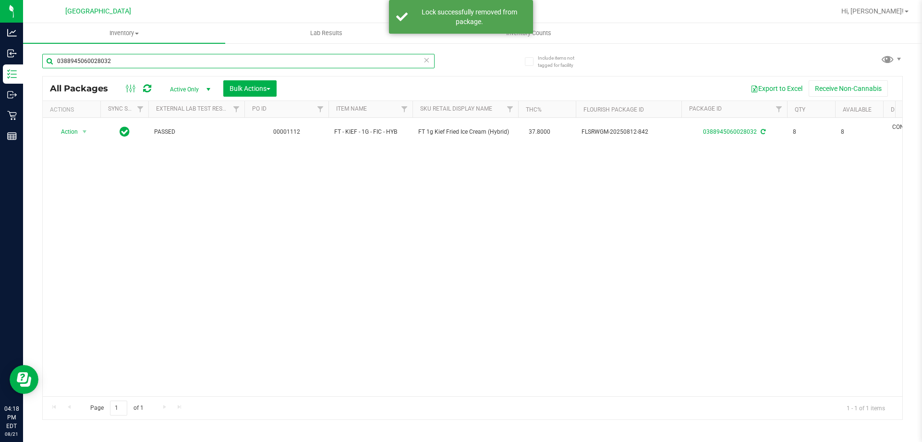
click at [135, 62] on input "0388945060028032" at bounding box center [238, 61] width 393 height 14
drag, startPoint x: 135, startPoint y: 62, endPoint x: 71, endPoint y: 62, distance: 64.4
click at [71, 62] on input "0388945060028032" at bounding box center [238, 61] width 393 height 14
type input "6336719896532950"
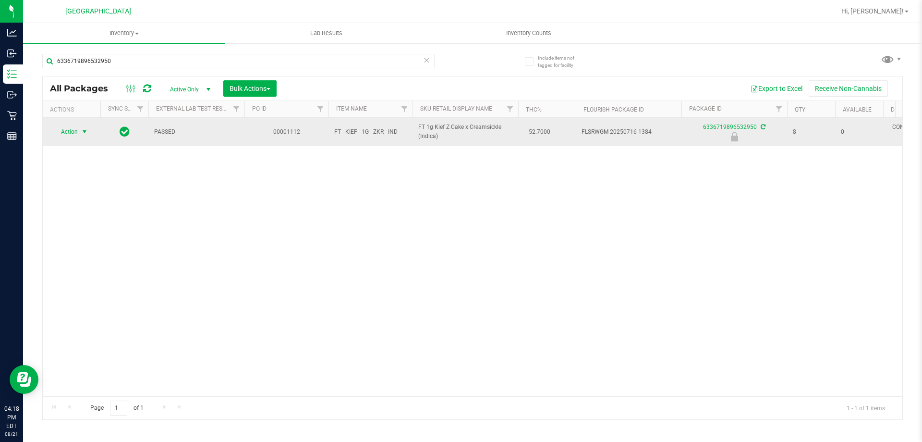
click at [87, 133] on span "select" at bounding box center [85, 132] width 8 height 8
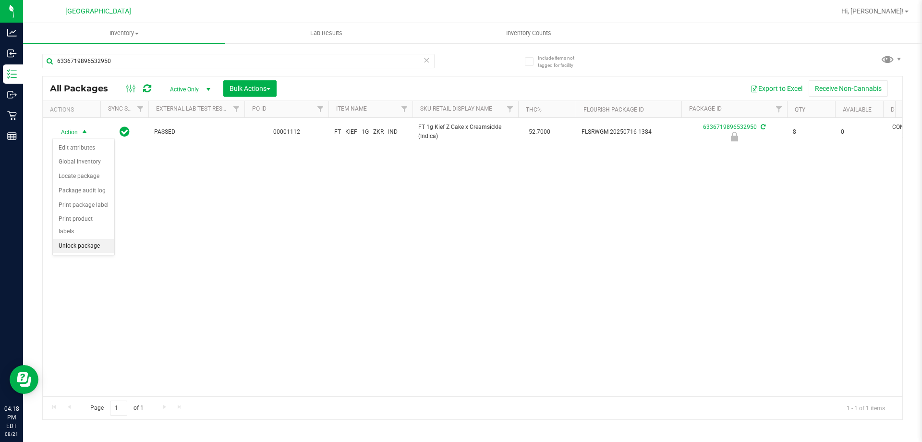
click at [66, 239] on li "Unlock package" at bounding box center [83, 246] width 61 height 14
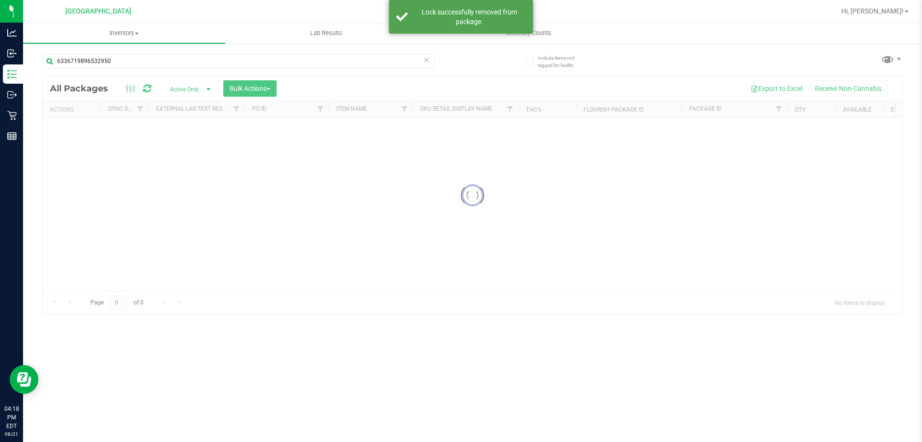
click at [118, 59] on input "6336719896532950" at bounding box center [238, 61] width 393 height 14
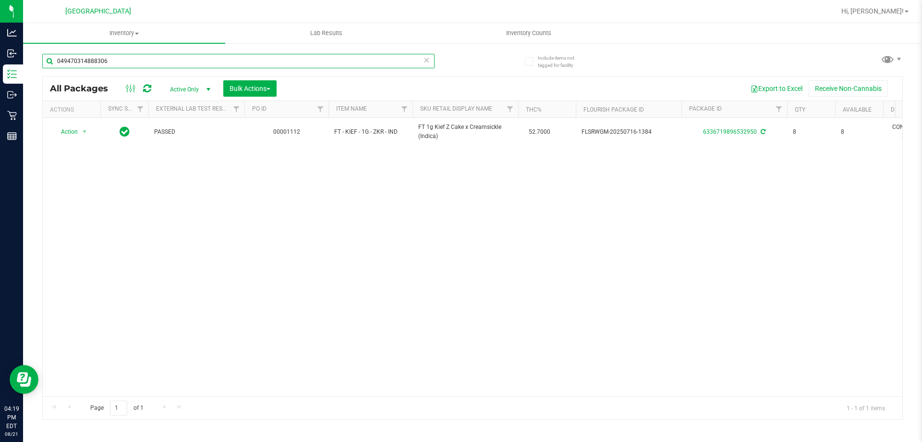
type input "0494703148883068"
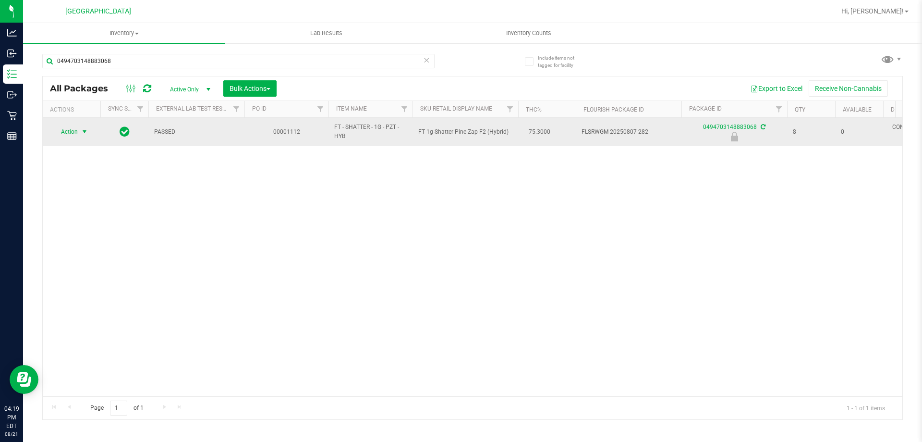
click at [75, 130] on span "Action" at bounding box center [65, 131] width 26 height 13
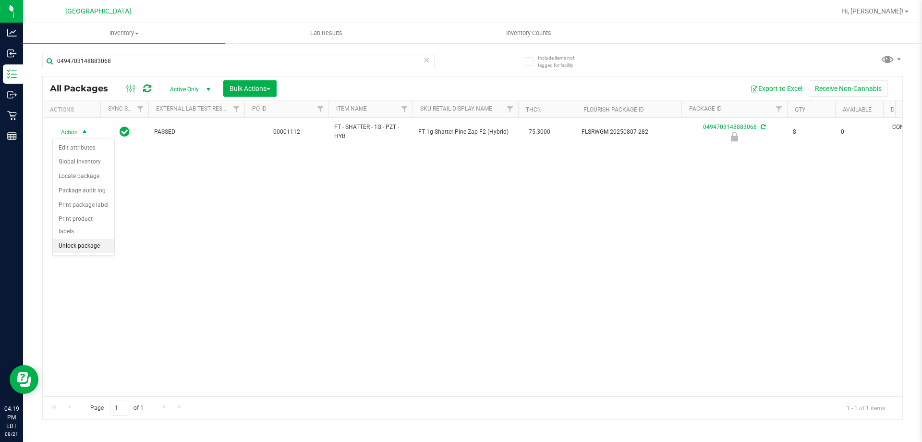
click at [94, 239] on li "Unlock package" at bounding box center [83, 246] width 61 height 14
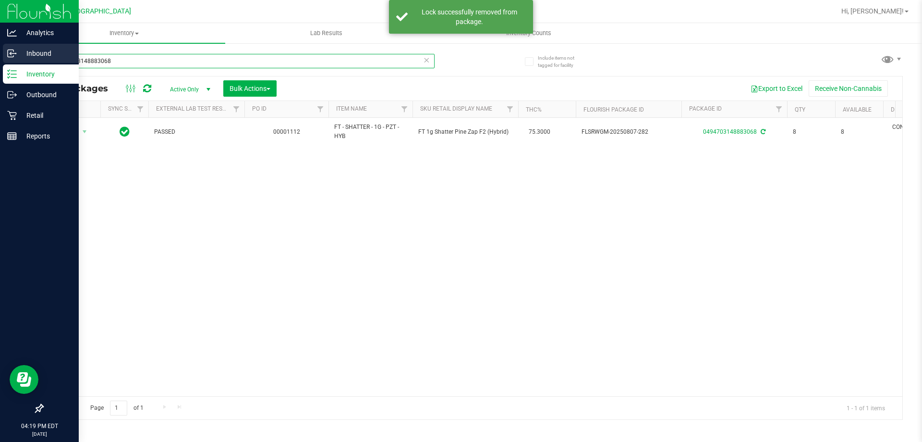
drag, startPoint x: 116, startPoint y: 60, endPoint x: 18, endPoint y: 63, distance: 97.6
click at [18, 63] on div "Analytics Inbound Inventory Outbound Retail Reports 04:19 PM EDT [DATE] 08/21 […" at bounding box center [461, 221] width 922 height 442
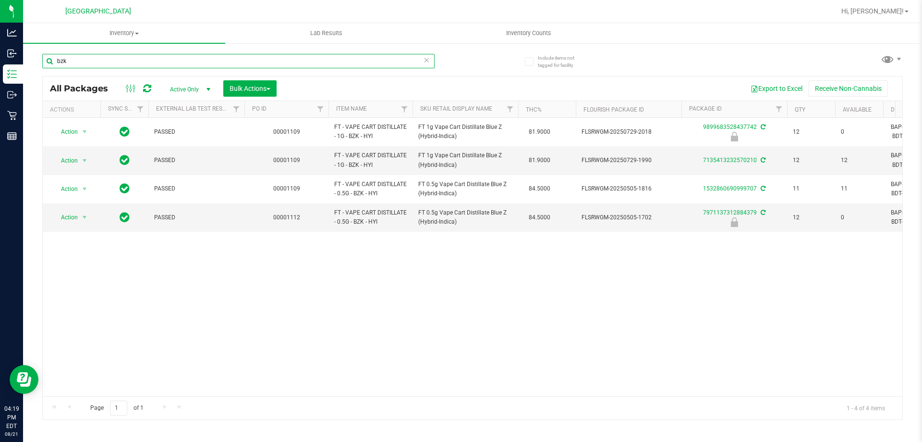
drag, startPoint x: 86, startPoint y: 59, endPoint x: 38, endPoint y: 59, distance: 48.0
click at [38, 59] on div "Include items not tagged for facility [GEOGRAPHIC_DATA] All Packages Active Onl…" at bounding box center [472, 188] width 899 height 293
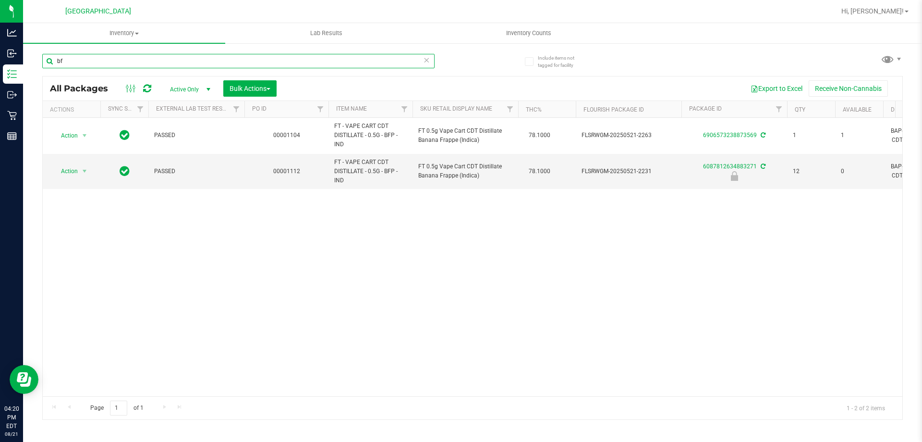
type input "b"
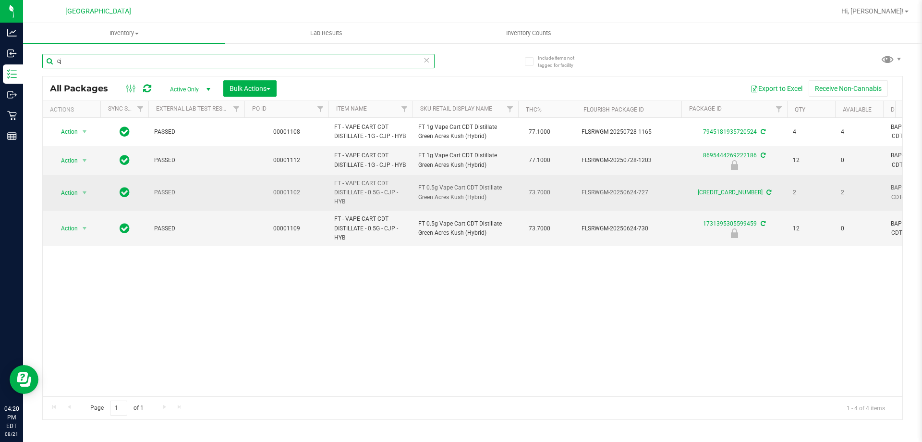
type input "c"
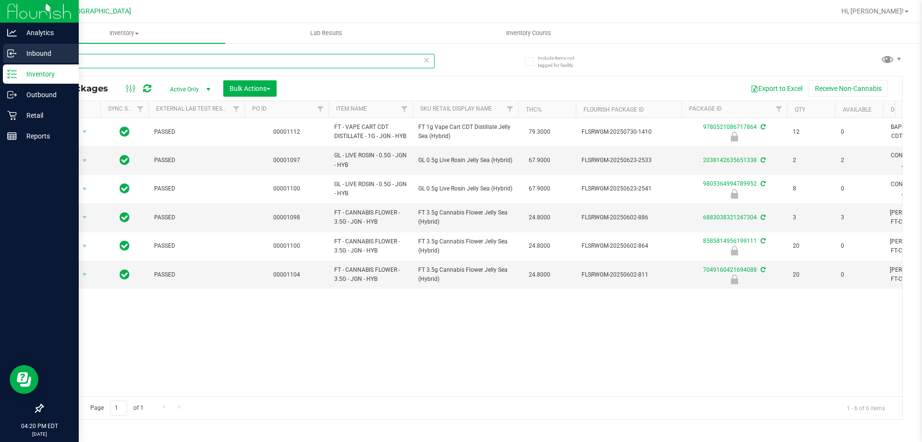
drag, startPoint x: 45, startPoint y: 56, endPoint x: 23, endPoint y: 56, distance: 22.1
click at [23, 56] on div "Analytics Inbound Inventory Outbound Retail Reports 04:20 PM EDT [DATE] 08/21 […" at bounding box center [461, 221] width 922 height 442
type input "9780521086717864"
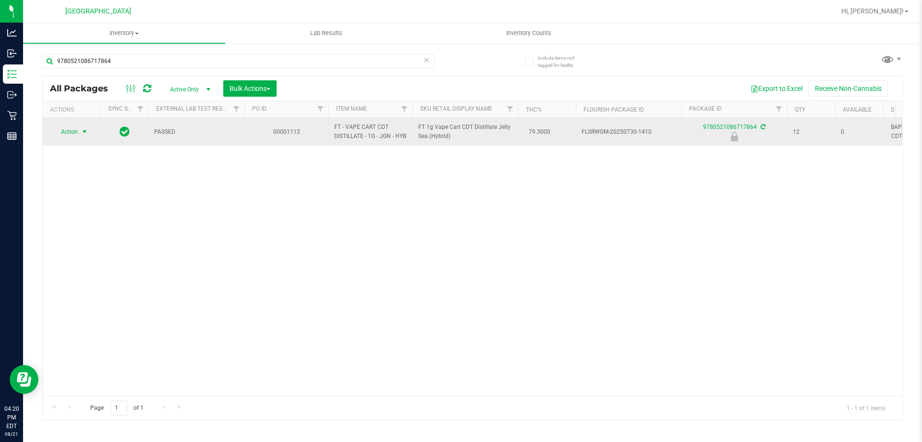
drag, startPoint x: 80, startPoint y: 137, endPoint x: 85, endPoint y: 138, distance: 5.3
click at [80, 138] on span "select" at bounding box center [85, 131] width 12 height 13
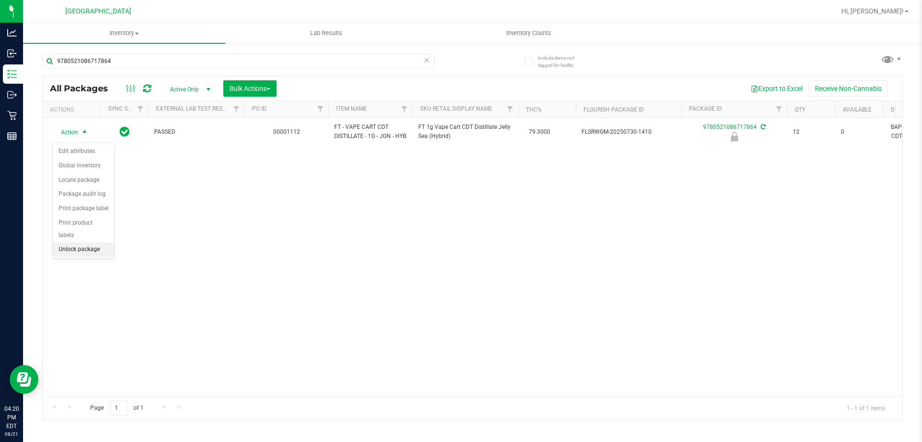
click at [80, 242] on li "Unlock package" at bounding box center [83, 249] width 61 height 14
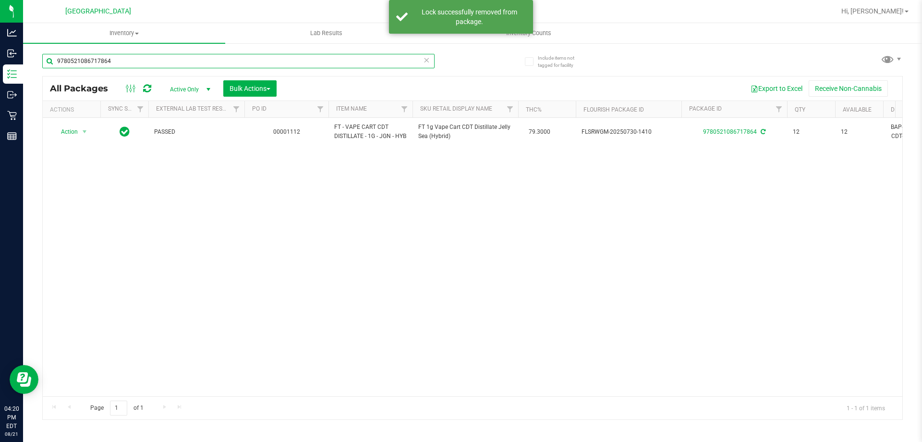
drag, startPoint x: 138, startPoint y: 58, endPoint x: 133, endPoint y: 58, distance: 5.3
click at [137, 58] on input "9780521086717864" at bounding box center [238, 61] width 393 height 14
drag, startPoint x: 133, startPoint y: 58, endPoint x: 40, endPoint y: 58, distance: 92.2
click at [40, 58] on div "Include items not tagged for facility 9780521086717864 All Packages Active Only…" at bounding box center [472, 188] width 899 height 293
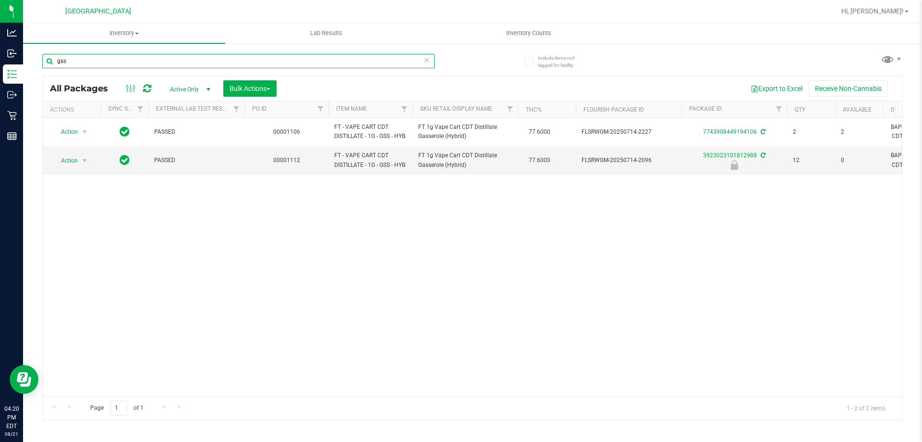
drag, startPoint x: 60, startPoint y: 63, endPoint x: 53, endPoint y: 63, distance: 7.2
click at [53, 63] on input "gss" at bounding box center [238, 61] width 393 height 14
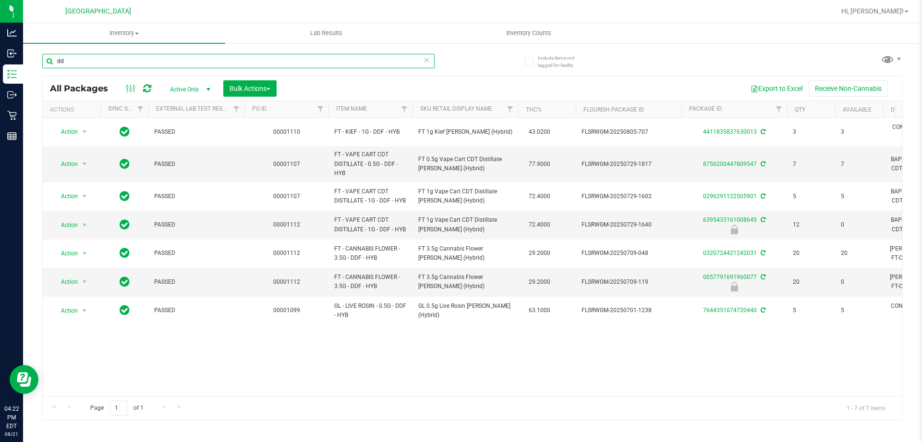
type input "d"
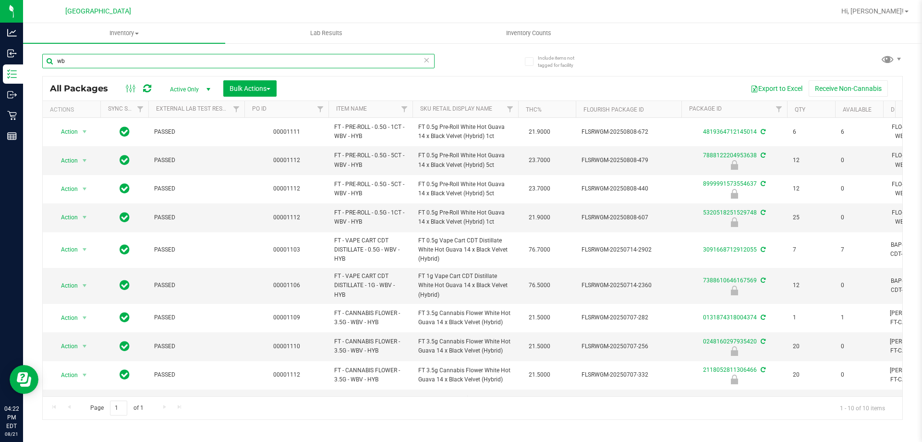
type input "w"
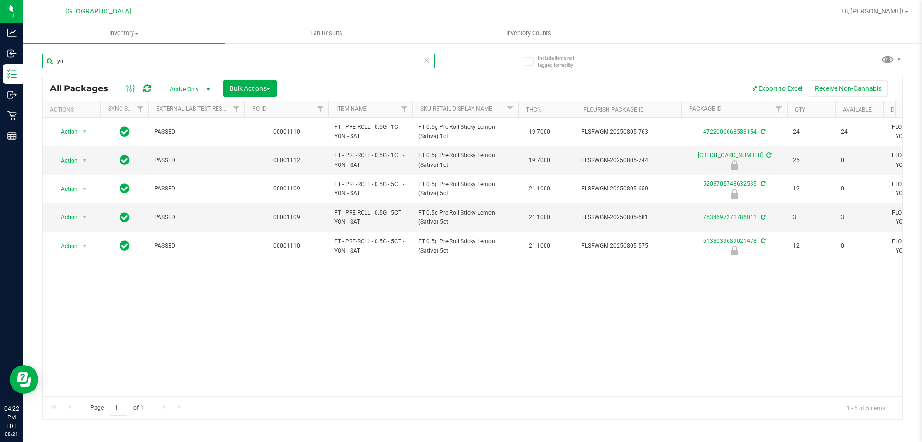
type input "y"
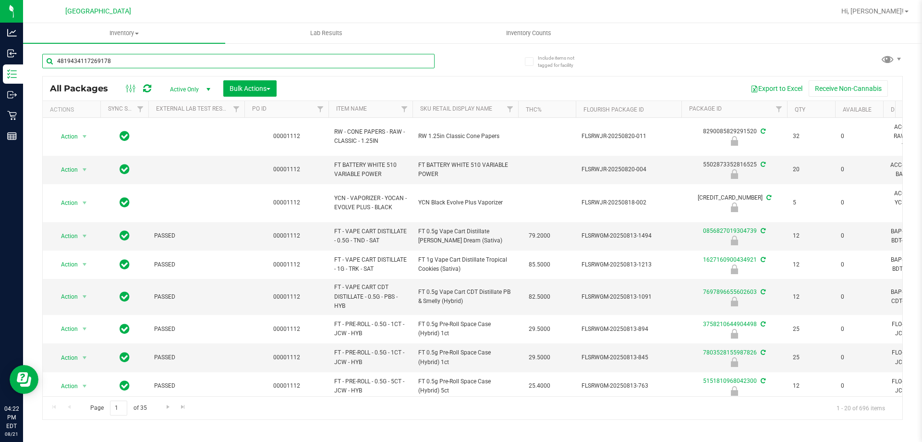
type input "4819434117269178"
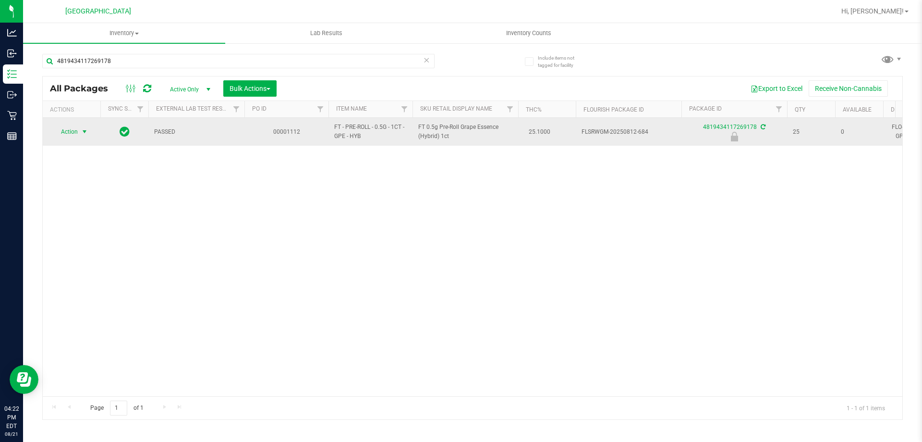
click at [79, 134] on span "select" at bounding box center [85, 131] width 12 height 13
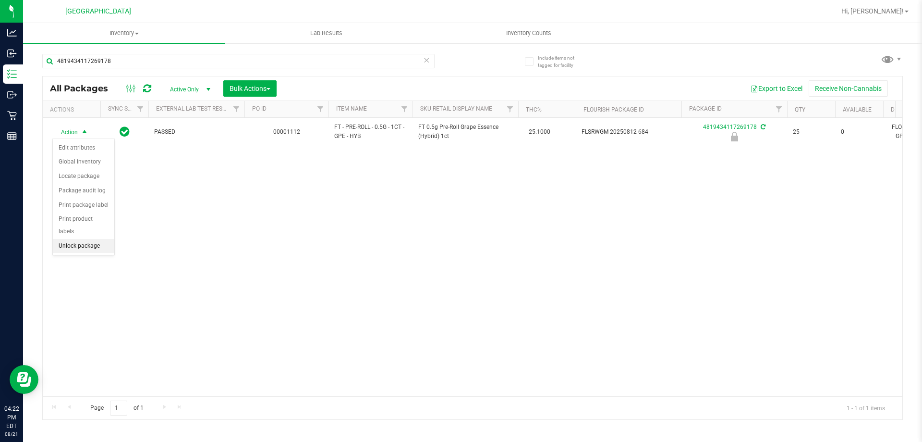
click at [85, 239] on li "Unlock package" at bounding box center [83, 246] width 61 height 14
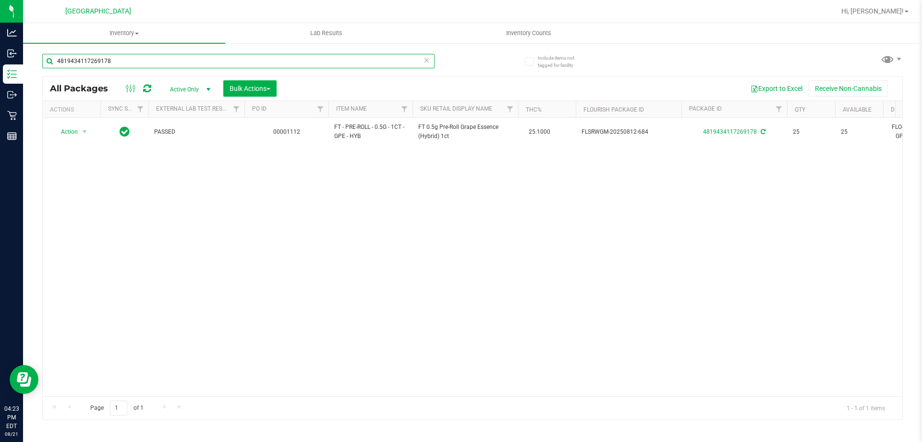
drag, startPoint x: 97, startPoint y: 61, endPoint x: 38, endPoint y: 61, distance: 58.1
click at [37, 61] on div "Include items not tagged for facility 4819434117269178 All Packages Active Only…" at bounding box center [472, 188] width 899 height 293
type input "8888260460295558"
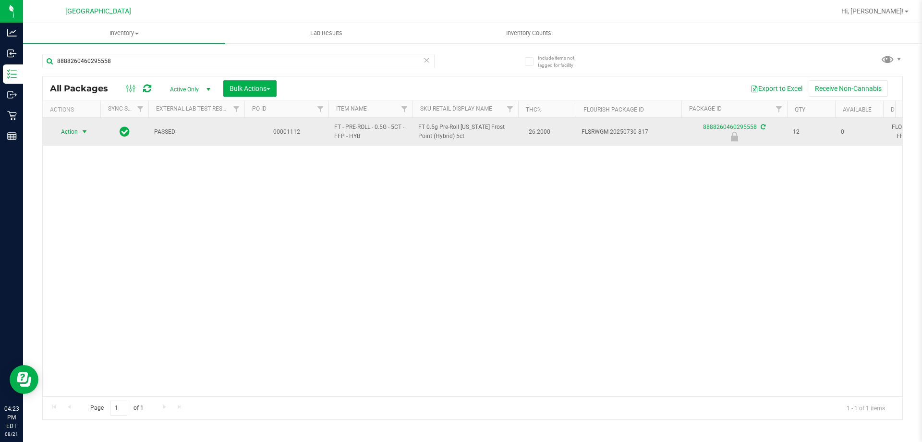
click at [75, 130] on span "Action" at bounding box center [65, 131] width 26 height 13
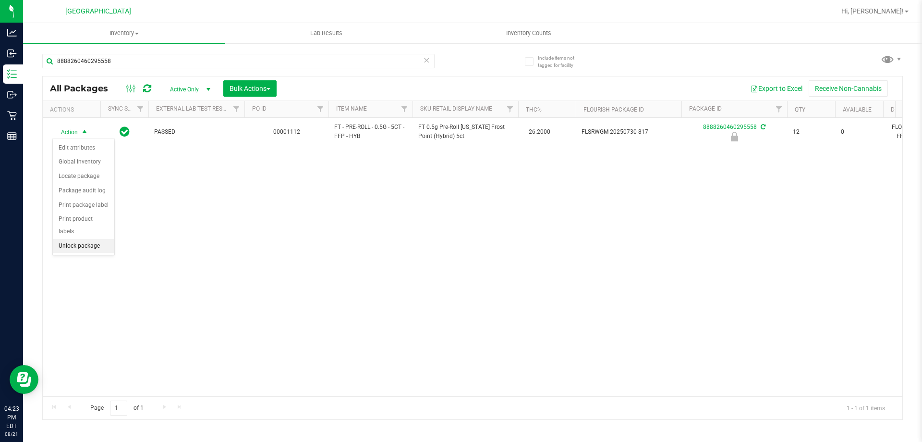
click at [66, 239] on li "Unlock package" at bounding box center [83, 246] width 61 height 14
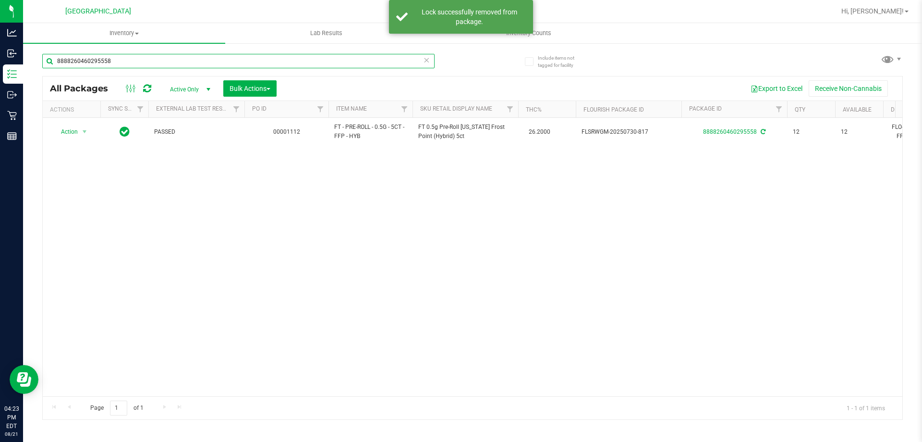
drag, startPoint x: 123, startPoint y: 54, endPoint x: 47, endPoint y: 54, distance: 75.9
click at [47, 54] on input "8888260460295558" at bounding box center [238, 61] width 393 height 14
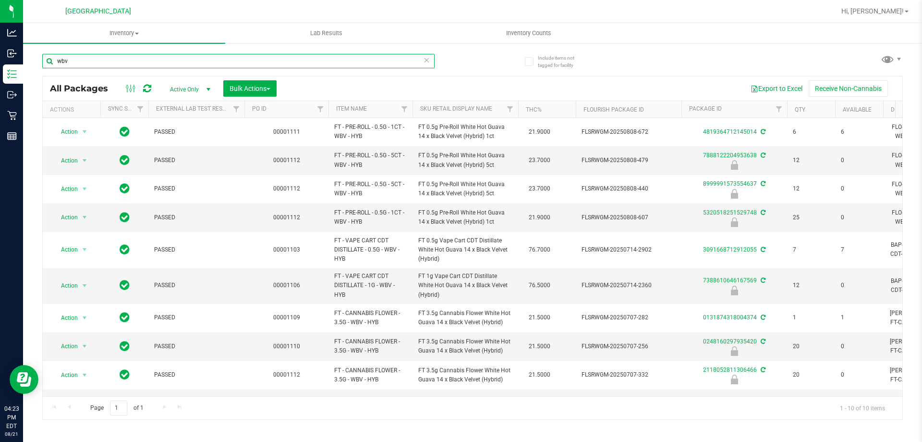
drag, startPoint x: 79, startPoint y: 64, endPoint x: 29, endPoint y: 64, distance: 49.5
click at [29, 64] on div "Include items not tagged for facility wbv All Packages Active Only Active Only …" at bounding box center [472, 188] width 899 height 293
type input "8999991573554637"
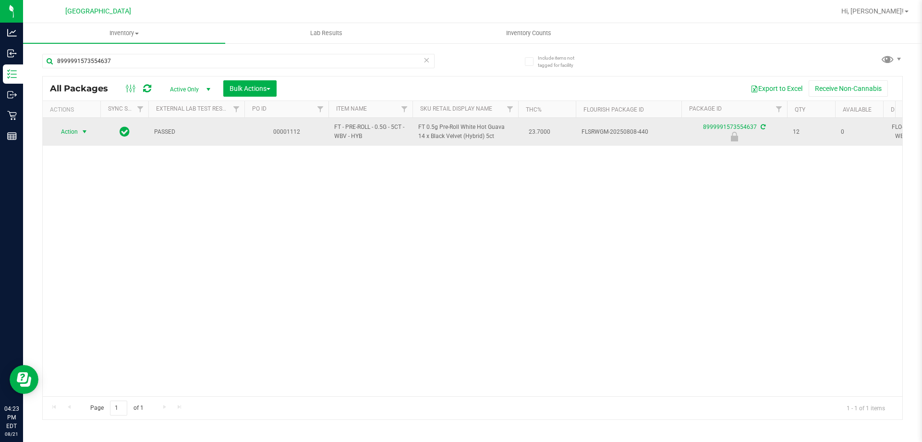
click at [73, 126] on span "Action" at bounding box center [65, 131] width 26 height 13
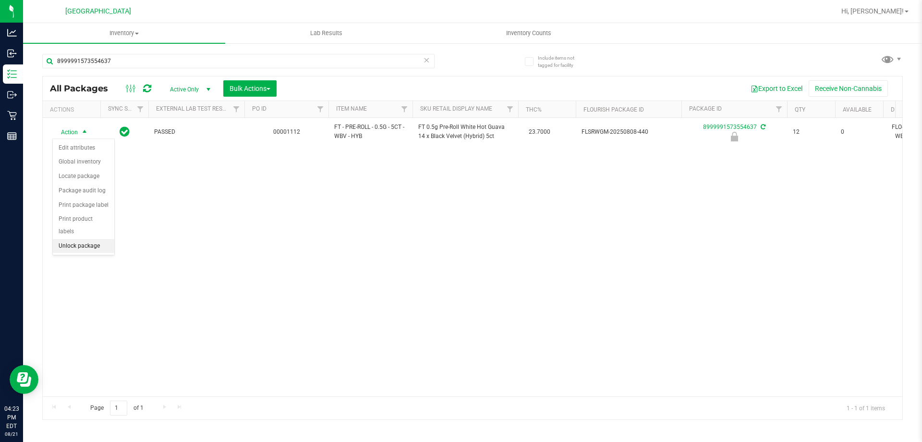
click at [80, 239] on li "Unlock package" at bounding box center [83, 246] width 61 height 14
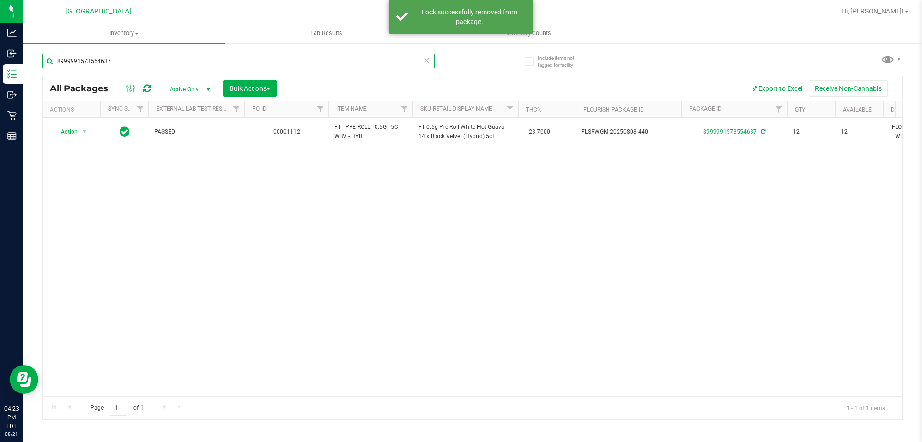
drag, startPoint x: 134, startPoint y: 61, endPoint x: 25, endPoint y: 59, distance: 109.6
click at [25, 59] on div "Include items not tagged for facility 8999991573554637 All Packages Active Only…" at bounding box center [472, 188] width 899 height 293
type input "7803528155987826"
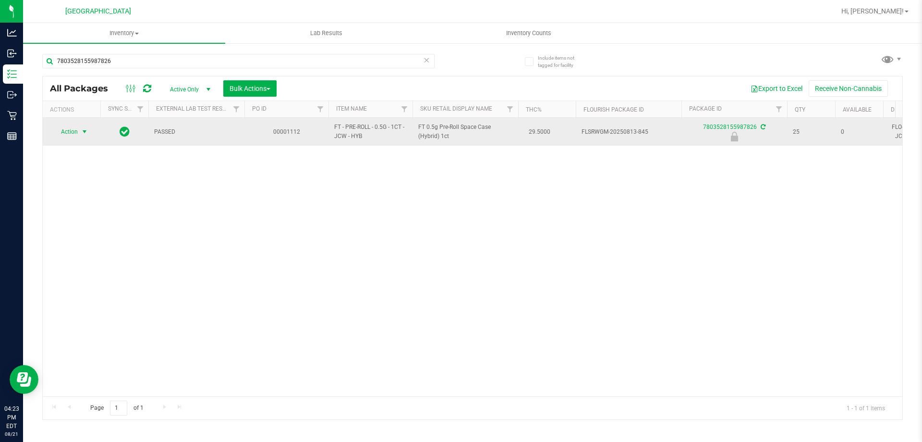
click at [82, 131] on span "select" at bounding box center [85, 132] width 8 height 8
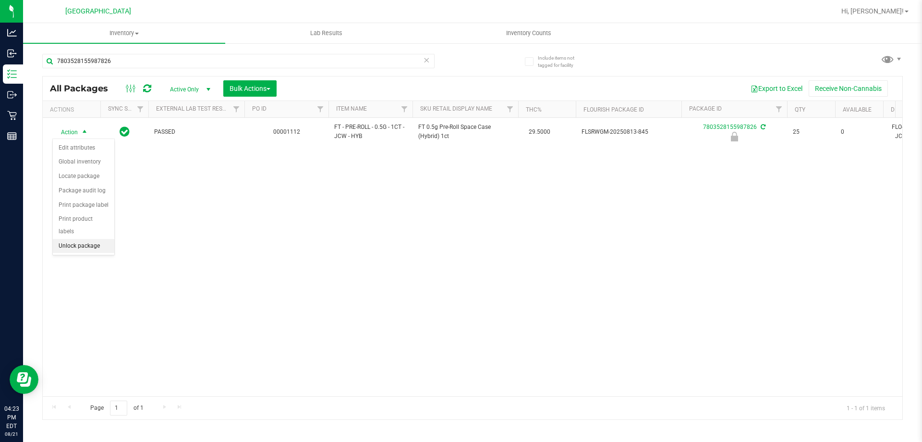
click at [82, 239] on li "Unlock package" at bounding box center [83, 246] width 61 height 14
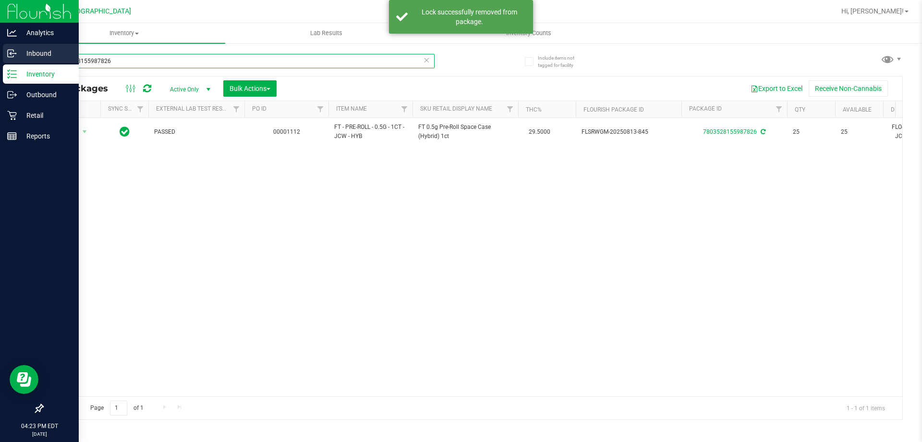
drag, startPoint x: 137, startPoint y: 60, endPoint x: 0, endPoint y: 60, distance: 137.4
click at [0, 60] on div "Analytics Inbound Inventory Outbound Retail Reports 04:23 PM EDT [DATE] 08/21 […" at bounding box center [461, 221] width 922 height 442
type input "0082919478456194"
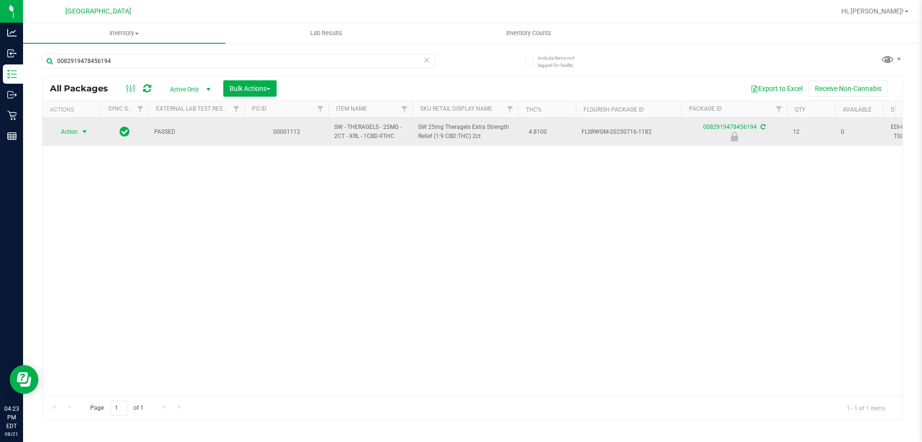
click at [81, 131] on span "select" at bounding box center [85, 132] width 8 height 8
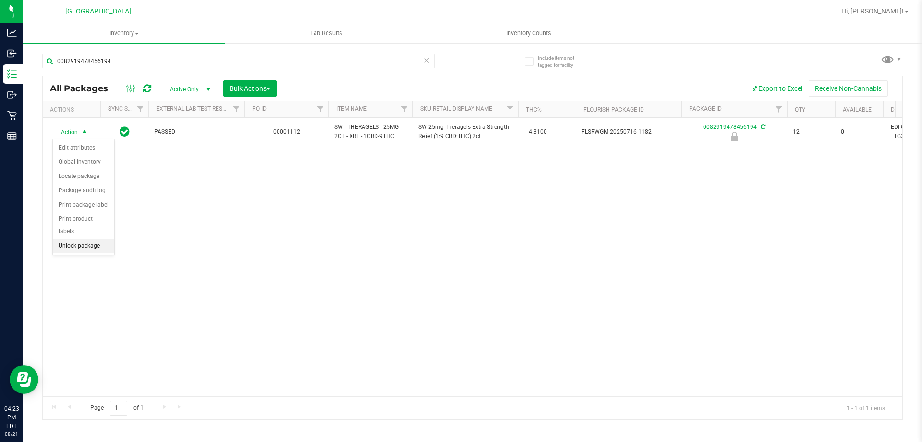
click at [81, 239] on li "Unlock package" at bounding box center [83, 246] width 61 height 14
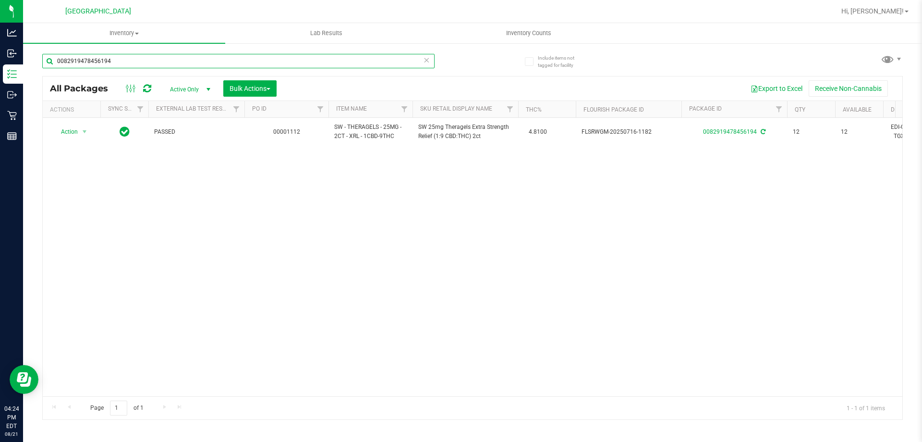
drag, startPoint x: 143, startPoint y: 57, endPoint x: 38, endPoint y: 57, distance: 104.7
click at [38, 57] on div "Include items not tagged for facility 0082919478456194 All Packages Active Only…" at bounding box center [472, 188] width 899 height 293
type input "1444954943708943"
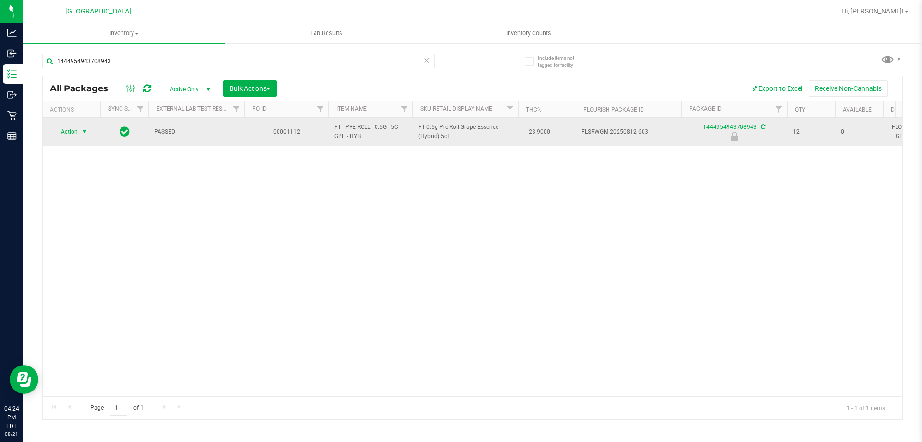
click at [85, 130] on span "select" at bounding box center [85, 132] width 8 height 8
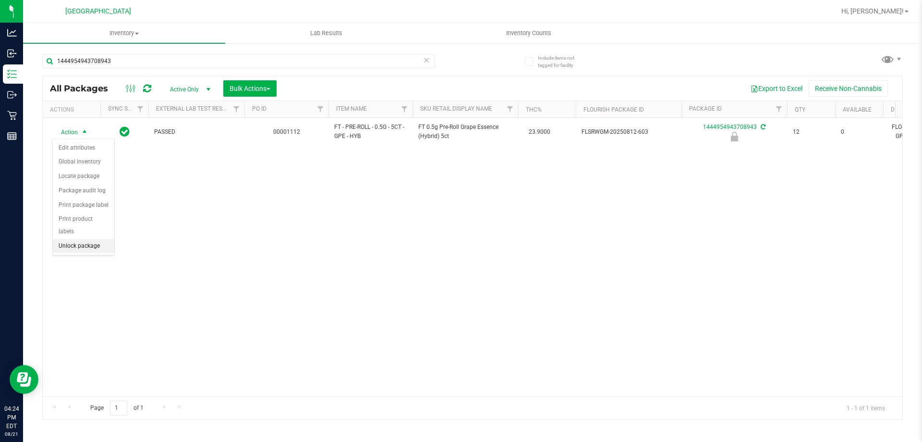
click at [82, 239] on li "Unlock package" at bounding box center [83, 246] width 61 height 14
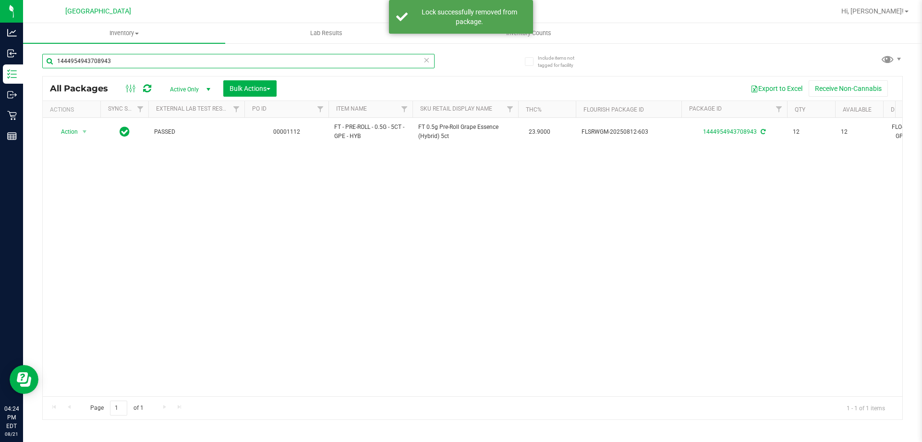
drag, startPoint x: 133, startPoint y: 60, endPoint x: 33, endPoint y: 64, distance: 100.0
click at [33, 64] on div "Include items not tagged for facility 1444954943708943 All Packages Active Only…" at bounding box center [472, 188] width 899 height 293
type input "0930457006432946"
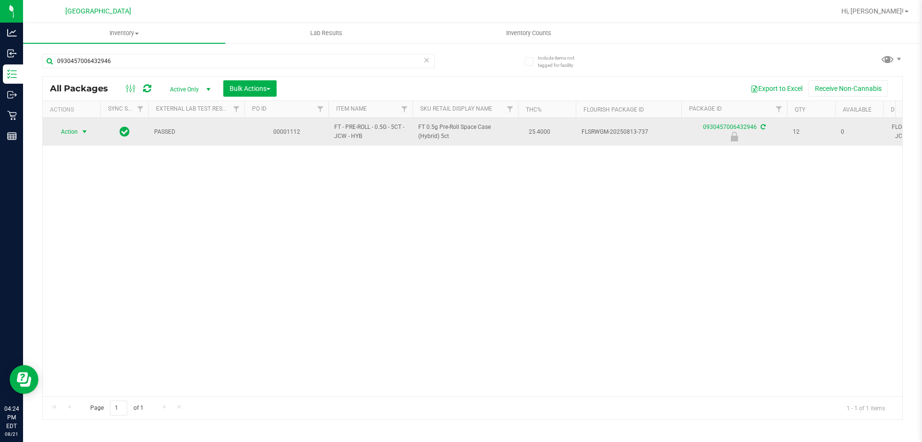
click at [84, 133] on span "select" at bounding box center [85, 132] width 8 height 8
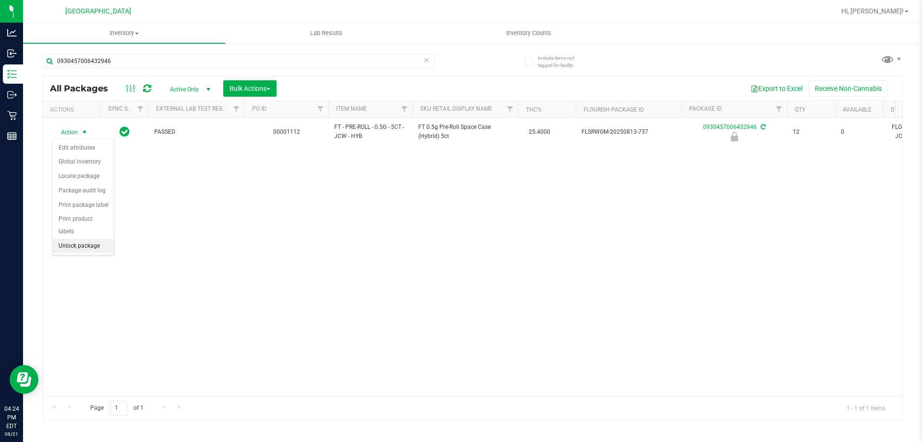
click at [90, 239] on li "Unlock package" at bounding box center [83, 246] width 61 height 14
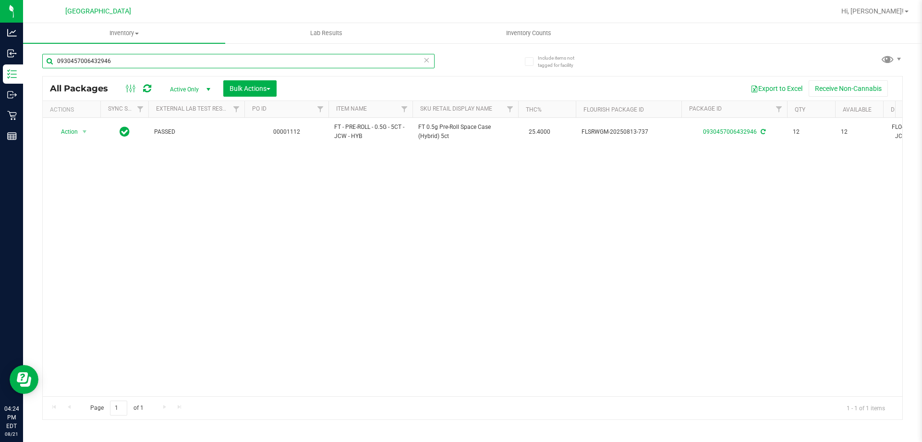
drag, startPoint x: 120, startPoint y: 61, endPoint x: 40, endPoint y: 60, distance: 79.8
click at [40, 60] on div "Include items not tagged for facility 0930457006432946 All Packages Active Only…" at bounding box center [472, 188] width 899 height 293
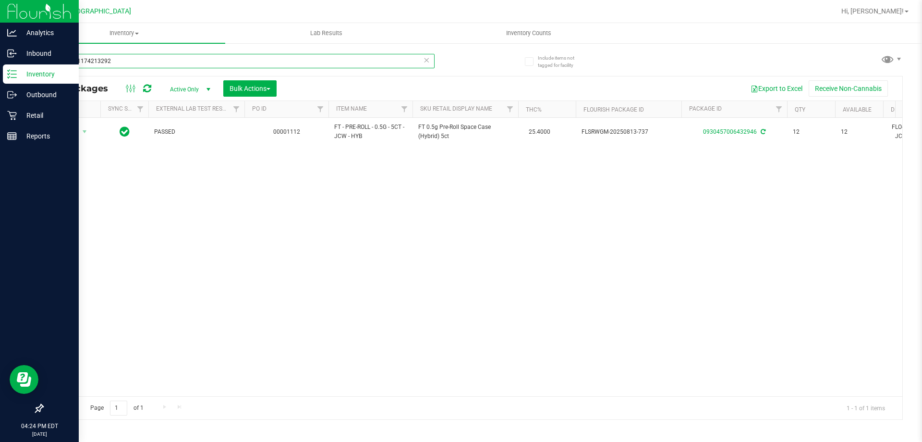
type input "6976001174213292"
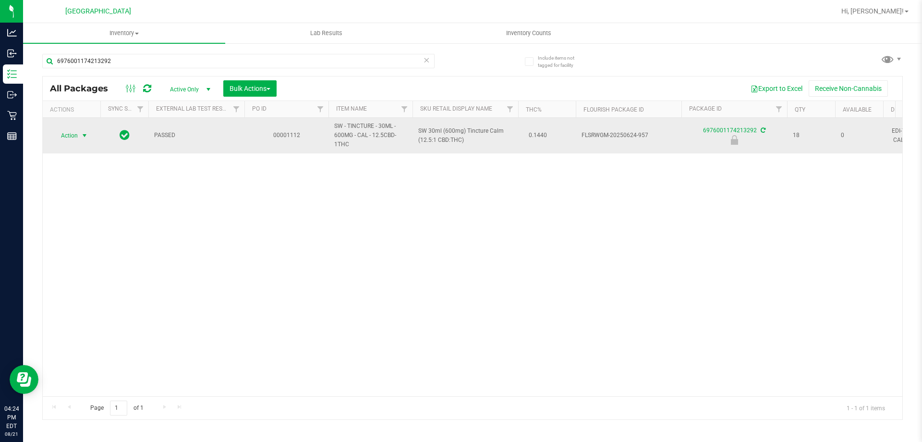
click at [79, 138] on span "select" at bounding box center [85, 135] width 12 height 13
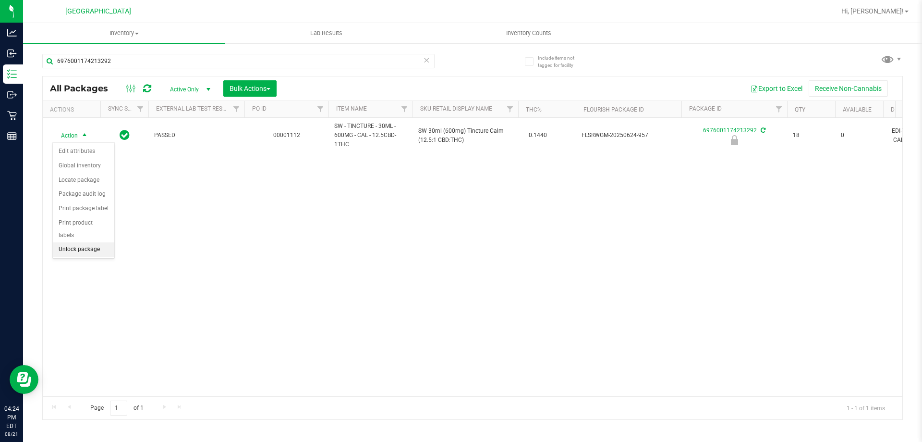
click at [79, 242] on li "Unlock package" at bounding box center [83, 249] width 61 height 14
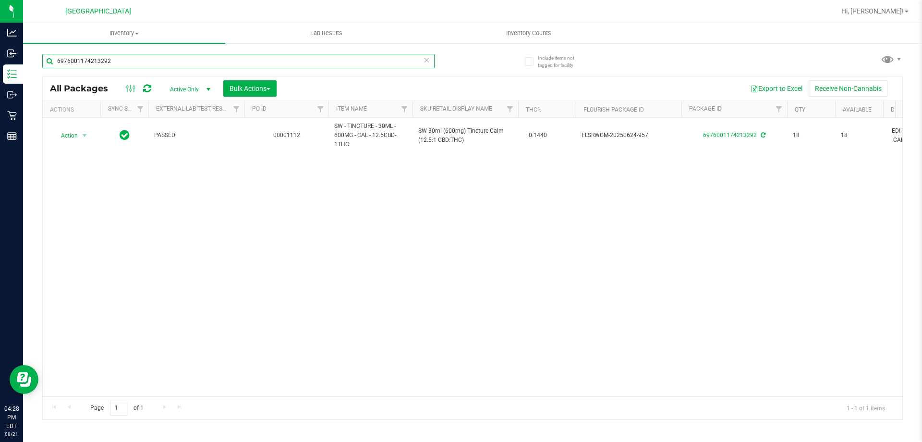
click at [124, 60] on input "6976001174213292" at bounding box center [238, 61] width 393 height 14
type input "6"
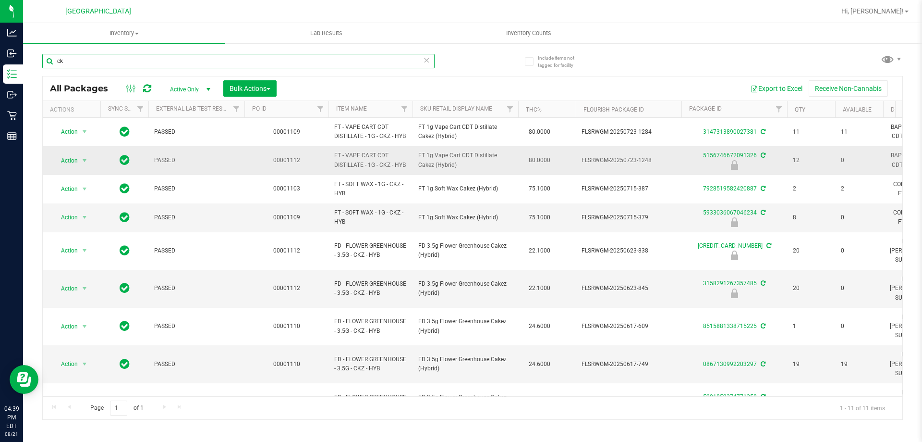
type input "c"
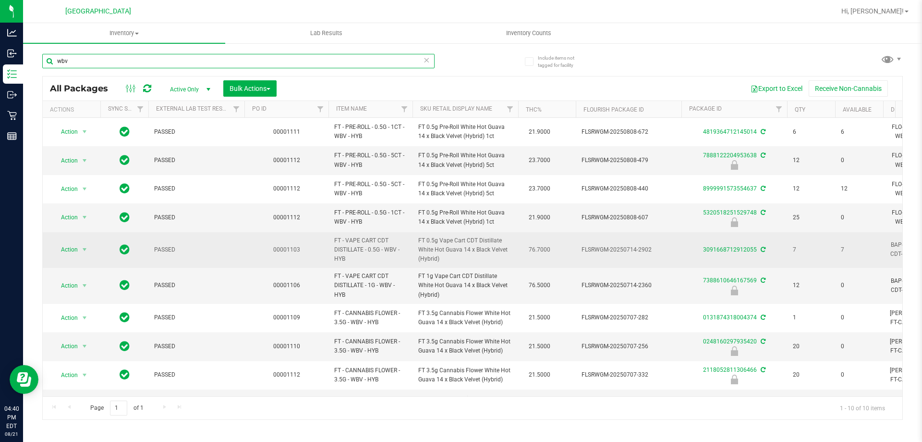
scroll to position [28, 0]
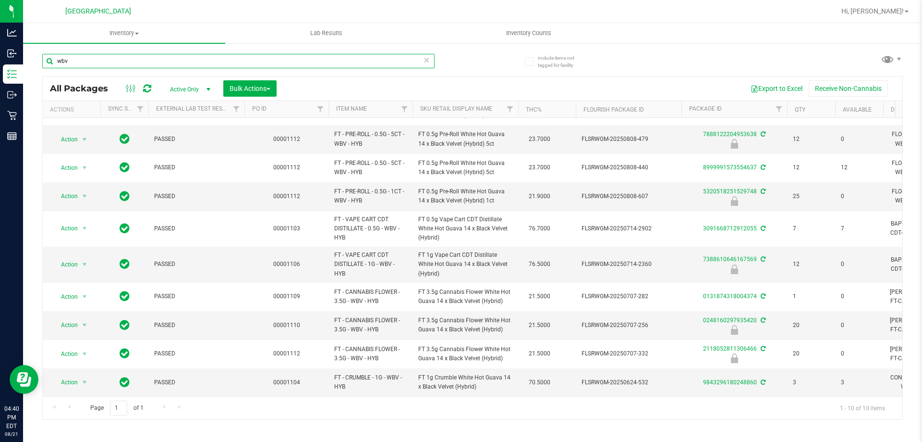
drag, startPoint x: 79, startPoint y: 60, endPoint x: 36, endPoint y: 65, distance: 43.6
click at [36, 65] on div "Include items not tagged for facility wbv All Packages Active Only Active Only …" at bounding box center [472, 188] width 899 height 293
type input "0248160297935420"
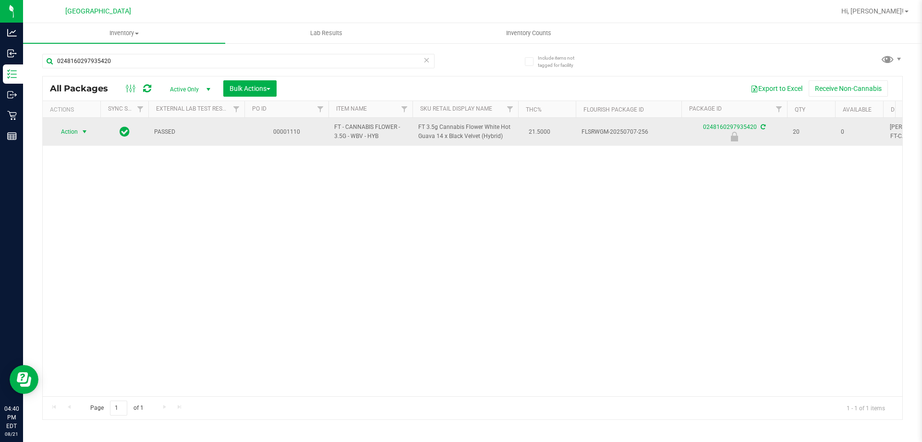
click at [63, 130] on span "Action" at bounding box center [65, 131] width 26 height 13
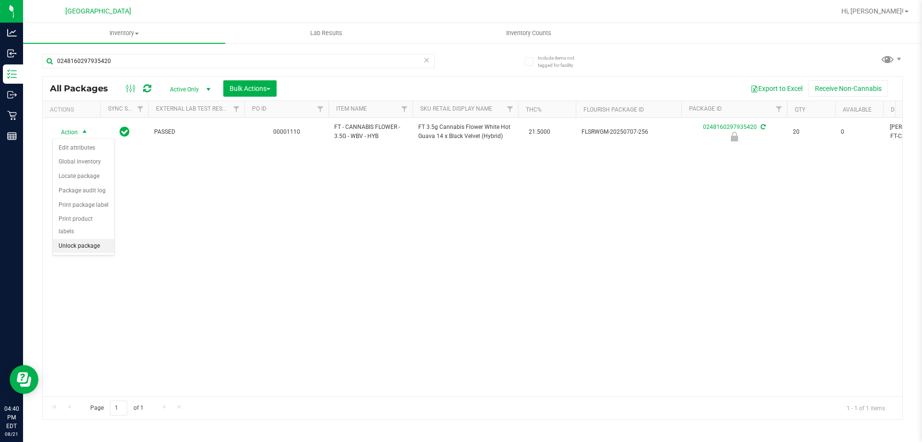
click at [70, 239] on li "Unlock package" at bounding box center [83, 246] width 61 height 14
click at [892, 16] on link "Hi, [PERSON_NAME]!" at bounding box center [875, 11] width 75 height 10
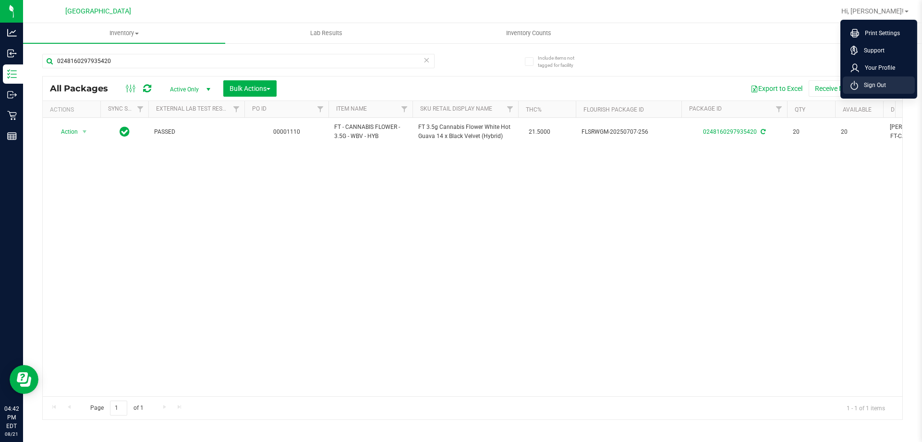
click at [885, 87] on span "Sign Out" at bounding box center [873, 85] width 28 height 10
